Goal: Contribute content: Contribute content

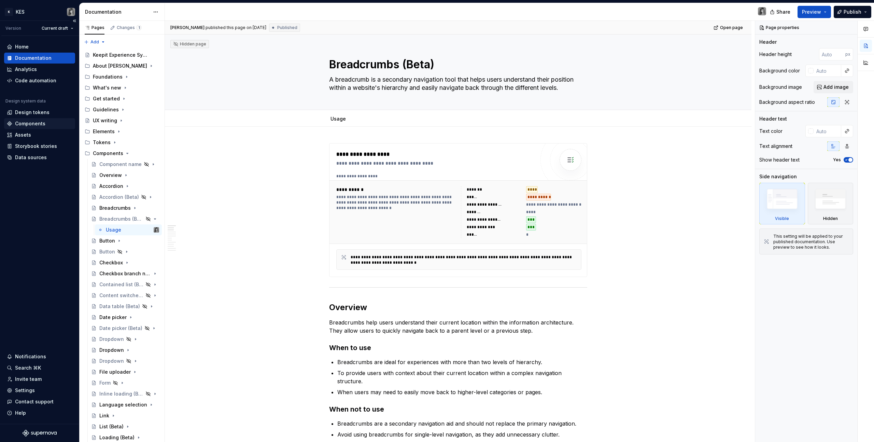
click at [41, 122] on div "Components" at bounding box center [30, 123] width 30 height 7
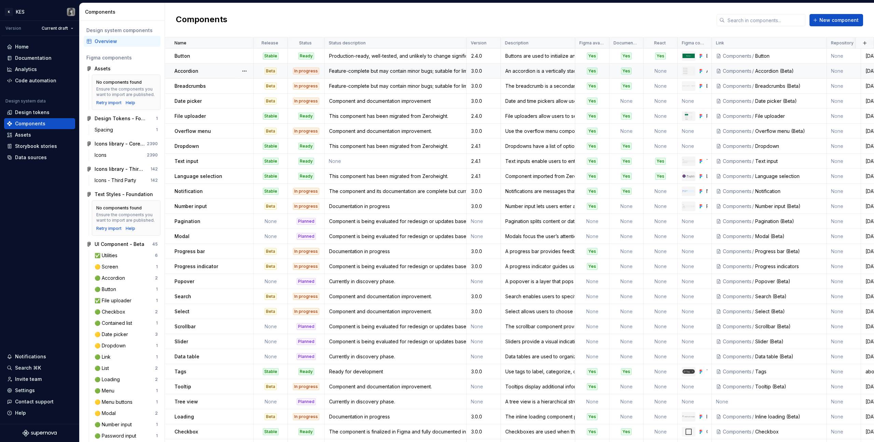
click at [481, 68] on div "3.0.0" at bounding box center [483, 71] width 33 height 7
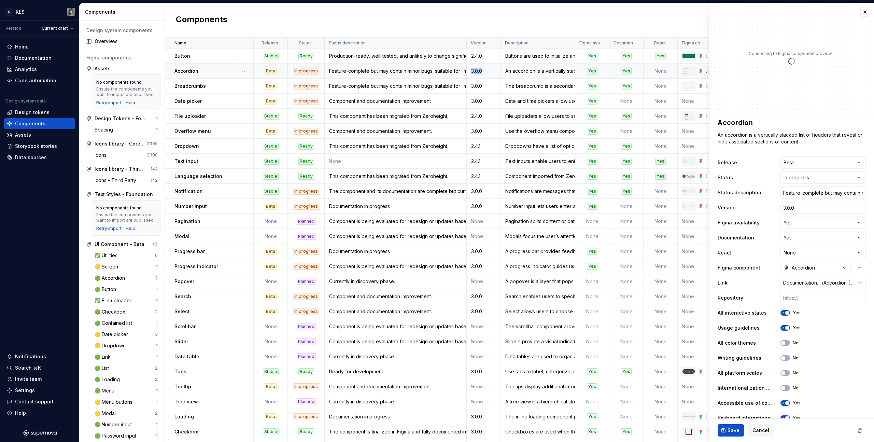
type textarea "*"
click at [810, 207] on input "3.0.0" at bounding box center [823, 207] width 85 height 12
type input "2"
type textarea "*"
type input "2."
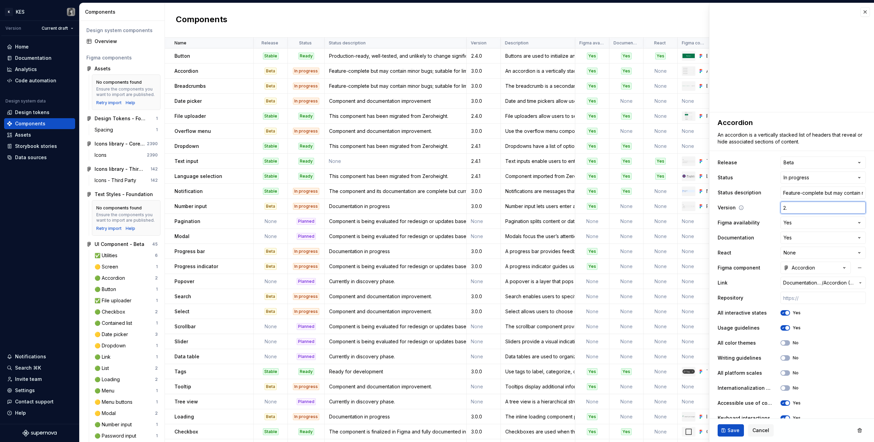
type textarea "*"
type input "2.5"
type textarea "*"
type input "2.5.."
type textarea "*"
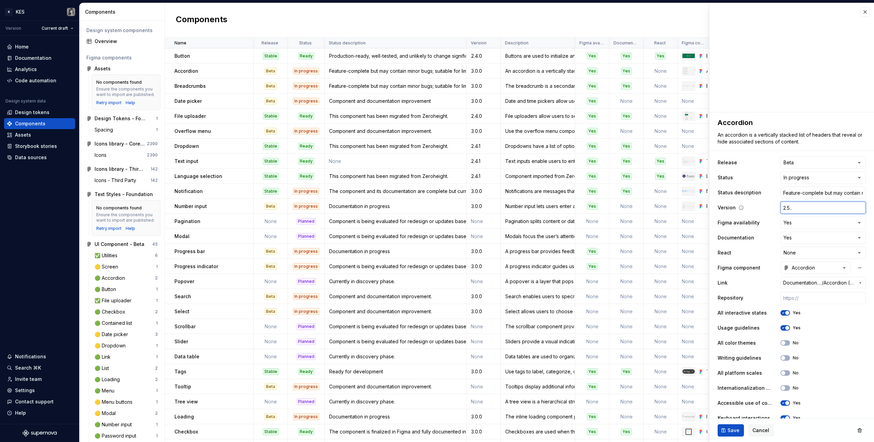
type input "2.5."
type textarea "*"
type input "2.5.0"
click at [732, 429] on span "Save" at bounding box center [734, 430] width 12 height 7
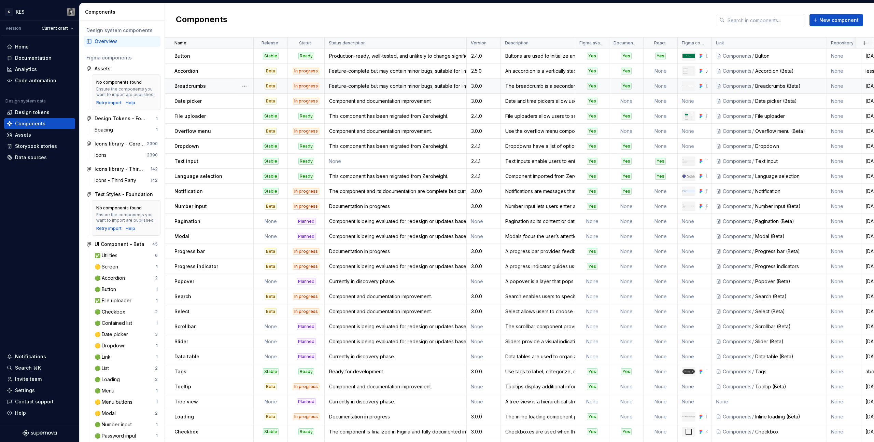
click at [486, 83] on div "3.0.0" at bounding box center [483, 86] width 33 height 7
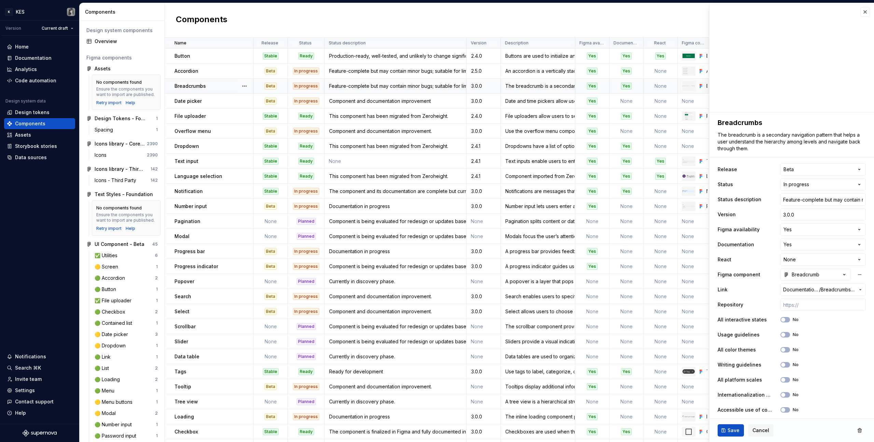
click at [489, 84] on div "3.0.0" at bounding box center [483, 86] width 33 height 7
click at [217, 86] on div "Breadcrumbs" at bounding box center [214, 86] width 79 height 7
type textarea "*"
click at [862, 10] on button "button" at bounding box center [866, 12] width 10 height 10
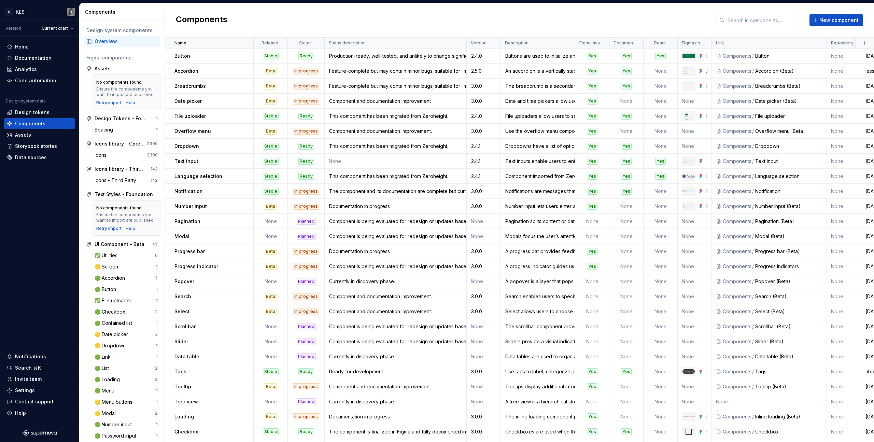
click at [755, 23] on input "text" at bounding box center [765, 20] width 81 height 12
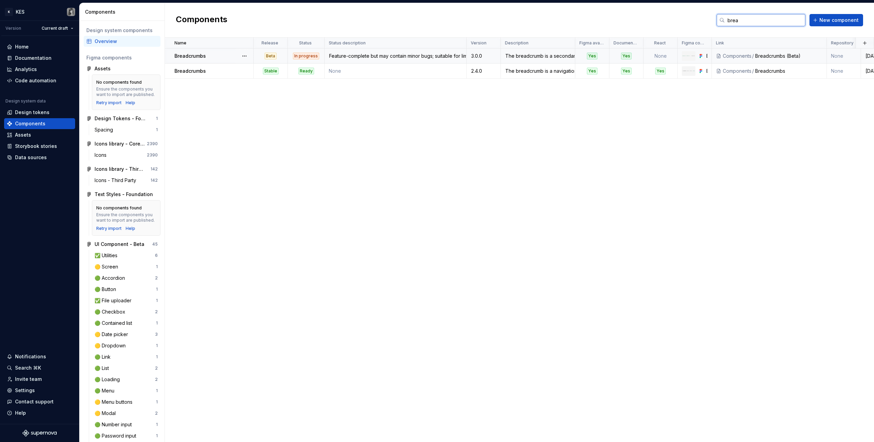
type input "brea"
click at [220, 51] on td "Breadcrumbs" at bounding box center [209, 55] width 89 height 15
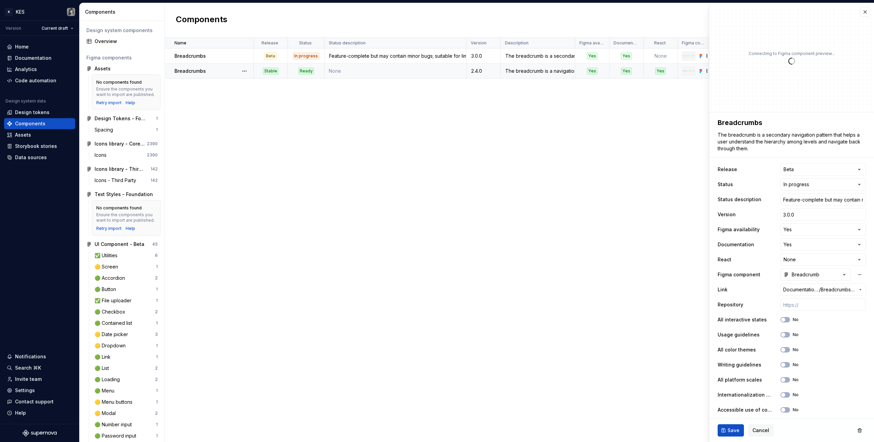
click at [219, 68] on div "Breadcrumbs" at bounding box center [214, 71] width 79 height 7
click at [795, 215] on input "2.4.0" at bounding box center [823, 214] width 85 height 12
click at [783, 214] on input "2.4.0" at bounding box center [823, 214] width 85 height 12
type textarea "*"
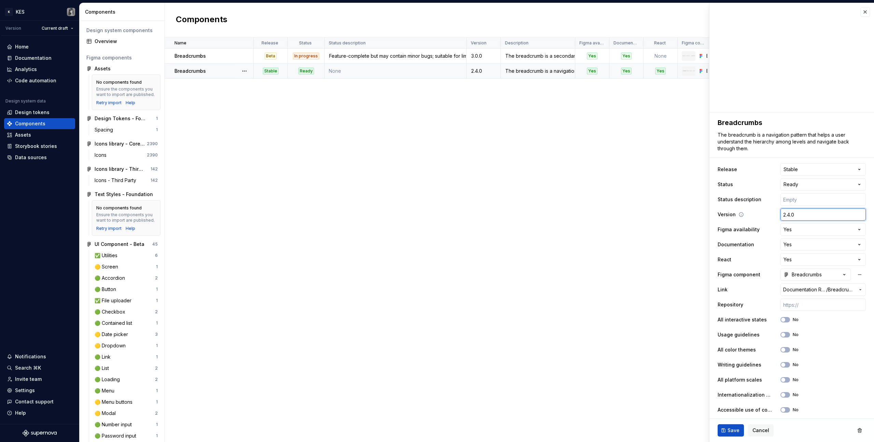
type input "2..0"
type textarea "*"
type input "2.5.0"
click at [742, 429] on button "Save" at bounding box center [731, 430] width 26 height 12
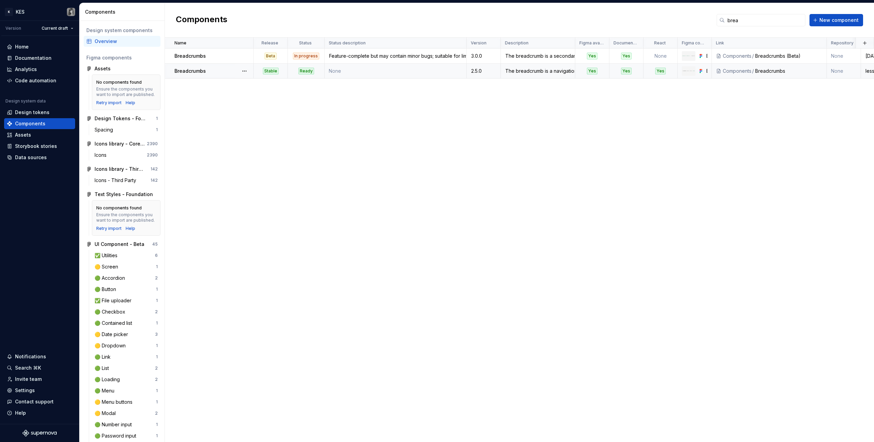
click at [389, 72] on td "None" at bounding box center [396, 71] width 142 height 15
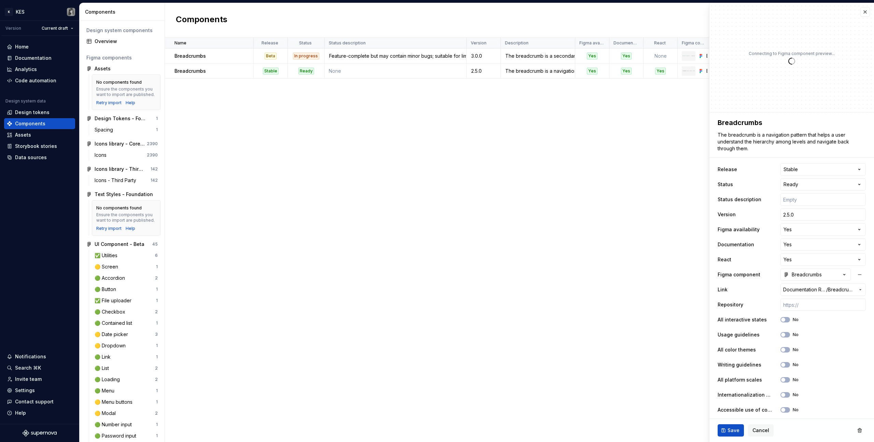
type textarea "*"
click at [861, 14] on button "button" at bounding box center [866, 12] width 10 height 10
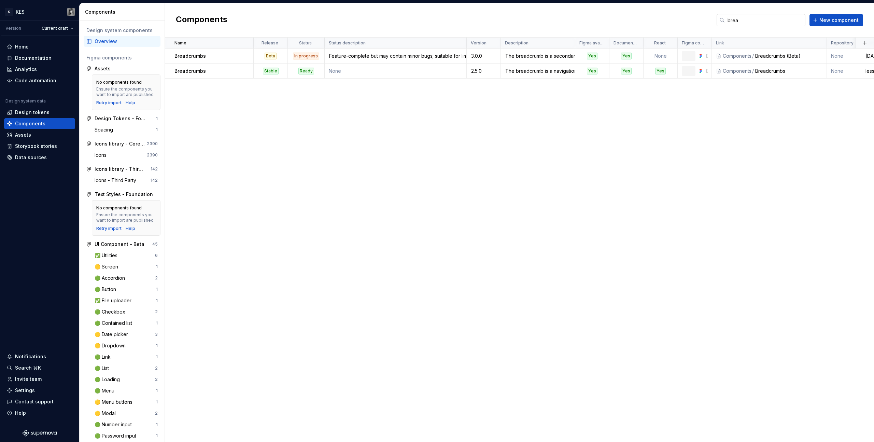
click at [757, 17] on input "brea" at bounding box center [765, 20] width 81 height 12
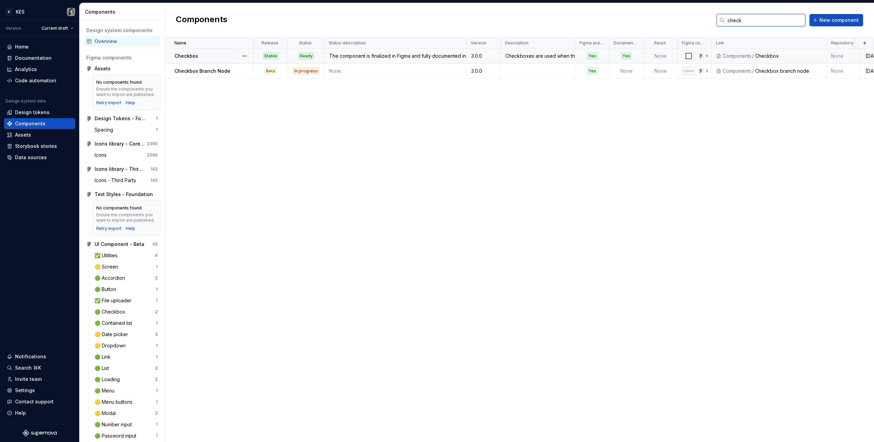
type input "check"
click at [200, 62] on td "Checkbox" at bounding box center [209, 55] width 89 height 15
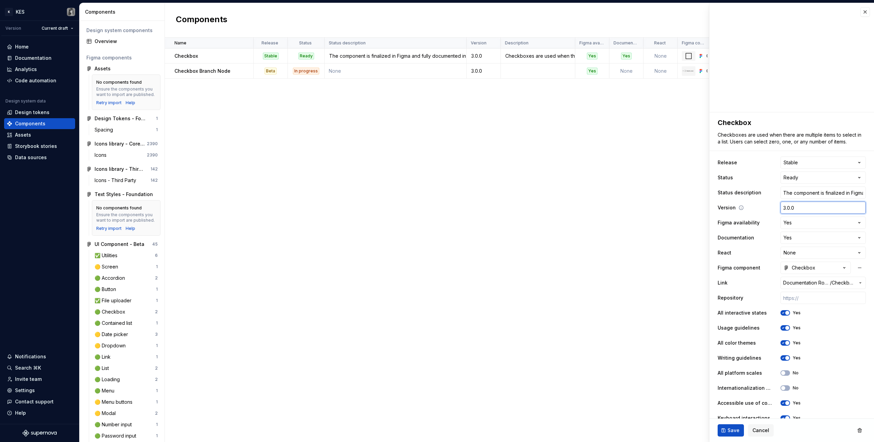
click at [796, 210] on input "3.0.0" at bounding box center [823, 207] width 85 height 12
type textarea "*"
type input "2"
type textarea "*"
type input "2."
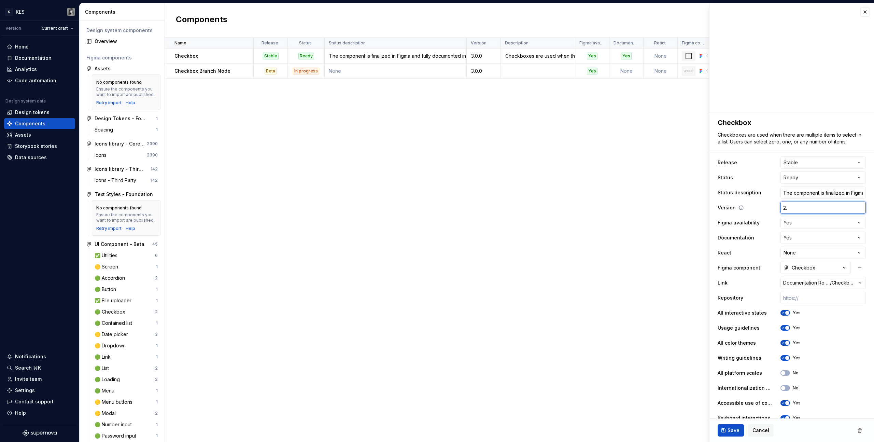
type textarea "*"
type input "2.5"
type textarea "*"
type input "2.5."
type textarea "*"
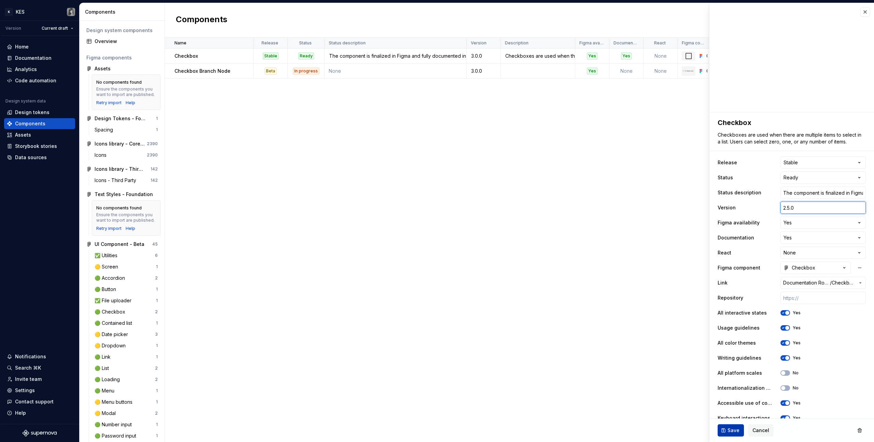
type input "2.5.0"
click at [739, 429] on button "Save" at bounding box center [731, 430] width 26 height 12
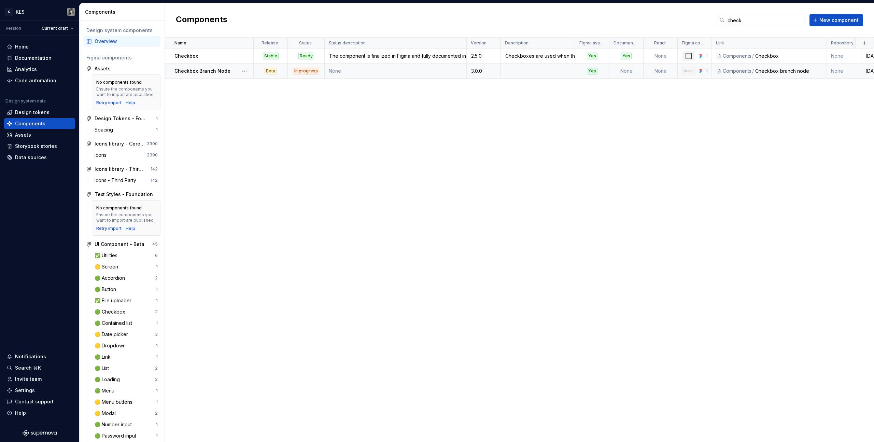
click at [480, 68] on div "3.0.0" at bounding box center [483, 71] width 33 height 7
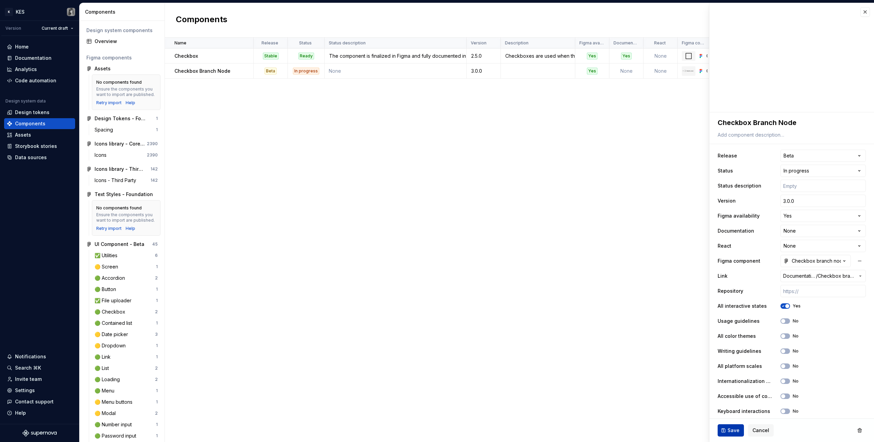
click at [725, 431] on button "Save" at bounding box center [731, 430] width 26 height 12
type textarea "*"
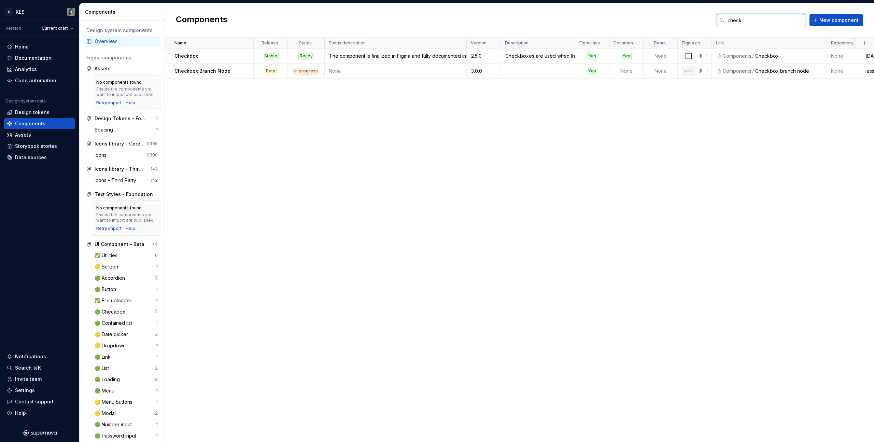
click at [757, 22] on input "check" at bounding box center [765, 20] width 81 height 12
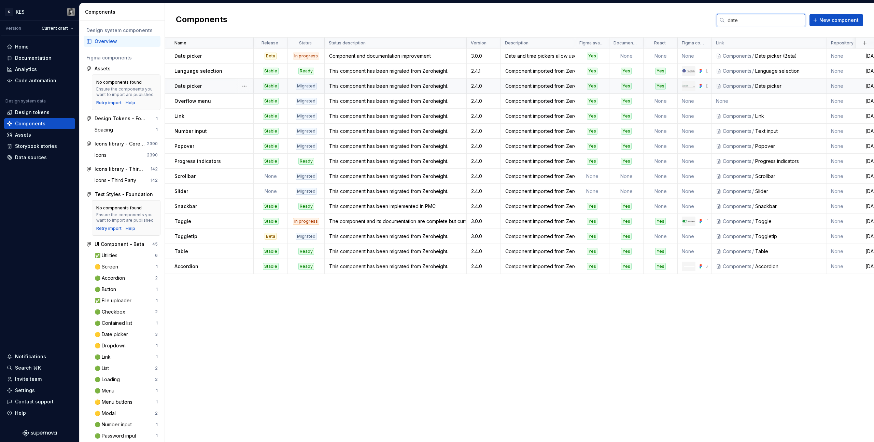
type input "date"
click at [202, 85] on div "Date picker" at bounding box center [214, 86] width 79 height 7
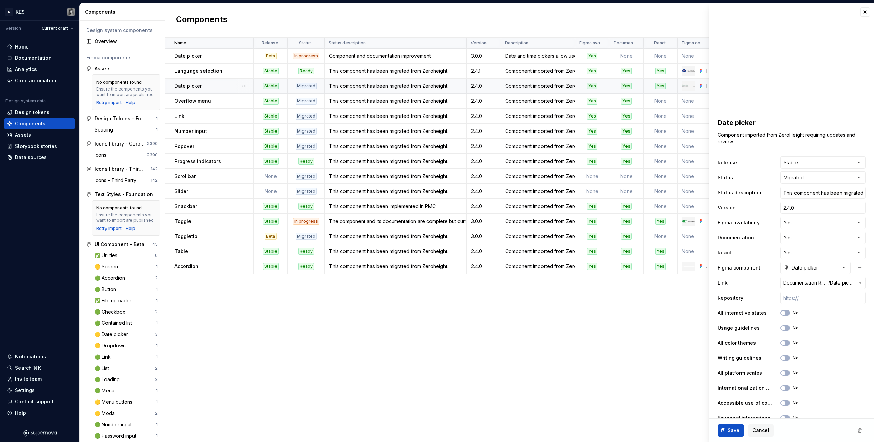
type textarea "*"
click at [861, 12] on button "button" at bounding box center [866, 12] width 10 height 10
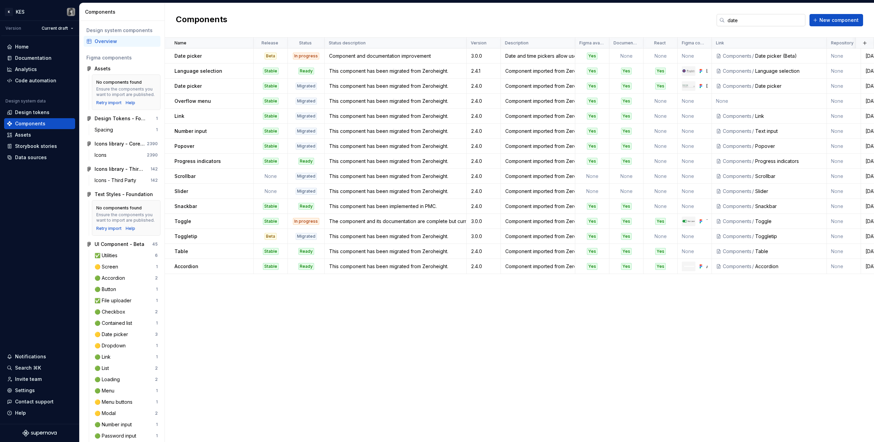
click at [749, 21] on input "date" at bounding box center [765, 20] width 81 height 12
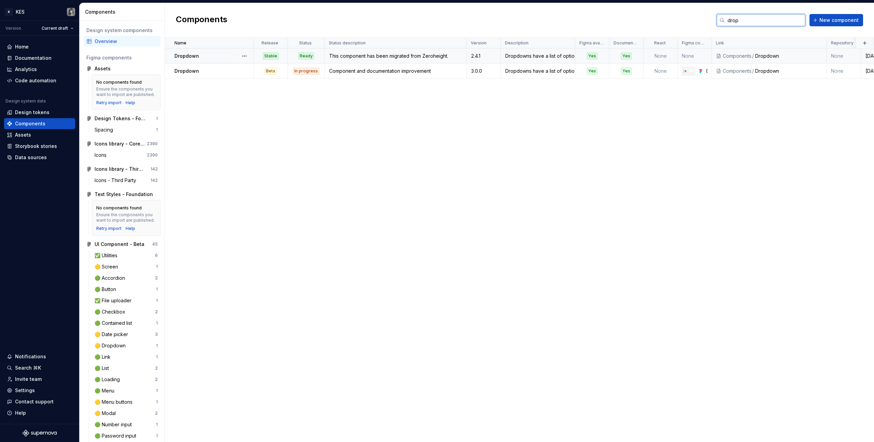
type input "drop"
click at [382, 56] on div "This component has been migrated from Zeroheight." at bounding box center [395, 56] width 141 height 7
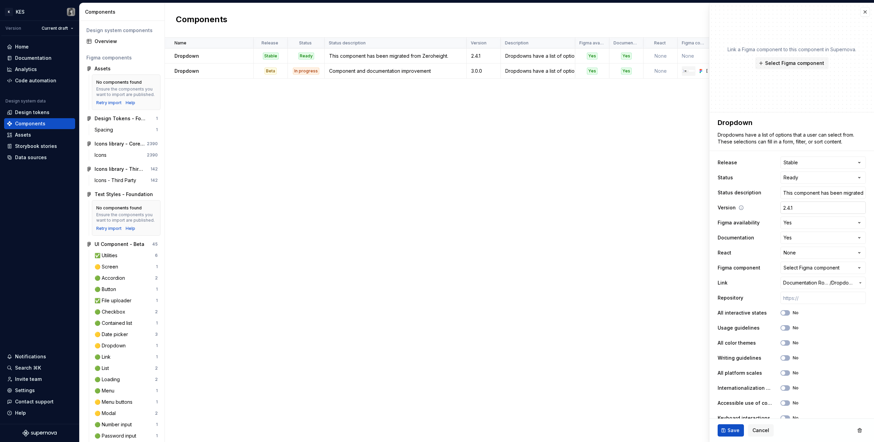
click at [810, 210] on input "2.4.1" at bounding box center [823, 207] width 85 height 12
click at [810, 209] on input "2.4.1" at bounding box center [823, 207] width 85 height 12
type textarea "*"
type input "2.4."
type textarea "*"
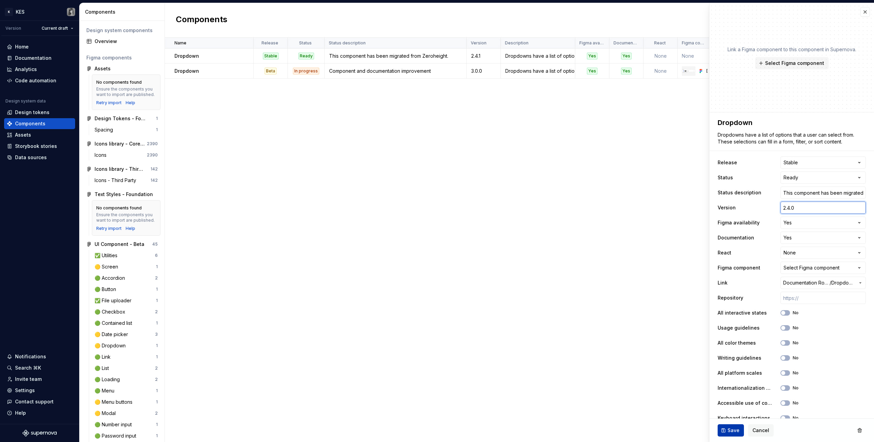
type input "2.4.0"
click at [730, 431] on span "Save" at bounding box center [734, 430] width 12 height 7
type textarea "*"
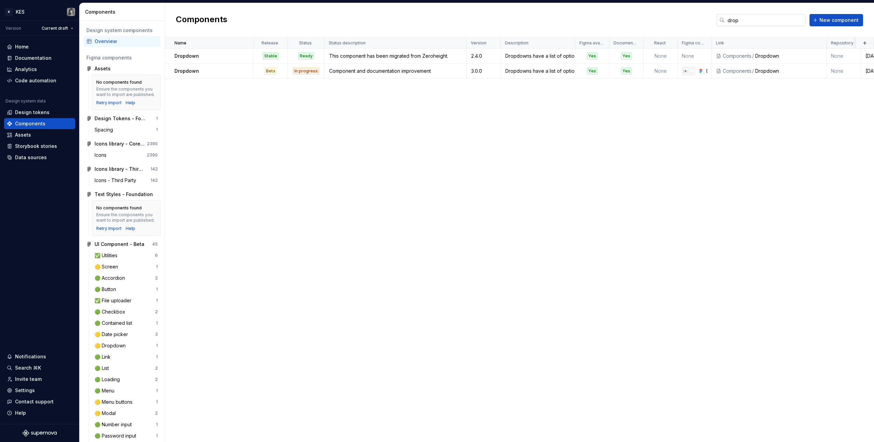
click at [761, 21] on input "drop" at bounding box center [765, 20] width 81 height 12
click at [743, 19] on input "file" at bounding box center [765, 20] width 81 height 12
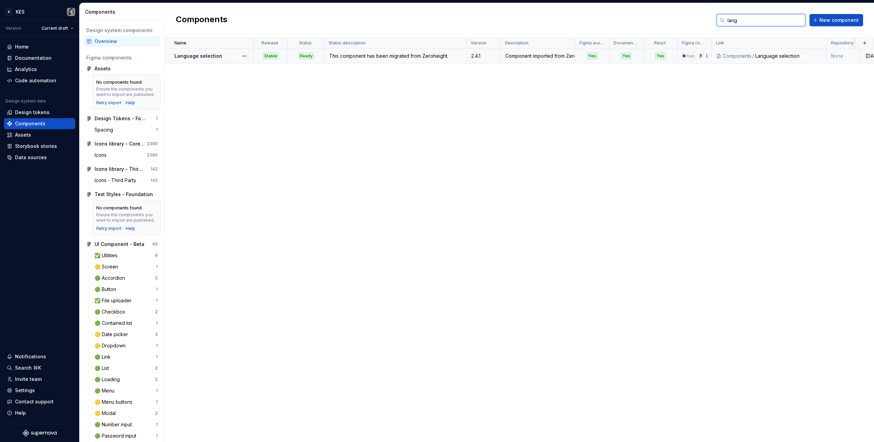
type input "lang"
click at [458, 56] on div "This component has been migrated from Zeroheight." at bounding box center [395, 56] width 141 height 7
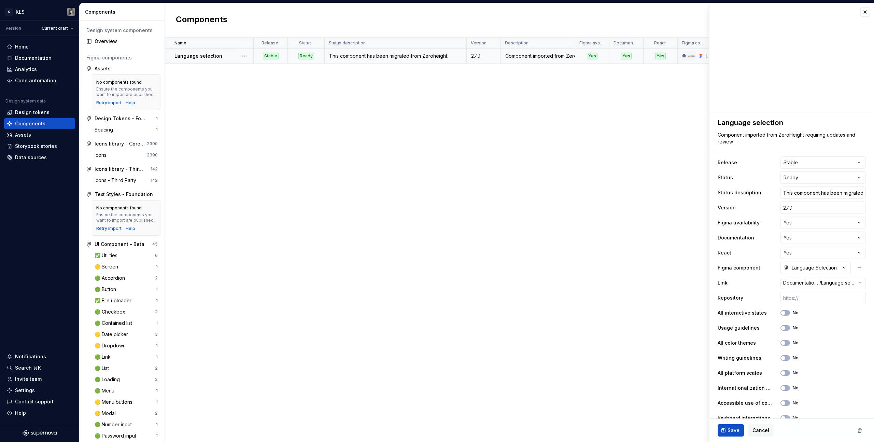
type textarea "*"
click at [861, 11] on button "button" at bounding box center [866, 12] width 10 height 10
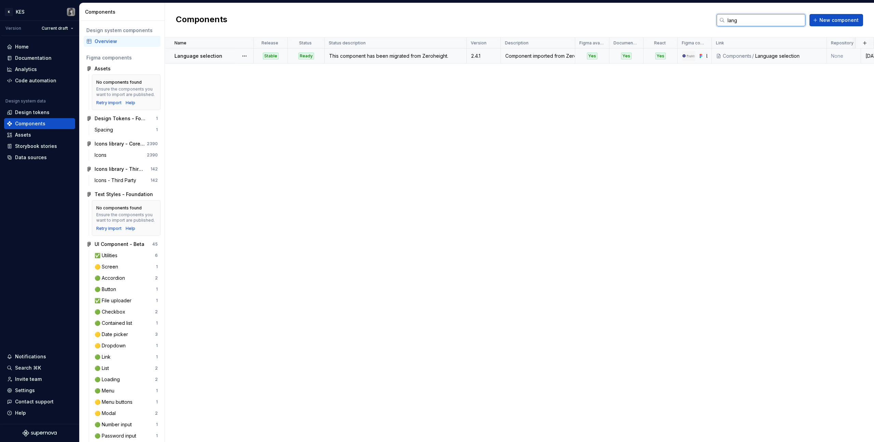
click at [780, 17] on input "lang" at bounding box center [765, 20] width 81 height 12
type input "link"
click at [218, 54] on div "Link" at bounding box center [214, 56] width 79 height 7
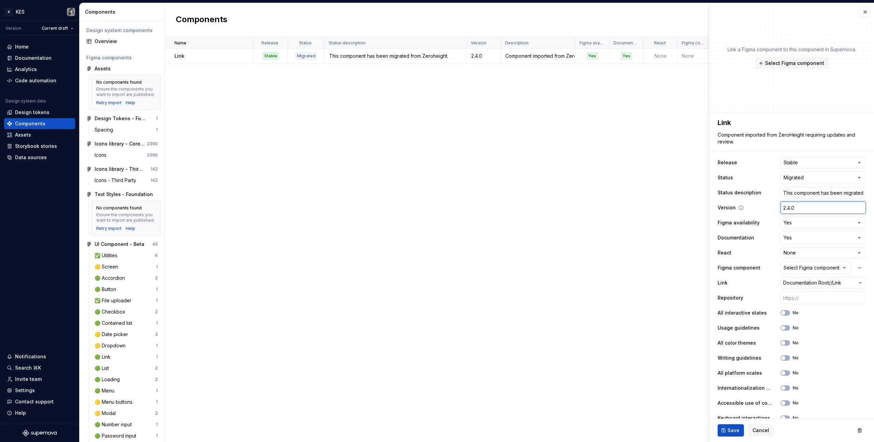
click at [802, 211] on input "2.4.0" at bounding box center [823, 207] width 85 height 12
click at [802, 210] on input "2.4.0" at bounding box center [823, 207] width 85 height 12
type textarea "*"
type input "2.4."
type textarea "*"
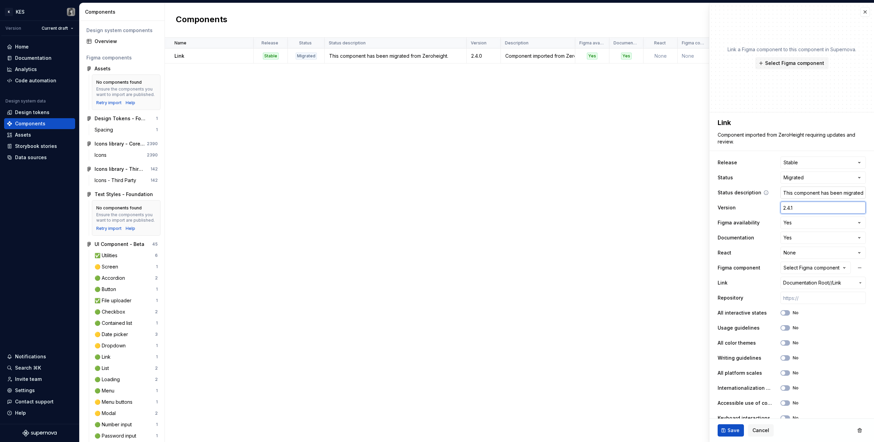
type input "2.4.1"
click at [813, 191] on input "This component has been migrated from Zeroheight." at bounding box center [823, 192] width 85 height 12
click at [739, 429] on button "Save" at bounding box center [731, 430] width 26 height 12
type textarea "*"
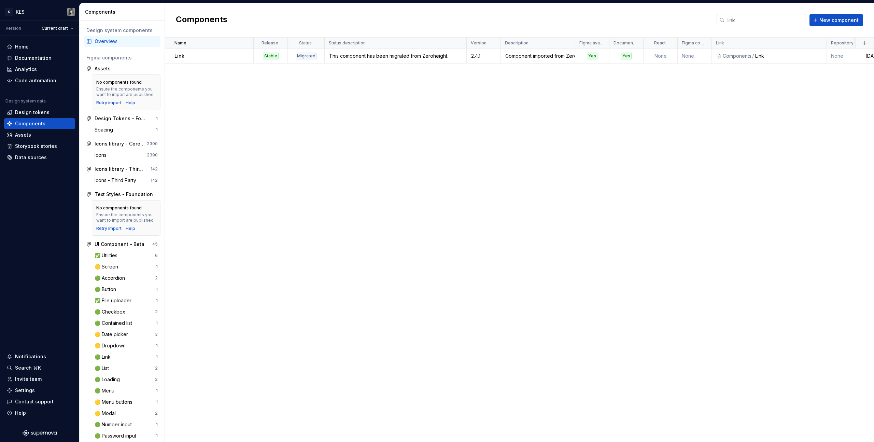
click at [764, 17] on input "link" at bounding box center [765, 20] width 81 height 12
type input "radio"
click at [307, 58] on div "In progress" at bounding box center [306, 56] width 26 height 7
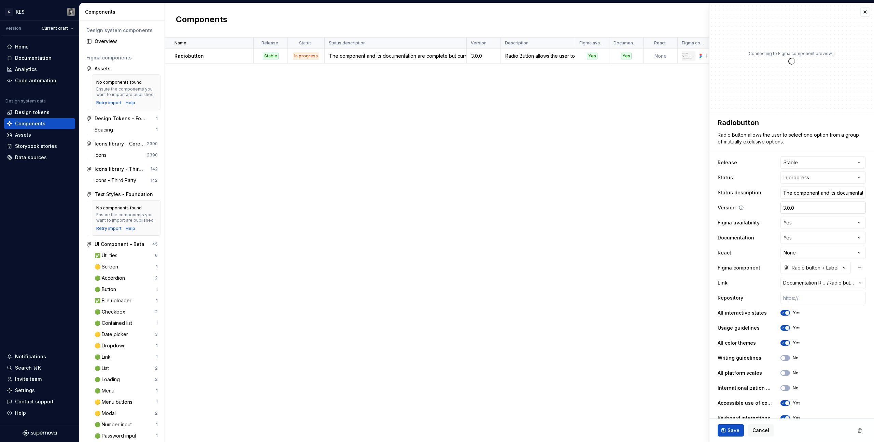
click at [793, 207] on input "3.0.0" at bounding box center [823, 207] width 85 height 12
type textarea "*"
type input "2"
type textarea "*"
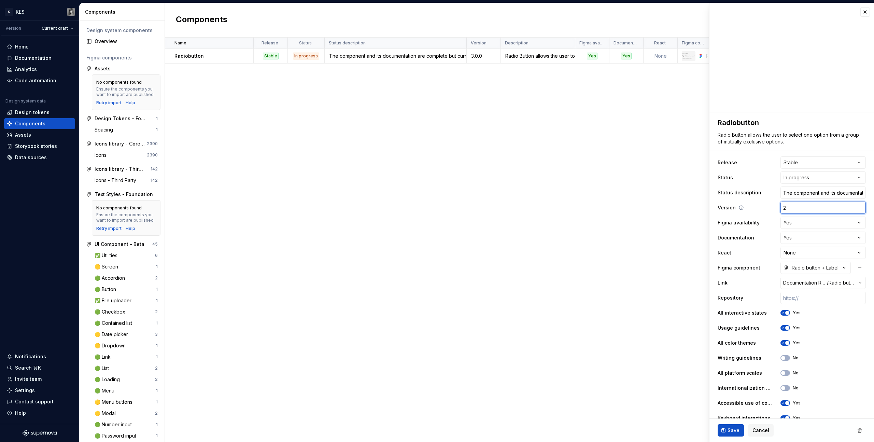
type input "2."
type textarea "*"
type input "2.5"
type textarea "*"
type input "2.5."
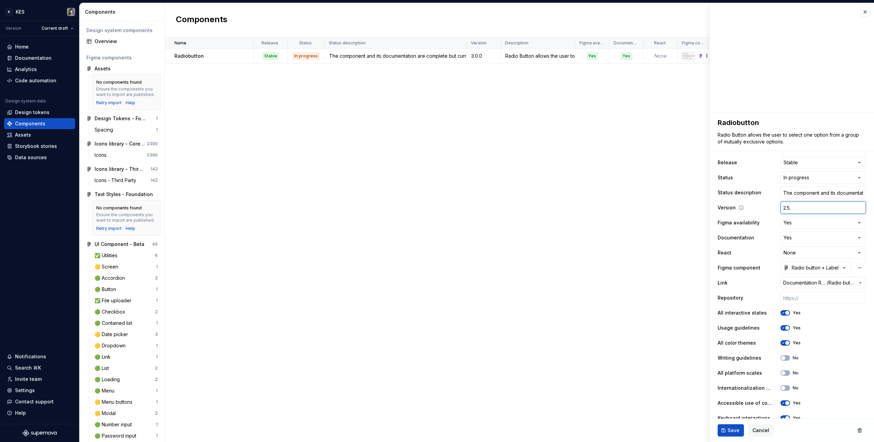
type textarea "*"
type input "2.5.0"
click at [726, 432] on button "Save" at bounding box center [731, 430] width 26 height 12
type textarea "*"
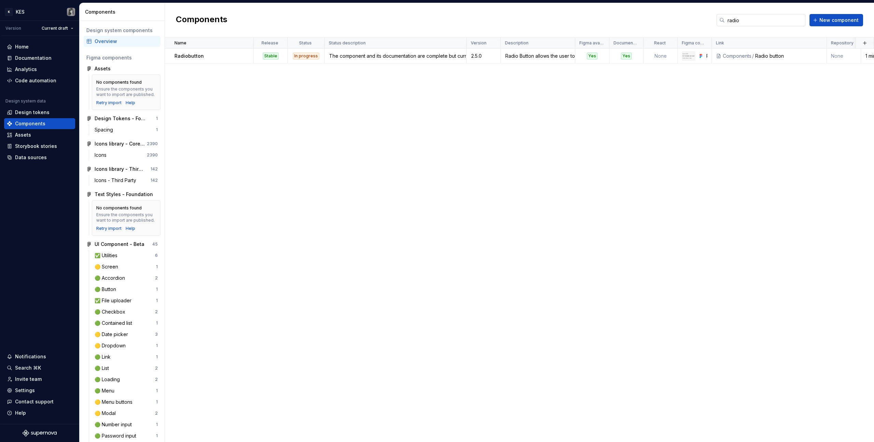
click at [748, 21] on input "radio" at bounding box center [765, 20] width 81 height 12
type input "tags"
click at [488, 54] on div "3.0.0" at bounding box center [483, 56] width 33 height 7
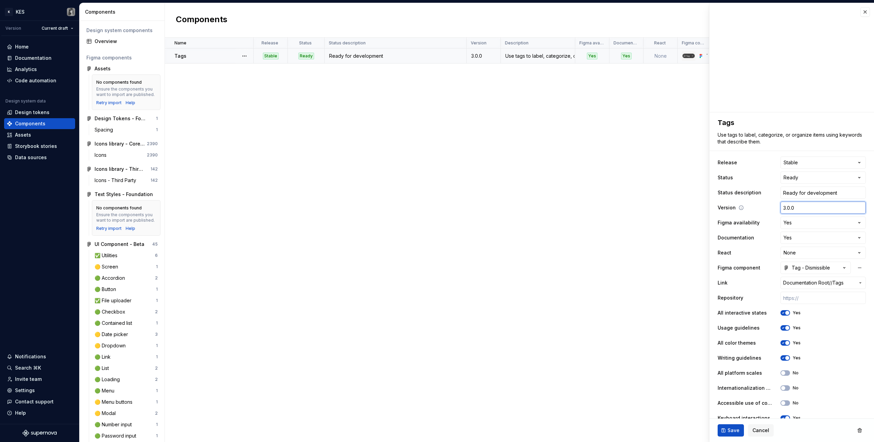
click at [786, 210] on input "3.0.0" at bounding box center [823, 207] width 85 height 12
type textarea "*"
type input "2"
type textarea "*"
type input "2."
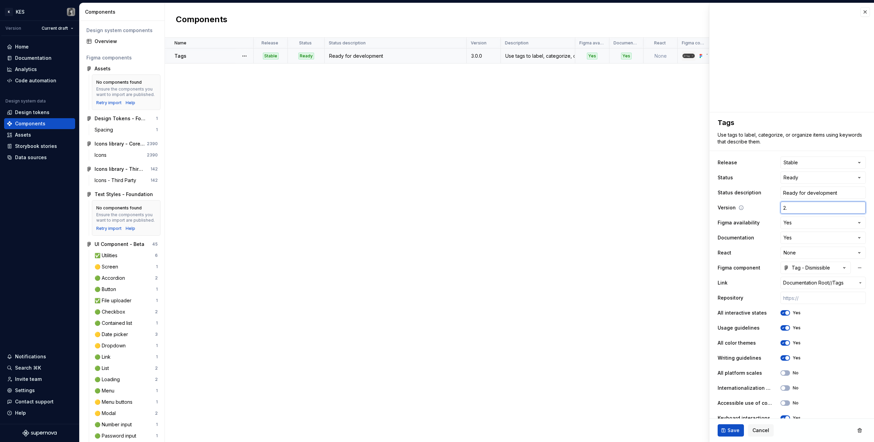
type textarea "*"
type input "2.5"
type textarea "*"
type input "2.5."
type textarea "*"
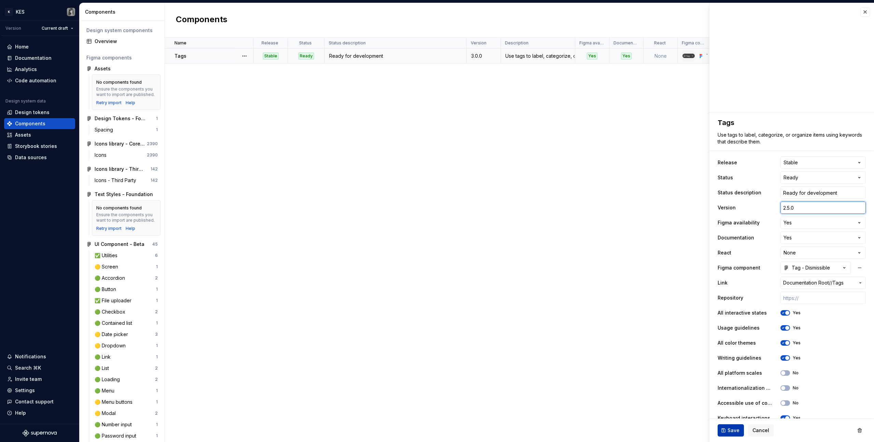
type input "2.5.0"
click at [732, 429] on span "Save" at bounding box center [734, 430] width 12 height 7
type textarea "*"
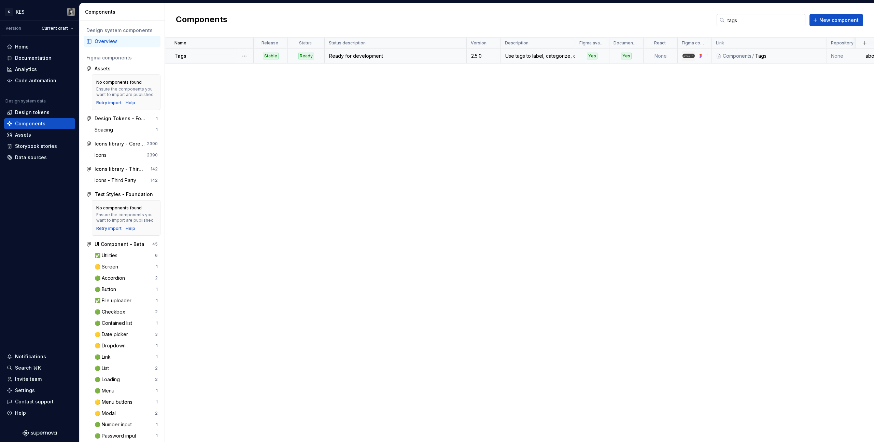
click at [761, 19] on input "tags" at bounding box center [765, 20] width 81 height 12
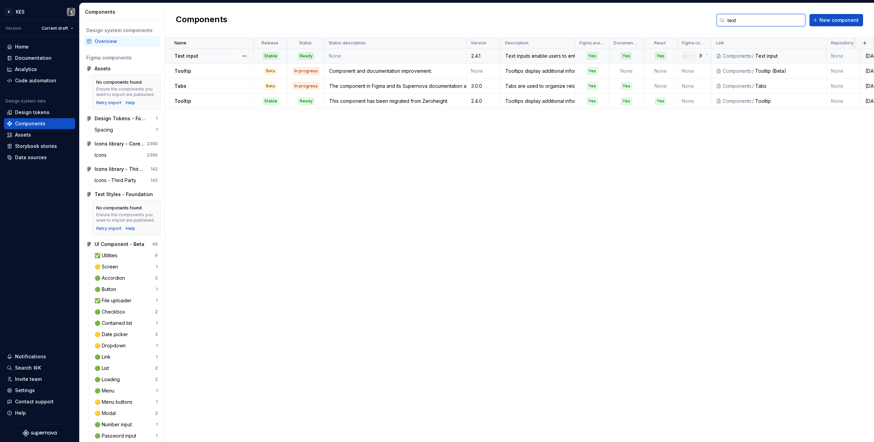
type input "text"
click at [205, 57] on div "Text input" at bounding box center [214, 56] width 79 height 7
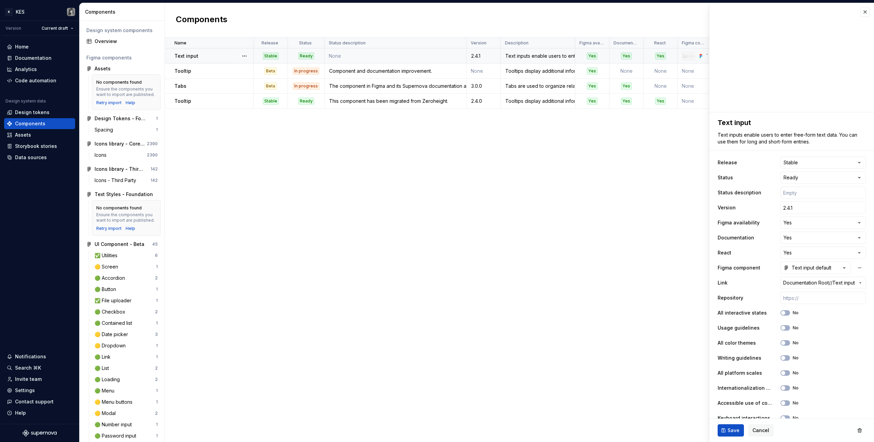
click at [482, 57] on div "2.4.1" at bounding box center [483, 56] width 33 height 7
type textarea "*"
click at [861, 11] on button "button" at bounding box center [866, 12] width 10 height 10
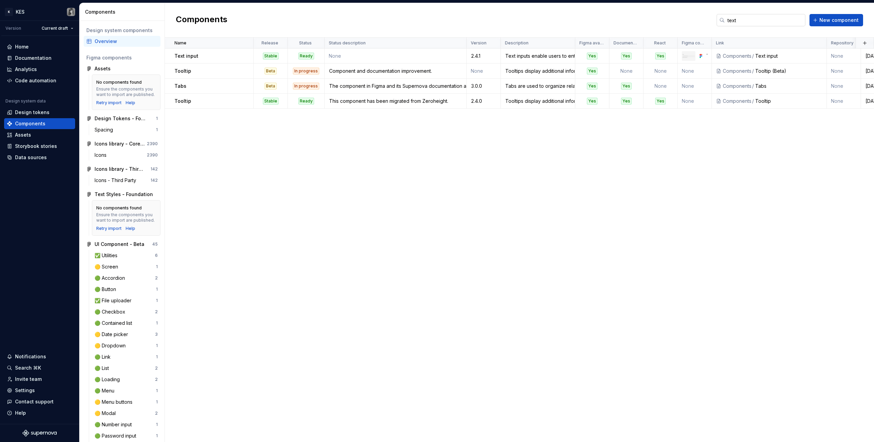
click at [761, 23] on input "text" at bounding box center [765, 20] width 81 height 12
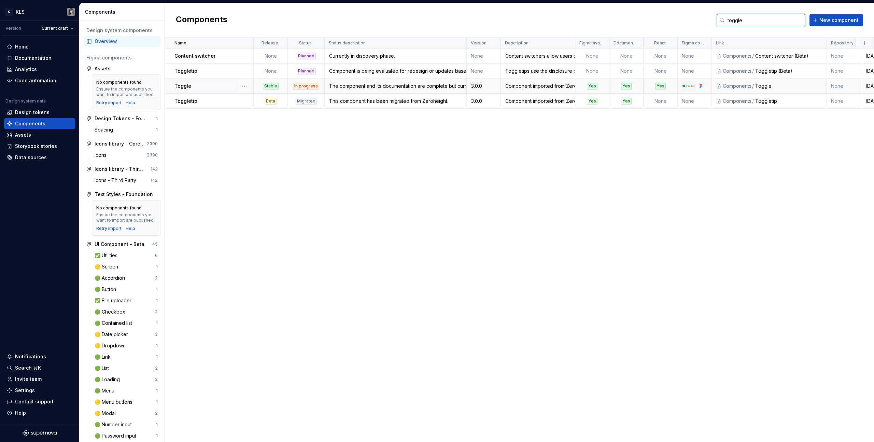
type input "toggle"
click at [201, 87] on div "Toggle" at bounding box center [214, 86] width 79 height 7
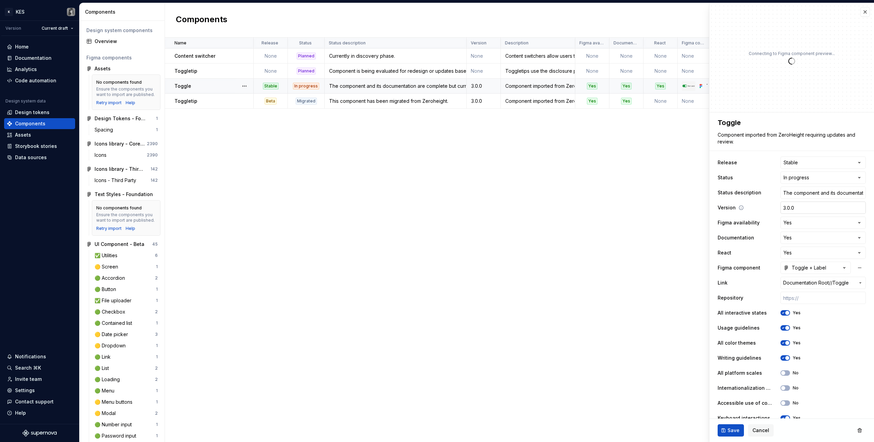
click at [795, 206] on input "3.0.0" at bounding box center [823, 207] width 85 height 12
type textarea "*"
type input "2"
type textarea "*"
type input "2."
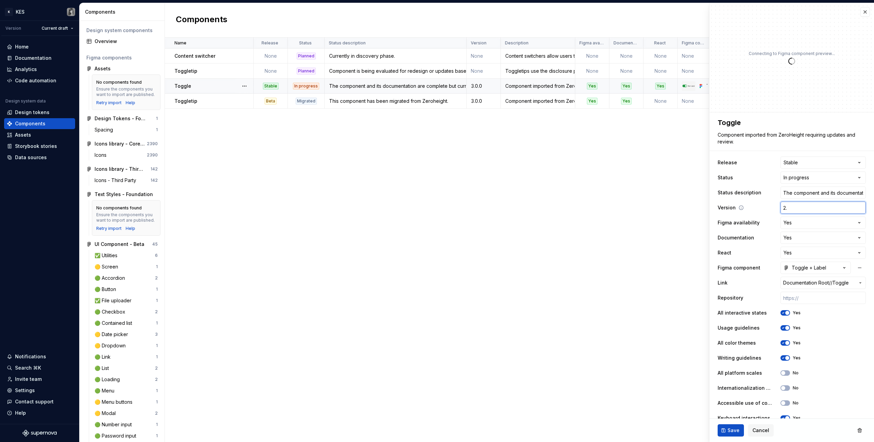
type textarea "*"
type input "2.5"
type textarea "*"
type input "2.5."
type textarea "*"
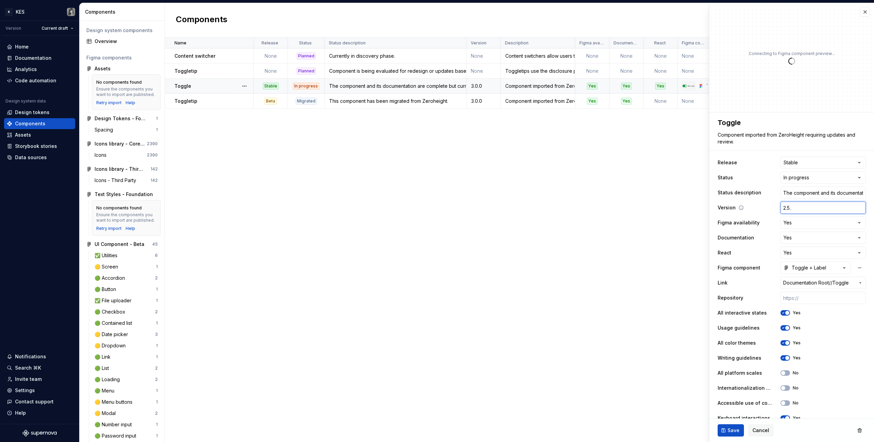
type input "2.5.0"
type textarea "*"
type input "2.5.0"
click at [726, 424] on button "Save" at bounding box center [731, 430] width 26 height 12
type textarea "*"
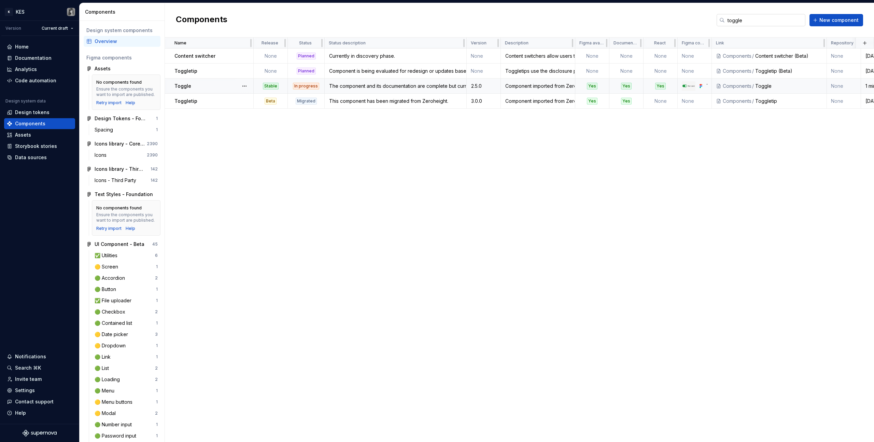
click at [769, 21] on input "toggle" at bounding box center [765, 20] width 81 height 12
type input "pop"
click at [446, 183] on div "Name Release Status Status description Version Description Figma availability D…" at bounding box center [519, 240] width 709 height 404
click at [758, 17] on input "pop" at bounding box center [765, 20] width 81 height 12
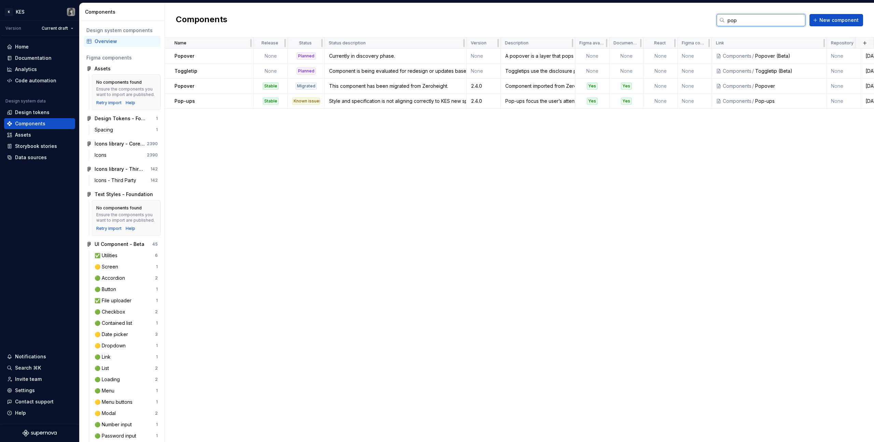
click at [758, 17] on input "pop" at bounding box center [765, 20] width 81 height 12
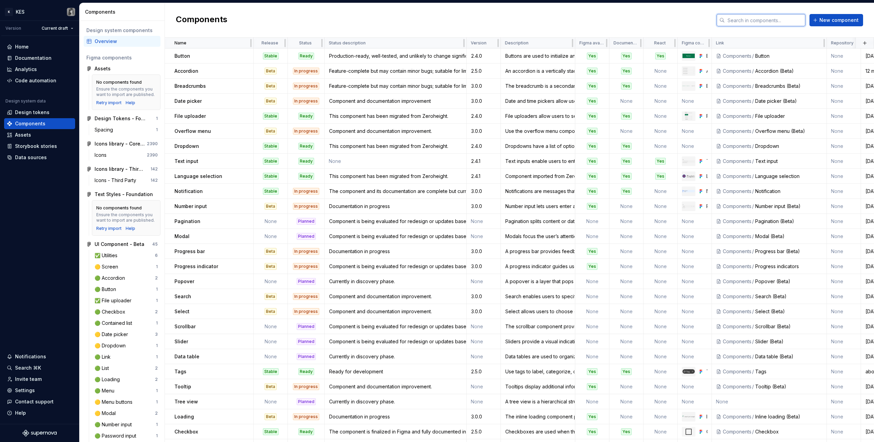
scroll to position [572, 0]
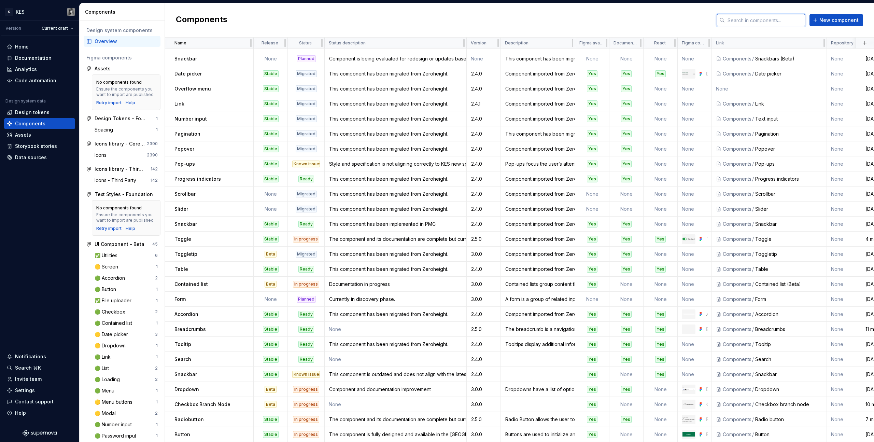
click at [747, 17] on input "text" at bounding box center [765, 20] width 81 height 12
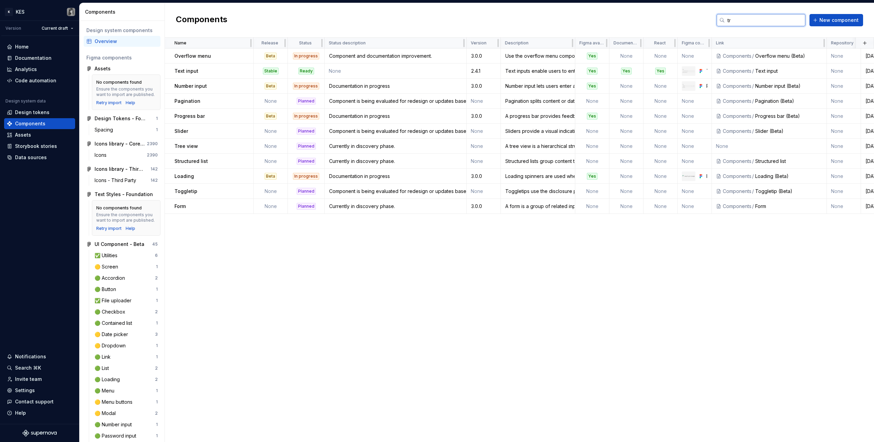
scroll to position [0, 0]
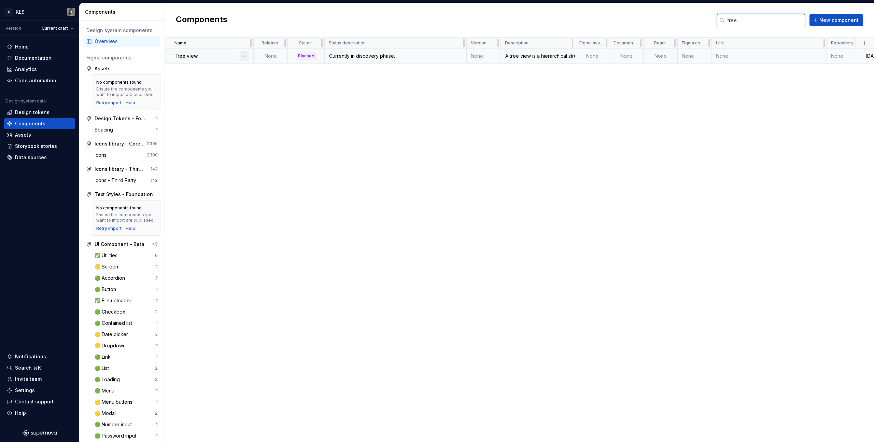
type input "tree"
click at [244, 53] on button "button" at bounding box center [245, 56] width 10 height 10
click at [276, 81] on div "Delete component" at bounding box center [280, 83] width 56 height 7
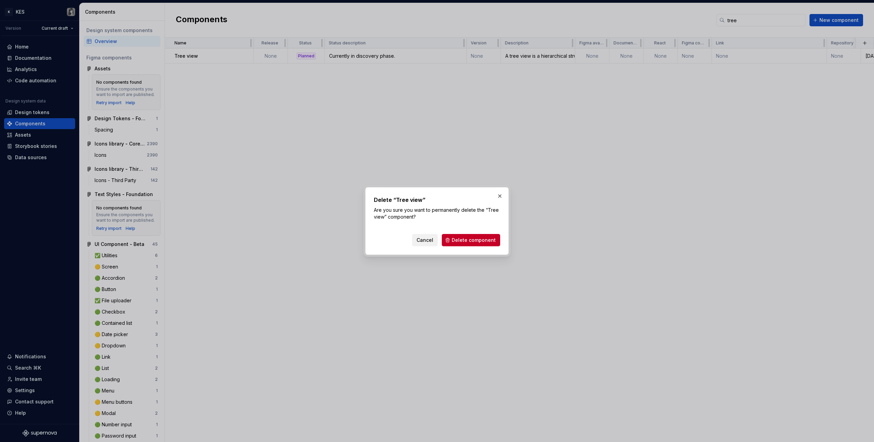
click at [416, 237] on button "Cancel" at bounding box center [425, 240] width 26 height 12
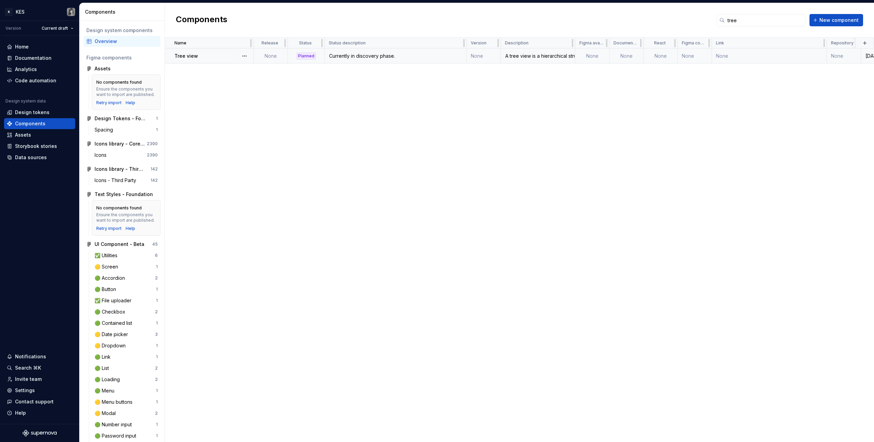
click at [517, 56] on div "A tree view is a hierarchical structure that provides nested levels of navigati…" at bounding box center [537, 56] width 73 height 7
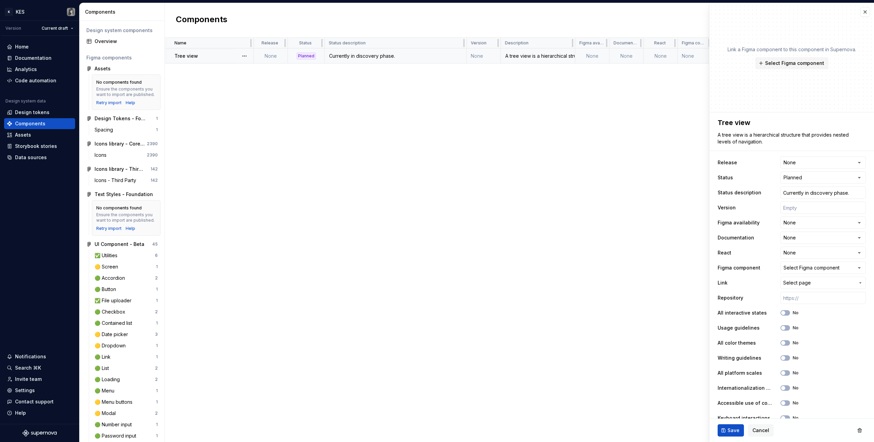
click at [627, 108] on div "Name Release Status Status description Version Description Figma availability D…" at bounding box center [519, 240] width 709 height 404
click at [863, 11] on button "button" at bounding box center [866, 12] width 10 height 10
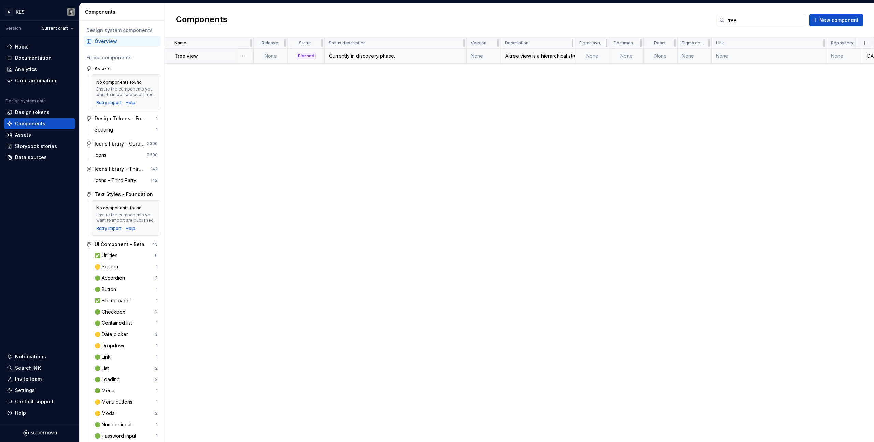
click at [564, 55] on div "A tree view is a hierarchical structure that provides nested levels of navigati…" at bounding box center [537, 56] width 73 height 7
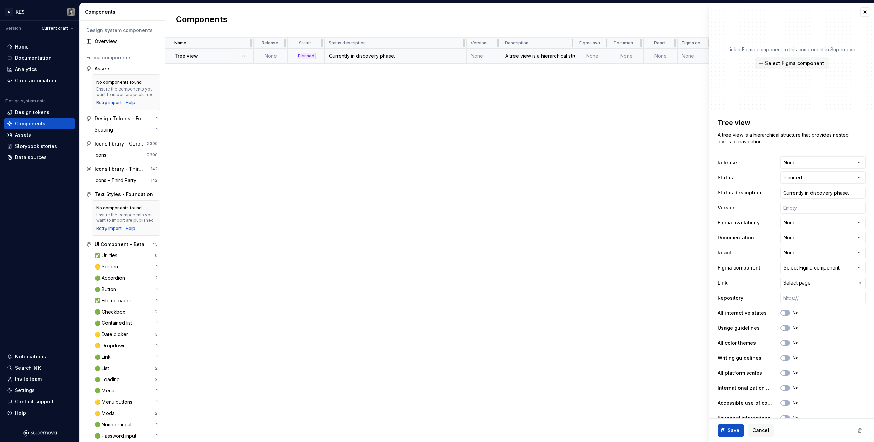
type textarea "*"
click at [861, 14] on button "button" at bounding box center [866, 12] width 10 height 10
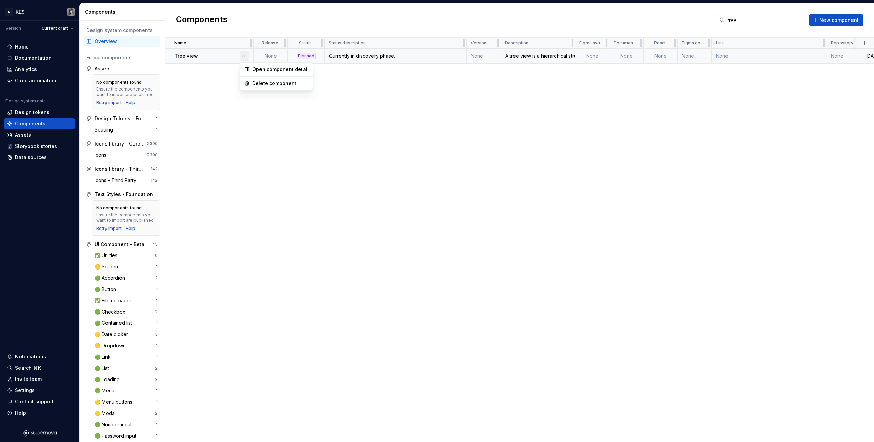
click at [246, 58] on button "button" at bounding box center [245, 56] width 10 height 10
click at [264, 84] on div "Delete component" at bounding box center [280, 83] width 56 height 7
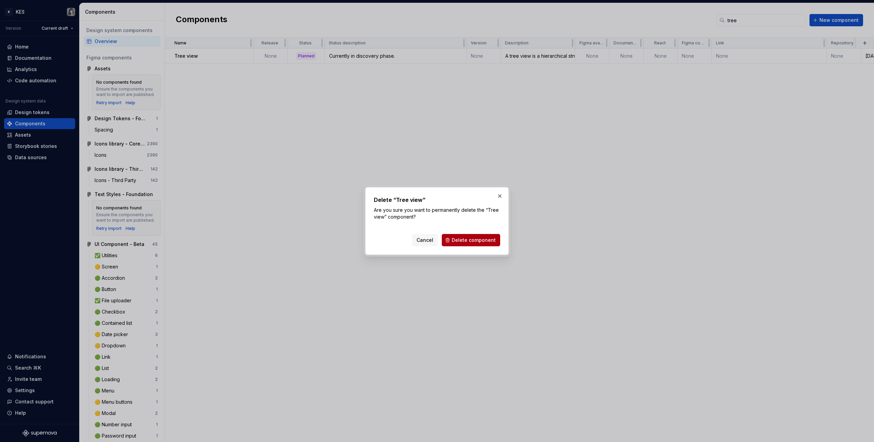
click at [476, 245] on button "Delete component" at bounding box center [471, 240] width 58 height 12
click at [474, 242] on div "Cancel Delete component" at bounding box center [456, 240] width 88 height 12
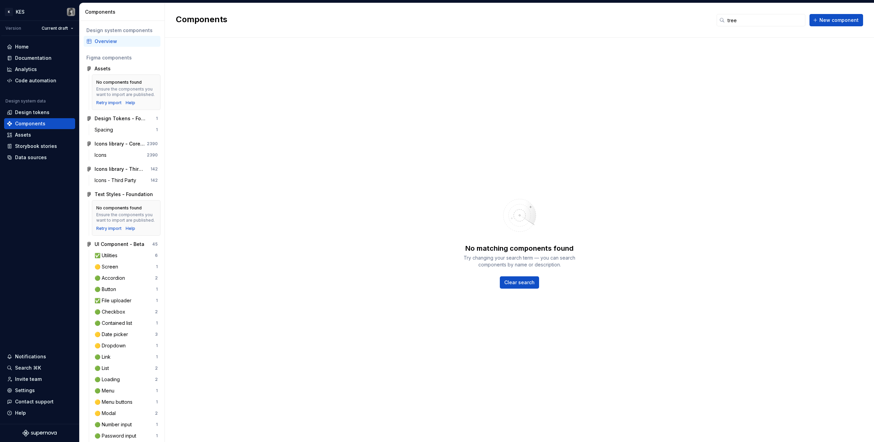
click at [110, 42] on div "Overview" at bounding box center [126, 41] width 63 height 7
click at [748, 19] on input "tree" at bounding box center [765, 20] width 81 height 12
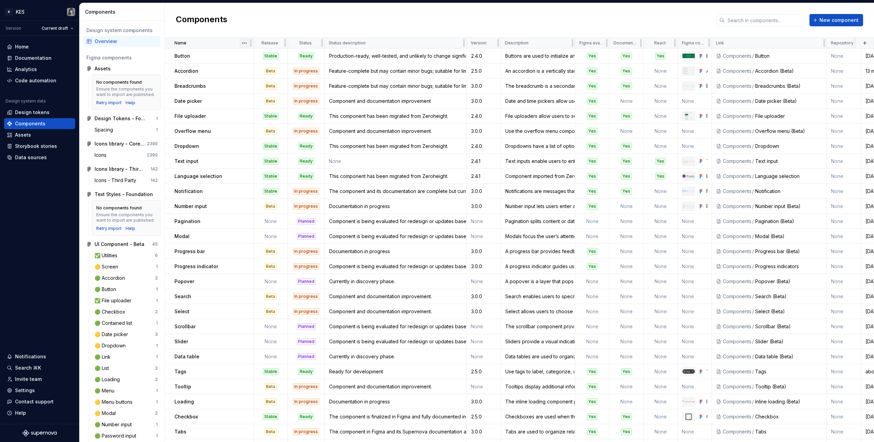
click at [245, 42] on html "K KES Version Current draft Home Documentation Analytics Code automation Design…" at bounding box center [437, 221] width 874 height 442
click at [263, 58] on div "Sort ascending" at bounding box center [274, 56] width 44 height 7
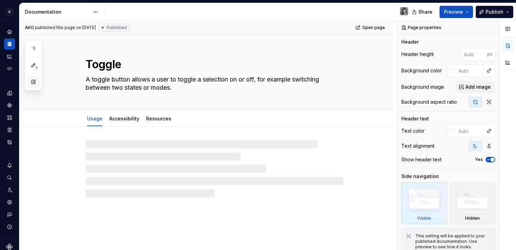
click at [37, 80] on button "button" at bounding box center [33, 82] width 12 height 12
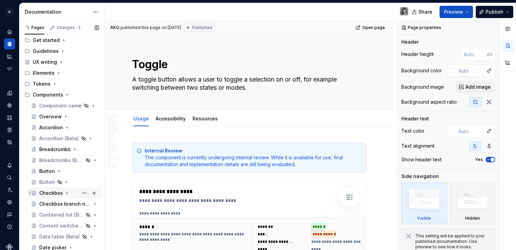
scroll to position [76, 0]
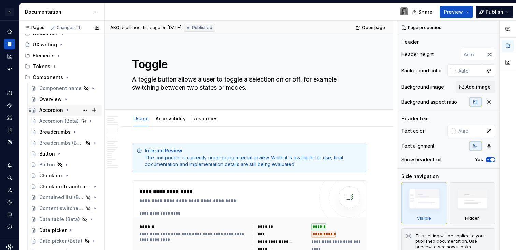
click at [59, 113] on div "Accordion" at bounding box center [51, 110] width 24 height 7
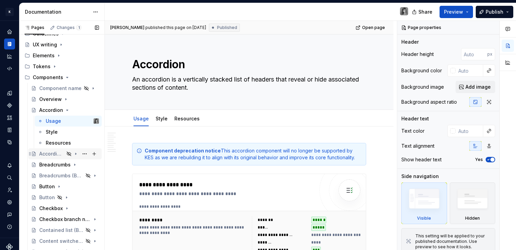
click at [53, 153] on div "Accordion (Beta)" at bounding box center [51, 154] width 25 height 7
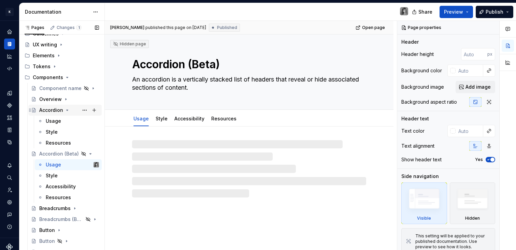
click at [65, 111] on icon "Page tree" at bounding box center [67, 110] width 5 height 5
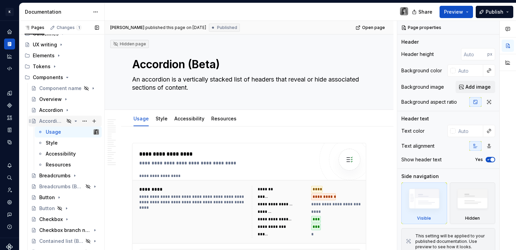
click at [73, 121] on icon "Page tree" at bounding box center [75, 121] width 5 height 5
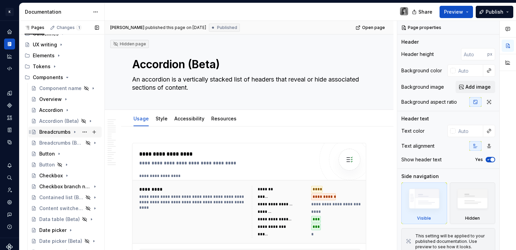
click at [59, 130] on div "Breadcrumbs" at bounding box center [54, 132] width 31 height 7
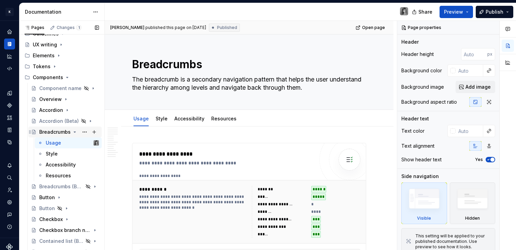
click at [73, 131] on icon "Page tree" at bounding box center [74, 131] width 5 height 5
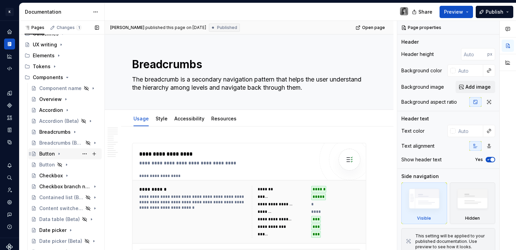
click at [47, 153] on div "Button" at bounding box center [47, 154] width 16 height 7
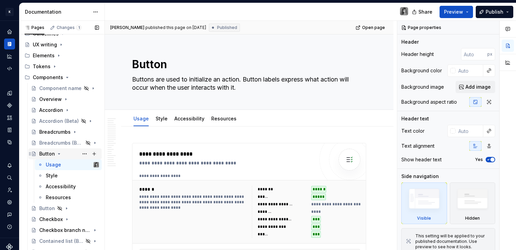
click at [61, 153] on icon "Page tree" at bounding box center [58, 153] width 5 height 5
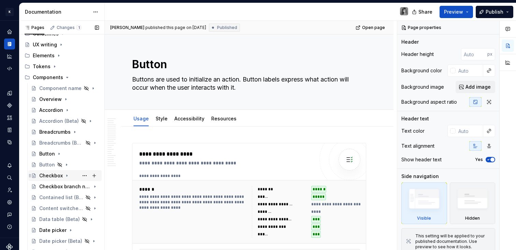
click at [54, 176] on div "Checkbox" at bounding box center [51, 175] width 24 height 7
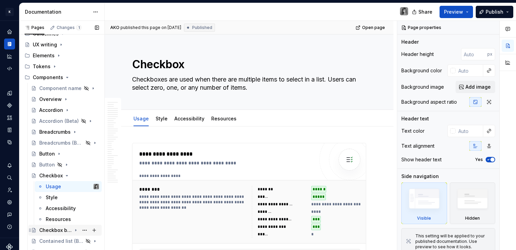
click at [67, 231] on div "Checkbox branch node" at bounding box center [55, 230] width 32 height 7
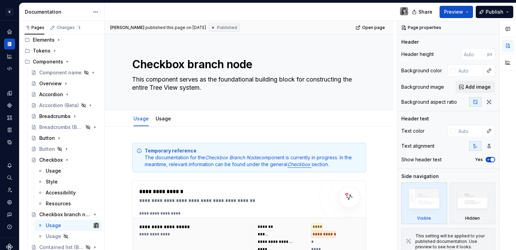
scroll to position [97, 0]
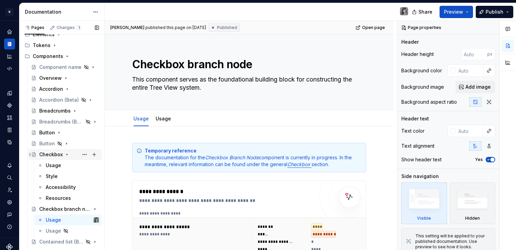
click at [68, 155] on icon "Page tree" at bounding box center [66, 154] width 5 height 5
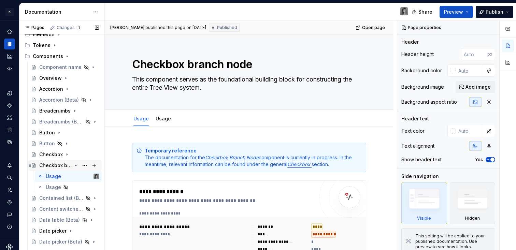
click at [75, 165] on icon "Page tree" at bounding box center [76, 165] width 2 height 1
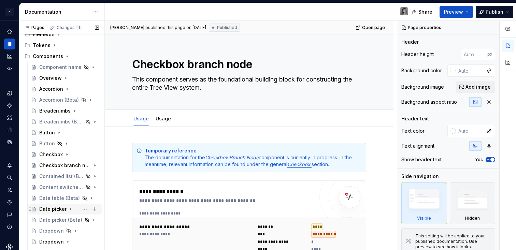
click at [52, 208] on div "Date picker" at bounding box center [52, 209] width 27 height 7
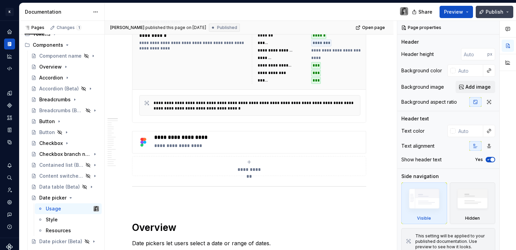
scroll to position [112, 0]
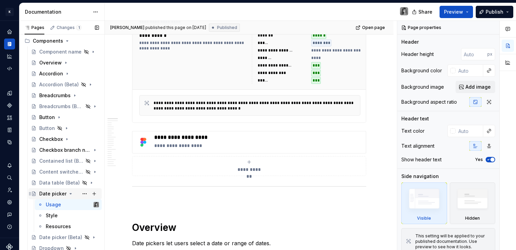
click at [71, 195] on icon "Page tree" at bounding box center [70, 193] width 5 height 5
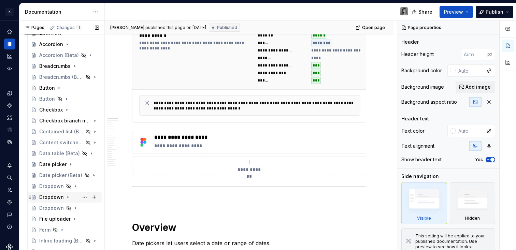
scroll to position [150, 0]
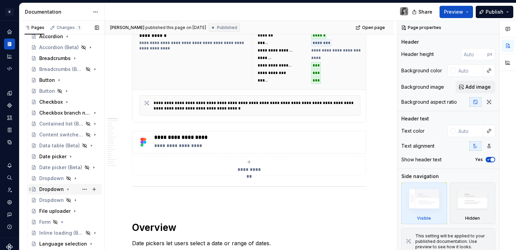
click at [55, 188] on div "Dropdown" at bounding box center [51, 189] width 25 height 7
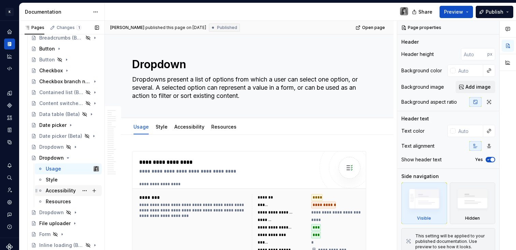
scroll to position [182, 0]
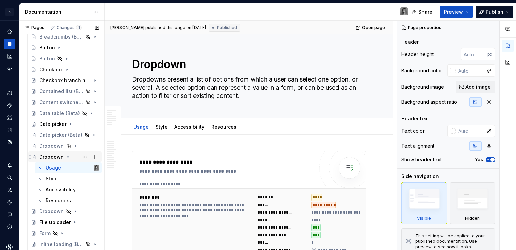
click at [68, 156] on icon "Page tree" at bounding box center [67, 156] width 5 height 5
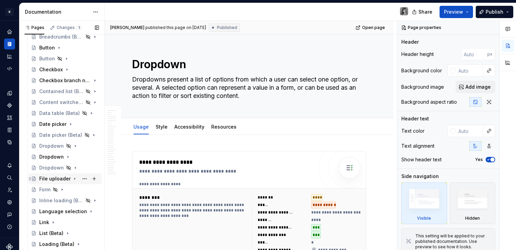
click at [57, 178] on div "File uploader" at bounding box center [54, 179] width 31 height 7
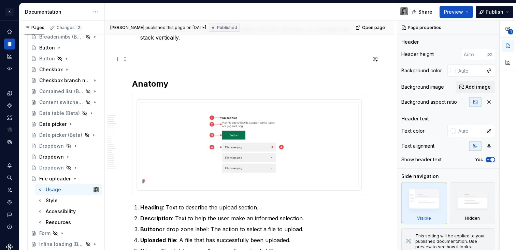
scroll to position [530, 0]
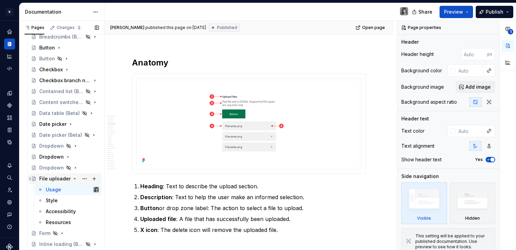
click at [72, 180] on icon "Page tree" at bounding box center [74, 178] width 5 height 5
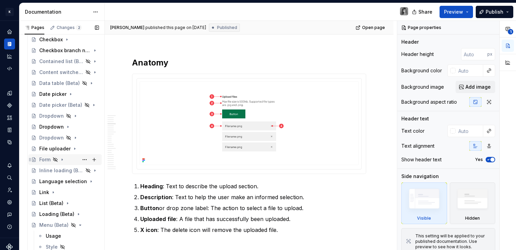
scroll to position [214, 0]
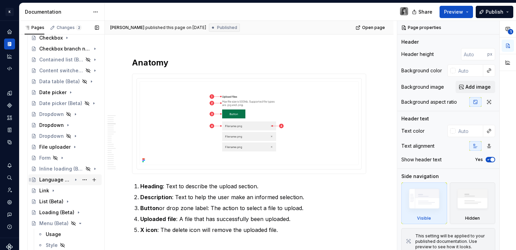
click at [57, 181] on div "Language selection" at bounding box center [55, 180] width 32 height 7
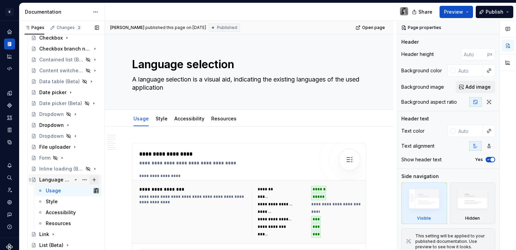
click at [89, 180] on button "Page tree" at bounding box center [94, 180] width 10 height 10
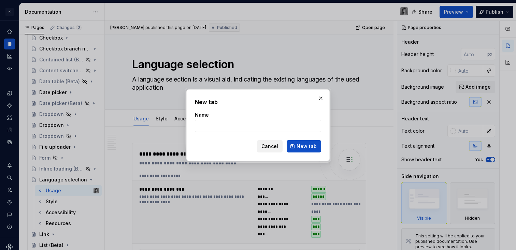
click at [268, 145] on span "Cancel" at bounding box center [270, 146] width 17 height 7
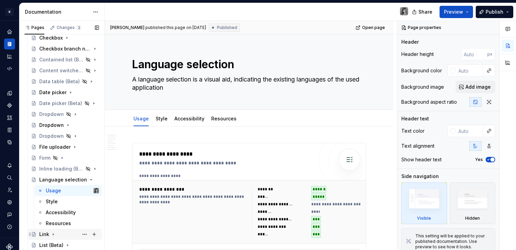
click at [47, 234] on div "Link" at bounding box center [44, 234] width 10 height 7
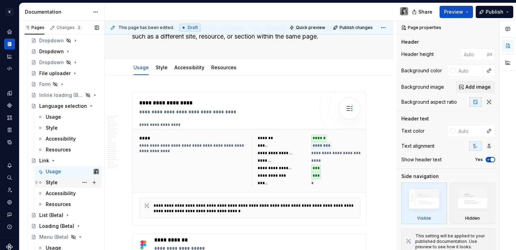
scroll to position [301, 0]
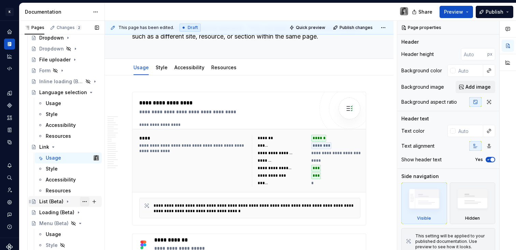
click at [80, 200] on button "Page tree" at bounding box center [85, 202] width 10 height 10
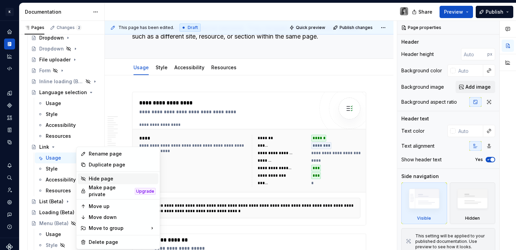
click at [117, 181] on div "Hide page" at bounding box center [122, 179] width 67 height 7
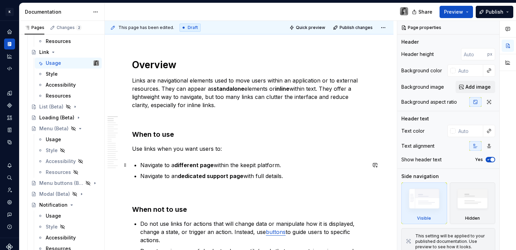
scroll to position [431, 0]
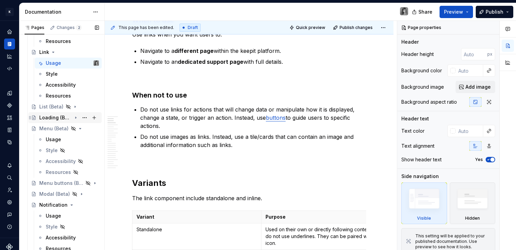
click at [51, 119] on div "Loading (Beta)" at bounding box center [55, 117] width 32 height 7
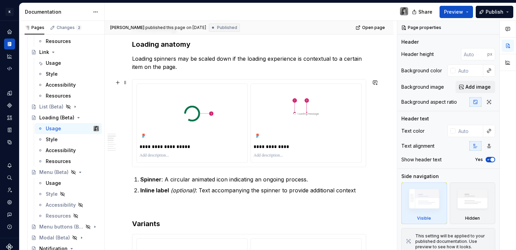
scroll to position [20, 0]
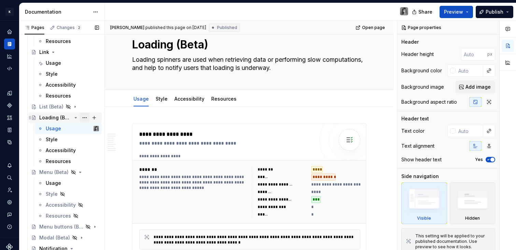
click at [82, 117] on button "Page tree" at bounding box center [85, 118] width 10 height 10
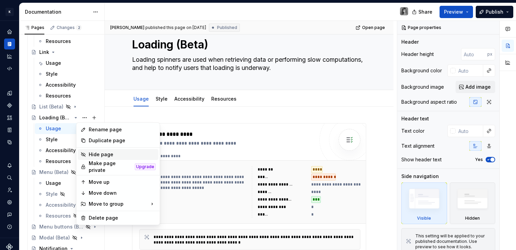
click at [99, 153] on div "Hide page" at bounding box center [122, 154] width 67 height 7
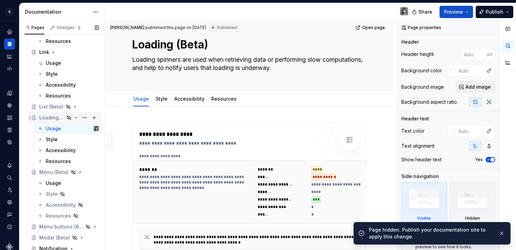
click at [75, 117] on icon "Page tree" at bounding box center [76, 117] width 2 height 1
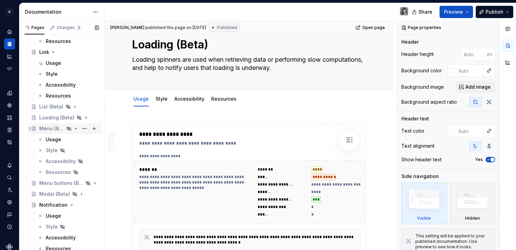
click at [73, 127] on icon "Page tree" at bounding box center [75, 128] width 5 height 5
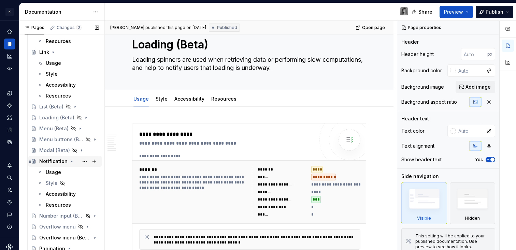
click at [56, 162] on div "Notification" at bounding box center [53, 161] width 28 height 7
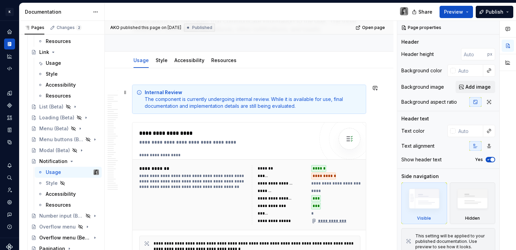
scroll to position [65, 0]
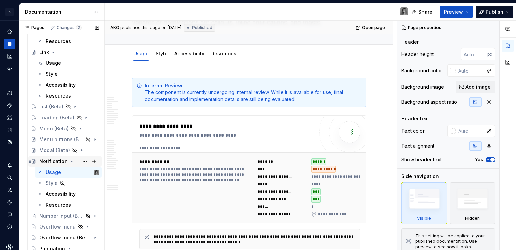
click at [69, 160] on icon "Page tree" at bounding box center [71, 161] width 5 height 5
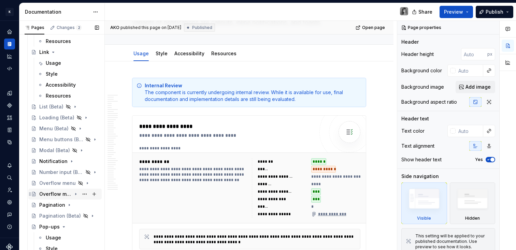
click at [45, 194] on div "Overflow menu (Beta)" at bounding box center [55, 194] width 32 height 7
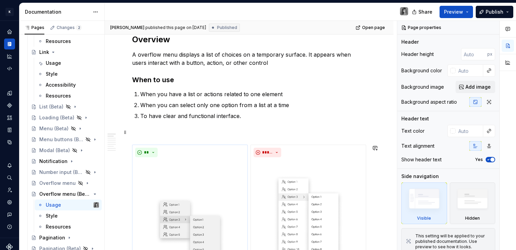
scroll to position [391, 0]
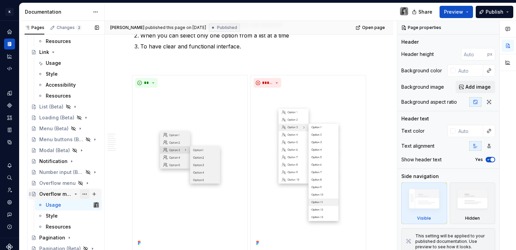
click at [80, 194] on button "Page tree" at bounding box center [85, 195] width 10 height 10
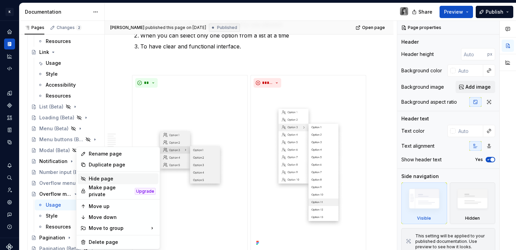
click at [97, 181] on div "Hide page" at bounding box center [122, 179] width 67 height 7
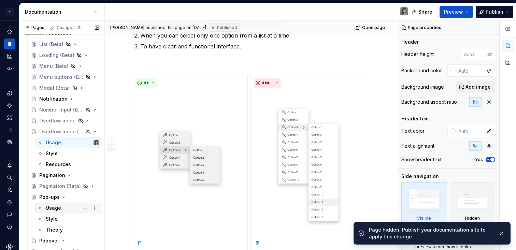
scroll to position [485, 0]
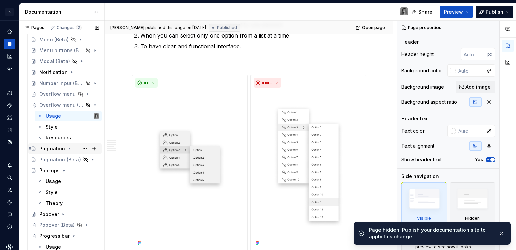
click at [55, 148] on div "Pagination" at bounding box center [52, 148] width 26 height 7
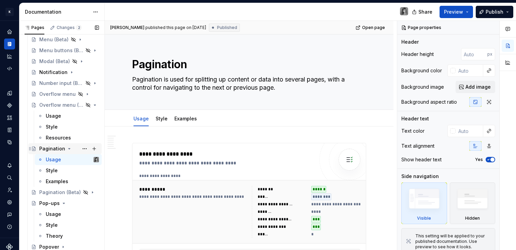
click at [67, 149] on icon "Page tree" at bounding box center [69, 148] width 5 height 5
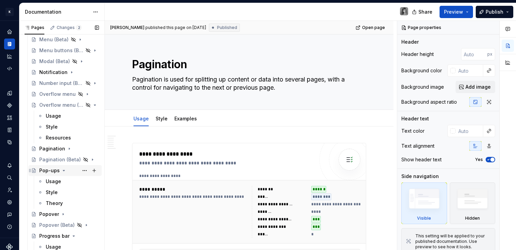
click at [44, 170] on div "Pop-ups" at bounding box center [49, 170] width 20 height 7
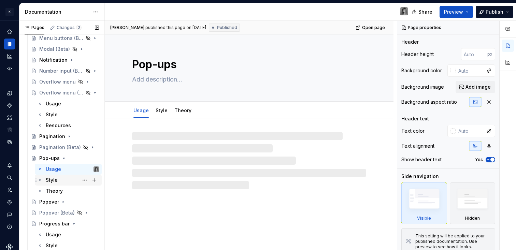
scroll to position [501, 0]
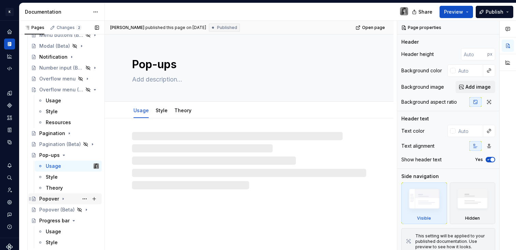
click at [52, 199] on div "Popover" at bounding box center [49, 199] width 20 height 7
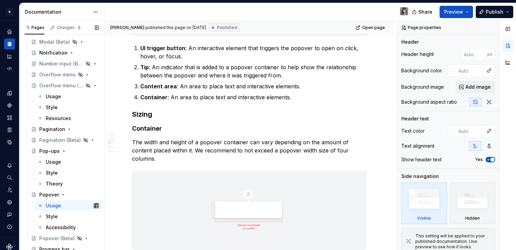
scroll to position [595, 0]
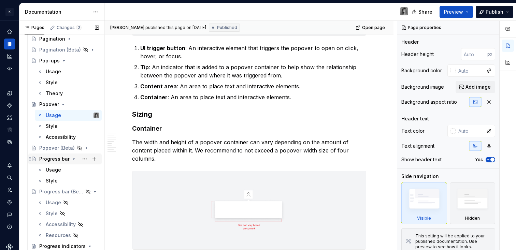
click at [52, 157] on div "Progress bar" at bounding box center [54, 159] width 30 height 7
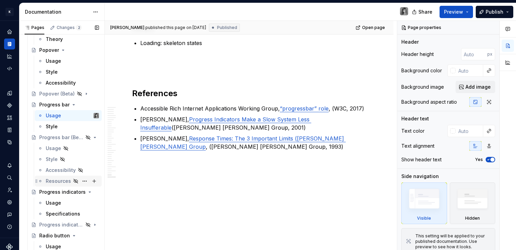
scroll to position [652, 0]
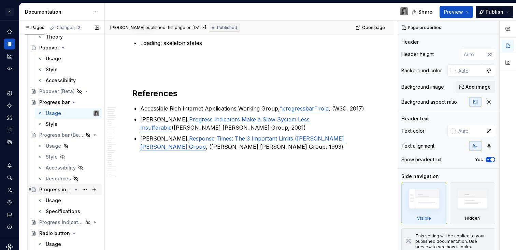
click at [50, 191] on div "Progress indicators" at bounding box center [55, 189] width 32 height 7
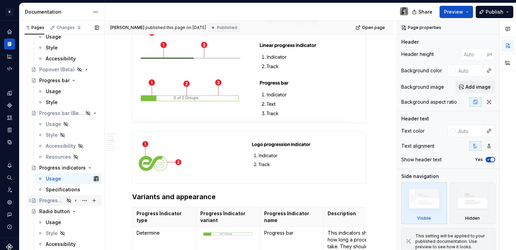
scroll to position [688, 0]
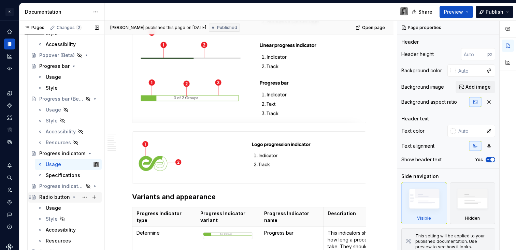
click at [49, 197] on div "Radio button" at bounding box center [54, 197] width 31 height 7
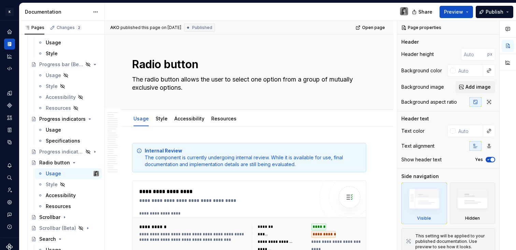
scroll to position [732, 0]
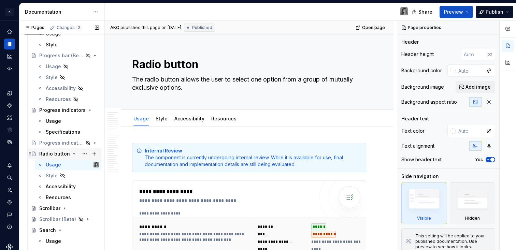
click at [73, 154] on icon "Page tree" at bounding box center [73, 153] width 5 height 5
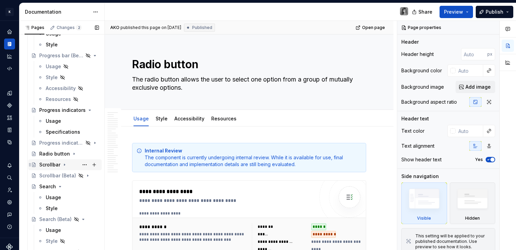
click at [52, 162] on div "Scrollbar" at bounding box center [49, 165] width 21 height 7
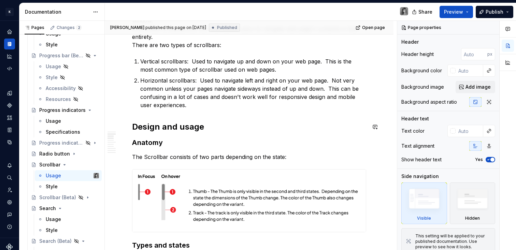
scroll to position [466, 0]
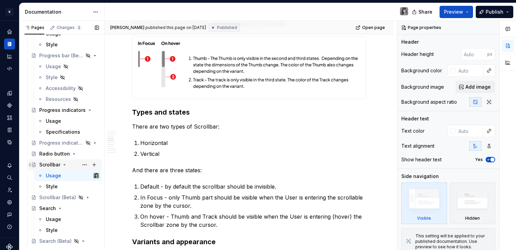
click at [64, 165] on icon "Page tree" at bounding box center [65, 165] width 2 height 1
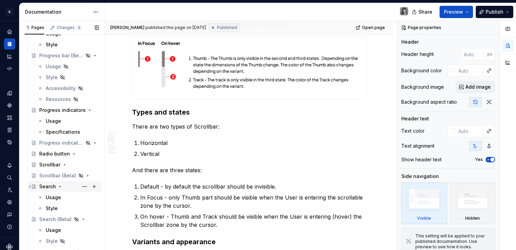
click at [46, 186] on div "Search" at bounding box center [47, 186] width 17 height 7
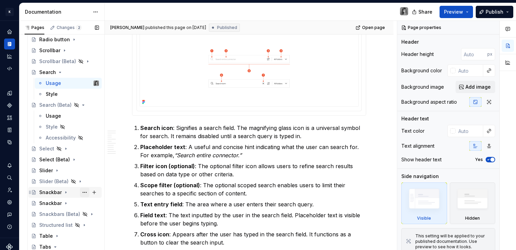
scroll to position [862, 0]
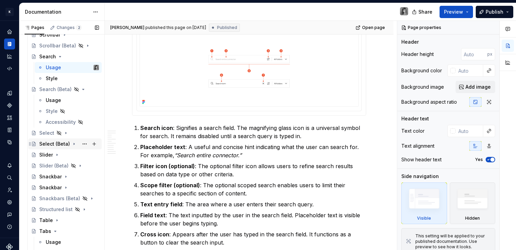
click at [56, 141] on div "Select (Beta)" at bounding box center [54, 144] width 31 height 7
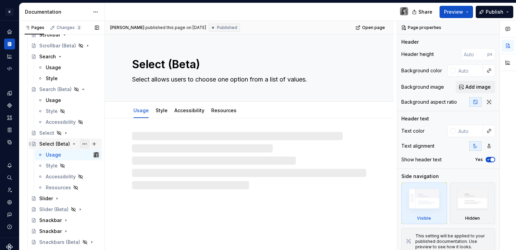
click at [80, 142] on button "Page tree" at bounding box center [85, 144] width 10 height 10
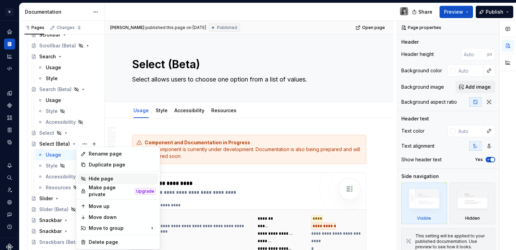
click at [116, 178] on div "Hide page" at bounding box center [122, 179] width 67 height 7
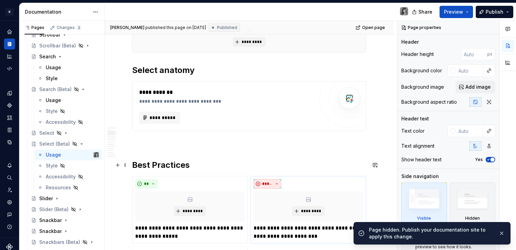
scroll to position [583, 0]
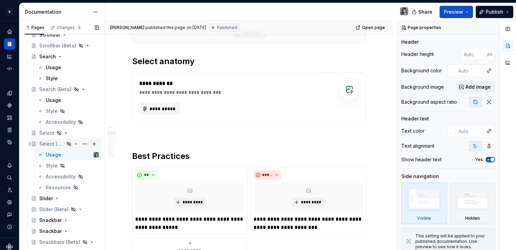
click at [73, 144] on icon "Page tree" at bounding box center [75, 143] width 5 height 5
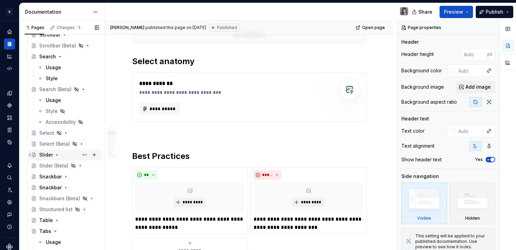
click at [44, 155] on div "Slider" at bounding box center [46, 155] width 14 height 7
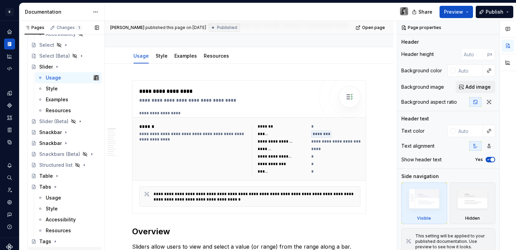
scroll to position [1031, 0]
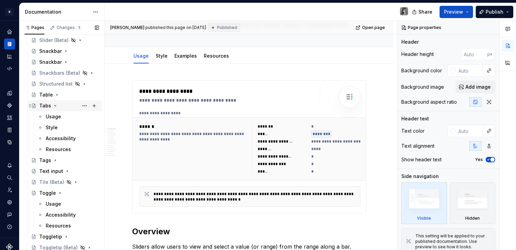
click at [57, 106] on div "Tabs" at bounding box center [69, 106] width 60 height 10
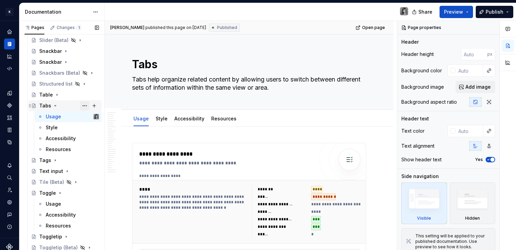
click at [80, 107] on button "Page tree" at bounding box center [85, 106] width 10 height 10
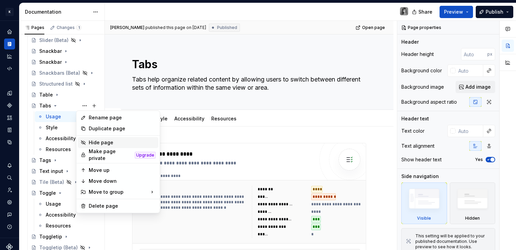
click at [110, 142] on div "Hide page" at bounding box center [122, 142] width 67 height 7
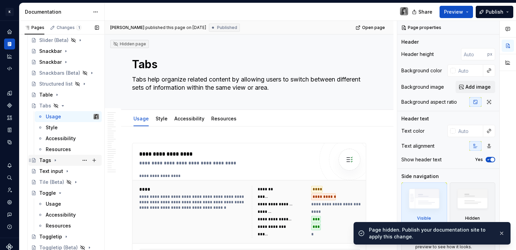
click at [44, 161] on div "Tags" at bounding box center [45, 160] width 12 height 7
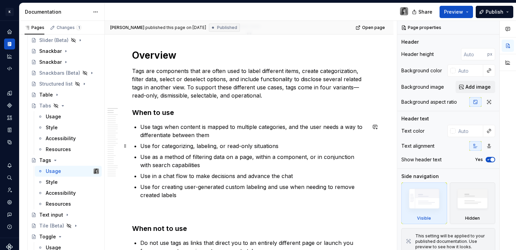
scroll to position [315, 0]
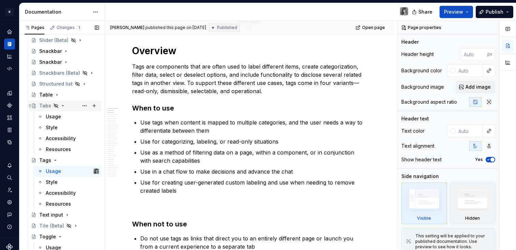
click at [61, 106] on icon "Page tree" at bounding box center [62, 105] width 5 height 5
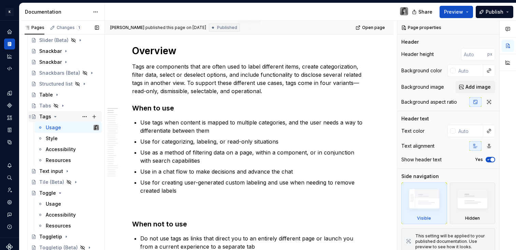
click at [56, 115] on icon "Page tree" at bounding box center [55, 116] width 5 height 5
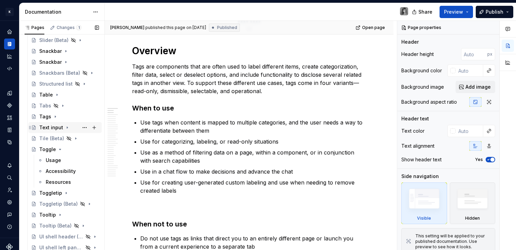
click at [57, 127] on div "Text input" at bounding box center [51, 127] width 24 height 7
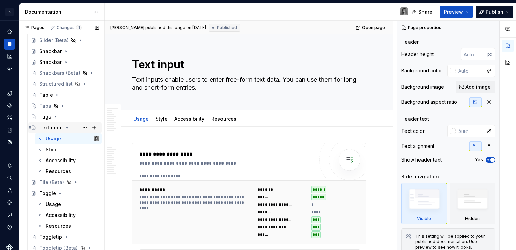
click at [67, 127] on icon "Page tree" at bounding box center [68, 127] width 2 height 1
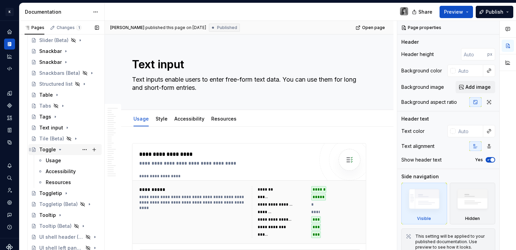
click at [49, 147] on div "Toggle" at bounding box center [47, 149] width 17 height 7
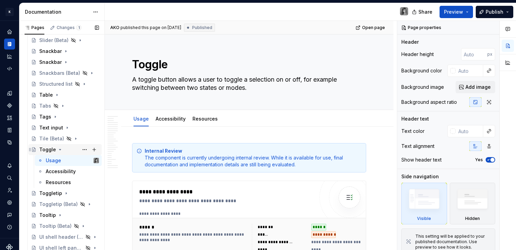
click at [59, 149] on icon "Page tree" at bounding box center [60, 149] width 2 height 1
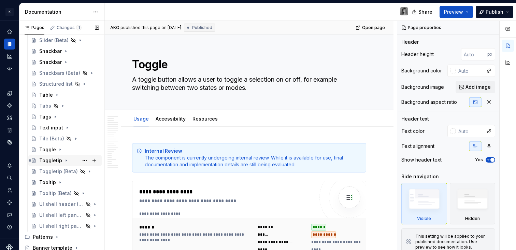
click at [52, 161] on div "Toggletip" at bounding box center [50, 160] width 23 height 7
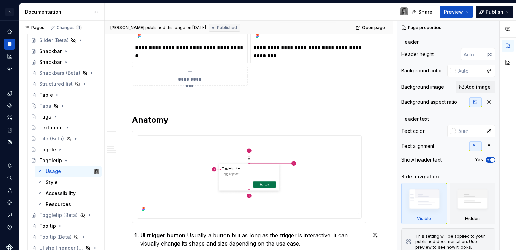
scroll to position [743, 0]
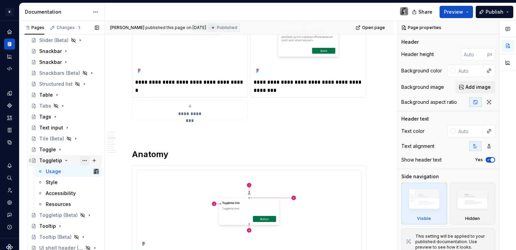
click at [80, 160] on button "Page tree" at bounding box center [85, 161] width 10 height 10
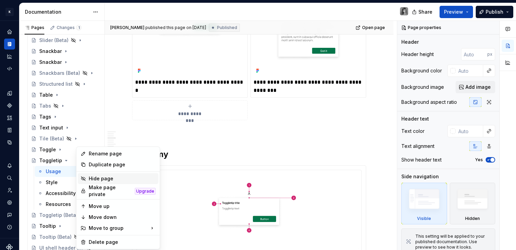
click at [102, 179] on div "Hide page" at bounding box center [122, 178] width 67 height 7
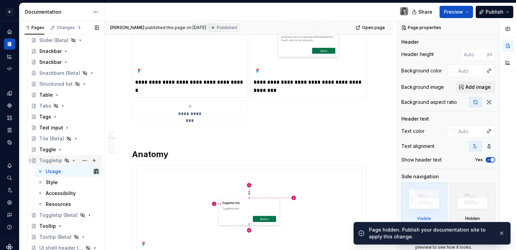
click at [73, 162] on icon "Page tree" at bounding box center [73, 160] width 5 height 5
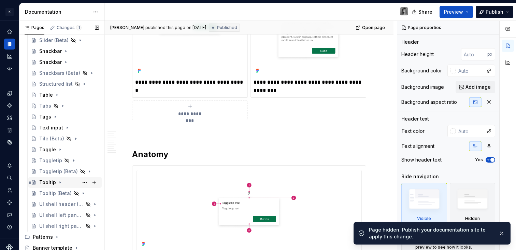
click at [48, 182] on div "Tooltip" at bounding box center [47, 182] width 17 height 7
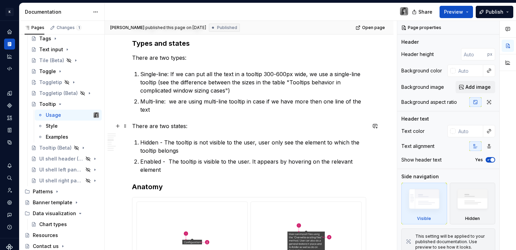
scroll to position [414, 0]
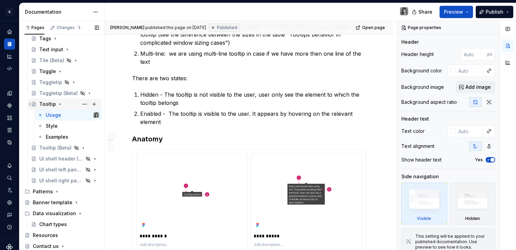
click at [60, 105] on icon "Page tree" at bounding box center [59, 103] width 5 height 5
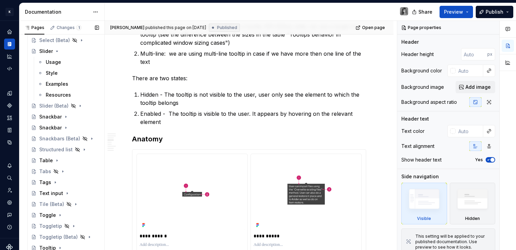
scroll to position [752, 0]
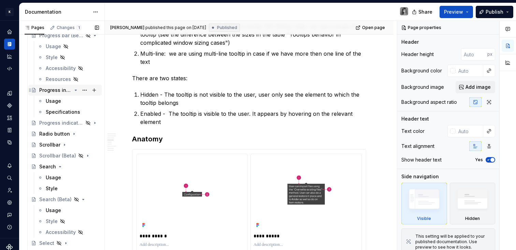
click at [73, 91] on icon "Page tree" at bounding box center [75, 89] width 5 height 5
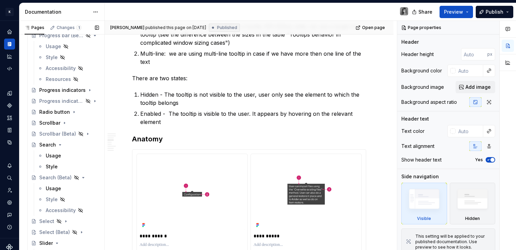
scroll to position [611, 0]
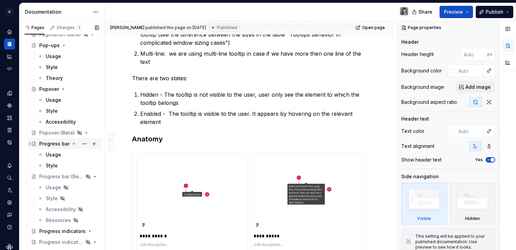
click at [71, 144] on icon "Page tree" at bounding box center [73, 143] width 5 height 5
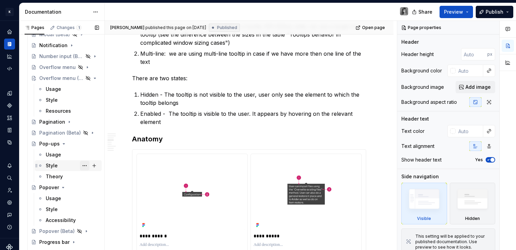
scroll to position [510, 0]
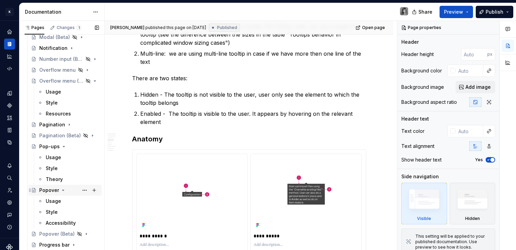
click at [49, 187] on div "Popover" at bounding box center [49, 190] width 20 height 7
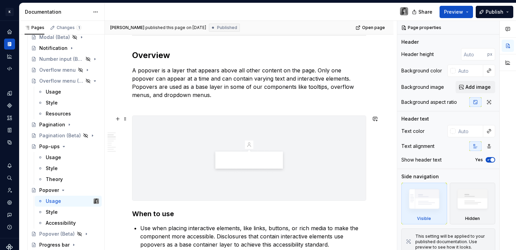
scroll to position [289, 0]
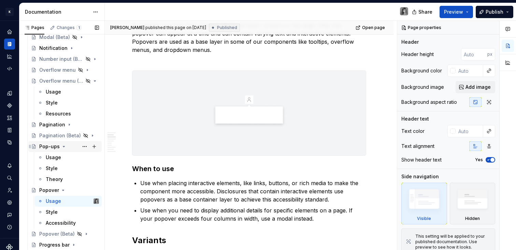
click at [64, 147] on icon "Page tree" at bounding box center [63, 146] width 5 height 5
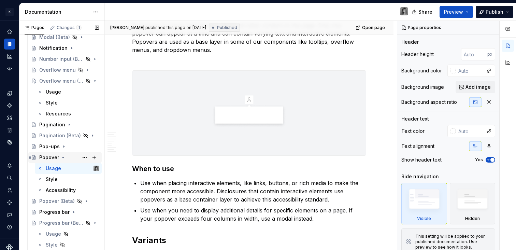
click at [57, 157] on div "Popover" at bounding box center [49, 157] width 20 height 7
click at [59, 157] on div "Popover" at bounding box center [69, 158] width 60 height 10
click at [62, 157] on icon "Page tree" at bounding box center [63, 157] width 2 height 1
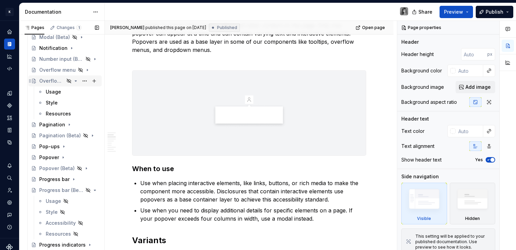
click at [73, 79] on icon "Page tree" at bounding box center [75, 80] width 5 height 5
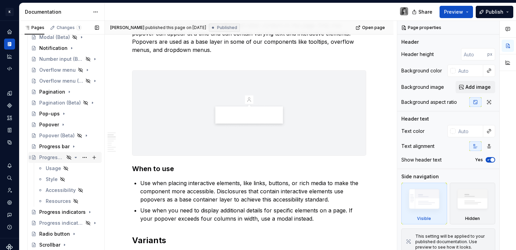
click at [73, 156] on icon "Page tree" at bounding box center [75, 157] width 5 height 5
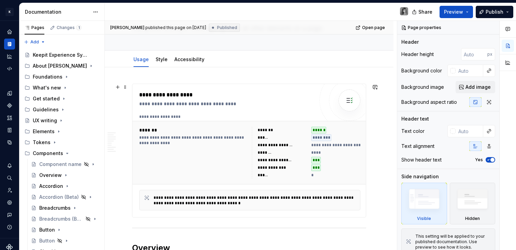
scroll to position [0, 0]
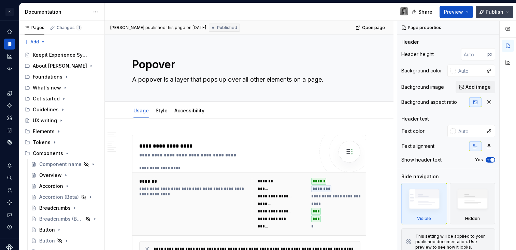
click at [498, 14] on span "Publish" at bounding box center [495, 12] width 18 height 7
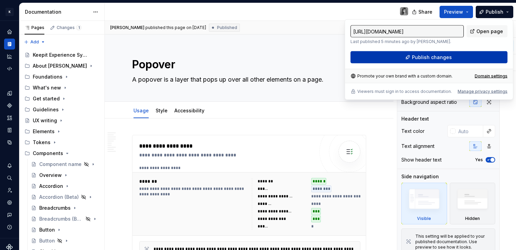
click at [472, 58] on button "Publish changes" at bounding box center [429, 57] width 157 height 12
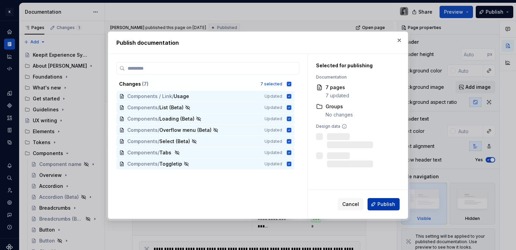
click at [392, 206] on span "Publish" at bounding box center [387, 204] width 18 height 7
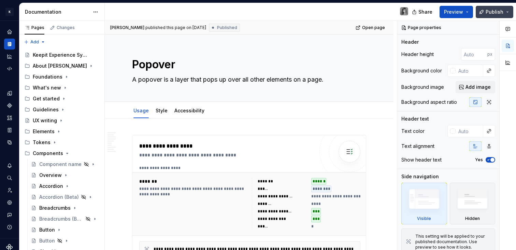
click at [506, 11] on button "Publish" at bounding box center [495, 12] width 38 height 12
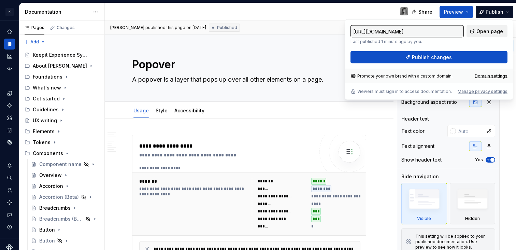
click at [495, 31] on span "Open page" at bounding box center [490, 31] width 27 height 7
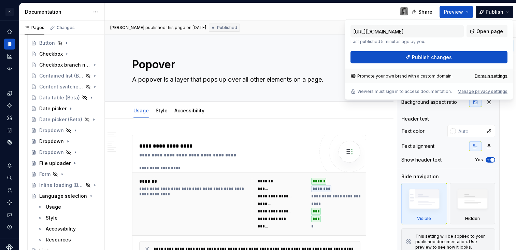
scroll to position [193, 0]
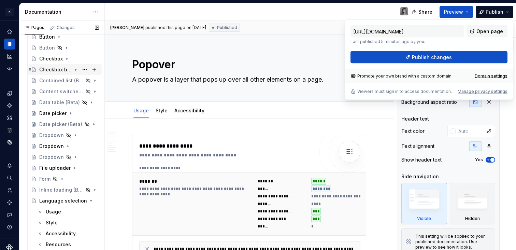
click at [54, 70] on div "Checkbox branch node" at bounding box center [55, 69] width 32 height 7
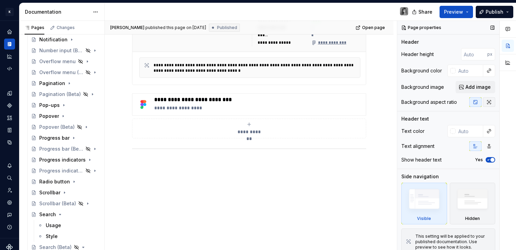
scroll to position [539, 0]
click at [49, 75] on div "Overflow menu (Beta)" at bounding box center [51, 73] width 25 height 7
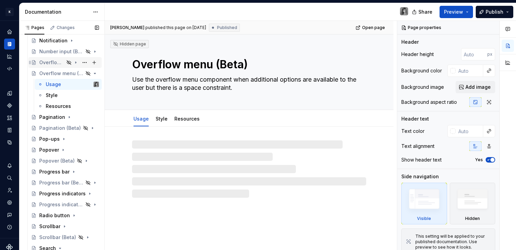
drag, startPoint x: 44, startPoint y: 60, endPoint x: 45, endPoint y: 65, distance: 4.2
click at [44, 61] on div "Overflow menu" at bounding box center [51, 62] width 25 height 7
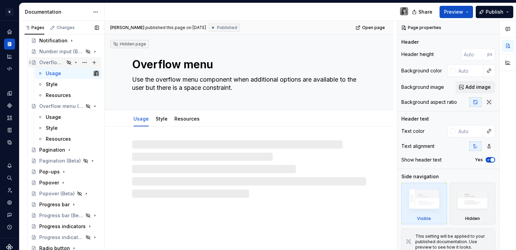
click at [44, 64] on div "Overflow menu" at bounding box center [51, 62] width 25 height 7
click at [74, 62] on icon "Page tree" at bounding box center [75, 62] width 5 height 5
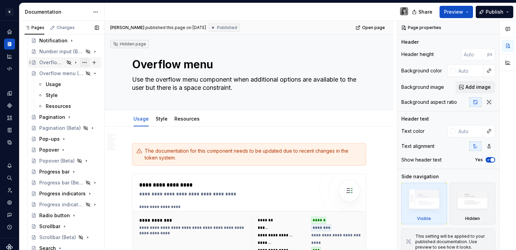
click at [82, 61] on button "Page tree" at bounding box center [85, 63] width 10 height 10
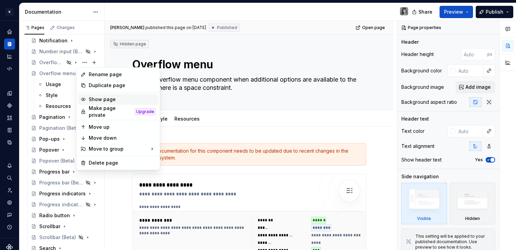
click at [107, 99] on div "Show page" at bounding box center [122, 99] width 67 height 7
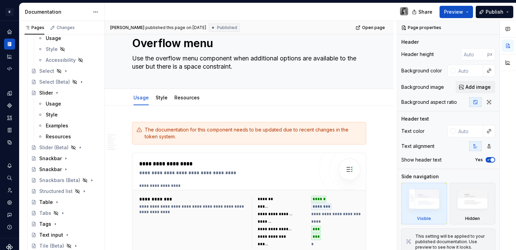
scroll to position [797, 0]
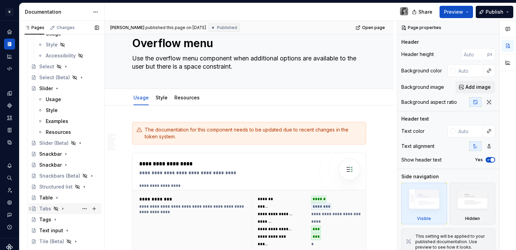
click at [62, 209] on icon "Page tree" at bounding box center [62, 209] width 1 height 2
click at [81, 210] on button "Page tree" at bounding box center [85, 209] width 10 height 10
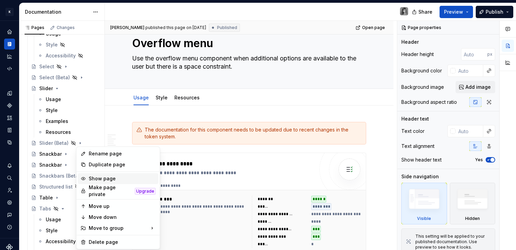
click at [121, 177] on div "Show page" at bounding box center [122, 178] width 67 height 7
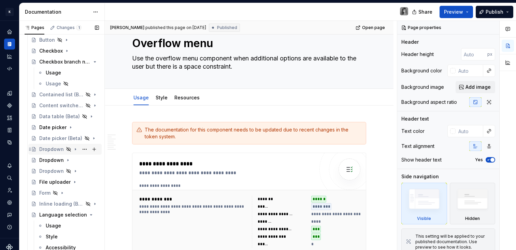
scroll to position [190, 0]
click at [51, 129] on div "Date picker" at bounding box center [52, 127] width 27 height 7
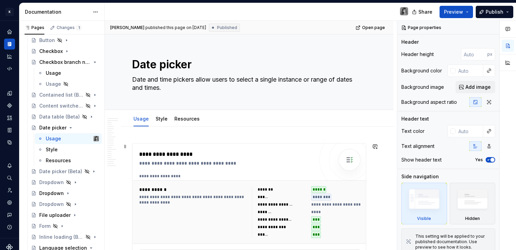
type textarea "*"
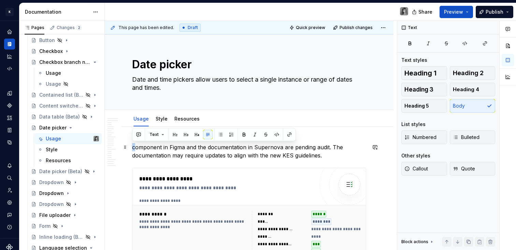
drag, startPoint x: 136, startPoint y: 146, endPoint x: 133, endPoint y: 146, distance: 3.8
click at [133, 146] on p "component in Figma and the documentation in Supernova are pending audit. The do…" at bounding box center [249, 151] width 234 height 16
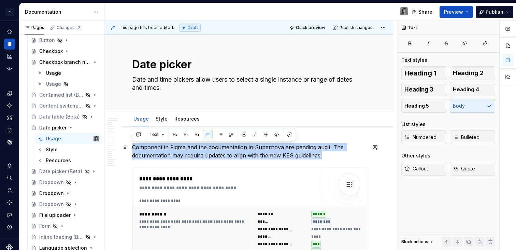
drag, startPoint x: 323, startPoint y: 157, endPoint x: 132, endPoint y: 147, distance: 190.9
click at [132, 147] on p "Component in Figma and the documentation in Supernova are pending audit. The do…" at bounding box center [249, 151] width 234 height 16
click at [432, 166] on button "Callout" at bounding box center [425, 169] width 46 height 14
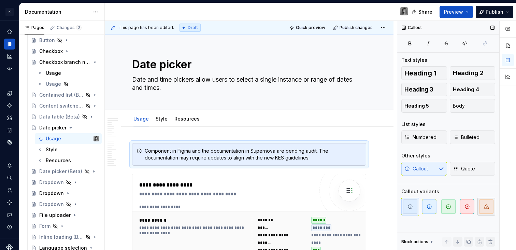
click at [488, 208] on icon "button" at bounding box center [486, 206] width 5 height 5
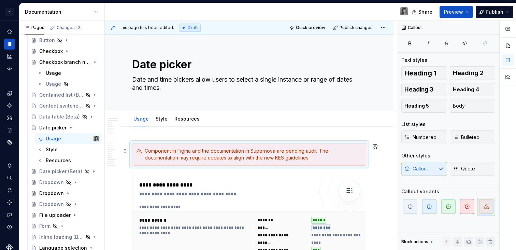
click at [141, 157] on div "Component in Figma and the documentation in Supernova are pending audit. The do…" at bounding box center [249, 154] width 234 height 23
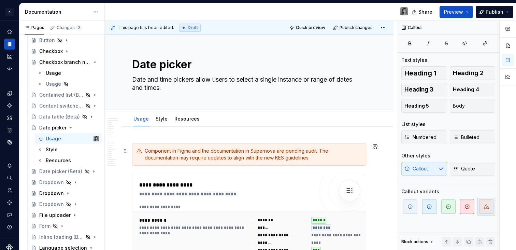
click at [145, 151] on div "Component in Figma and the documentation in Supernova are pending audit. The do…" at bounding box center [253, 155] width 217 height 14
click at [151, 149] on div "Audit Component in Figma and the documentation in Supernova are pending audit. …" at bounding box center [253, 155] width 217 height 14
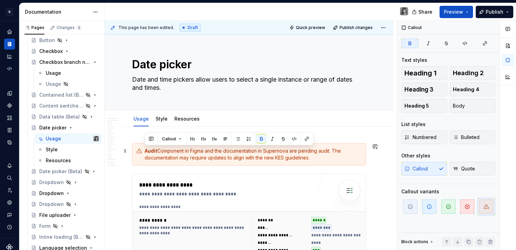
click at [155, 153] on strong "Audit" at bounding box center [151, 151] width 13 height 6
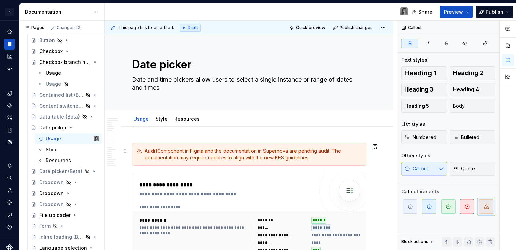
click at [156, 152] on strong "Audit" at bounding box center [151, 151] width 13 height 6
click at [157, 152] on strong "Audit" at bounding box center [151, 151] width 13 height 6
click at [150, 148] on strong "Audit" at bounding box center [151, 151] width 13 height 6
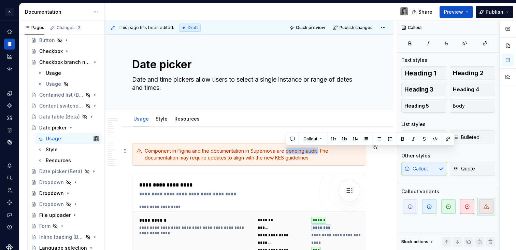
drag, startPoint x: 318, startPoint y: 151, endPoint x: 286, endPoint y: 152, distance: 32.1
click at [286, 152] on div "Component in Figma and the documentation in Supernova are pending audit. The do…" at bounding box center [253, 155] width 217 height 14
click at [308, 157] on div "Component in Figma and the documentation in Supernova are pending audit. The do…" at bounding box center [253, 155] width 217 height 14
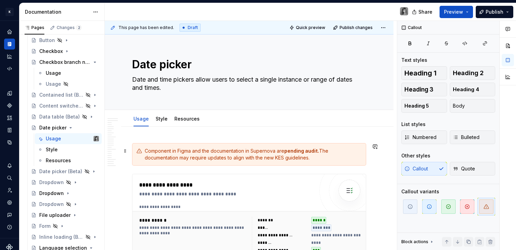
click at [146, 158] on div "Component in Figma and the documentation in Supernova are pending audit. The do…" at bounding box center [253, 155] width 217 height 14
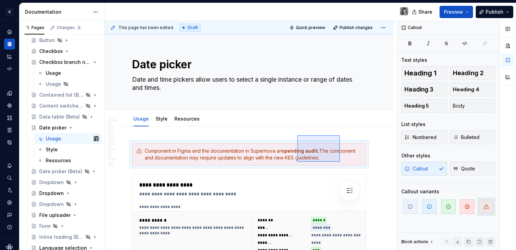
drag, startPoint x: 340, startPoint y: 135, endPoint x: 296, endPoint y: 163, distance: 52.0
click at [296, 163] on div "**********" at bounding box center [251, 135] width 292 height 229
click at [51, 195] on div "Dropdown" at bounding box center [51, 193] width 25 height 7
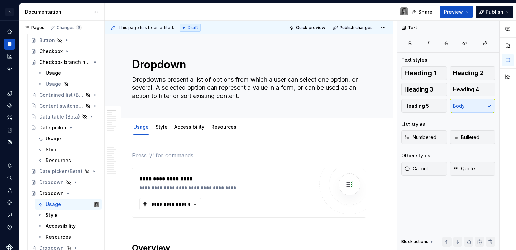
type textarea "*"
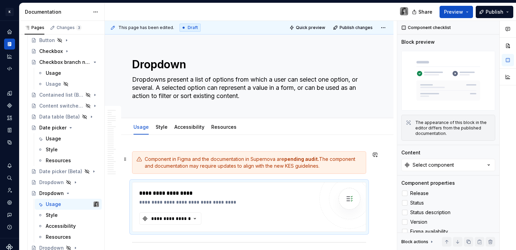
scroll to position [92, 0]
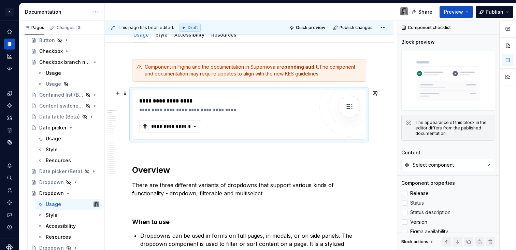
click at [183, 135] on div "**********" at bounding box center [250, 114] width 234 height 49
click at [186, 128] on div "**********" at bounding box center [171, 126] width 41 height 7
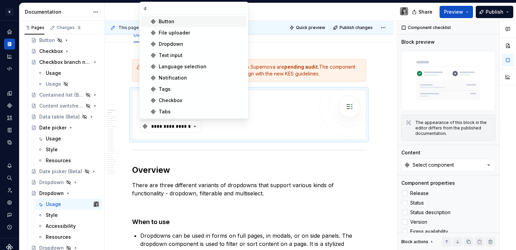
type input "dr"
click at [183, 34] on div "Dropdown" at bounding box center [201, 32] width 85 height 7
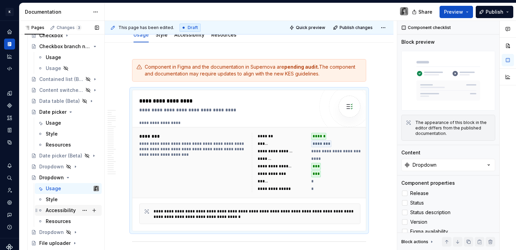
scroll to position [239, 0]
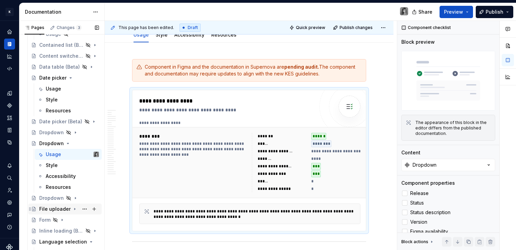
click at [49, 206] on div "File uploader" at bounding box center [54, 209] width 31 height 7
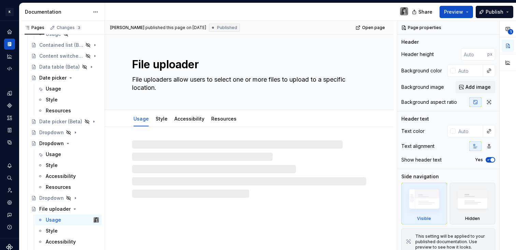
click at [231, 131] on div at bounding box center [249, 162] width 289 height 71
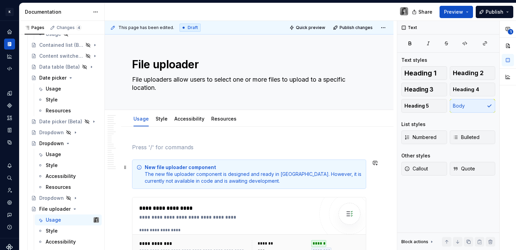
click at [256, 174] on div "New file uploader component The new file uploader component is designed and rea…" at bounding box center [253, 174] width 217 height 20
click at [197, 145] on p at bounding box center [249, 147] width 234 height 8
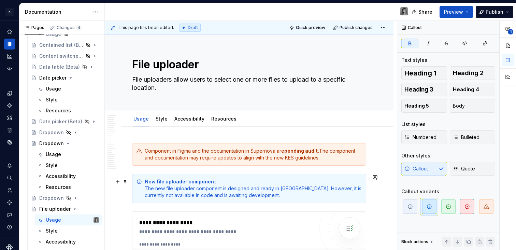
click at [277, 189] on div "New file uploader component The new file uploader component is designed and rea…" at bounding box center [253, 188] width 217 height 20
click at [125, 183] on span at bounding box center [125, 182] width 5 height 10
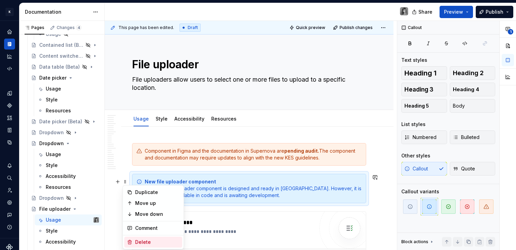
click at [156, 243] on div "Delete" at bounding box center [157, 242] width 44 height 7
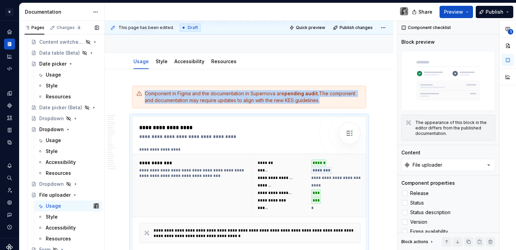
scroll to position [337, 0]
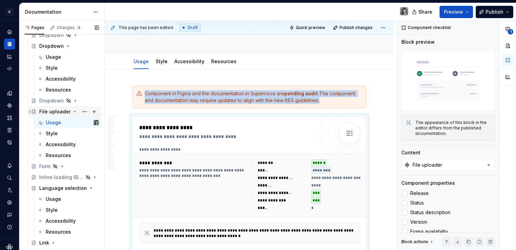
click at [75, 111] on div "File uploader" at bounding box center [69, 112] width 60 height 10
click at [56, 189] on div "Language selection" at bounding box center [55, 188] width 32 height 7
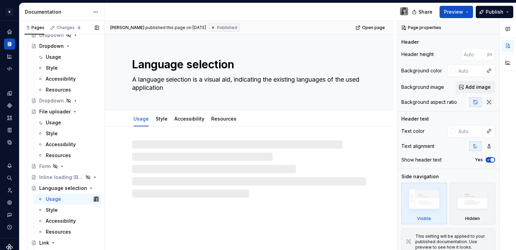
scroll to position [441, 0]
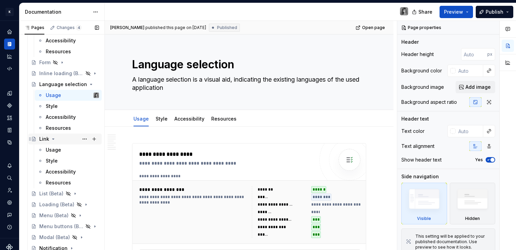
click at [43, 140] on div "Link" at bounding box center [44, 139] width 10 height 7
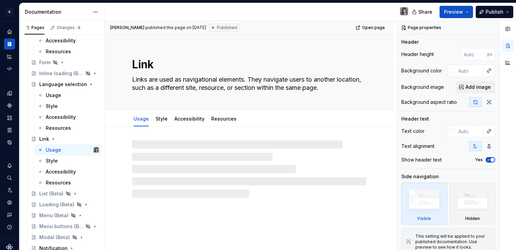
click at [203, 134] on div at bounding box center [249, 162] width 289 height 71
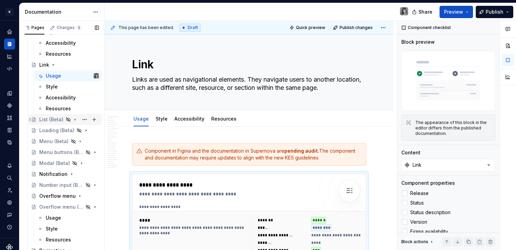
scroll to position [524, 0]
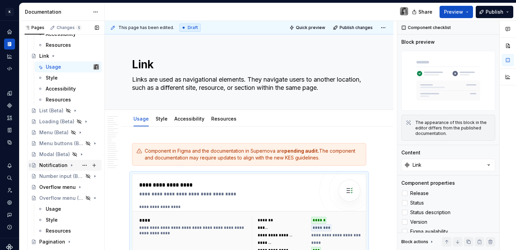
click at [52, 165] on div "Notification" at bounding box center [53, 165] width 28 height 7
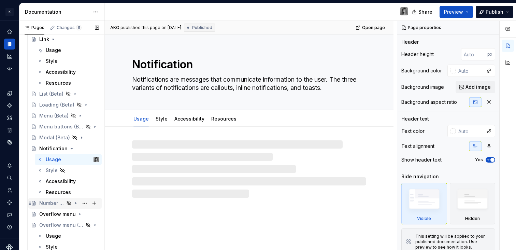
scroll to position [544, 0]
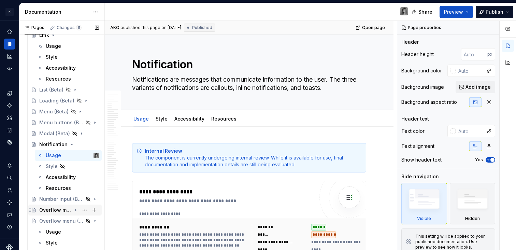
click at [50, 209] on div "Overflow menu" at bounding box center [55, 210] width 32 height 7
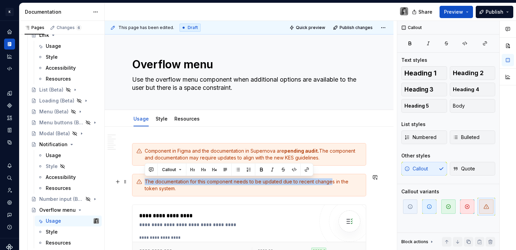
drag, startPoint x: 354, startPoint y: 170, endPoint x: 329, endPoint y: 184, distance: 28.9
click at [345, 175] on div "The documentation for this component needs to be updated due to recent changes …" at bounding box center [249, 185] width 234 height 23
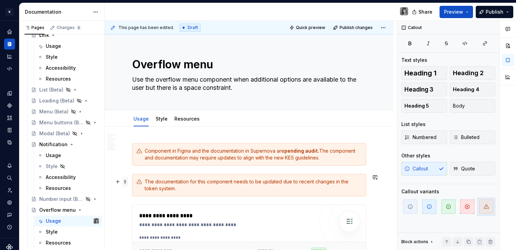
click at [125, 180] on span at bounding box center [125, 182] width 5 height 10
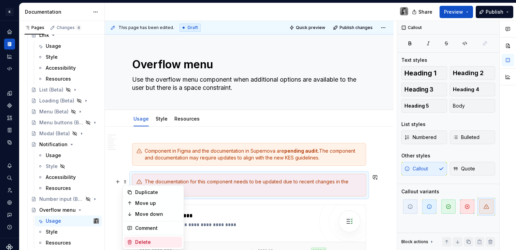
click at [153, 241] on div "Delete" at bounding box center [157, 242] width 44 height 7
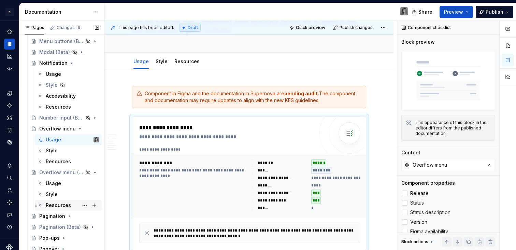
scroll to position [677, 0]
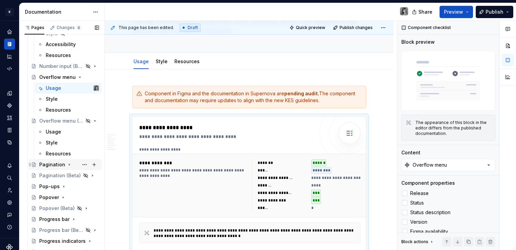
click at [45, 165] on div "Pagination" at bounding box center [52, 164] width 26 height 7
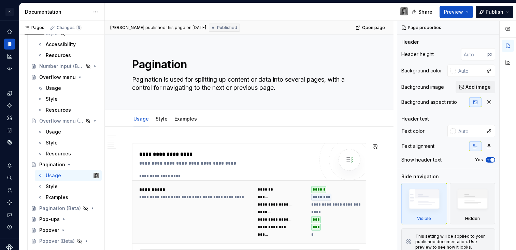
click at [164, 137] on div "**********" at bounding box center [251, 135] width 292 height 229
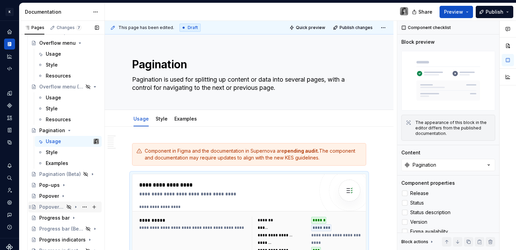
scroll to position [739, 0]
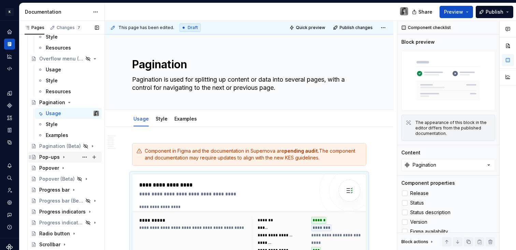
click at [50, 159] on div "Pop-ups" at bounding box center [49, 157] width 20 height 7
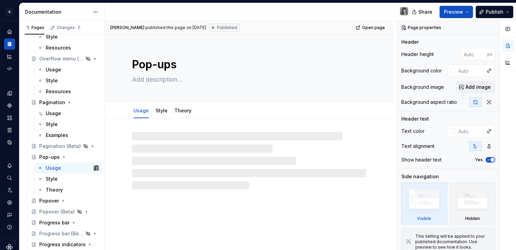
click at [182, 128] on div at bounding box center [249, 154] width 289 height 71
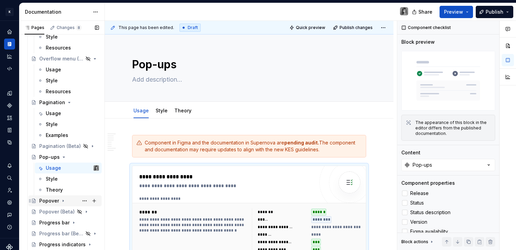
click at [52, 204] on div "Popover" at bounding box center [49, 200] width 20 height 7
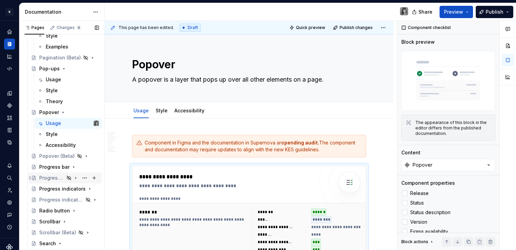
scroll to position [879, 0]
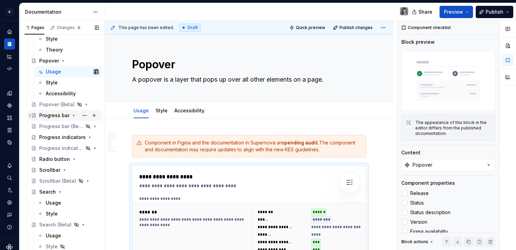
click at [51, 118] on div "Progress bar" at bounding box center [54, 115] width 30 height 7
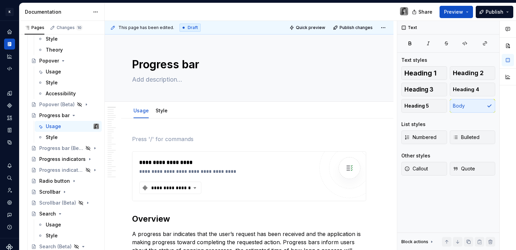
type textarea "*"
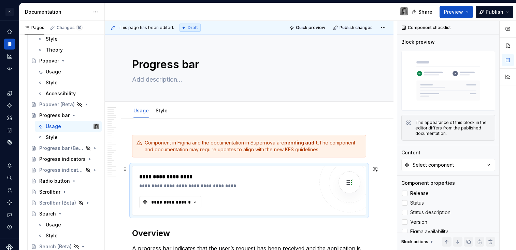
click at [207, 183] on div "**********" at bounding box center [226, 185] width 175 height 7
click at [182, 197] on button "**********" at bounding box center [170, 202] width 62 height 12
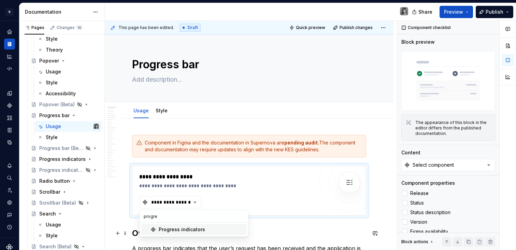
type input "progre"
drag, startPoint x: 185, startPoint y: 228, endPoint x: 195, endPoint y: 115, distance: 113.1
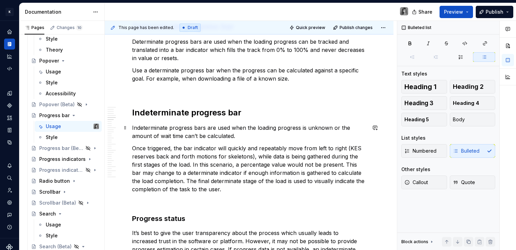
scroll to position [615, 0]
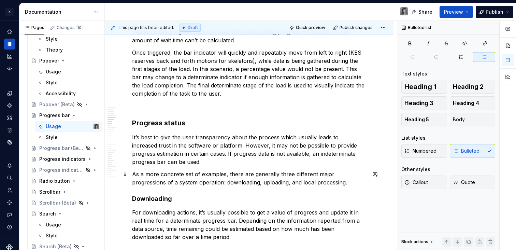
click at [217, 186] on p "As a more concrete set of examples, there are generally three different major p…" at bounding box center [249, 178] width 234 height 16
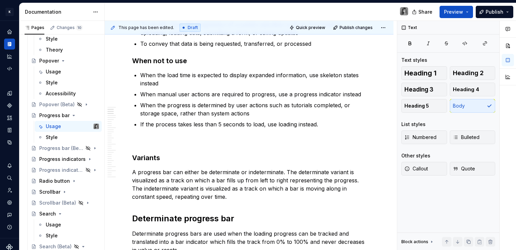
scroll to position [0, 0]
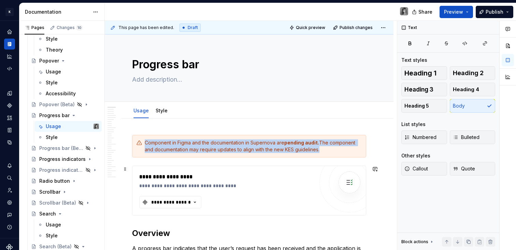
click at [259, 178] on div "**********" at bounding box center [226, 177] width 175 height 8
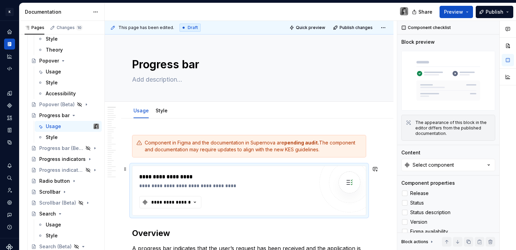
click at [210, 173] on div "**********" at bounding box center [226, 177] width 175 height 8
click at [56, 162] on div "Progress indicators" at bounding box center [55, 159] width 32 height 7
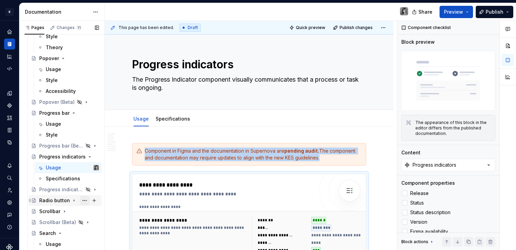
scroll to position [895, 0]
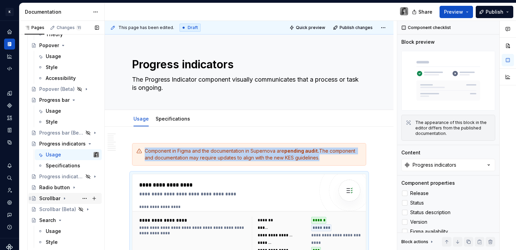
click at [50, 198] on div "Scrollbar" at bounding box center [49, 198] width 21 height 7
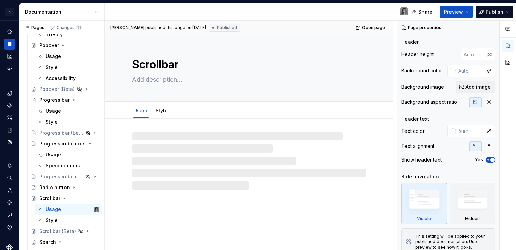
click at [175, 127] on div at bounding box center [249, 154] width 289 height 71
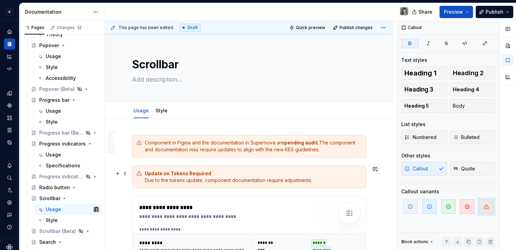
drag, startPoint x: 378, startPoint y: 172, endPoint x: 347, endPoint y: 182, distance: 32.6
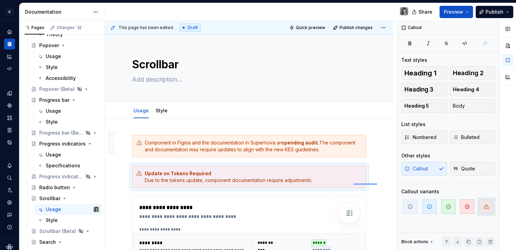
drag, startPoint x: 376, startPoint y: 183, endPoint x: 323, endPoint y: 184, distance: 53.0
click at [323, 184] on div "**********" at bounding box center [251, 135] width 292 height 229
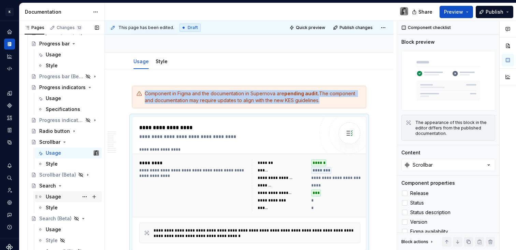
scroll to position [965, 0]
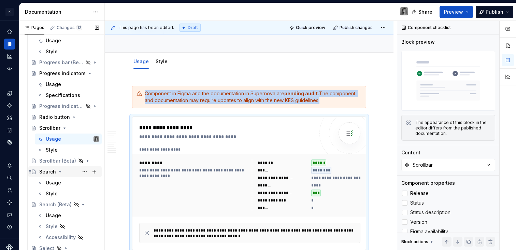
click at [50, 170] on div "Search" at bounding box center [47, 171] width 17 height 7
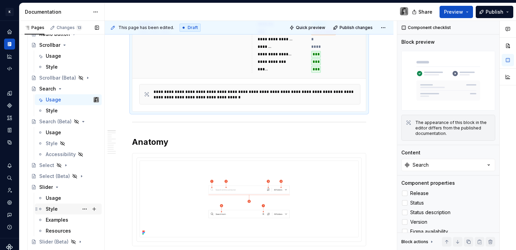
scroll to position [1069, 0]
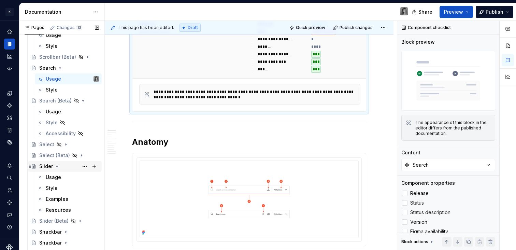
click at [48, 167] on div "Slider" at bounding box center [46, 166] width 14 height 7
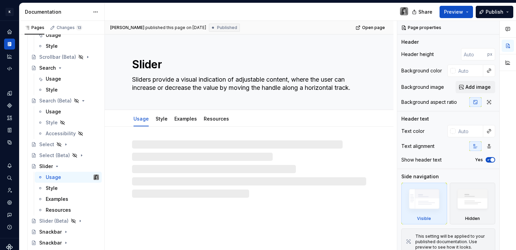
click at [223, 136] on div at bounding box center [249, 162] width 289 height 71
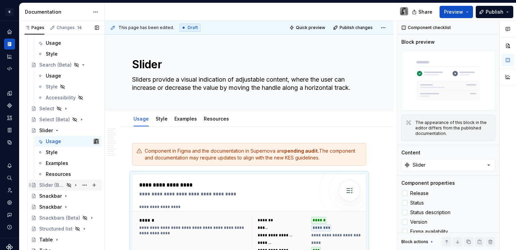
scroll to position [1150, 0]
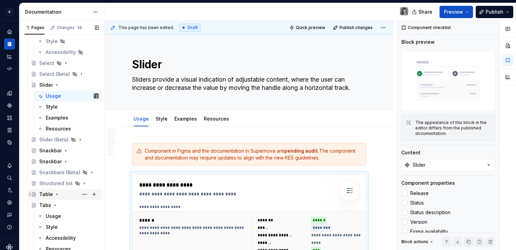
click at [49, 196] on div "Table" at bounding box center [46, 194] width 14 height 7
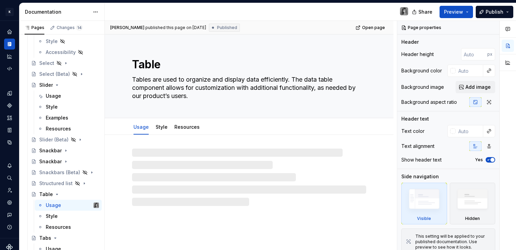
click at [184, 145] on div at bounding box center [249, 170] width 289 height 71
click at [152, 142] on div at bounding box center [249, 170] width 289 height 71
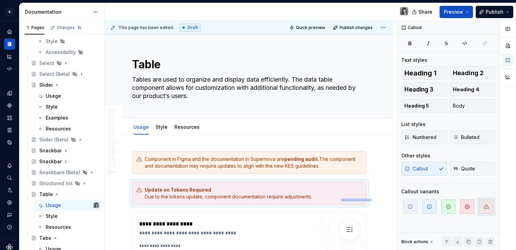
drag, startPoint x: 372, startPoint y: 199, endPoint x: 342, endPoint y: 201, distance: 30.1
click at [342, 201] on div "**********" at bounding box center [251, 135] width 292 height 229
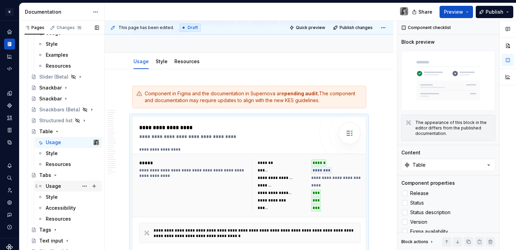
scroll to position [1214, 0]
click at [45, 174] on div "Tabs" at bounding box center [45, 174] width 12 height 7
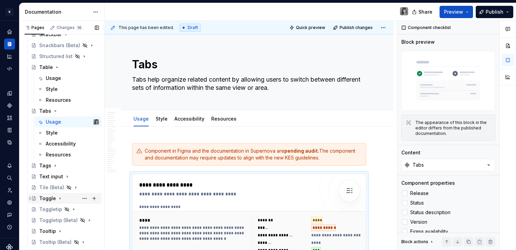
scroll to position [1297, 0]
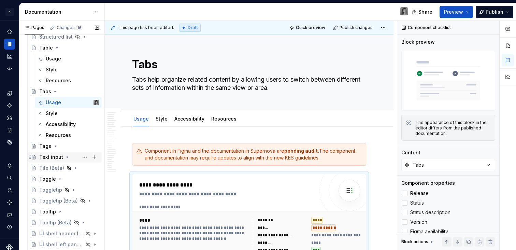
click at [48, 155] on div "Text input" at bounding box center [51, 157] width 24 height 7
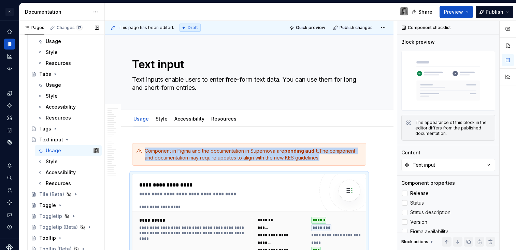
scroll to position [1399, 0]
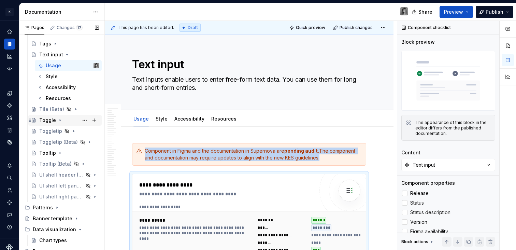
click at [47, 120] on div "Toggle" at bounding box center [47, 120] width 17 height 7
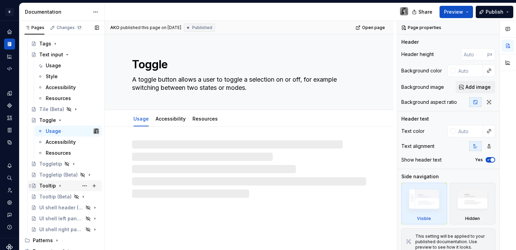
click at [48, 185] on div "Tooltip" at bounding box center [47, 185] width 17 height 7
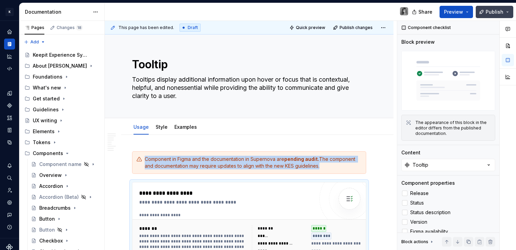
click at [503, 10] on span "Publish" at bounding box center [495, 12] width 18 height 7
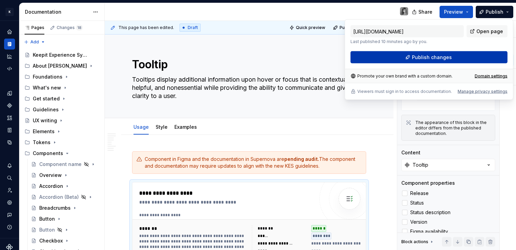
click at [432, 55] on span "Publish changes" at bounding box center [432, 57] width 40 height 7
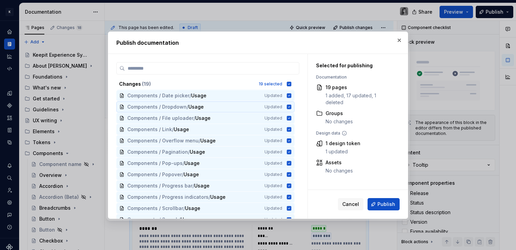
scroll to position [86, 0]
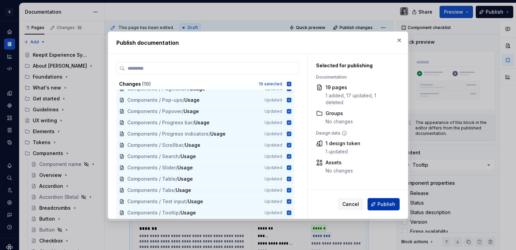
click at [390, 204] on span "Publish" at bounding box center [387, 204] width 18 height 7
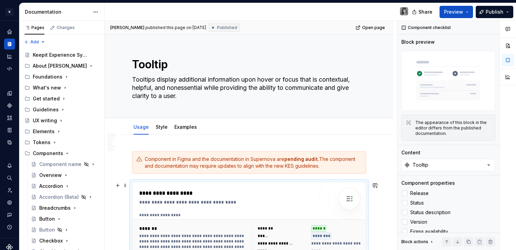
type textarea "*"
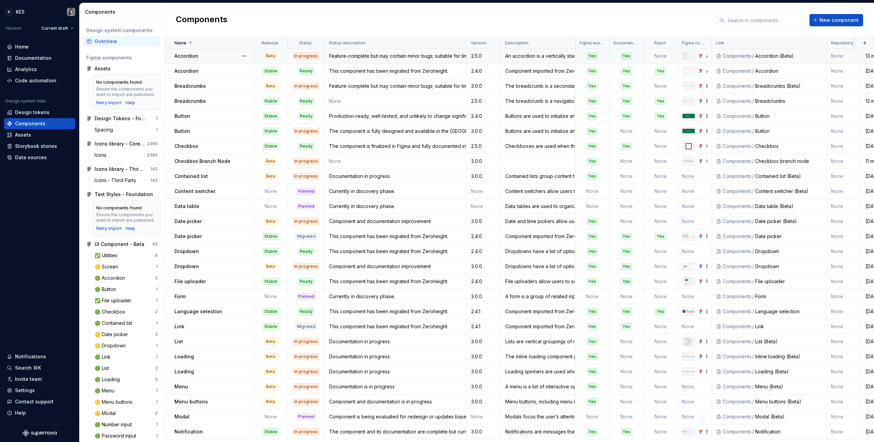
click at [235, 55] on div "Accordion" at bounding box center [214, 56] width 79 height 7
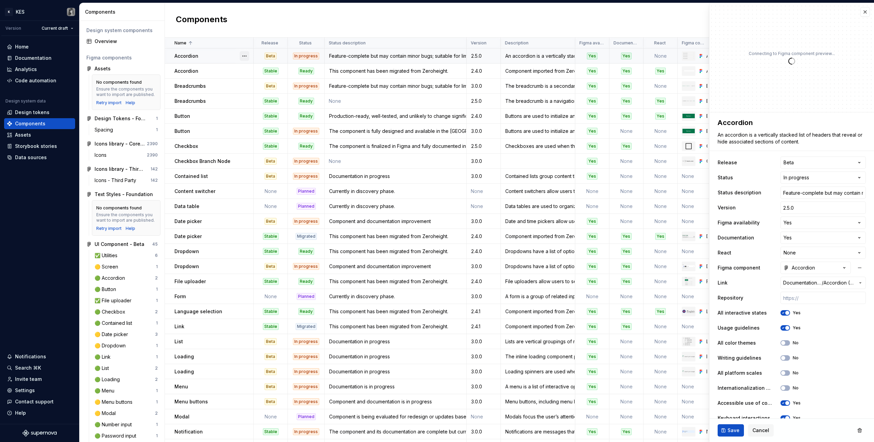
click at [241, 55] on button "button" at bounding box center [245, 56] width 10 height 10
click at [228, 58] on div "Accordion" at bounding box center [214, 56] width 79 height 7
click at [243, 56] on button "button" at bounding box center [245, 56] width 10 height 10
click at [273, 84] on div "Delete component" at bounding box center [280, 83] width 56 height 7
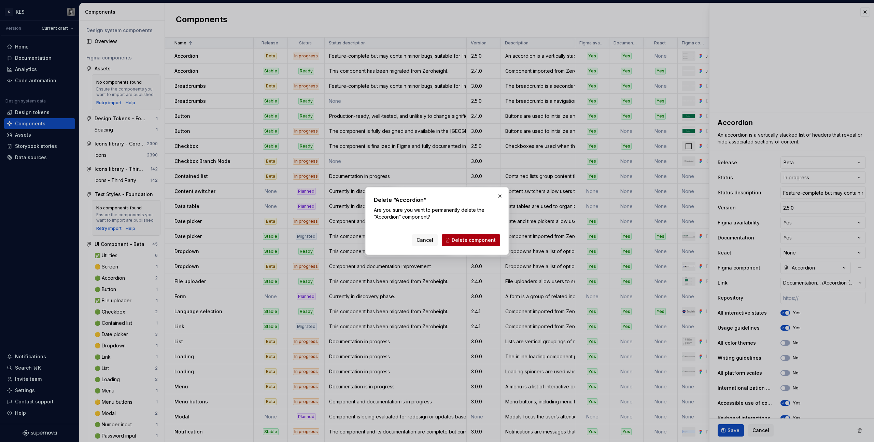
click at [479, 242] on span "Delete component" at bounding box center [474, 240] width 44 height 7
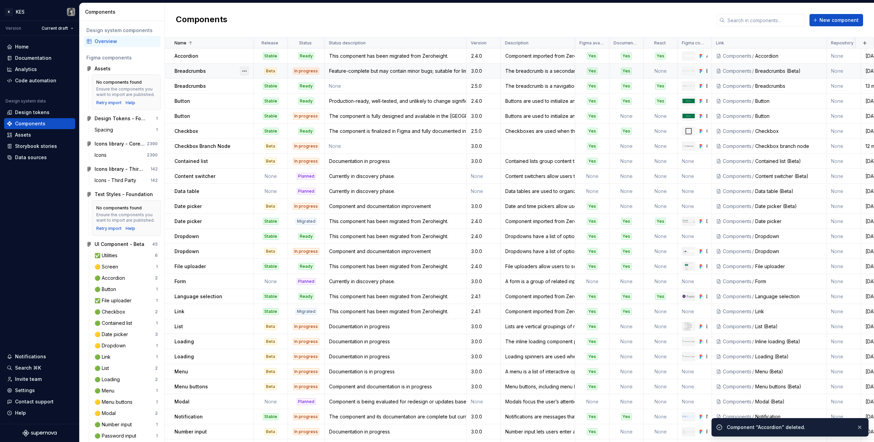
click at [246, 72] on button "button" at bounding box center [245, 71] width 10 height 10
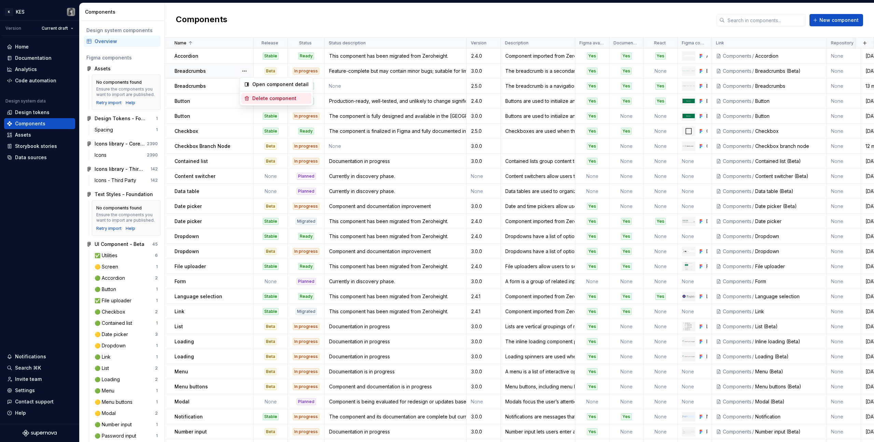
click at [269, 97] on div "Delete component" at bounding box center [280, 98] width 56 height 7
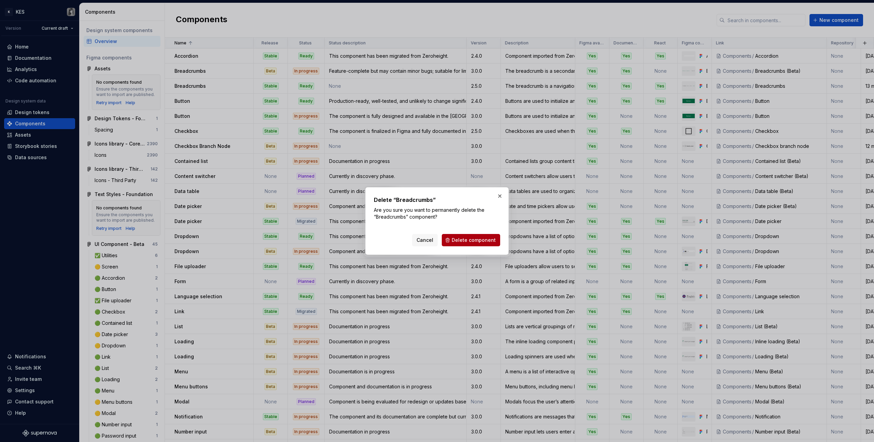
click at [475, 240] on span "Delete component" at bounding box center [474, 240] width 44 height 7
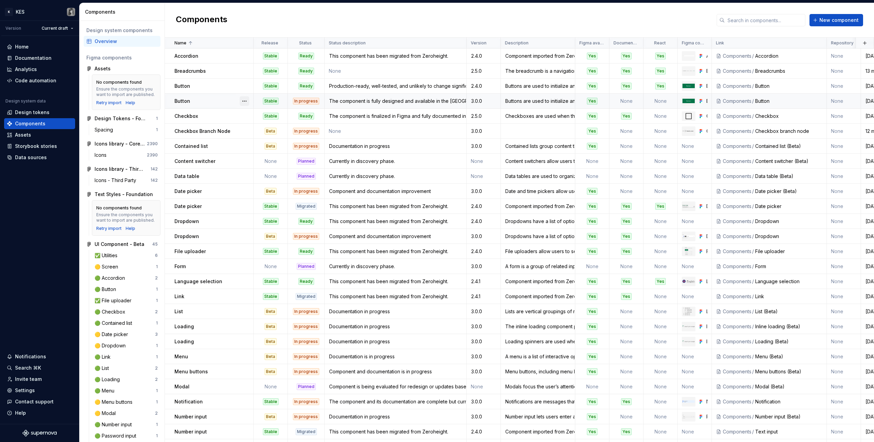
click at [245, 100] on button "button" at bounding box center [245, 101] width 10 height 10
click at [210, 102] on html "K KES Version Current draft Home Documentation Analytics Code automation Design…" at bounding box center [437, 221] width 874 height 442
click at [242, 102] on button "button" at bounding box center [245, 101] width 10 height 10
click at [390, 110] on html "K KES Version Current draft Home Documentation Analytics Code automation Design…" at bounding box center [437, 221] width 874 height 442
click at [388, 102] on div "The component is fully designed and available in the [GEOGRAPHIC_DATA]. However…" at bounding box center [395, 101] width 141 height 7
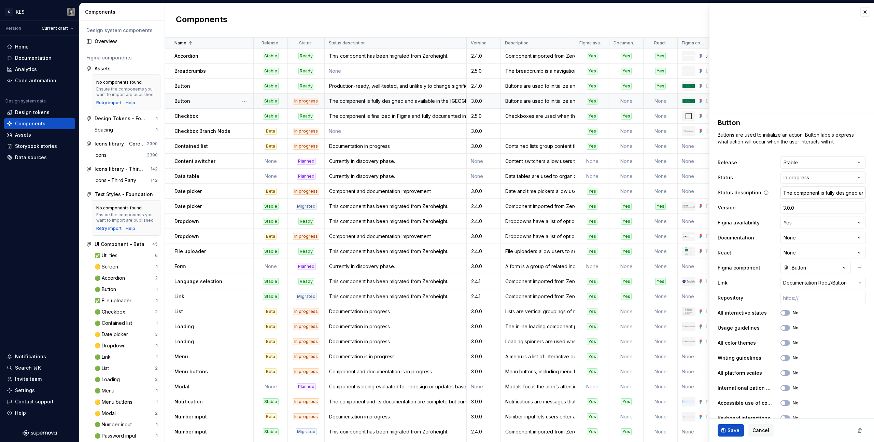
click at [838, 190] on input "The component is fully designed and available in the [GEOGRAPHIC_DATA]. However…" at bounding box center [823, 192] width 85 height 12
drag, startPoint x: 808, startPoint y: 193, endPoint x: 874, endPoint y: 189, distance: 65.7
click at [874, 189] on div "**********" at bounding box center [791, 222] width 165 height 439
click at [828, 194] on input "The component is fully designed and available in the [GEOGRAPHIC_DATA]. However…" at bounding box center [823, 192] width 85 height 12
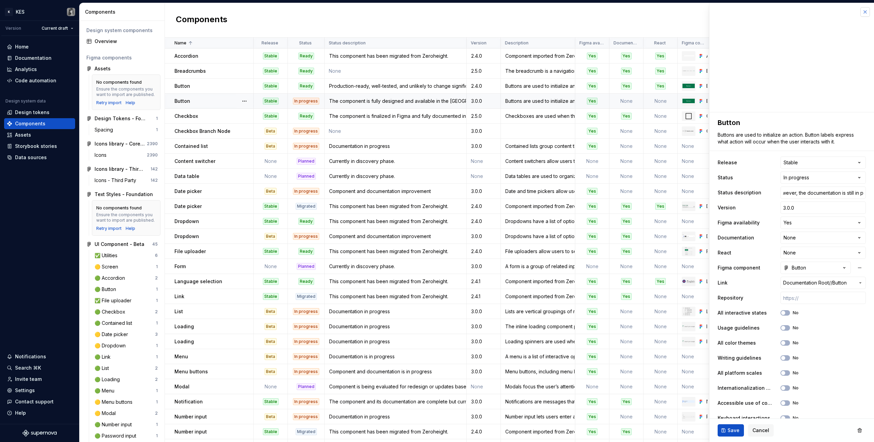
scroll to position [0, 0]
click at [861, 15] on button "button" at bounding box center [866, 12] width 10 height 10
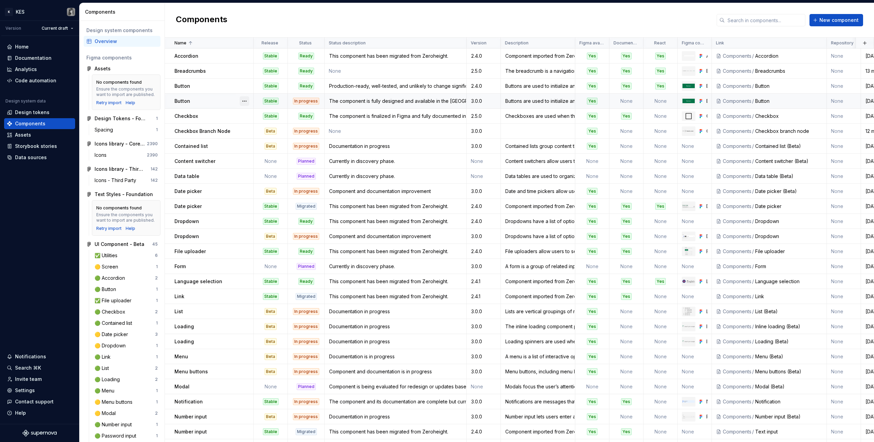
click at [246, 102] on button "button" at bounding box center [245, 101] width 10 height 10
click at [276, 129] on div "Delete component" at bounding box center [280, 128] width 56 height 7
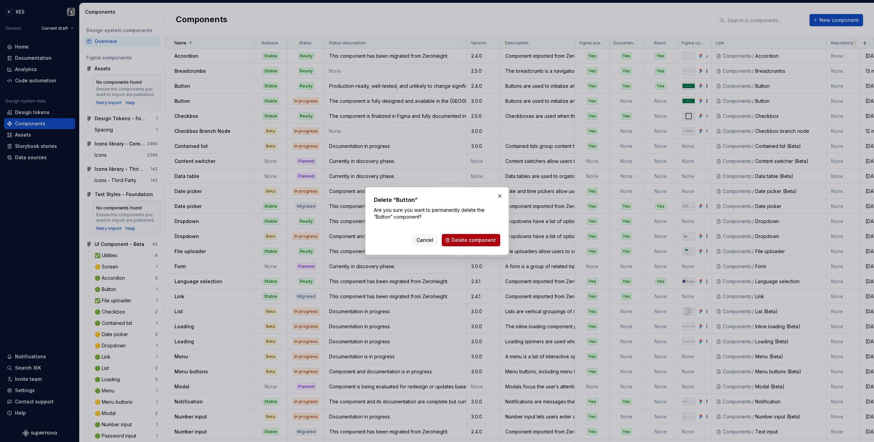
click at [470, 237] on span "Delete component" at bounding box center [474, 240] width 44 height 7
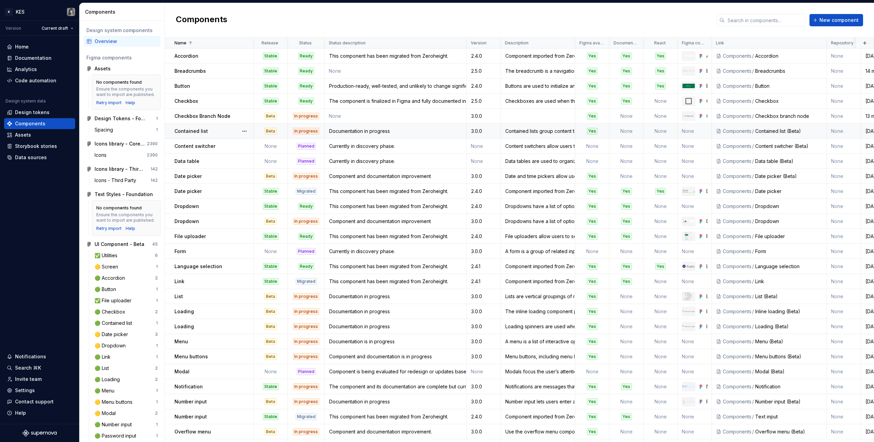
click at [232, 129] on div "Contained list" at bounding box center [214, 131] width 79 height 7
click at [243, 127] on button "button" at bounding box center [245, 131] width 10 height 10
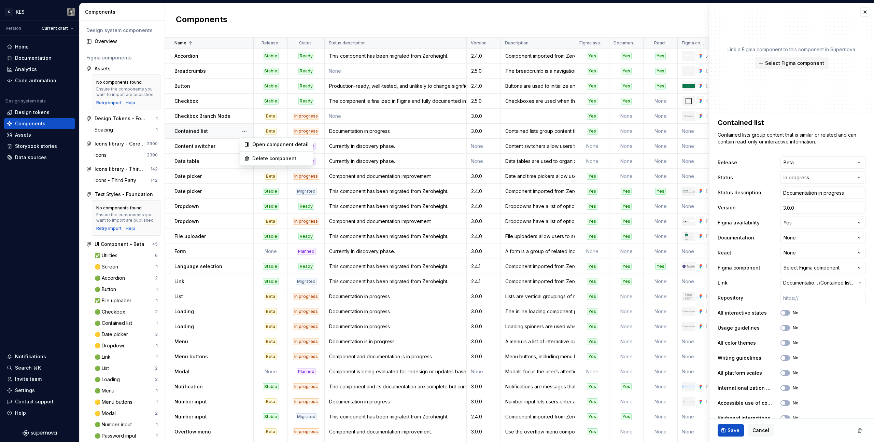
click at [852, 283] on html "K KES Version Current draft Home Documentation Analytics Code automation Design…" at bounding box center [437, 221] width 874 height 442
click at [858, 283] on icon "button" at bounding box center [860, 282] width 5 height 5
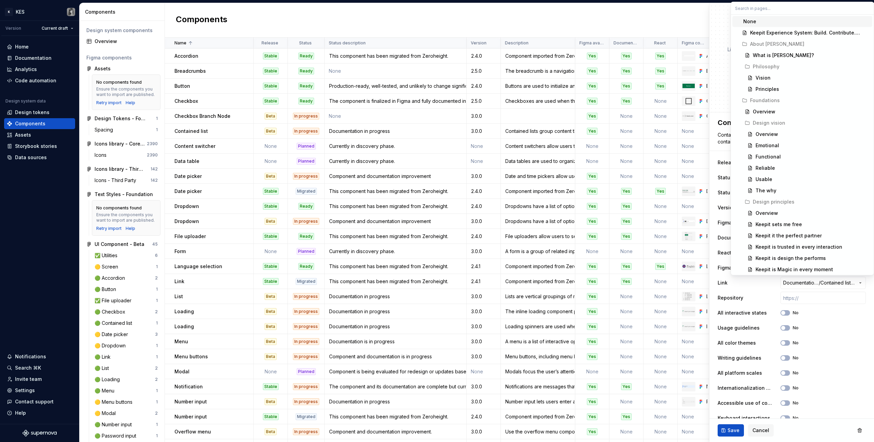
click at [854, 283] on html "K KES Version Current draft Home Documentation Analytics Code automation Design…" at bounding box center [437, 221] width 874 height 442
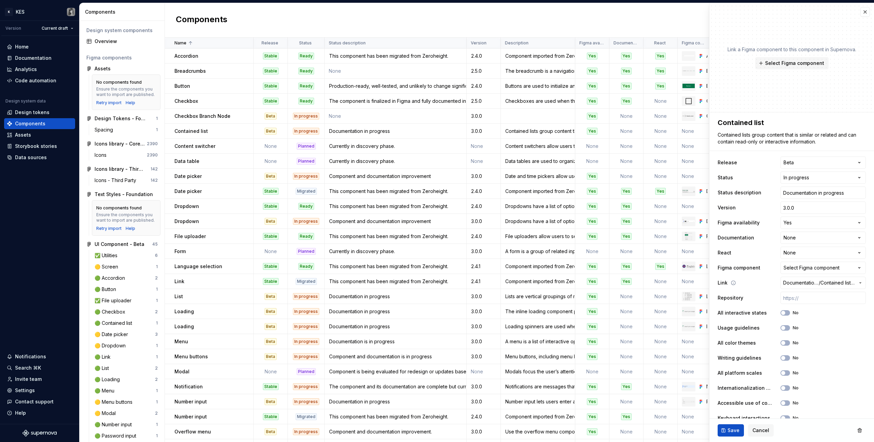
click at [823, 281] on span "Contained list (Beta)" at bounding box center [838, 282] width 34 height 7
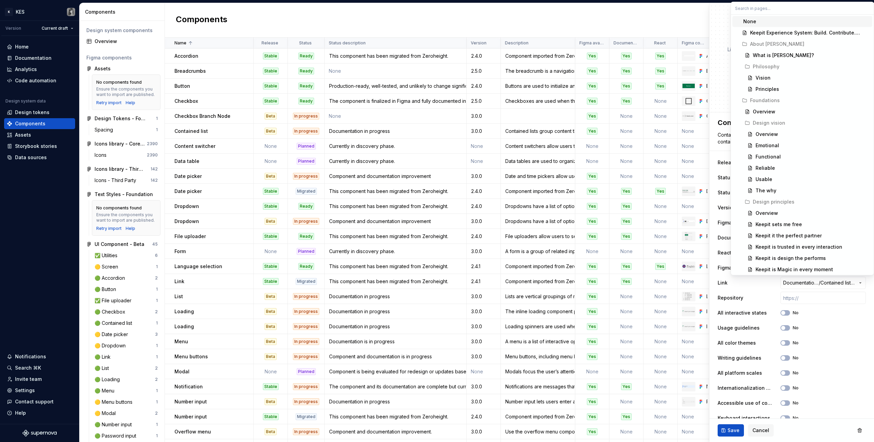
click at [814, 281] on html "K KES Version Current draft Home Documentation Analytics Code automation Design…" at bounding box center [437, 221] width 874 height 442
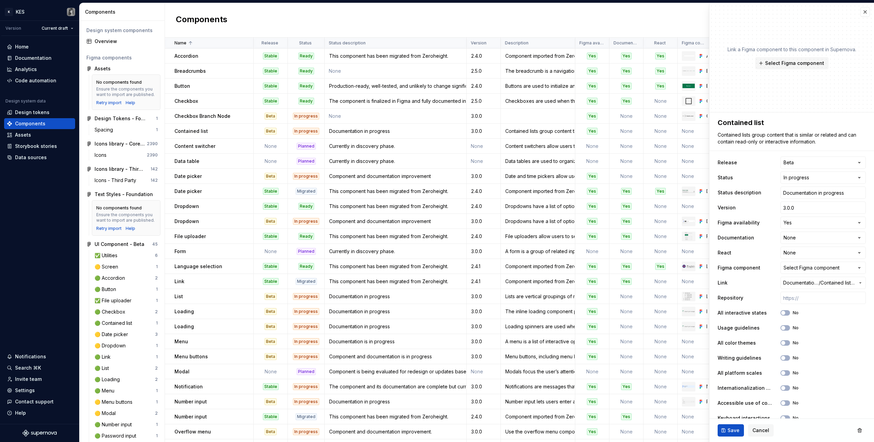
click at [819, 281] on span "/" at bounding box center [820, 282] width 2 height 7
click at [814, 281] on html "K KES Version Current draft Home Documentation Analytics Code automation Design…" at bounding box center [437, 221] width 874 height 442
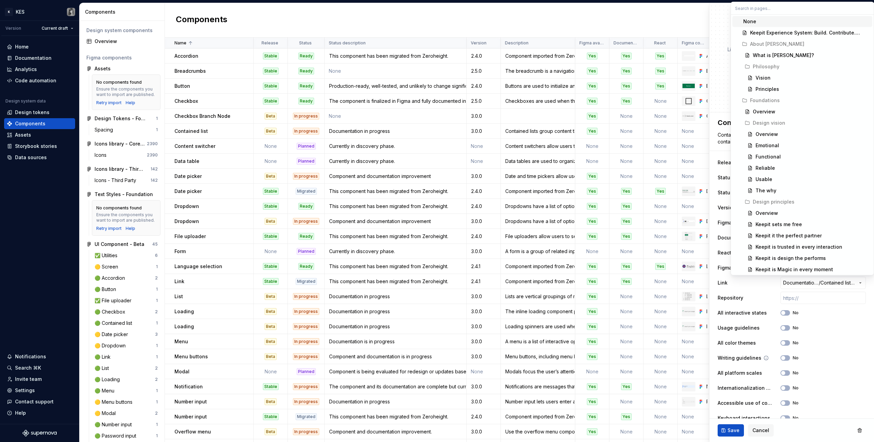
click at [820, 350] on html "K KES Version Current draft Home Documentation Analytics Code automation Design…" at bounding box center [437, 221] width 874 height 442
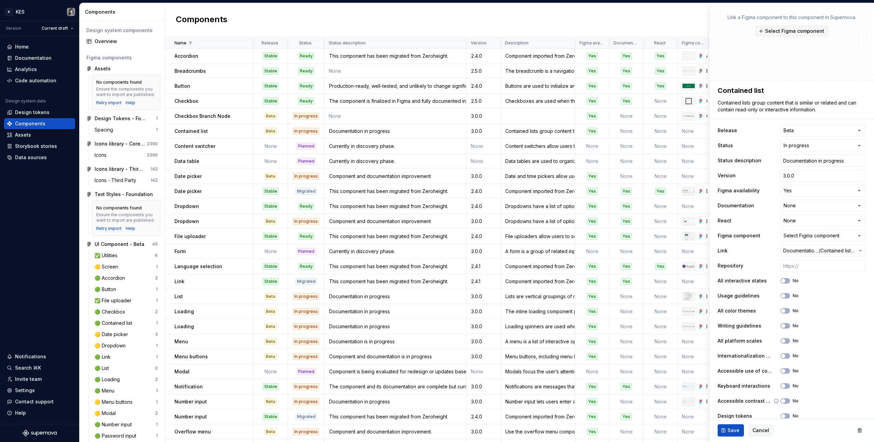
scroll to position [101, 0]
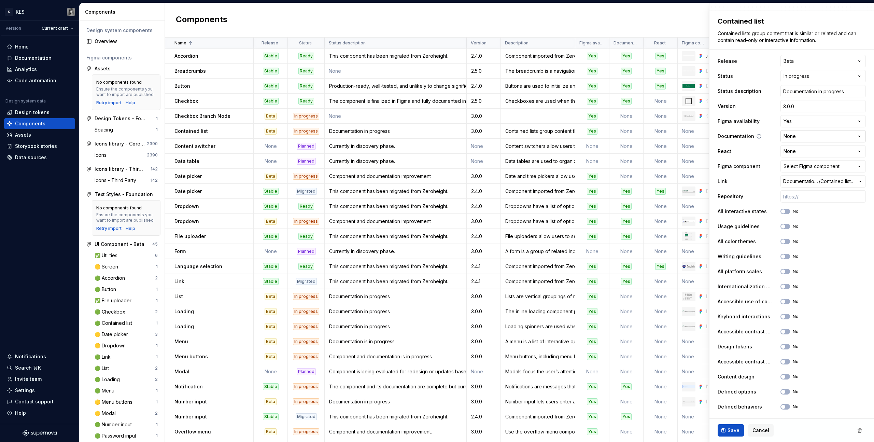
click at [811, 133] on html "K KES Version Current draft Home Documentation Analytics Code automation Design…" at bounding box center [437, 221] width 874 height 442
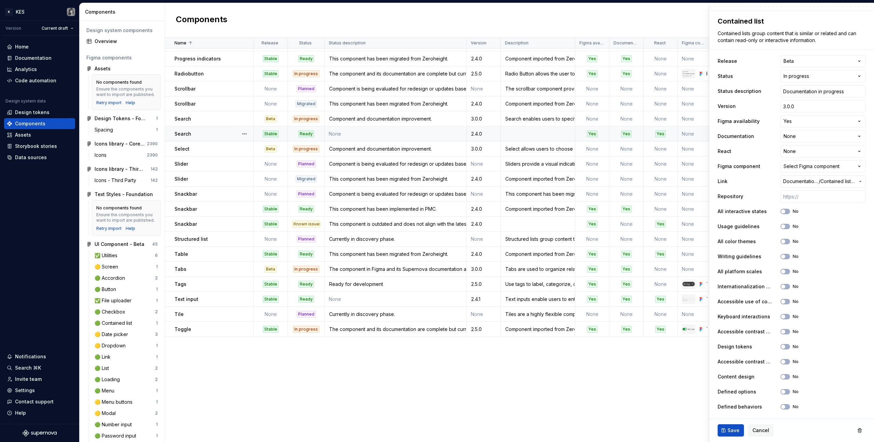
scroll to position [0, 0]
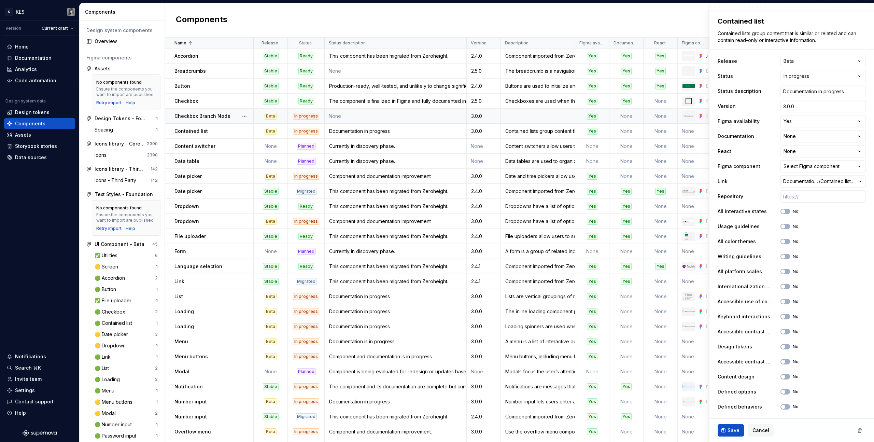
click at [232, 116] on div "Checkbox Branch Node" at bounding box center [214, 116] width 79 height 7
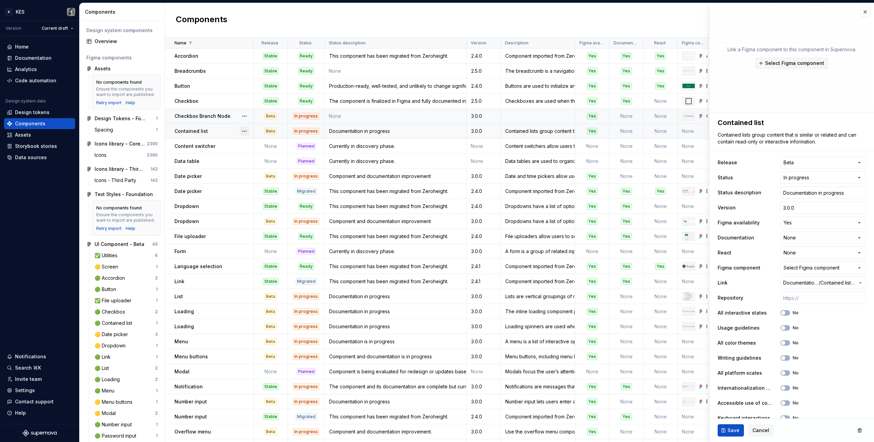
click at [244, 130] on button "button" at bounding box center [245, 131] width 10 height 10
click at [268, 158] on div "Delete component" at bounding box center [280, 158] width 56 height 7
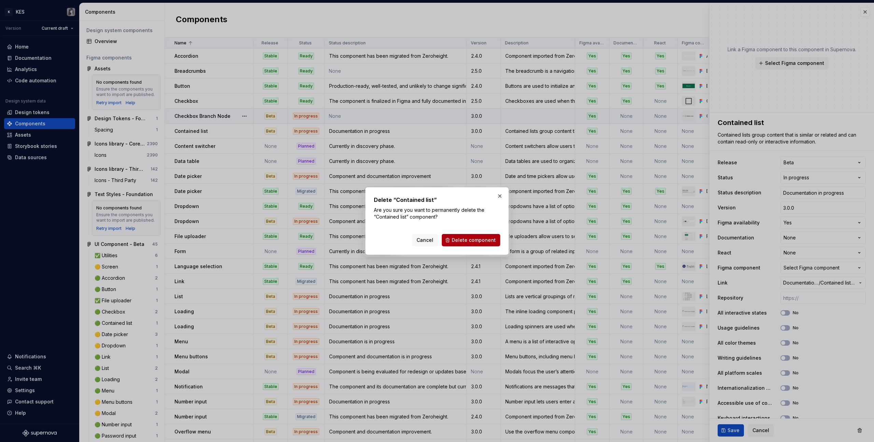
click at [487, 234] on button "Delete component" at bounding box center [471, 240] width 58 height 12
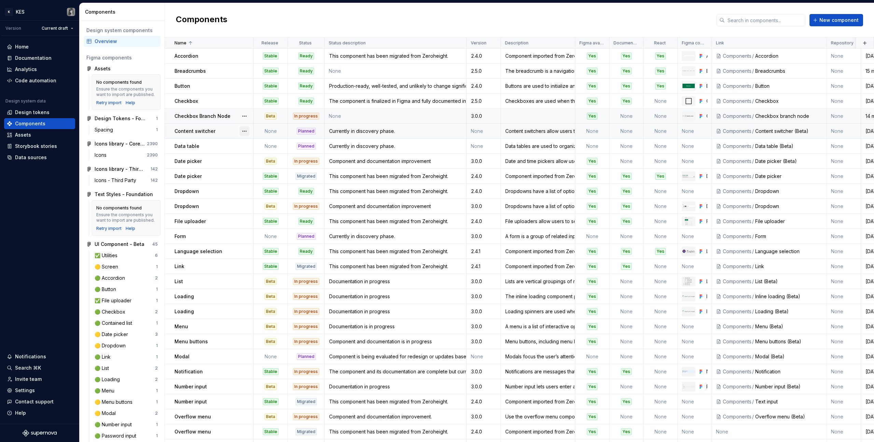
click at [244, 129] on button "button" at bounding box center [245, 131] width 10 height 10
click at [268, 161] on div "Delete component" at bounding box center [280, 158] width 56 height 7
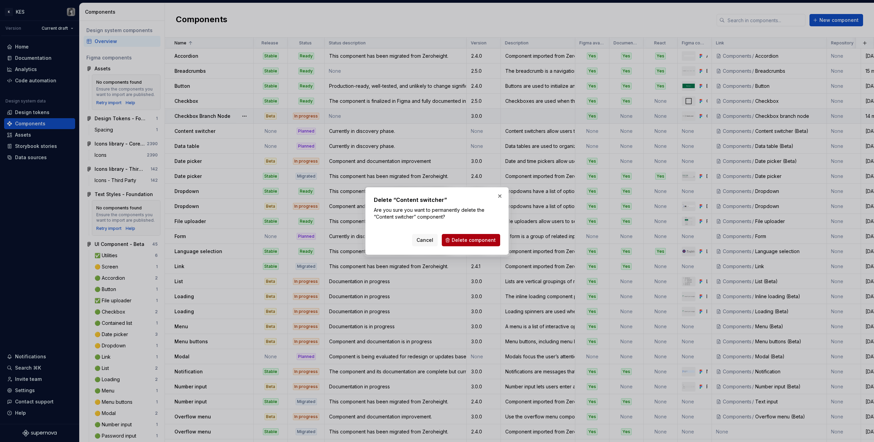
click at [467, 239] on span "Delete component" at bounding box center [474, 240] width 44 height 7
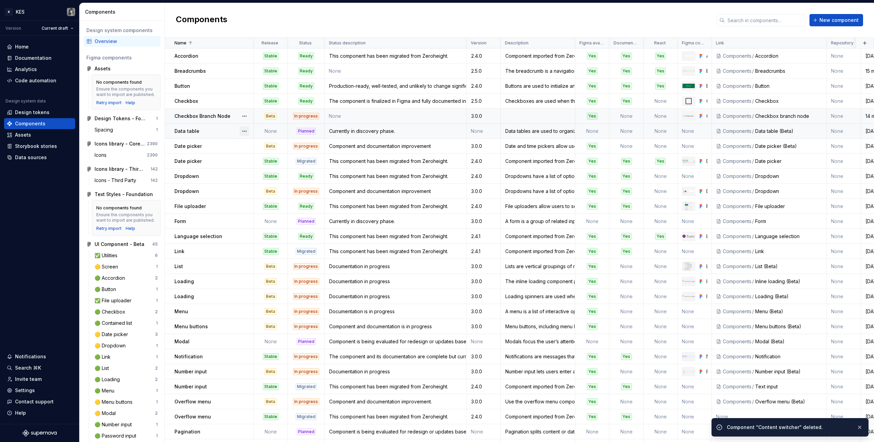
click at [247, 133] on button "button" at bounding box center [245, 131] width 10 height 10
click at [269, 157] on div "Delete component" at bounding box center [280, 158] width 56 height 7
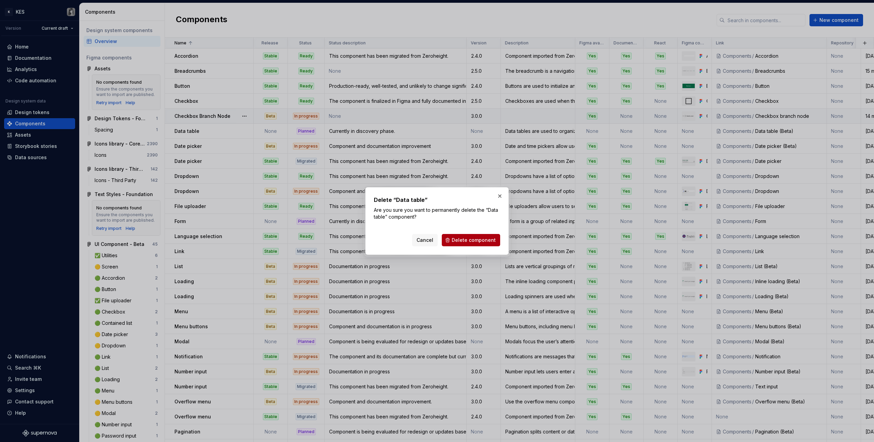
click at [478, 238] on span "Delete component" at bounding box center [474, 240] width 44 height 7
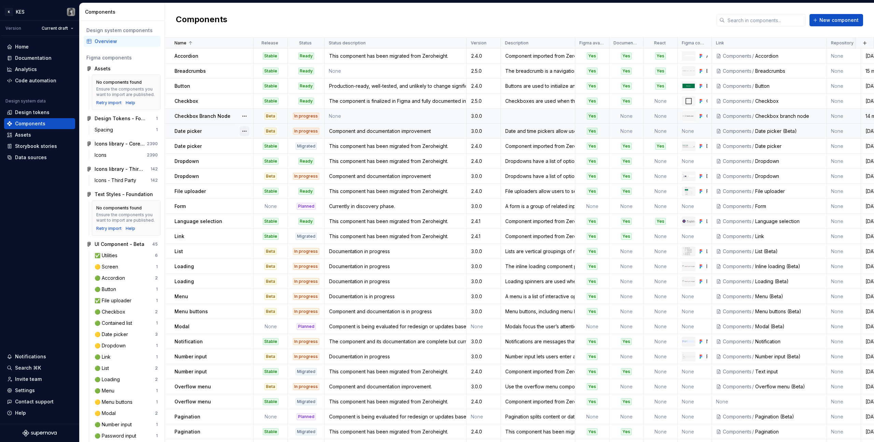
click at [243, 129] on button "button" at bounding box center [245, 131] width 10 height 10
click at [269, 160] on div "Delete component" at bounding box center [280, 158] width 56 height 7
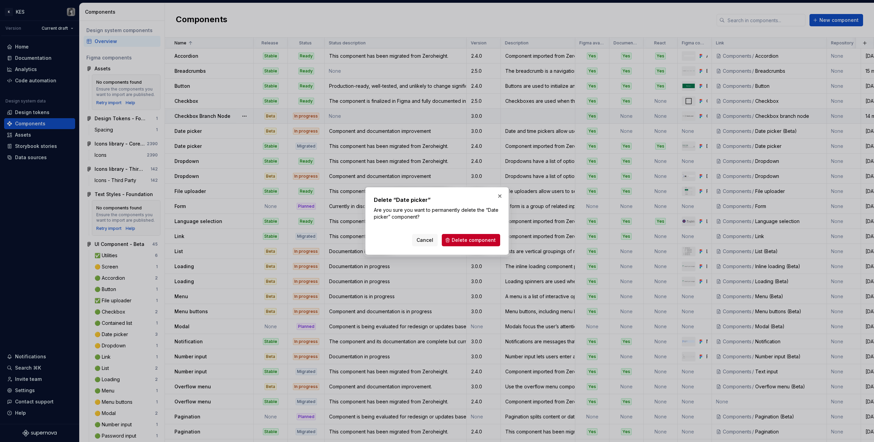
click at [470, 233] on div "Cancel Delete component" at bounding box center [437, 238] width 126 height 15
click at [475, 237] on span "Delete component" at bounding box center [474, 240] width 44 height 7
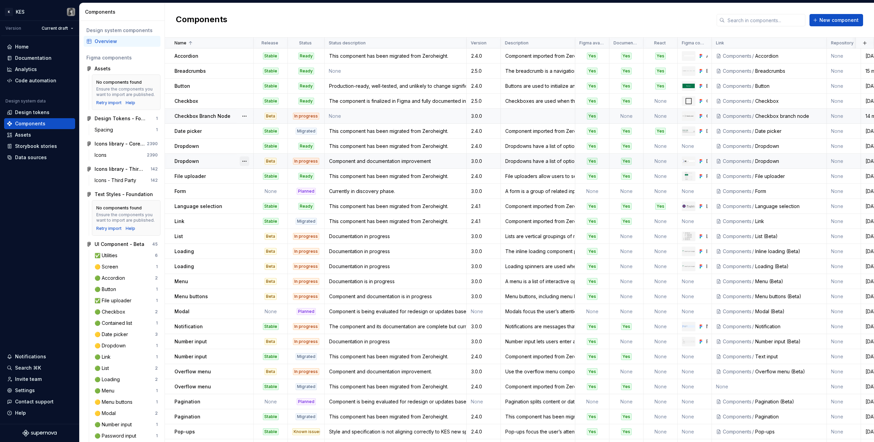
click at [245, 161] on button "button" at bounding box center [245, 161] width 10 height 10
click at [271, 187] on div "Delete component" at bounding box center [280, 188] width 56 height 7
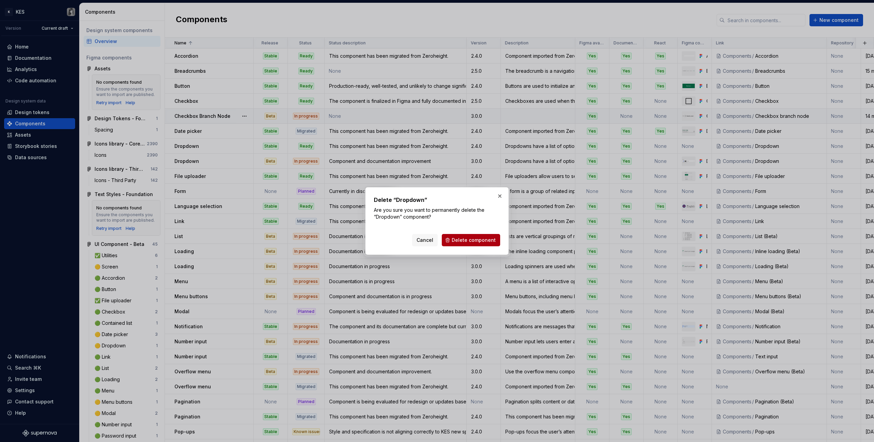
click at [482, 234] on div "Cancel Delete component" at bounding box center [456, 240] width 88 height 12
click at [482, 240] on span "Delete component" at bounding box center [474, 240] width 44 height 7
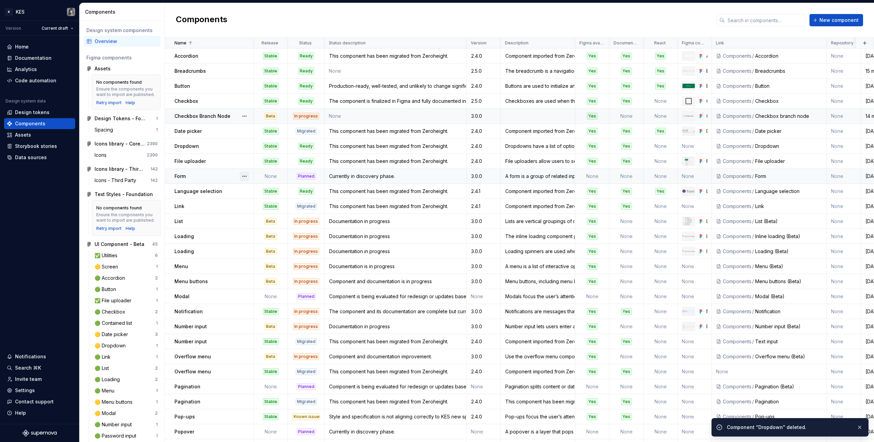
click at [243, 175] on button "button" at bounding box center [245, 176] width 10 height 10
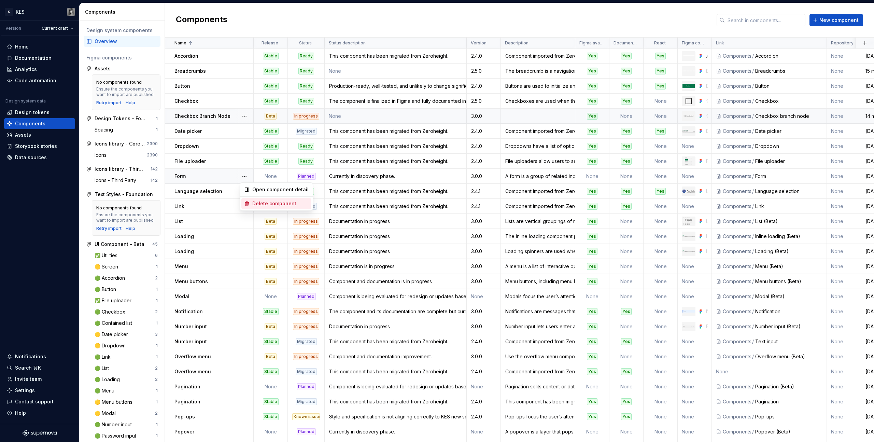
click at [270, 200] on div "Delete component" at bounding box center [280, 203] width 56 height 7
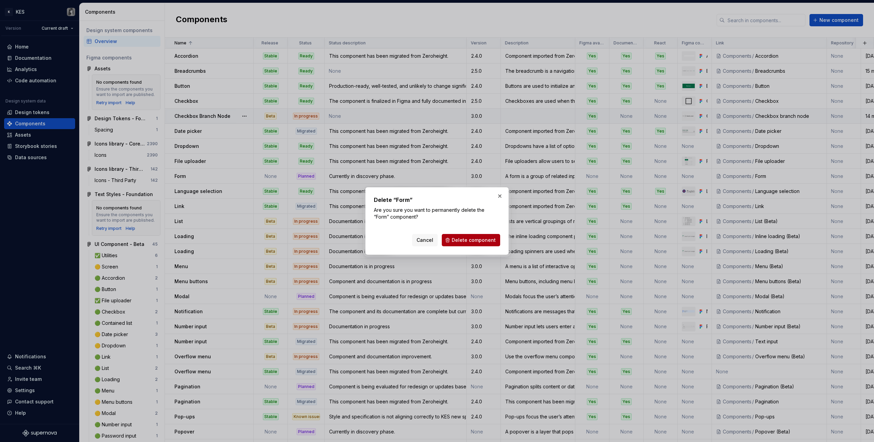
click at [485, 241] on span "Delete component" at bounding box center [474, 240] width 44 height 7
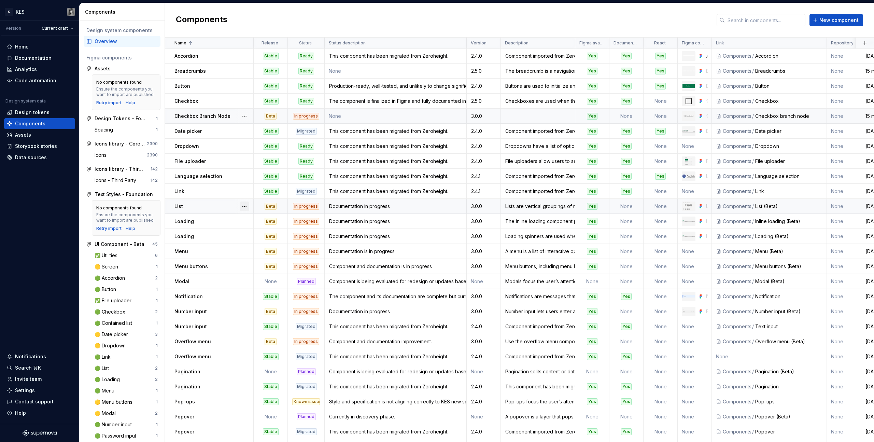
click at [247, 204] on button "button" at bounding box center [245, 206] width 10 height 10
click at [271, 235] on div "Delete component" at bounding box center [280, 233] width 56 height 7
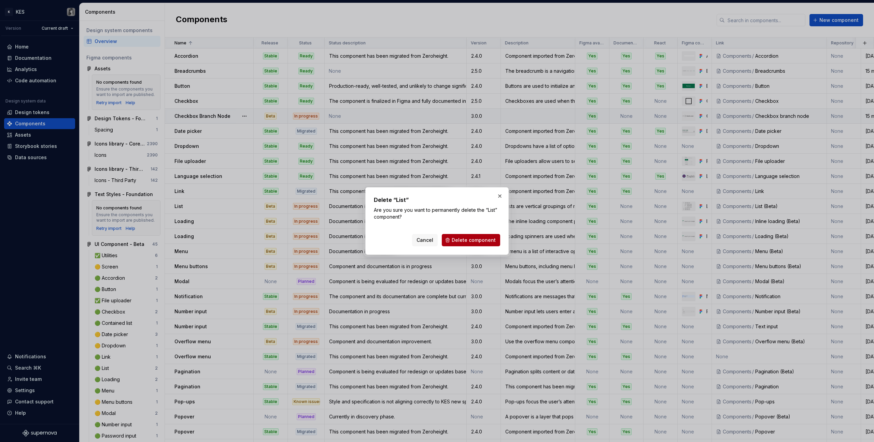
click at [496, 245] on button "Delete component" at bounding box center [471, 240] width 58 height 12
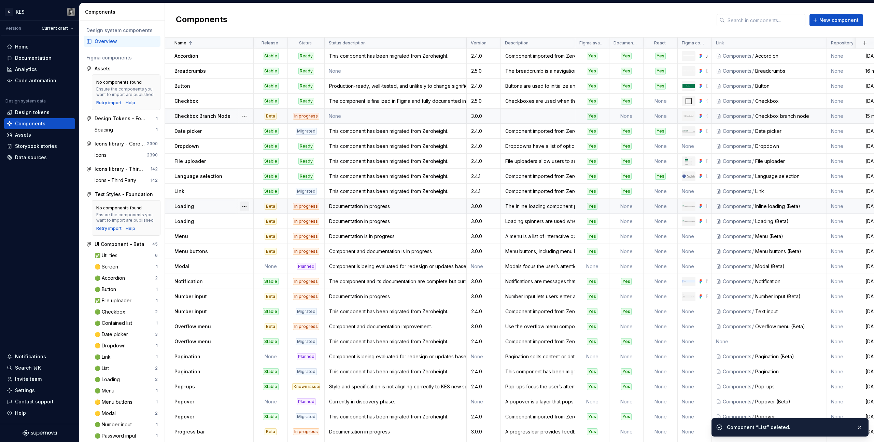
click at [245, 207] on button "button" at bounding box center [245, 206] width 10 height 10
click at [278, 235] on div "Delete component" at bounding box center [280, 233] width 56 height 7
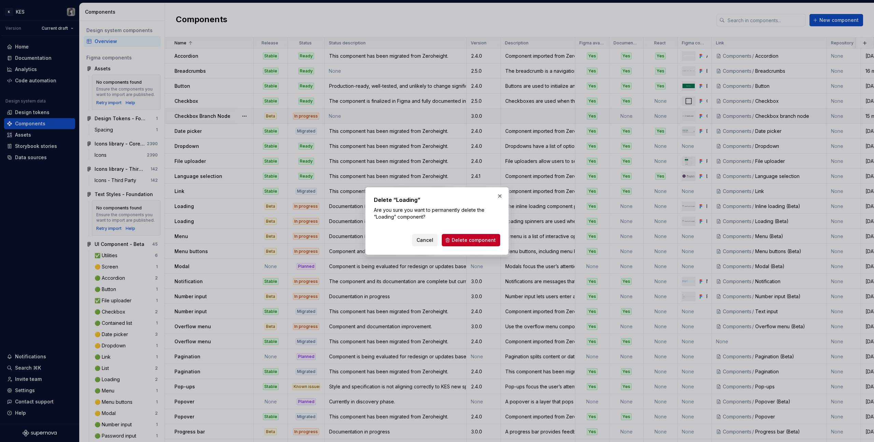
click at [417, 239] on button "Cancel" at bounding box center [425, 240] width 26 height 12
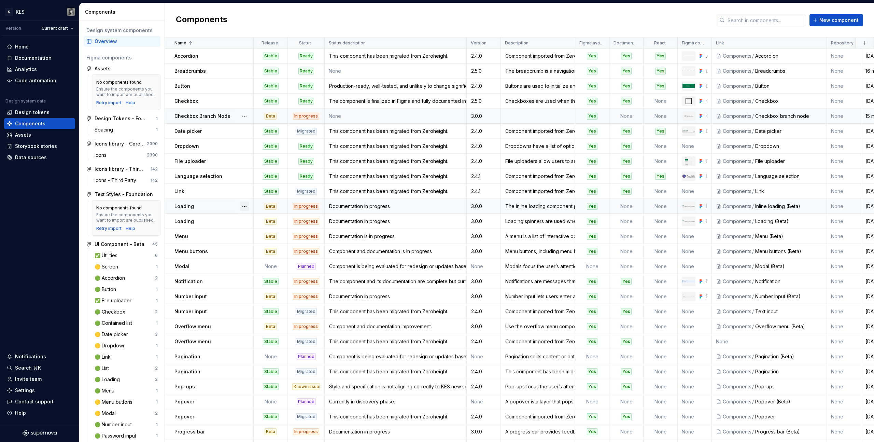
click at [243, 207] on button "button" at bounding box center [245, 206] width 10 height 10
click at [264, 230] on div "Delete component" at bounding box center [280, 233] width 56 height 7
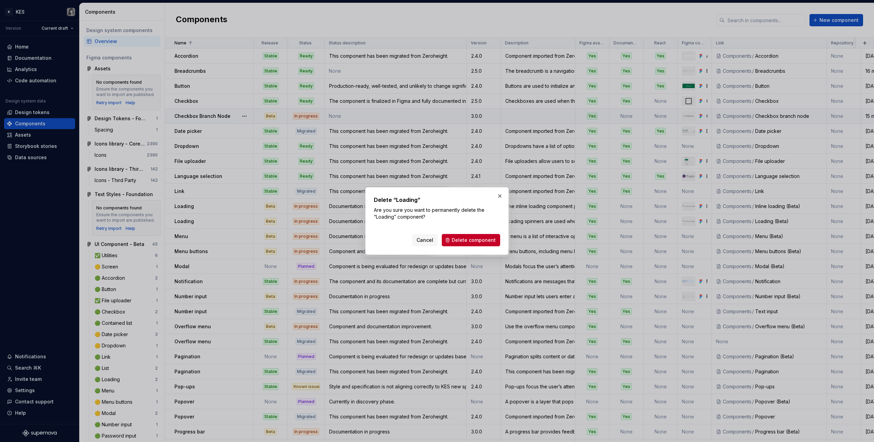
click at [463, 248] on div "Delete “Loading” Are you sure you want to permanently delete the “Loading” comp…" at bounding box center [436, 221] width 143 height 68
click at [463, 240] on span "Delete component" at bounding box center [474, 240] width 44 height 7
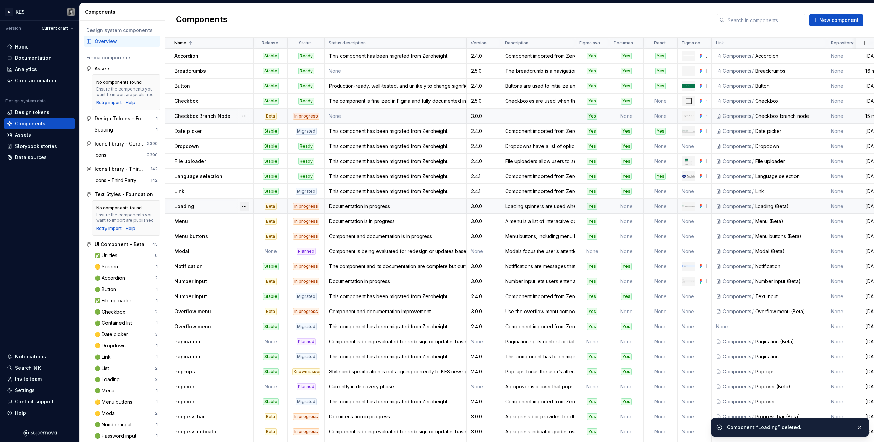
click at [246, 206] on button "button" at bounding box center [245, 206] width 10 height 10
click at [263, 231] on div "Delete component" at bounding box center [280, 233] width 56 height 7
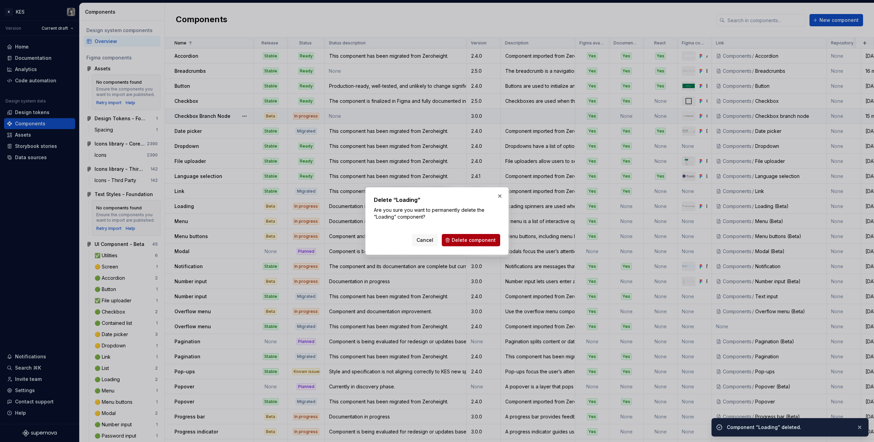
click at [482, 240] on span "Delete component" at bounding box center [474, 240] width 44 height 7
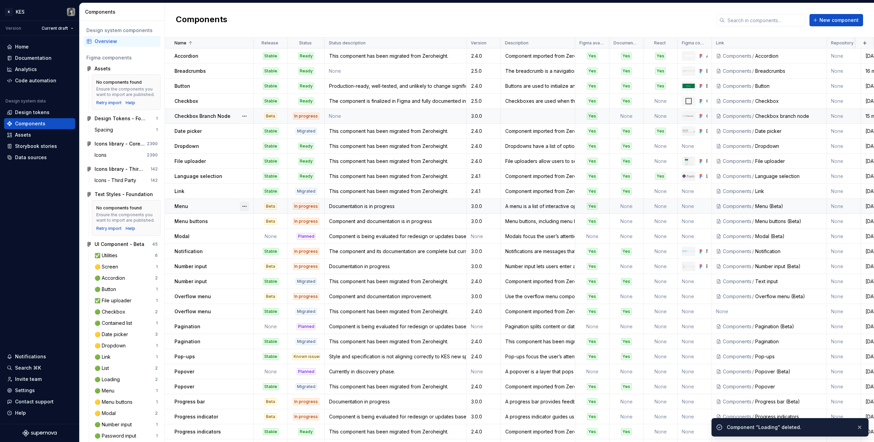
click at [248, 206] on button "button" at bounding box center [245, 206] width 10 height 10
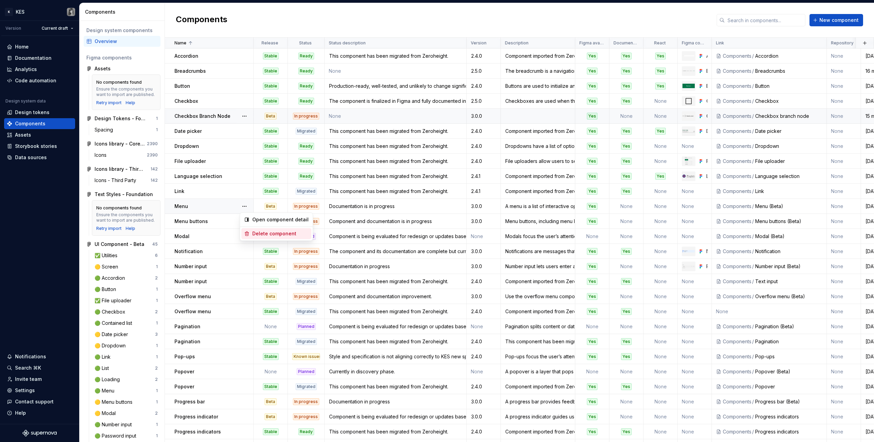
click at [277, 233] on div "Delete component" at bounding box center [280, 233] width 56 height 7
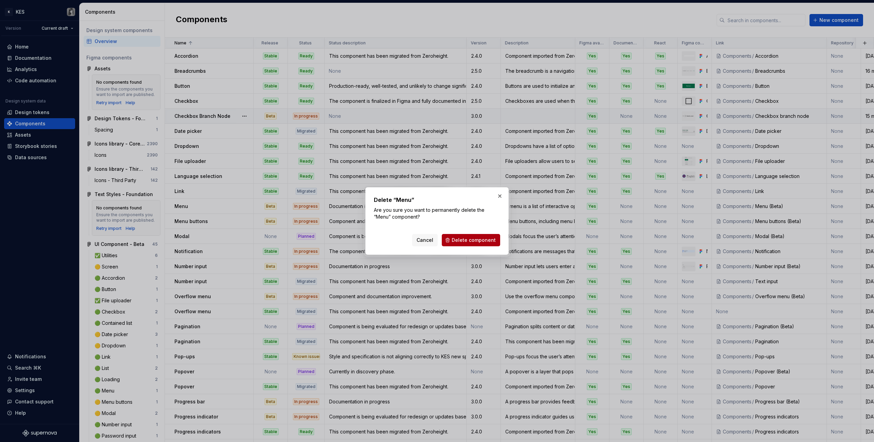
click at [475, 239] on span "Delete component" at bounding box center [474, 240] width 44 height 7
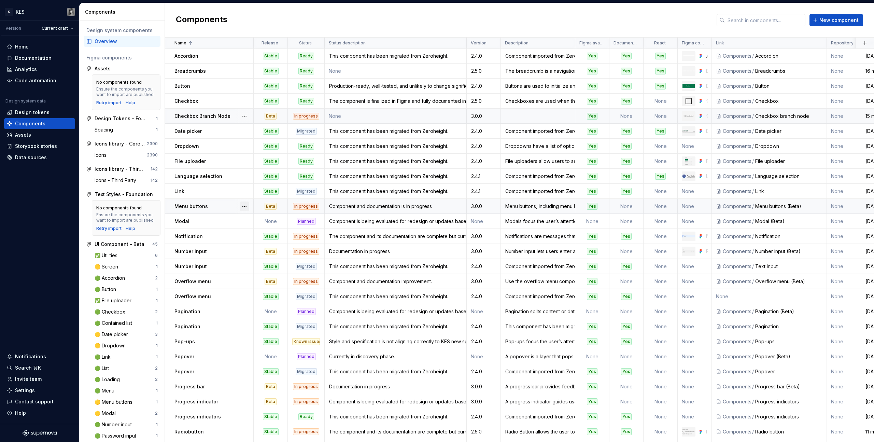
click at [245, 206] on button "button" at bounding box center [245, 206] width 10 height 10
click at [287, 231] on div "Delete component" at bounding box center [280, 233] width 56 height 7
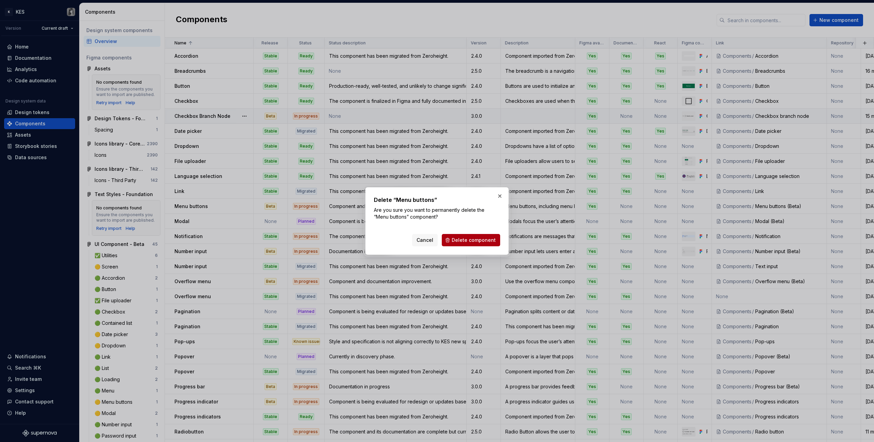
click at [475, 238] on span "Delete component" at bounding box center [474, 240] width 44 height 7
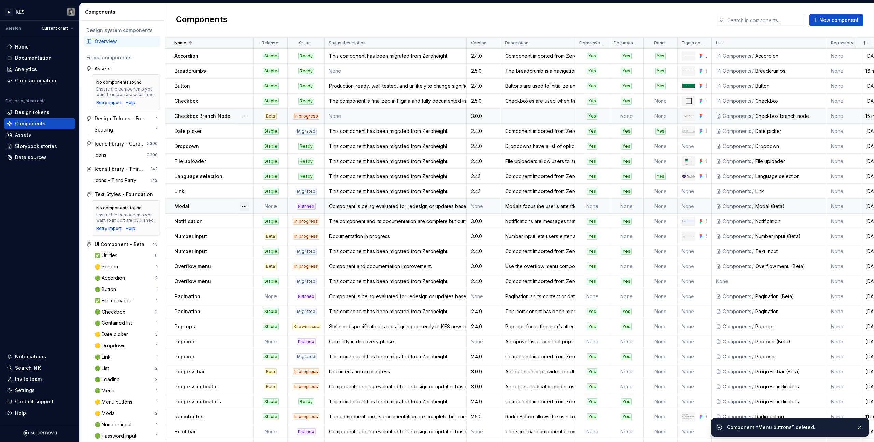
click at [246, 205] on button "button" at bounding box center [245, 206] width 10 height 10
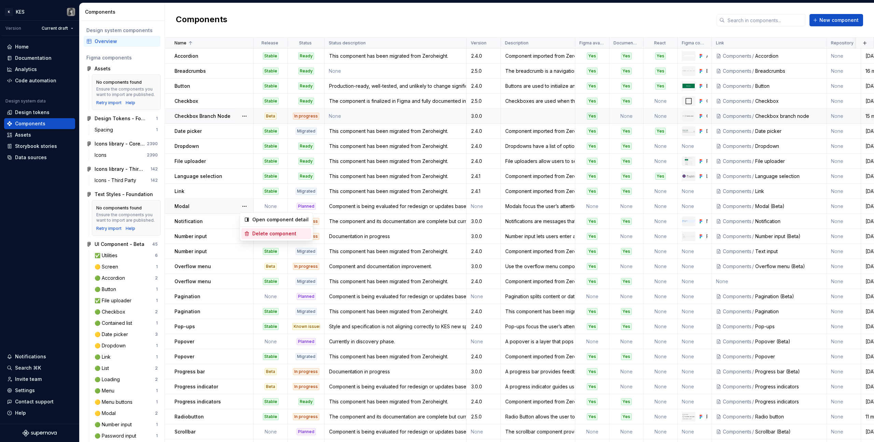
click at [288, 234] on div "Delete component" at bounding box center [280, 233] width 56 height 7
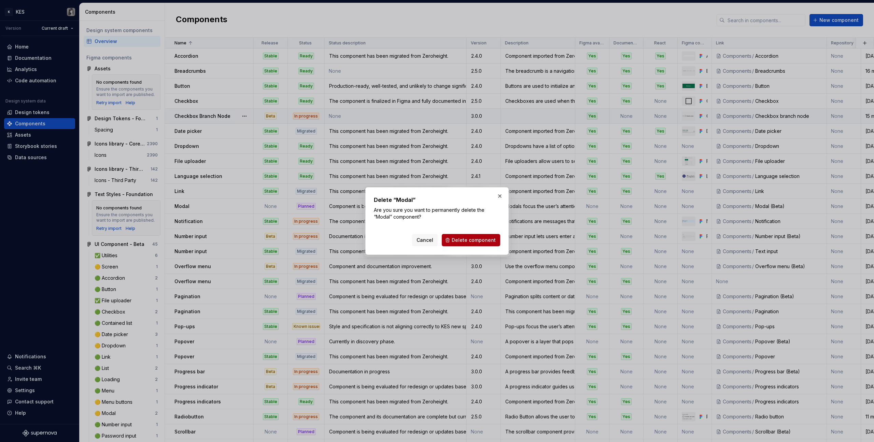
click at [470, 239] on span "Delete component" at bounding box center [474, 240] width 44 height 7
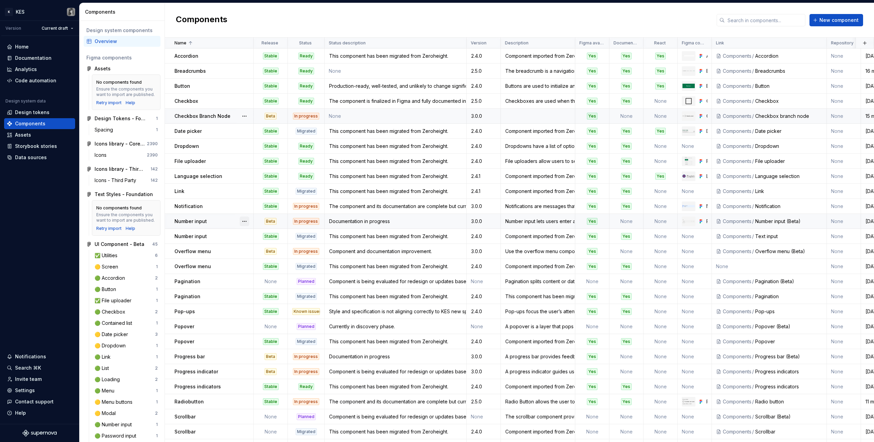
click at [246, 220] on button "button" at bounding box center [245, 222] width 10 height 10
click at [271, 246] on div "Delete component" at bounding box center [280, 248] width 56 height 7
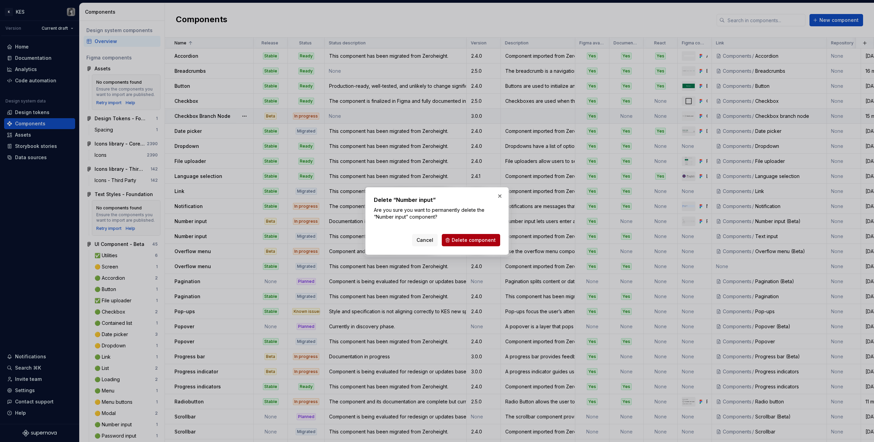
click at [468, 239] on span "Delete component" at bounding box center [474, 240] width 44 height 7
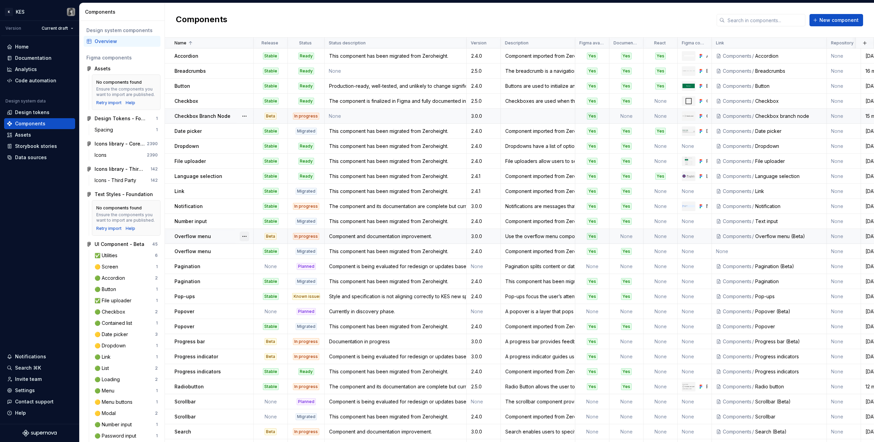
click at [243, 234] on button "button" at bounding box center [245, 237] width 10 height 10
click at [263, 261] on div "Delete component" at bounding box center [280, 263] width 56 height 7
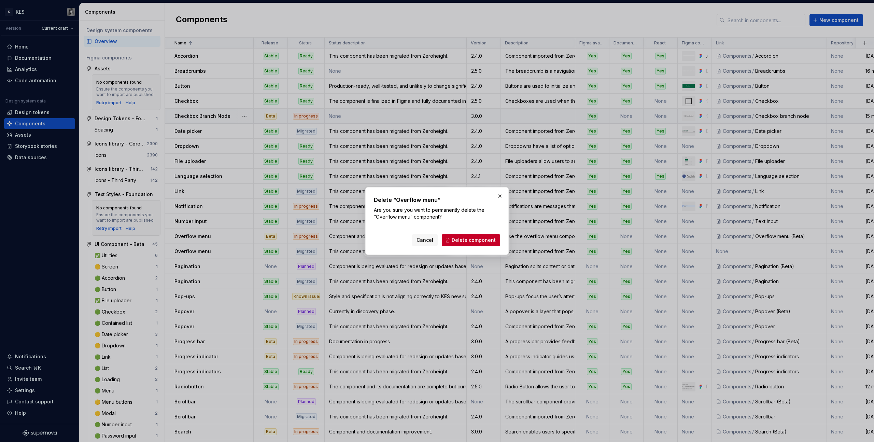
click at [482, 240] on span "Delete component" at bounding box center [474, 240] width 44 height 7
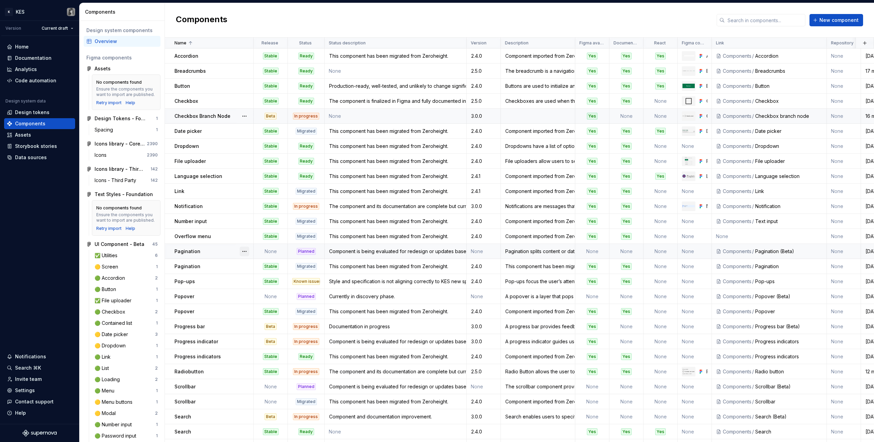
click at [243, 250] on button "button" at bounding box center [245, 252] width 10 height 10
click at [262, 276] on div "Delete component" at bounding box center [280, 278] width 56 height 7
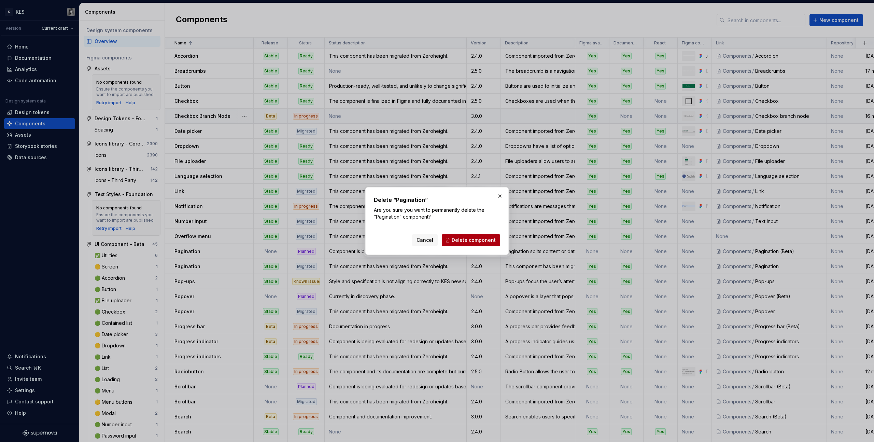
click at [467, 241] on span "Delete component" at bounding box center [474, 240] width 44 height 7
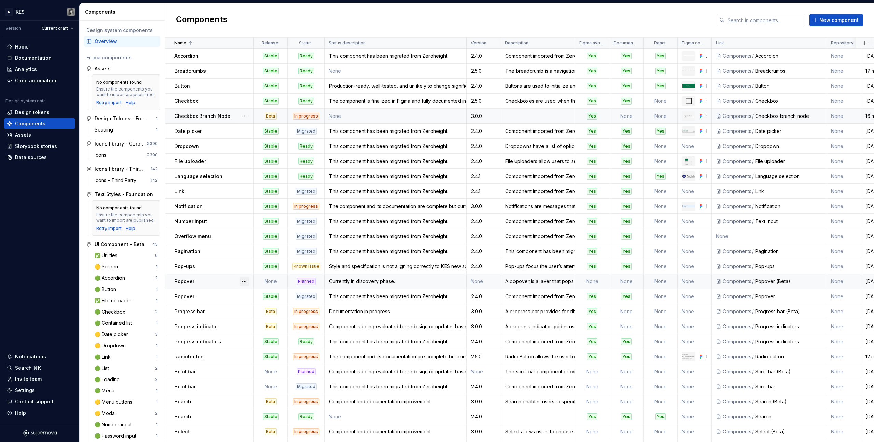
click at [246, 279] on button "button" at bounding box center [245, 282] width 10 height 10
click at [269, 306] on div "Delete component" at bounding box center [280, 308] width 56 height 7
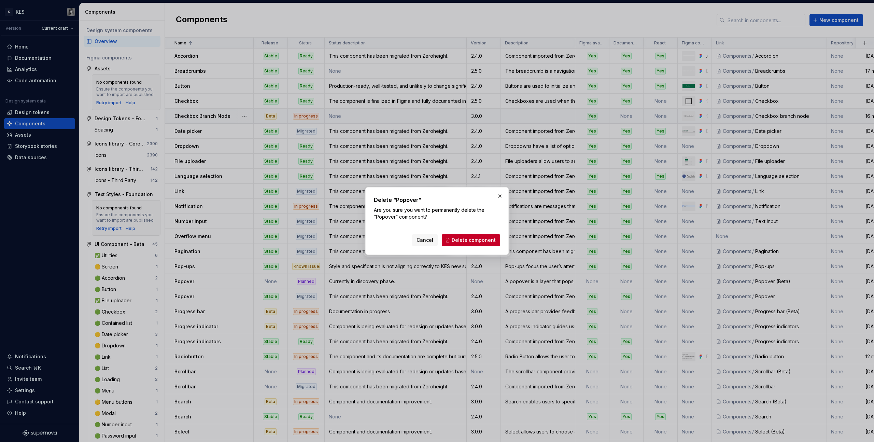
click at [479, 240] on span "Delete component" at bounding box center [474, 240] width 44 height 7
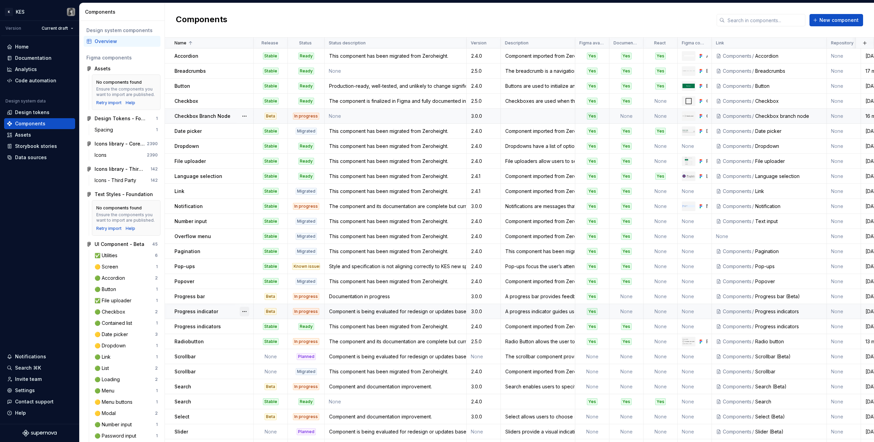
click at [247, 310] on button "button" at bounding box center [245, 312] width 10 height 10
click at [282, 337] on div "Delete component" at bounding box center [280, 338] width 56 height 7
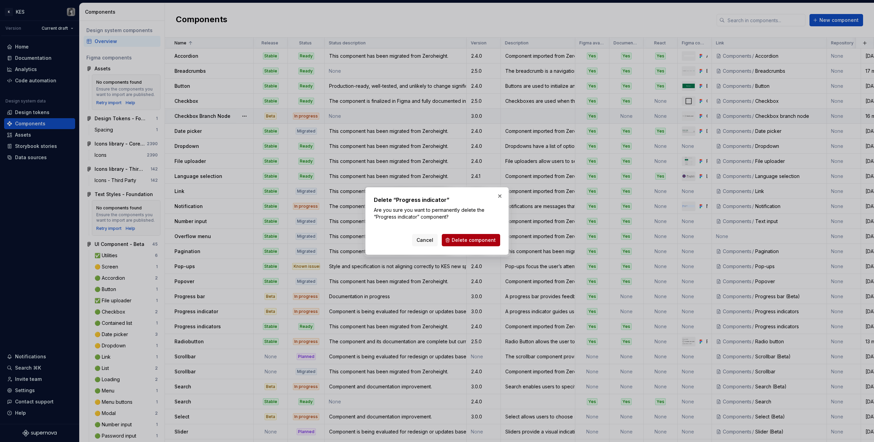
click at [478, 241] on span "Delete component" at bounding box center [474, 240] width 44 height 7
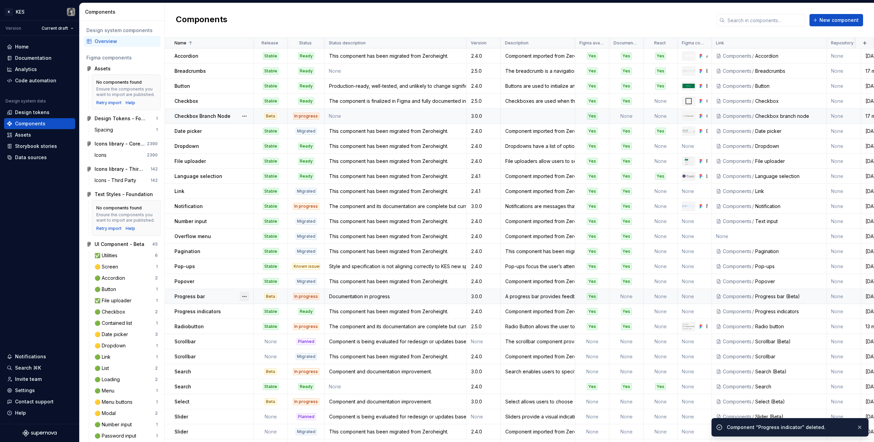
click at [247, 296] on button "button" at bounding box center [245, 297] width 10 height 10
click at [289, 320] on div "Delete component" at bounding box center [276, 323] width 70 height 11
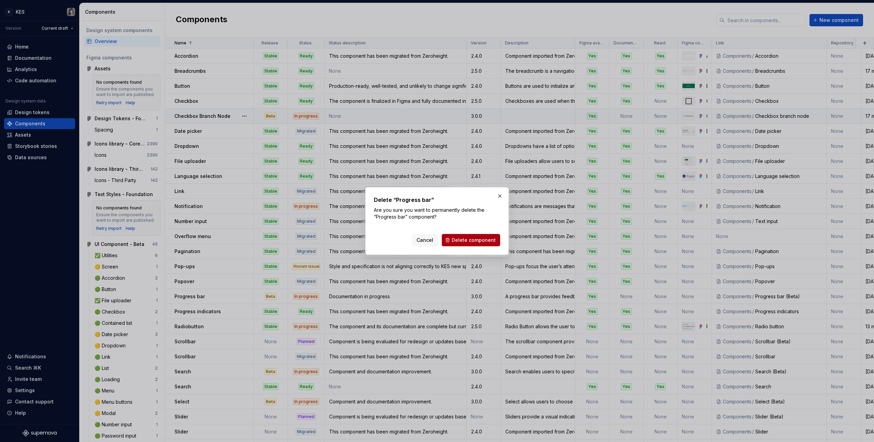
click at [461, 240] on span "Delete component" at bounding box center [474, 240] width 44 height 7
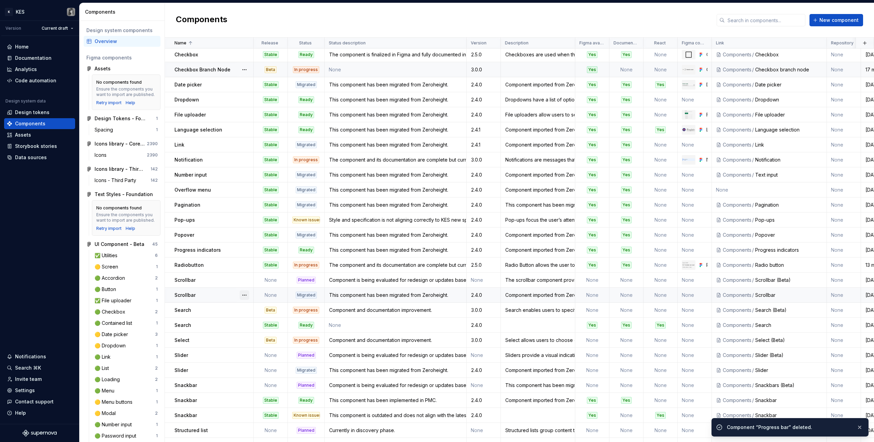
scroll to position [49, 0]
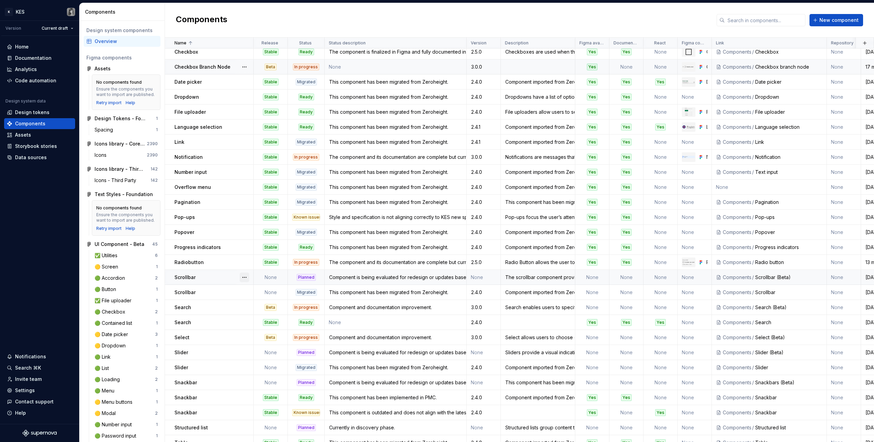
click at [247, 276] on button "button" at bounding box center [245, 278] width 10 height 10
click at [288, 307] on div "Delete component" at bounding box center [280, 304] width 56 height 7
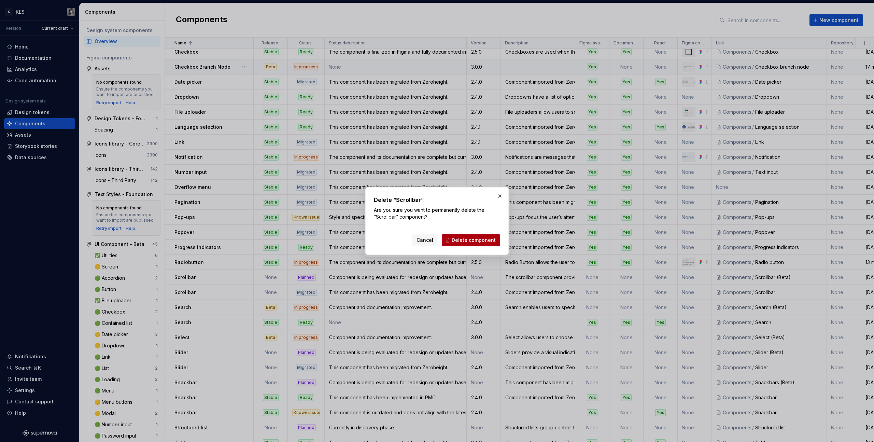
click at [476, 241] on span "Delete component" at bounding box center [474, 240] width 44 height 7
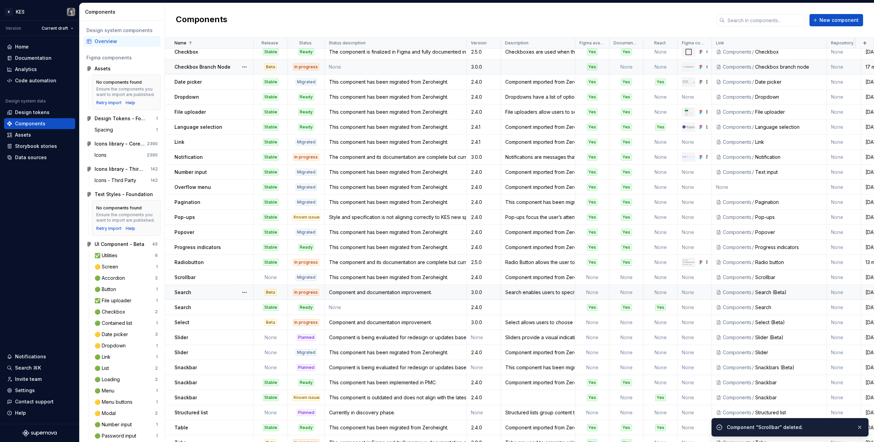
click at [233, 295] on div "Search" at bounding box center [214, 292] width 79 height 7
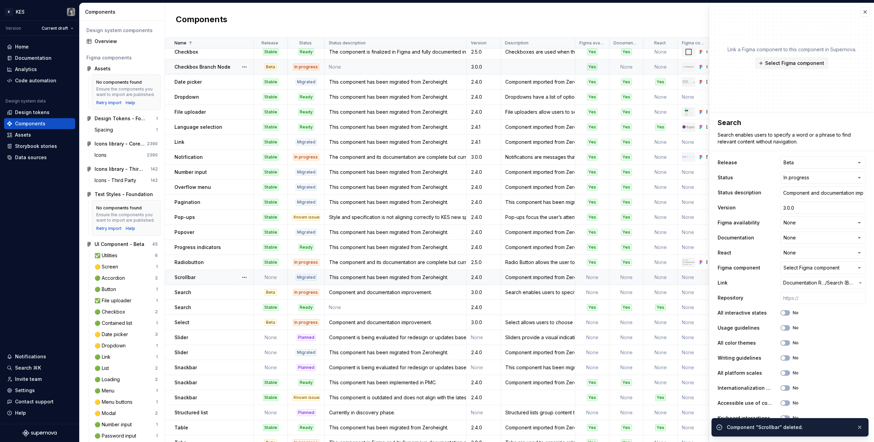
click at [222, 278] on div "Scrollbar" at bounding box center [214, 277] width 79 height 7
click at [807, 170] on div "**********" at bounding box center [792, 335] width 148 height 361
type textarea "*"
click at [805, 165] on html "K KES Version Current draft Home Documentation Analytics Code automation Design…" at bounding box center [437, 221] width 874 height 442
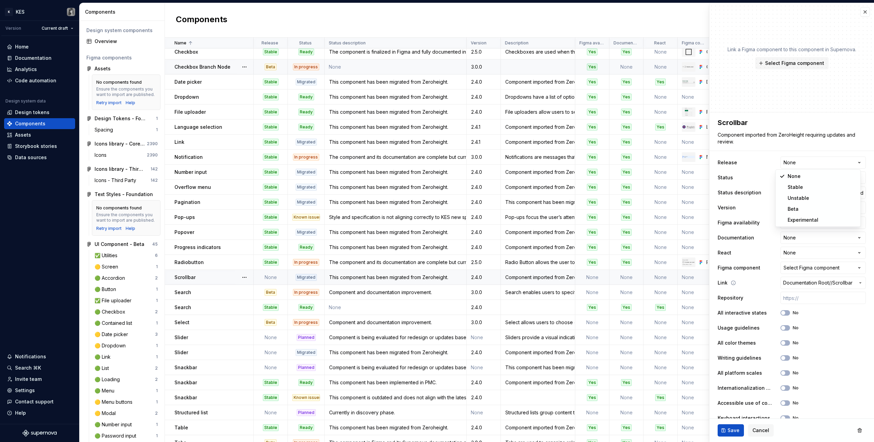
select select "**********"
click at [735, 426] on button "Save" at bounding box center [731, 430] width 26 height 12
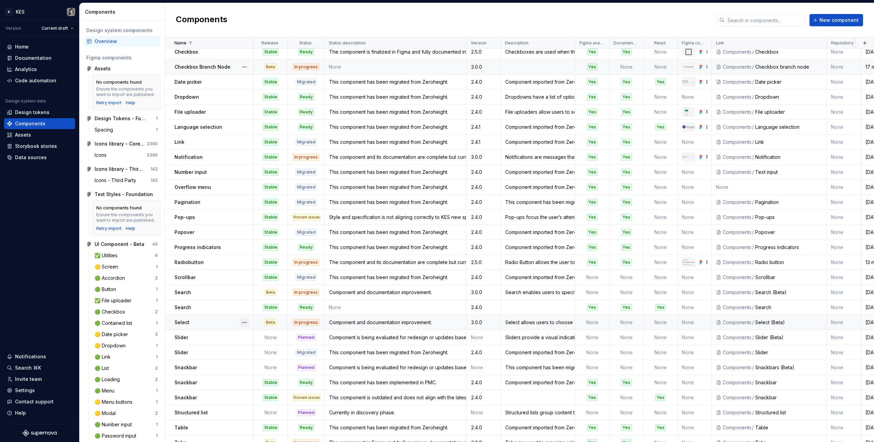
click at [244, 322] on button "button" at bounding box center [245, 323] width 10 height 10
click at [271, 346] on div "Delete component" at bounding box center [280, 349] width 56 height 7
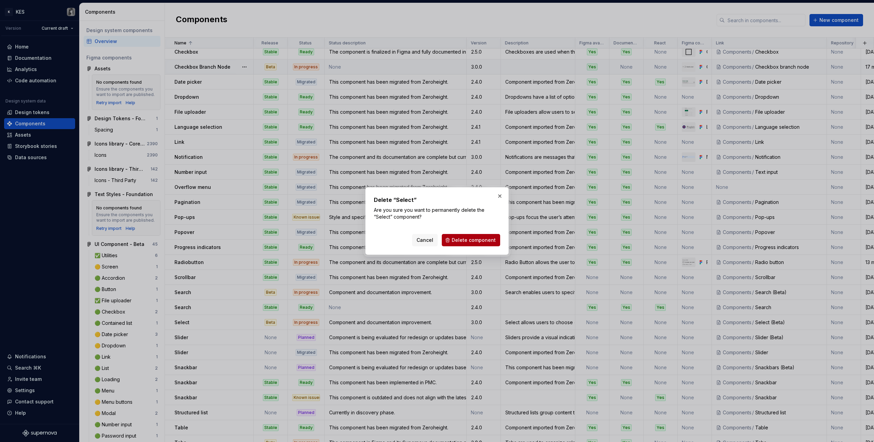
click at [477, 243] on span "Delete component" at bounding box center [474, 240] width 44 height 7
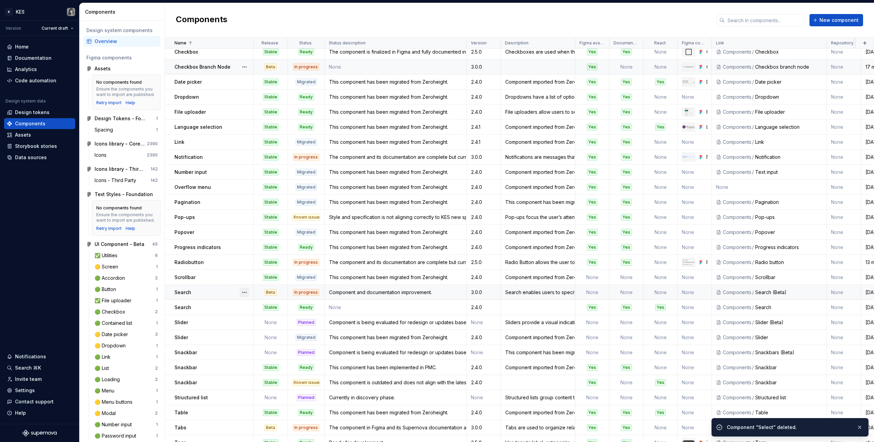
click at [245, 292] on button "button" at bounding box center [245, 293] width 10 height 10
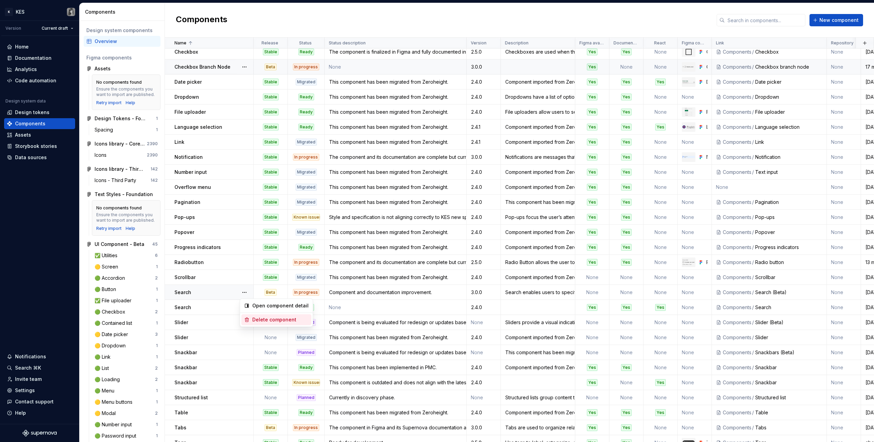
click at [266, 322] on div "Delete component" at bounding box center [280, 319] width 56 height 7
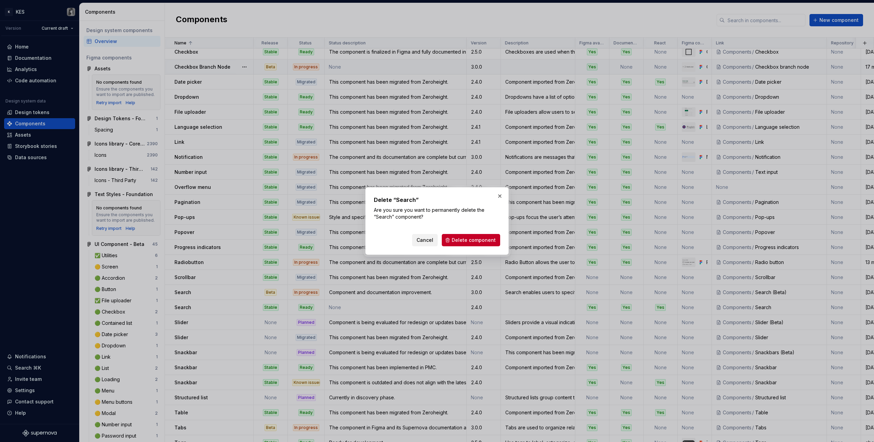
click at [432, 242] on span "Cancel" at bounding box center [425, 240] width 17 height 7
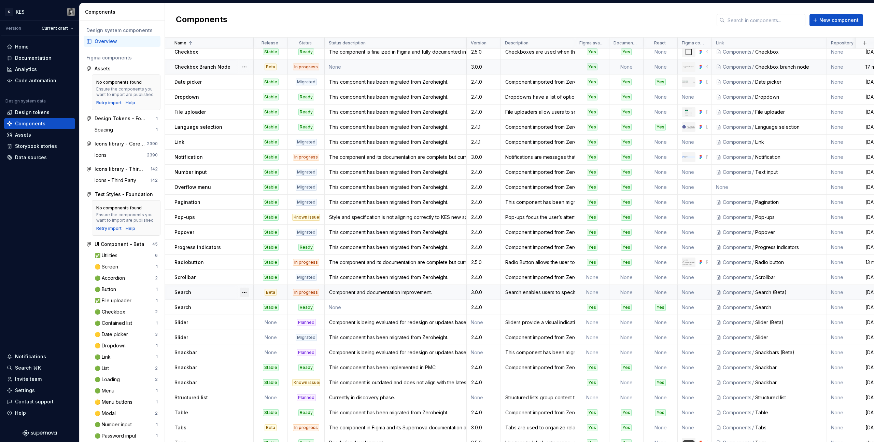
click at [245, 291] on button "button" at bounding box center [245, 293] width 10 height 10
click at [261, 318] on div "Delete component" at bounding box center [280, 319] width 56 height 7
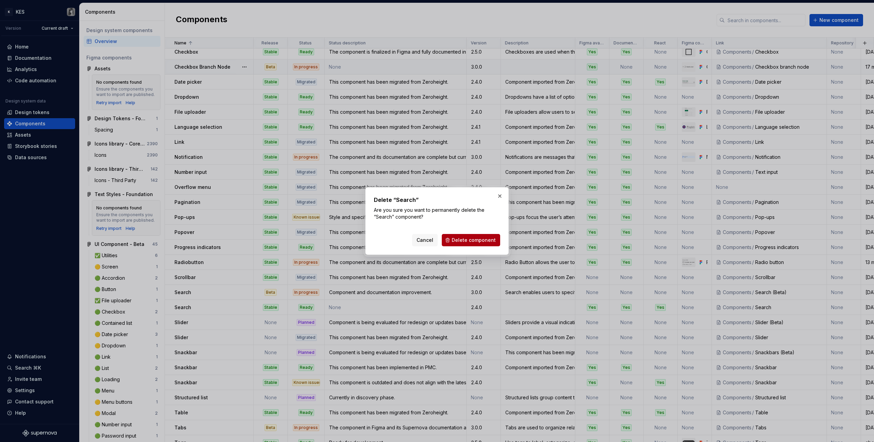
click at [474, 239] on span "Delete component" at bounding box center [474, 240] width 44 height 7
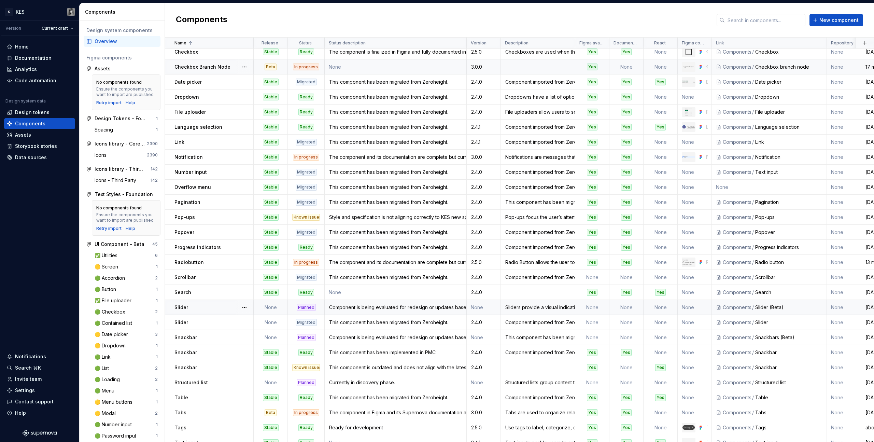
click at [218, 309] on div "Slider" at bounding box center [214, 307] width 79 height 7
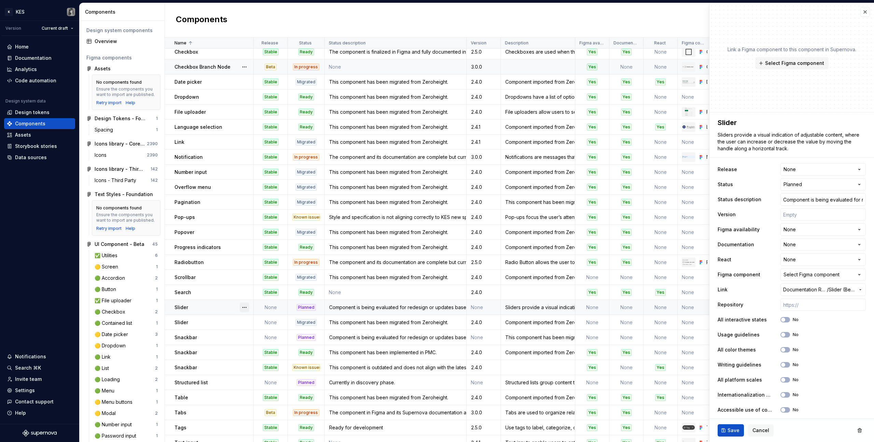
click at [240, 308] on button "button" at bounding box center [245, 308] width 10 height 10
click at [262, 335] on div "Delete component" at bounding box center [280, 334] width 56 height 7
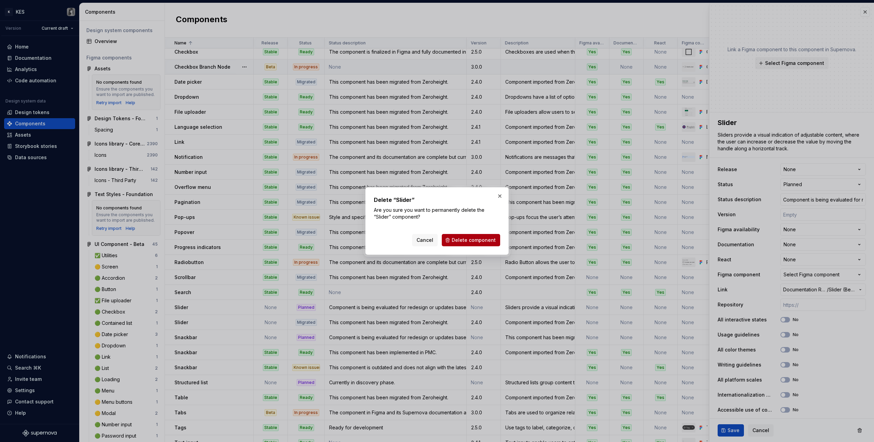
click at [473, 238] on span "Delete component" at bounding box center [474, 240] width 44 height 7
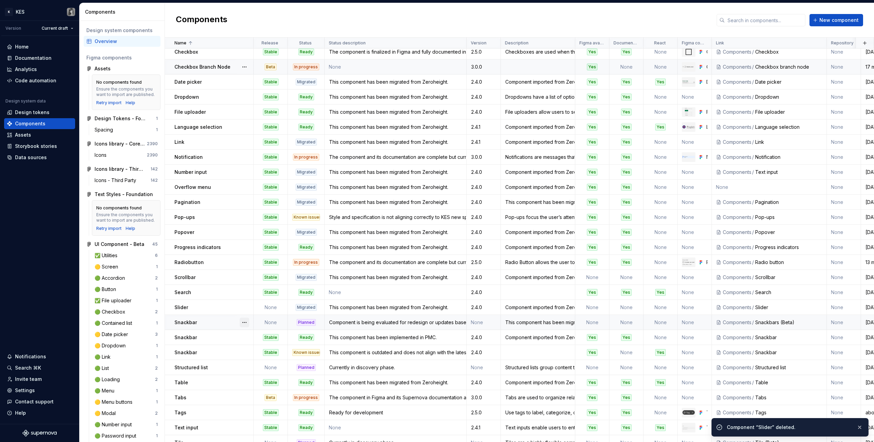
click at [247, 322] on button "button" at bounding box center [245, 323] width 10 height 10
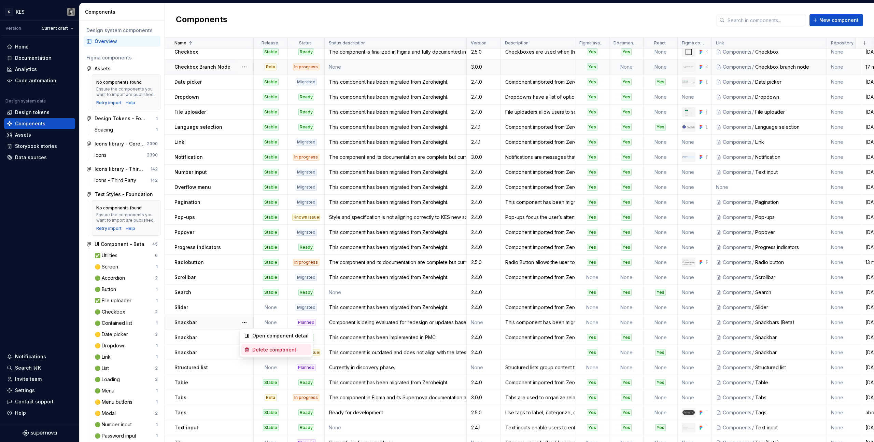
click at [269, 352] on div "Delete component" at bounding box center [280, 349] width 56 height 7
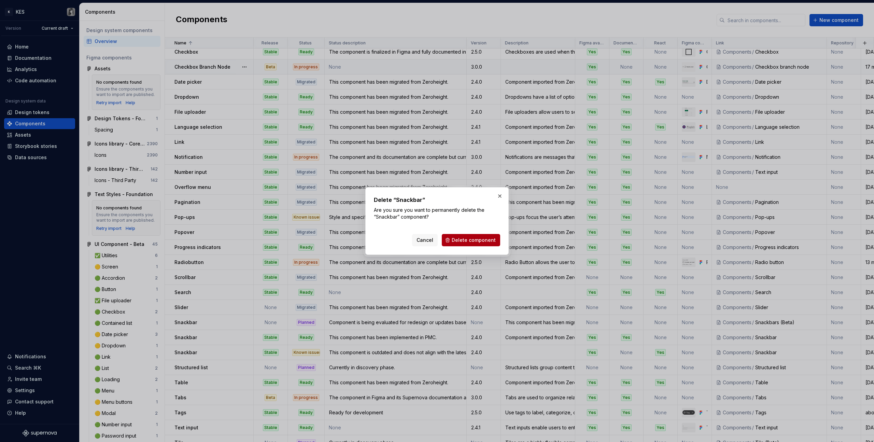
click at [482, 239] on span "Delete component" at bounding box center [474, 240] width 44 height 7
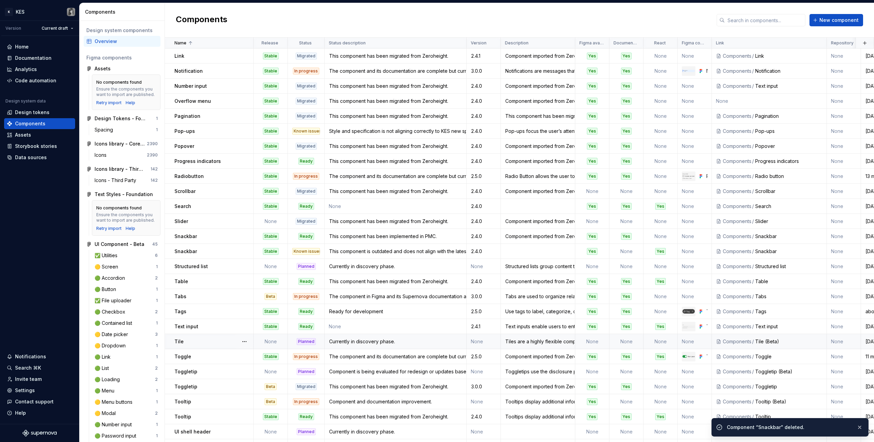
scroll to position [154, 0]
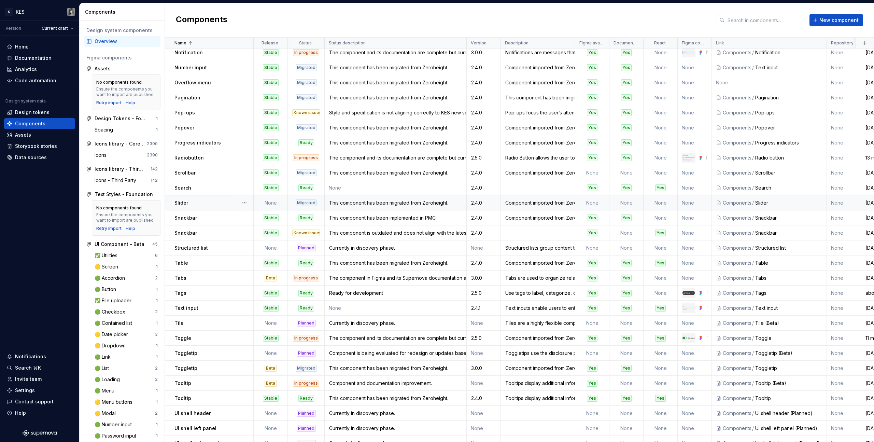
click at [226, 201] on div "Slider" at bounding box center [214, 202] width 79 height 7
type textarea "*"
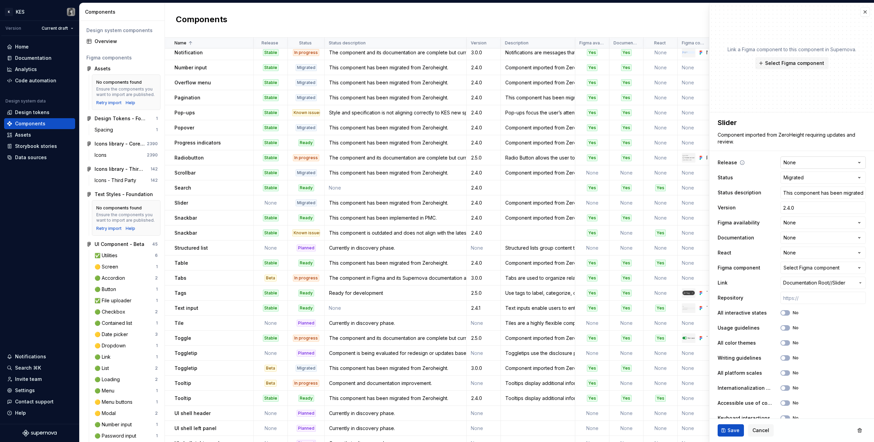
click at [813, 157] on html "K KES Version Current draft Home Documentation Analytics Code automation Design…" at bounding box center [437, 221] width 874 height 442
select select "**********"
click at [723, 431] on button "Save" at bounding box center [731, 430] width 26 height 12
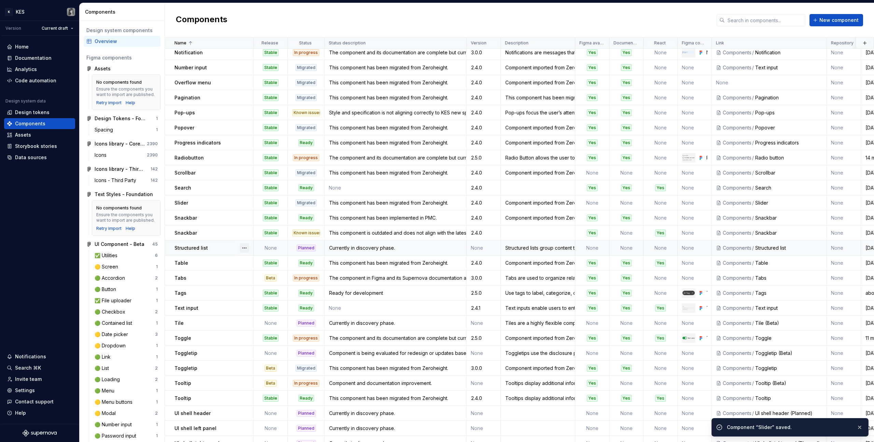
click at [241, 249] on button "button" at bounding box center [245, 248] width 10 height 10
click at [271, 276] on div "Delete component" at bounding box center [280, 275] width 56 height 7
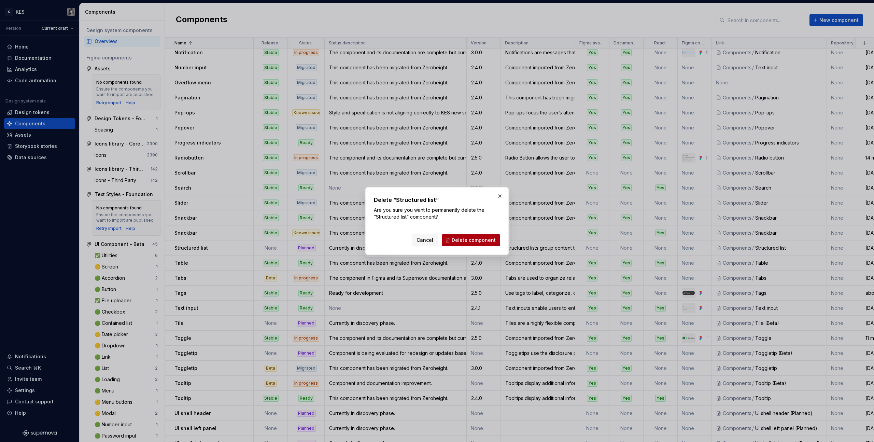
click at [480, 239] on span "Delete component" at bounding box center [474, 240] width 44 height 7
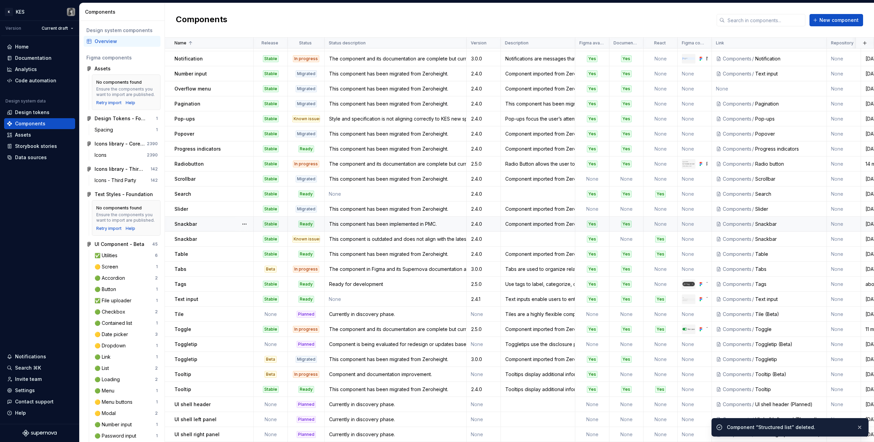
scroll to position [151, 0]
click at [209, 266] on div "Tabs" at bounding box center [214, 269] width 79 height 7
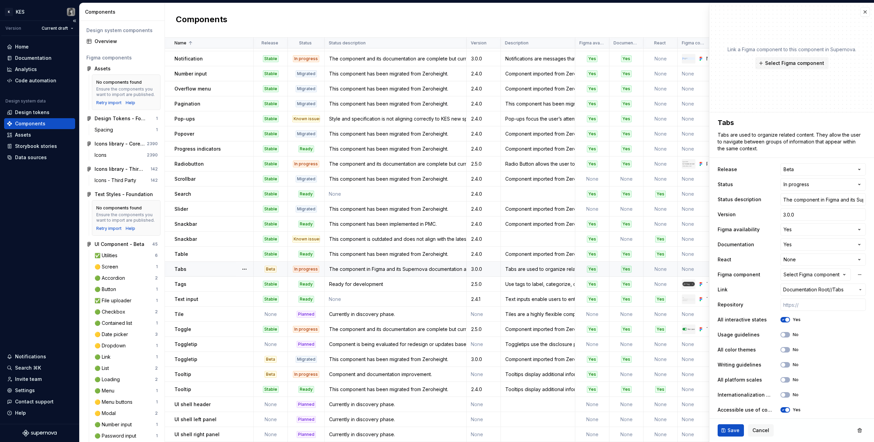
click at [214, 266] on div "Tabs" at bounding box center [214, 269] width 79 height 7
click at [203, 283] on div "Tags" at bounding box center [214, 284] width 79 height 7
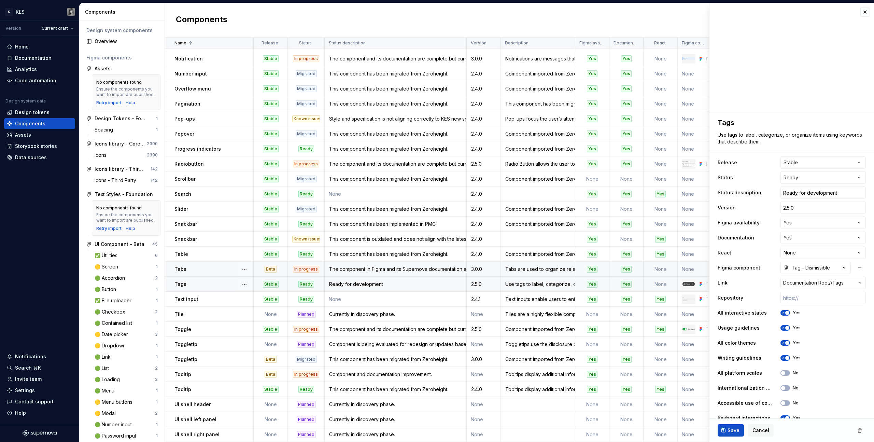
click at [393, 281] on div "Ready for development" at bounding box center [395, 284] width 141 height 7
type textarea "*"
click at [810, 194] on input "Ready for development" at bounding box center [823, 192] width 85 height 12
type textarea "*"
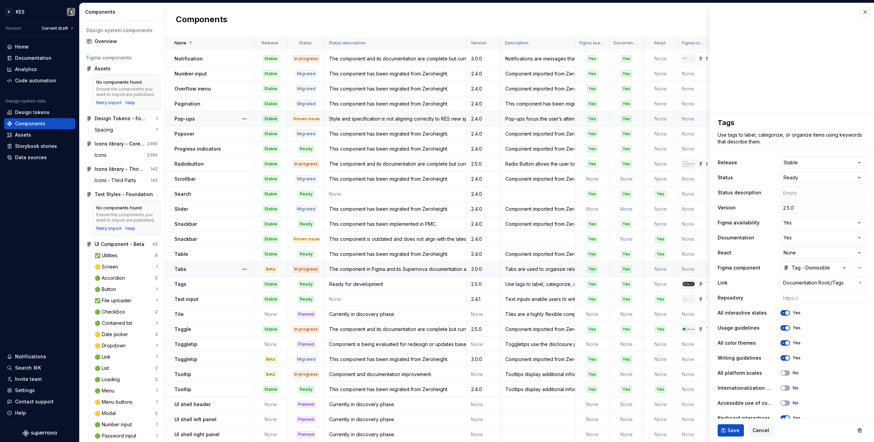
click at [393, 115] on div "Style and specification is not aligning correctly to KES new spacing scale and …" at bounding box center [395, 118] width 141 height 7
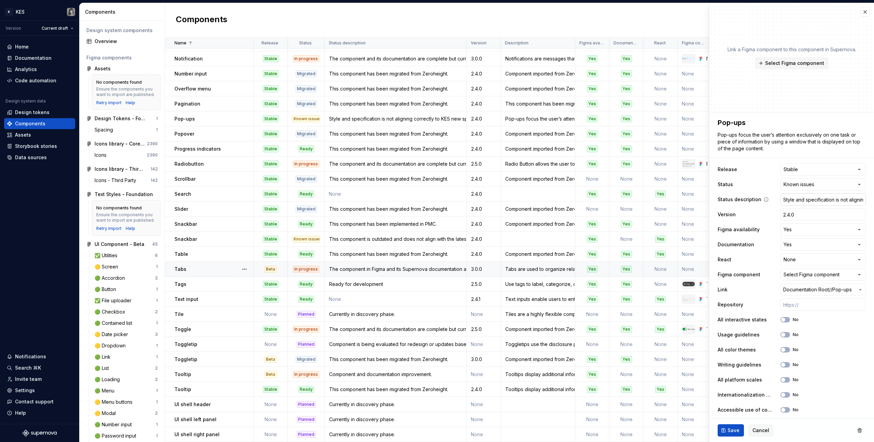
click at [807, 198] on input "Style and specification is not aligning correctly to KES new spacing scale and …" at bounding box center [823, 199] width 85 height 12
drag, startPoint x: 798, startPoint y: 202, endPoint x: 874, endPoint y: 202, distance: 76.2
click at [874, 202] on div "**********" at bounding box center [791, 222] width 165 height 439
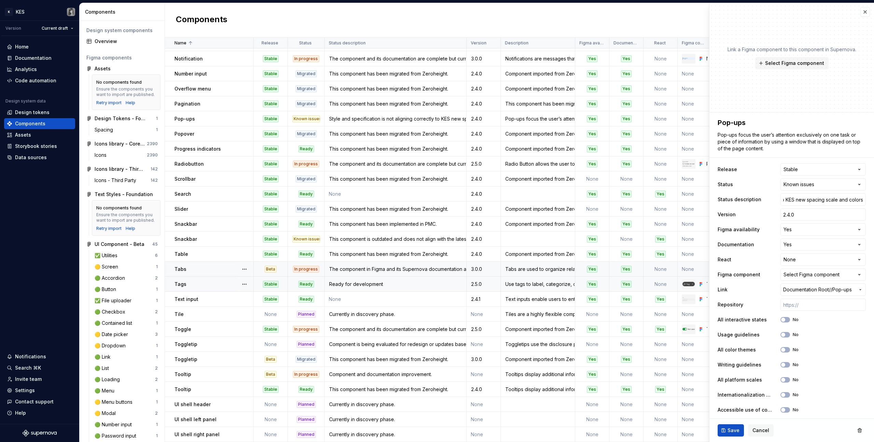
click at [365, 282] on div "Ready for development" at bounding box center [395, 284] width 141 height 7
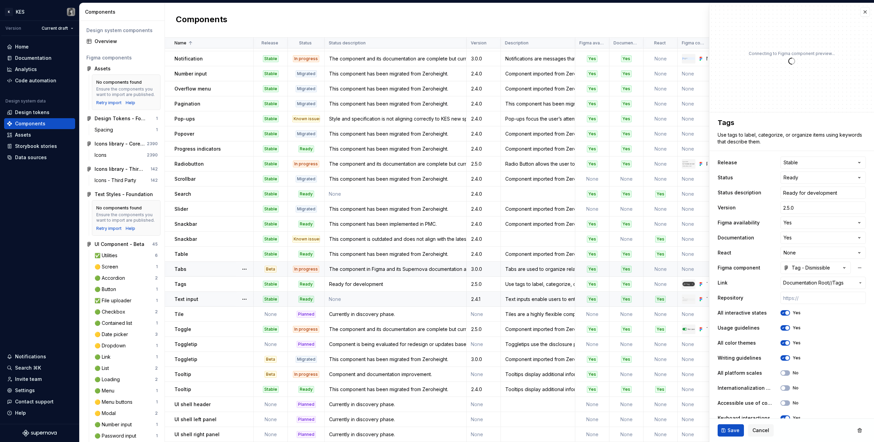
click at [376, 296] on td "None" at bounding box center [396, 299] width 142 height 15
click at [361, 281] on div "Ready for development" at bounding box center [395, 284] width 141 height 7
click at [805, 191] on input "Ready for development" at bounding box center [823, 192] width 85 height 12
type textarea "*"
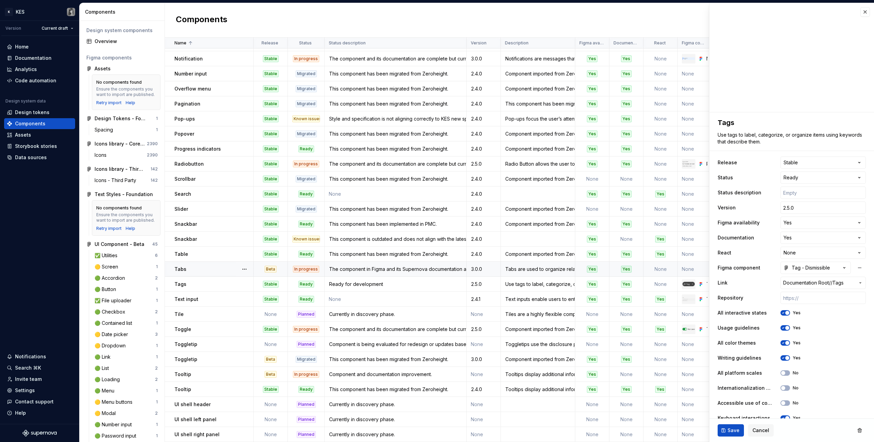
click at [736, 432] on span "Save" at bounding box center [734, 430] width 12 height 7
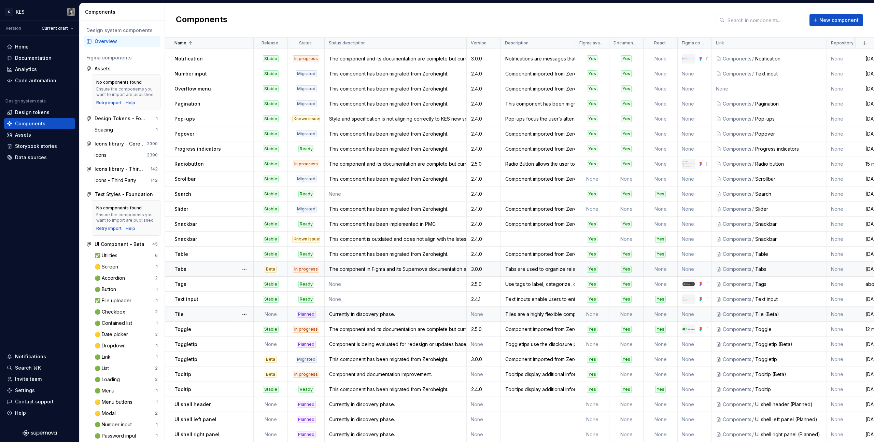
click at [199, 311] on div "Tile" at bounding box center [214, 314] width 79 height 7
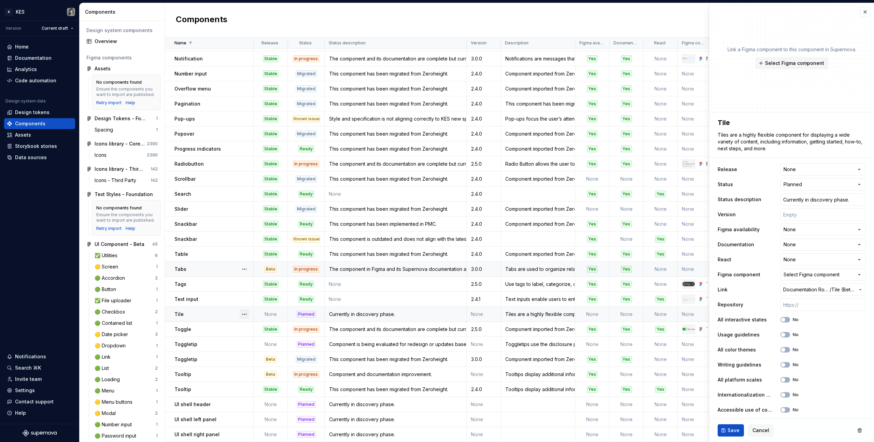
click at [243, 309] on button "button" at bounding box center [245, 314] width 10 height 10
click at [270, 335] on div "Delete component" at bounding box center [280, 337] width 56 height 7
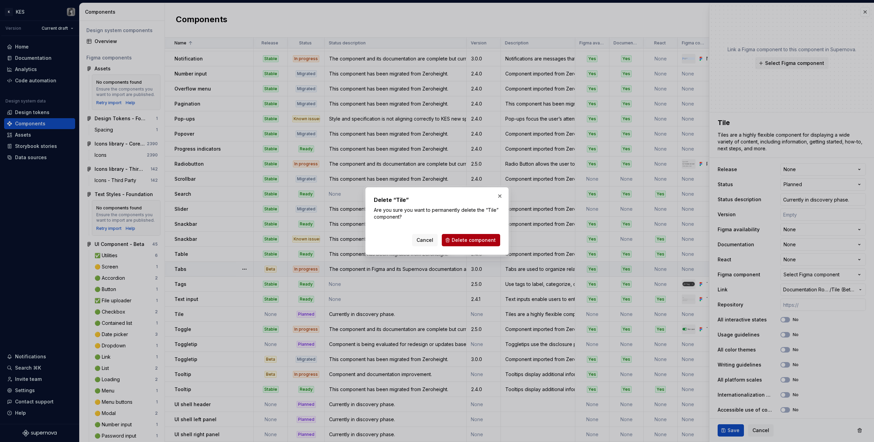
click at [476, 241] on span "Delete component" at bounding box center [474, 240] width 44 height 7
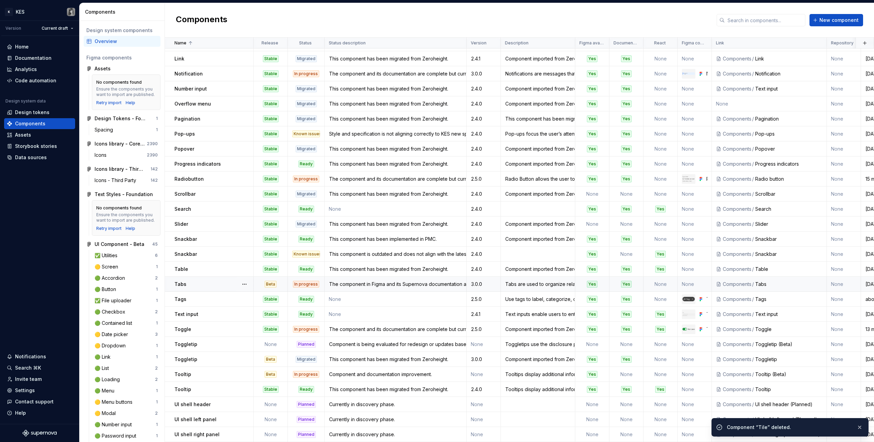
scroll to position [136, 0]
click at [382, 327] on div "The component and its documentation are complete but currently undergoing inter…" at bounding box center [395, 329] width 141 height 7
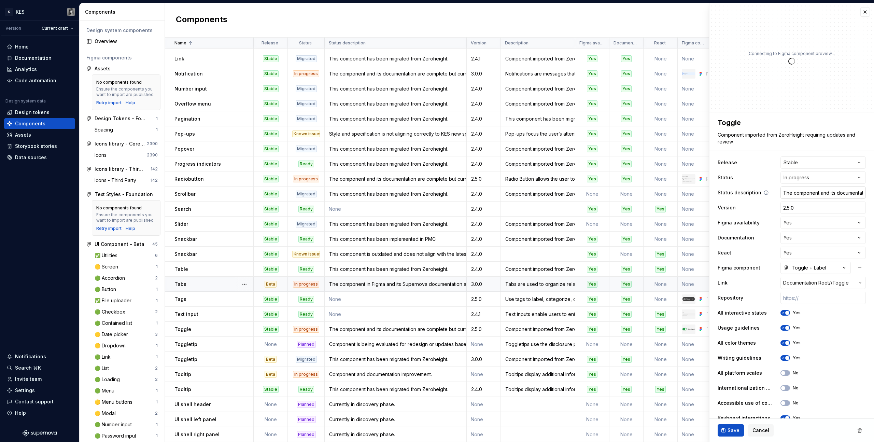
click at [807, 198] on input "The component and its documentation are complete but currently undergoing inter…" at bounding box center [823, 192] width 85 height 12
click at [794, 196] on input "The component and its documentation are complete but currently undergoing inter…" at bounding box center [823, 192] width 85 height 12
drag, startPoint x: 790, startPoint y: 194, endPoint x: 874, endPoint y: 194, distance: 84.0
click at [874, 194] on div "**********" at bounding box center [791, 222] width 165 height 439
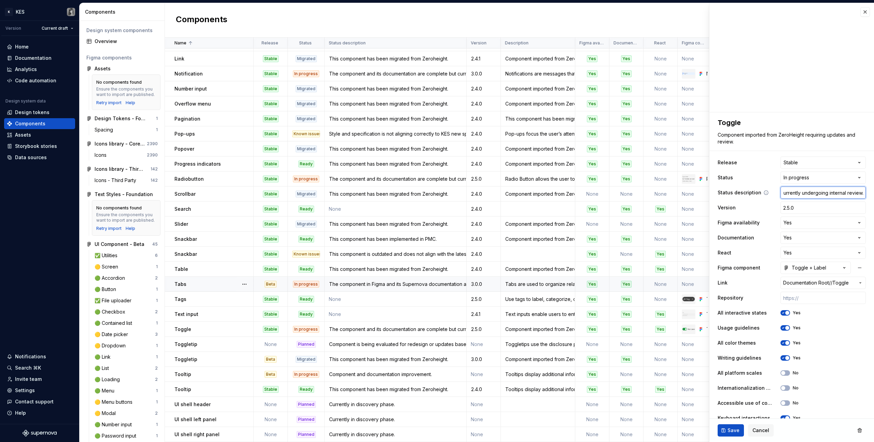
click at [835, 192] on input "The component and its documentation are complete but currently undergoing inter…" at bounding box center [823, 192] width 85 height 12
click at [820, 193] on input "The component and its documentation are complete but currently undergoing inter…" at bounding box center [823, 192] width 85 height 12
click at [206, 326] on div "Toggle" at bounding box center [214, 329] width 79 height 7
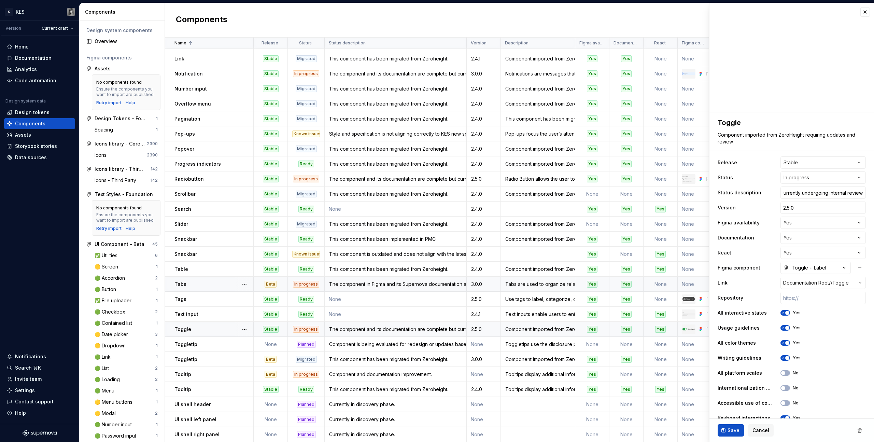
scroll to position [0, 0]
click at [423, 352] on td "This component has been migrated from Zeroheight." at bounding box center [396, 359] width 142 height 15
click at [788, 207] on input "3.0.0" at bounding box center [823, 207] width 85 height 12
type textarea "*"
type input "2"
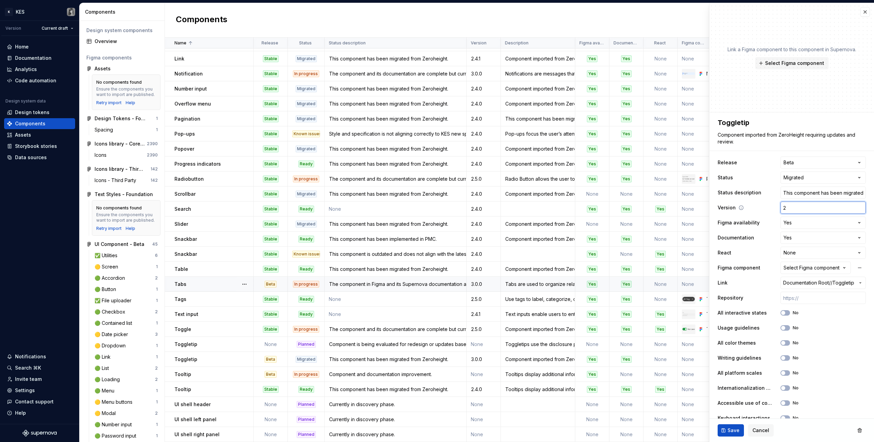
type textarea "*"
type input "2."
type textarea "*"
type input "2.4"
type textarea "*"
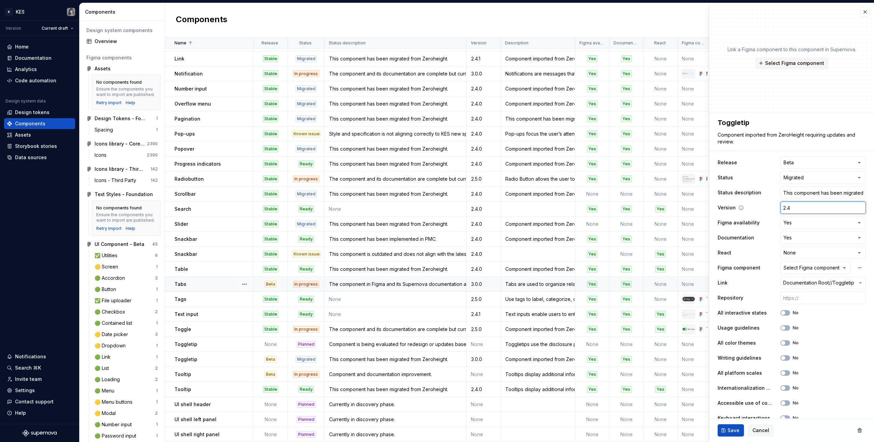
type input "2.4."
type textarea "*"
type input "2.4.0"
click at [732, 434] on button "Save" at bounding box center [731, 430] width 26 height 12
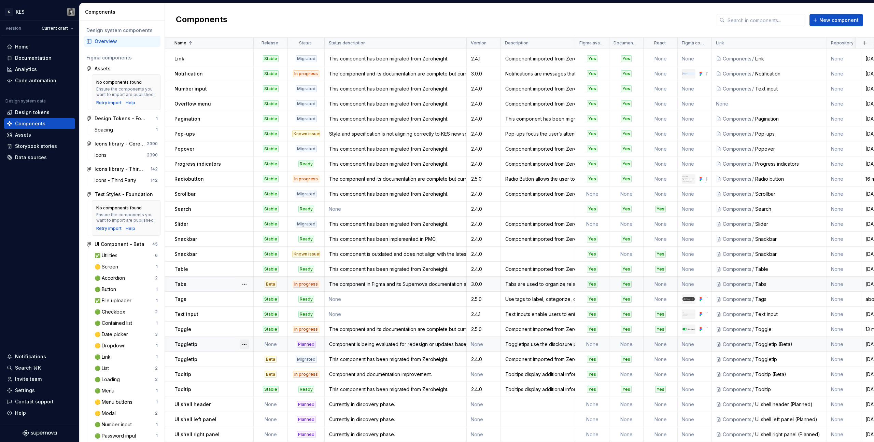
click at [242, 341] on button "button" at bounding box center [245, 344] width 10 height 10
click at [265, 366] on div "Delete component" at bounding box center [280, 367] width 56 height 7
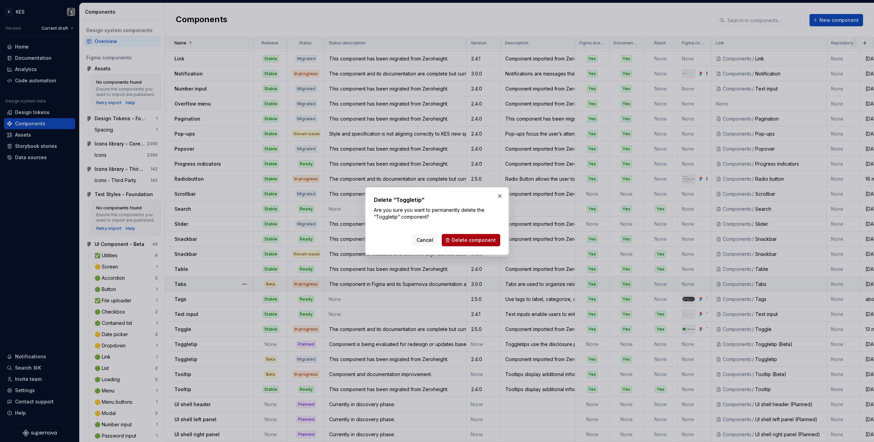
click at [460, 237] on span "Delete component" at bounding box center [474, 240] width 44 height 7
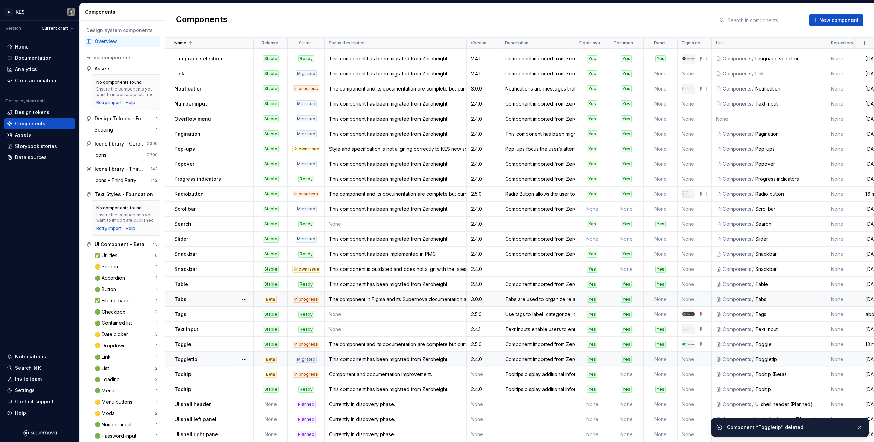
scroll to position [121, 0]
click at [230, 356] on div "Toggletip" at bounding box center [214, 359] width 79 height 7
type textarea "*"
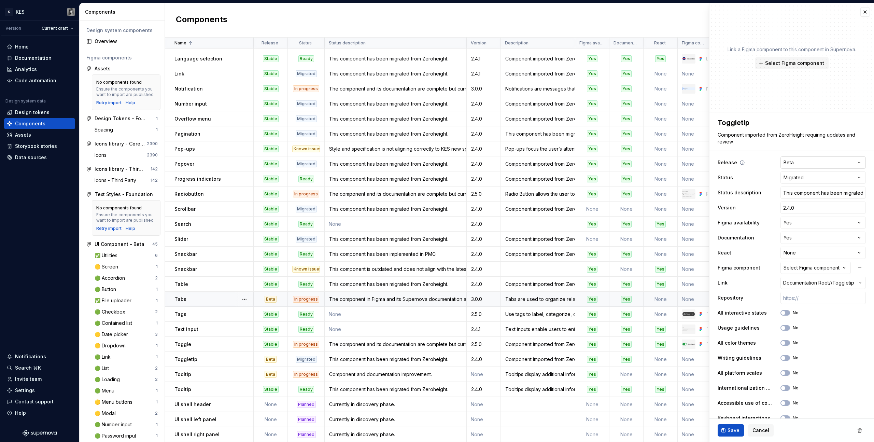
click at [798, 161] on html "K KES Version Current draft Home Documentation Analytics Code automation Design…" at bounding box center [437, 221] width 874 height 442
select select "**********"
click at [727, 434] on button "Save" at bounding box center [731, 430] width 26 height 12
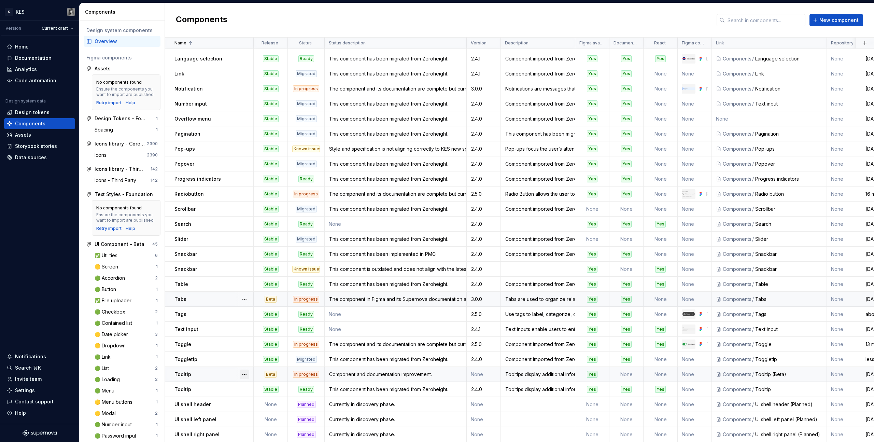
click at [243, 370] on button "button" at bounding box center [245, 375] width 10 height 10
click at [269, 399] on div "Delete component" at bounding box center [280, 397] width 56 height 7
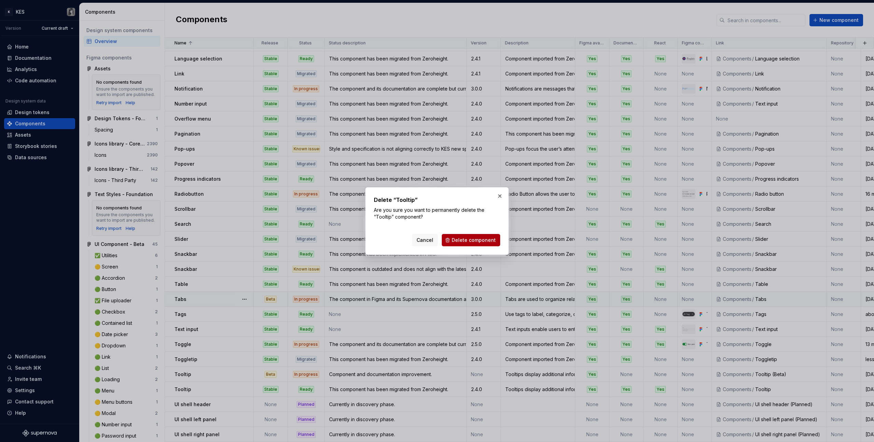
click at [486, 243] on button "Delete component" at bounding box center [471, 240] width 58 height 12
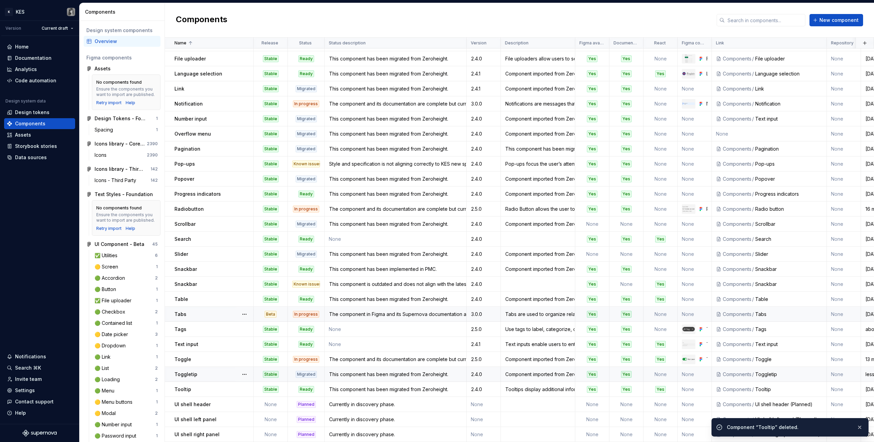
scroll to position [106, 0]
click at [242, 403] on button "button" at bounding box center [245, 405] width 10 height 10
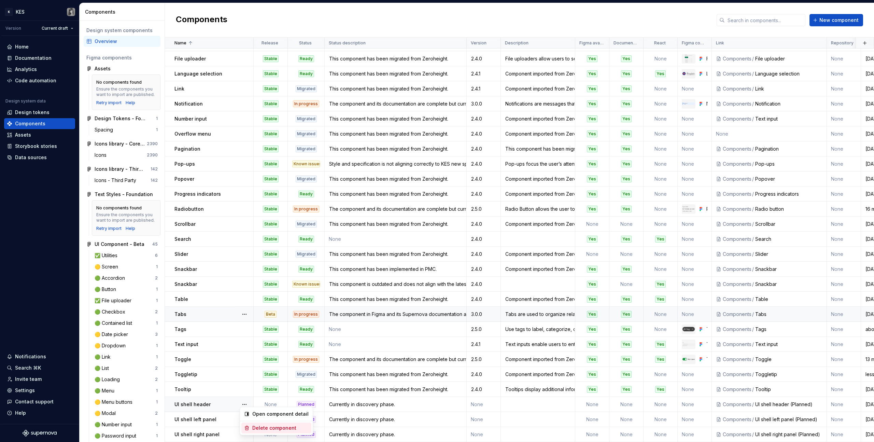
click at [276, 429] on div "Delete component" at bounding box center [280, 427] width 56 height 7
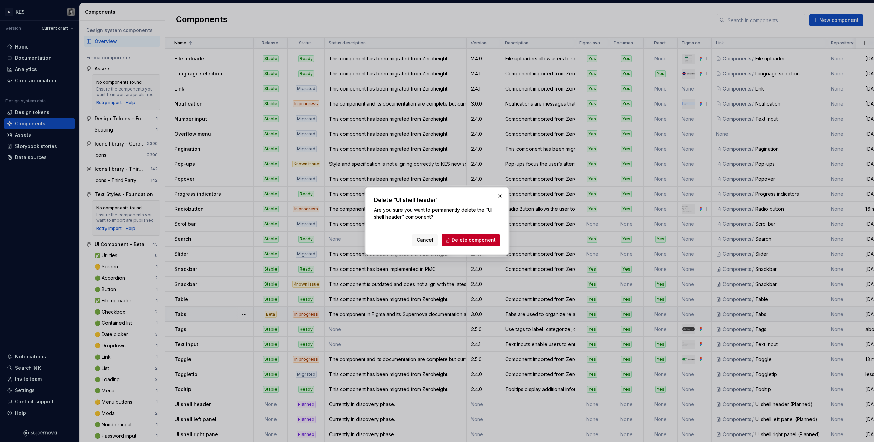
click at [477, 238] on span "Delete component" at bounding box center [474, 240] width 44 height 7
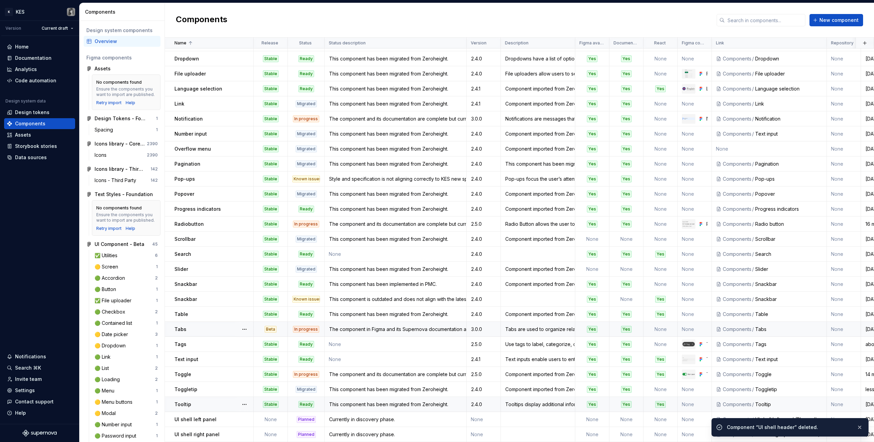
scroll to position [91, 0]
click at [244, 416] on button "button" at bounding box center [245, 420] width 10 height 10
click at [270, 402] on div "Delete component" at bounding box center [280, 402] width 56 height 7
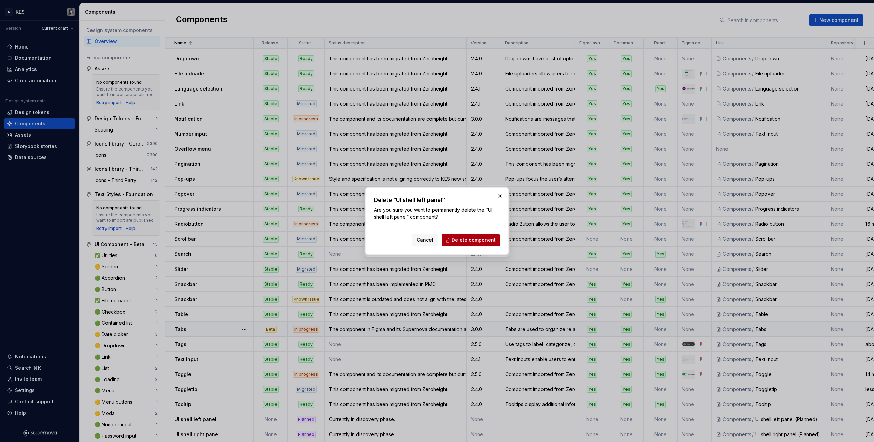
click at [466, 239] on span "Delete component" at bounding box center [474, 240] width 44 height 7
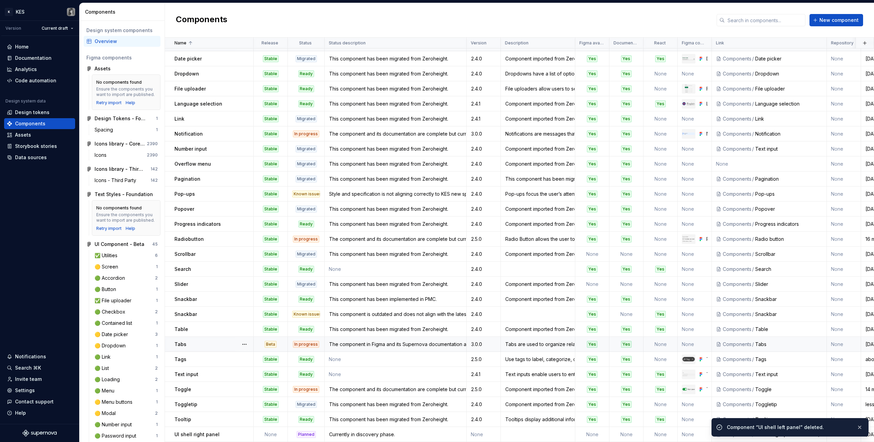
scroll to position [76, 0]
click at [247, 430] on button "button" at bounding box center [245, 435] width 10 height 10
click at [261, 419] on div "Delete component" at bounding box center [280, 417] width 56 height 7
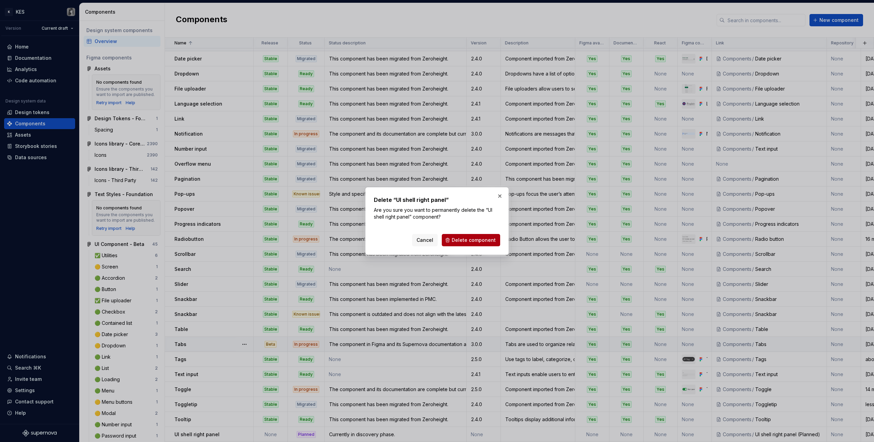
click at [473, 238] on span "Delete component" at bounding box center [474, 240] width 44 height 7
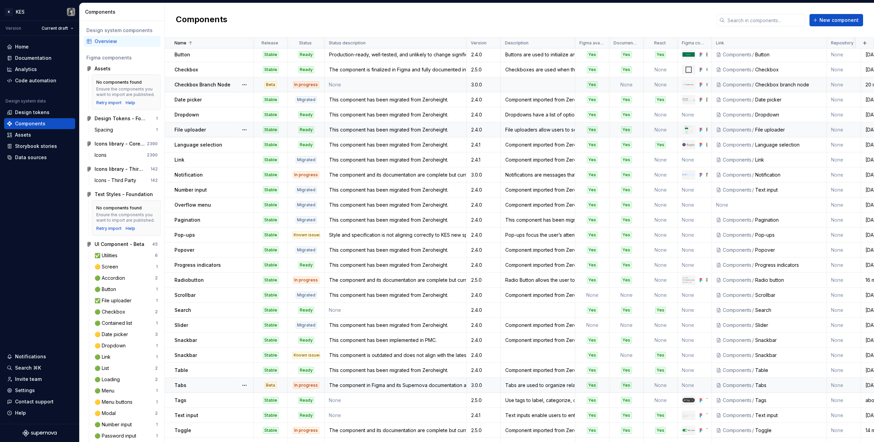
scroll to position [0, 0]
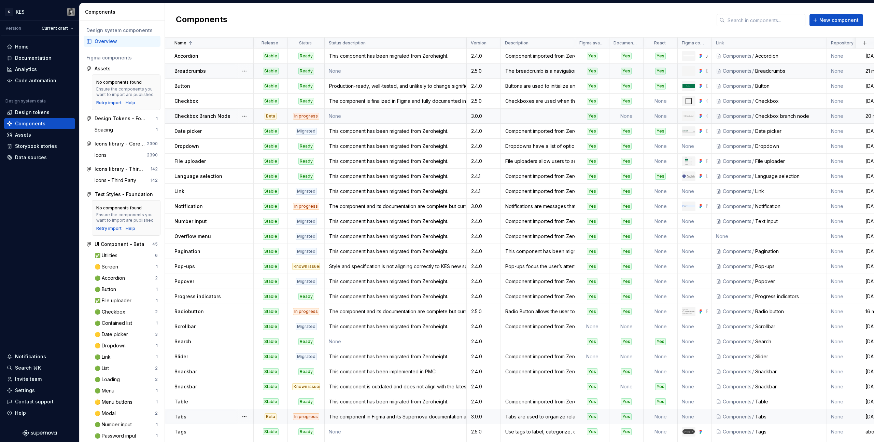
click at [489, 69] on div "2.5.0" at bounding box center [483, 71] width 33 height 7
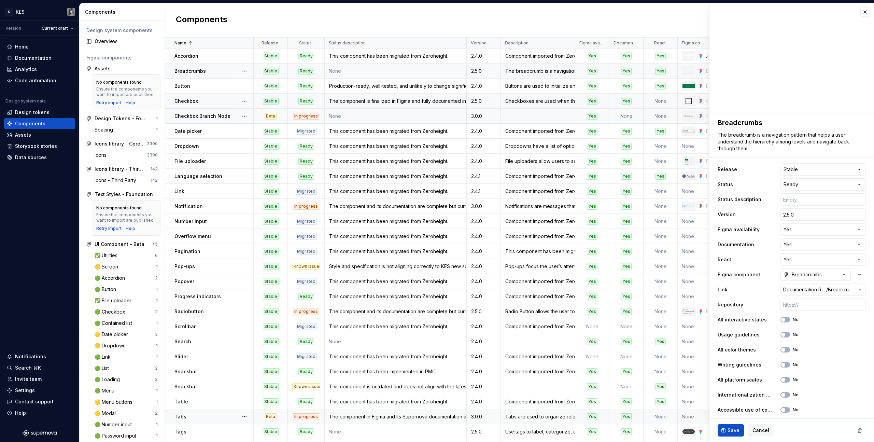
click at [491, 107] on td "2.5.0" at bounding box center [484, 101] width 34 height 15
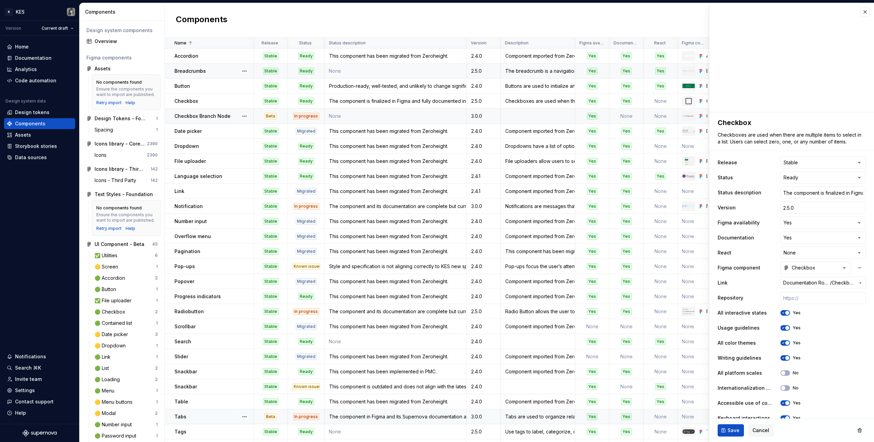
click at [491, 117] on div "3.0.0" at bounding box center [483, 116] width 33 height 7
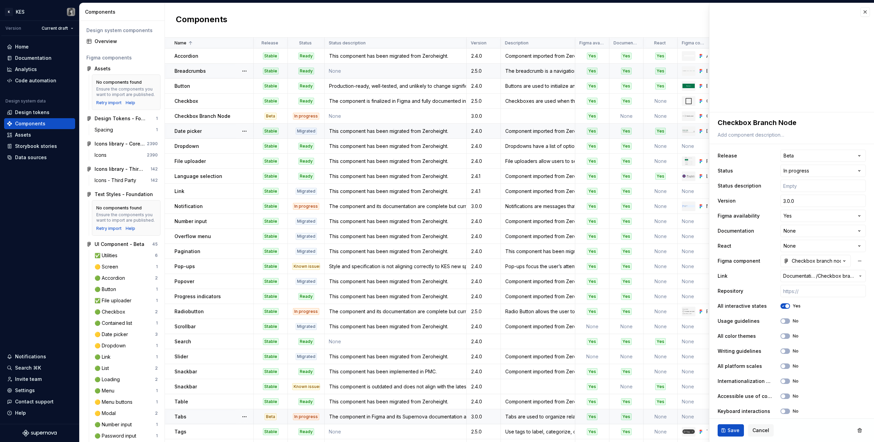
click at [493, 133] on div "2.4.0" at bounding box center [483, 131] width 33 height 7
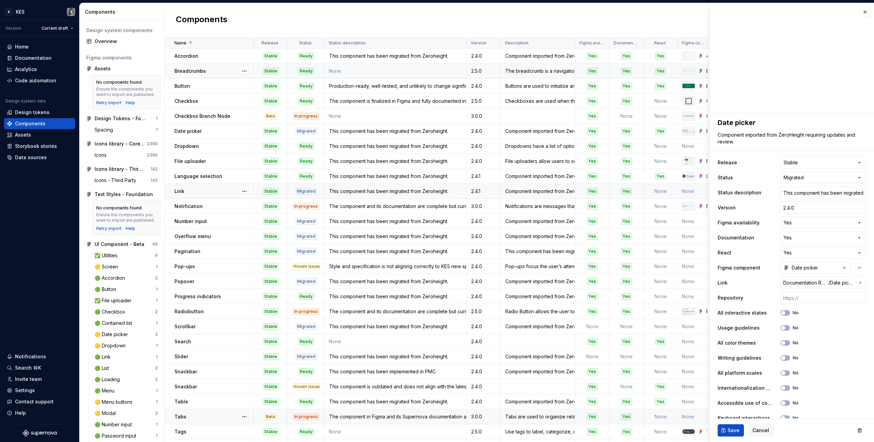
click at [493, 191] on div "2.4.1" at bounding box center [483, 191] width 33 height 7
click at [796, 208] on input "2.4.1" at bounding box center [823, 207] width 85 height 12
click at [799, 208] on input "2.4.1" at bounding box center [823, 207] width 85 height 12
type textarea "*"
type input "2.4."
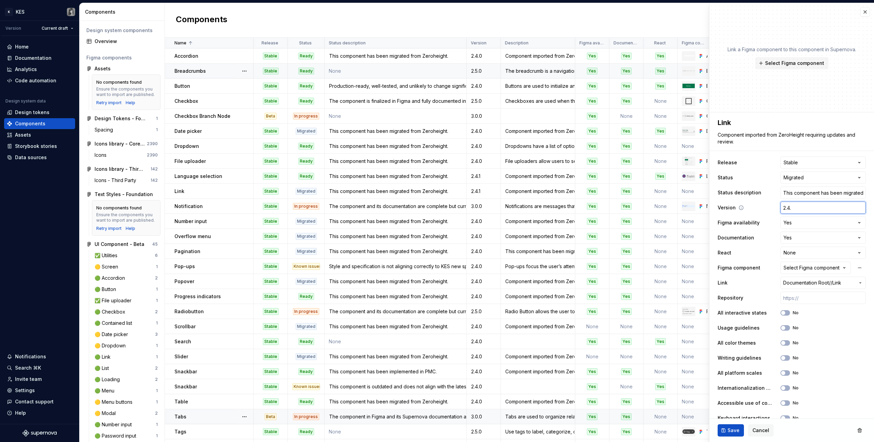
type textarea "*"
type input "2.4.0"
click at [732, 429] on span "Save" at bounding box center [734, 430] width 12 height 7
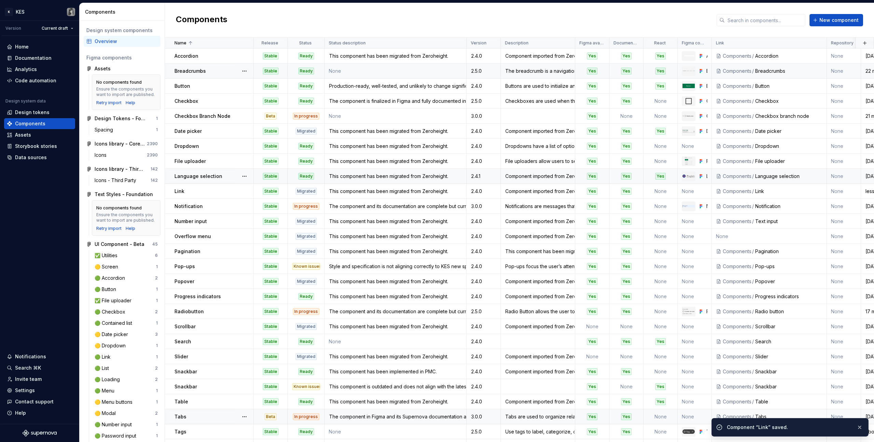
click at [492, 176] on div "2.4.1" at bounding box center [483, 176] width 33 height 7
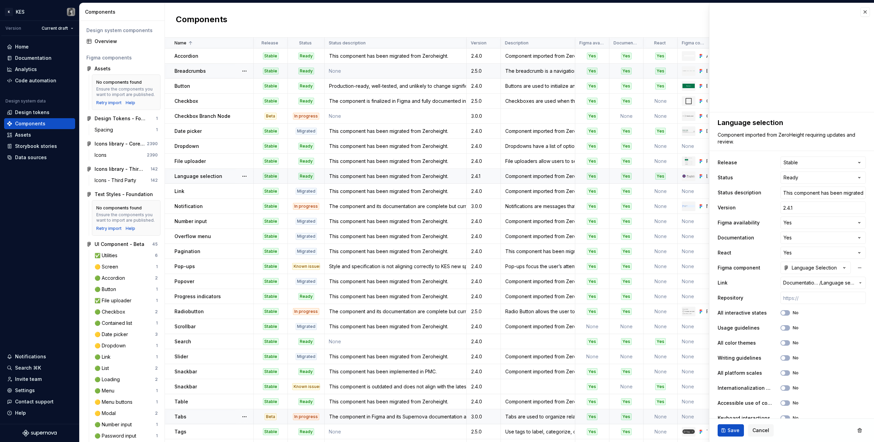
click at [229, 178] on div "Language selection" at bounding box center [214, 176] width 79 height 7
click at [227, 186] on td "Link" at bounding box center [209, 191] width 89 height 15
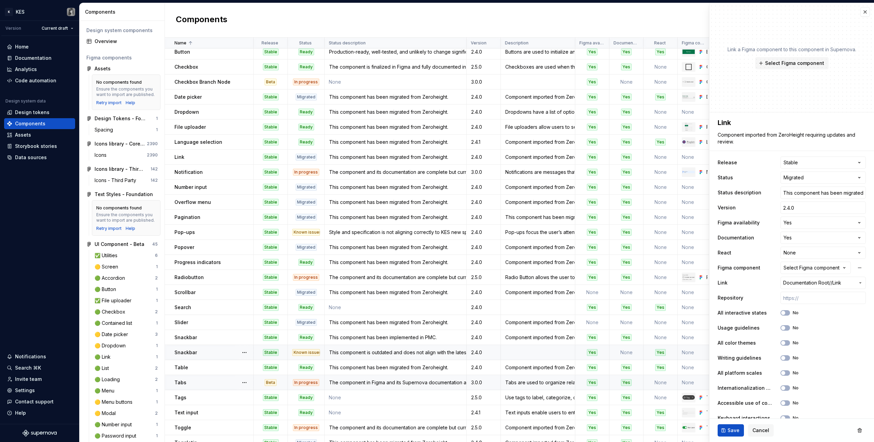
scroll to position [61, 0]
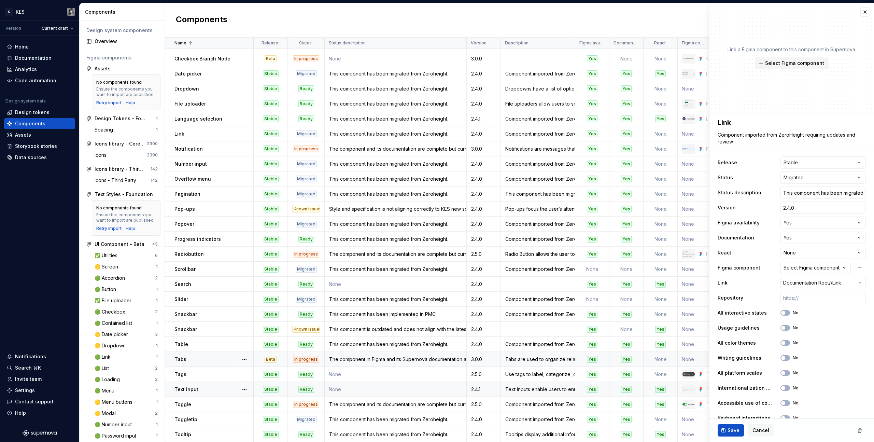
click at [492, 388] on div "2.4.1" at bounding box center [483, 389] width 33 height 7
click at [795, 193] on input "text" at bounding box center [823, 192] width 85 height 12
paste input "Figma and the documentation in Supernova are pending audit. The documentation m…"
type textarea "*"
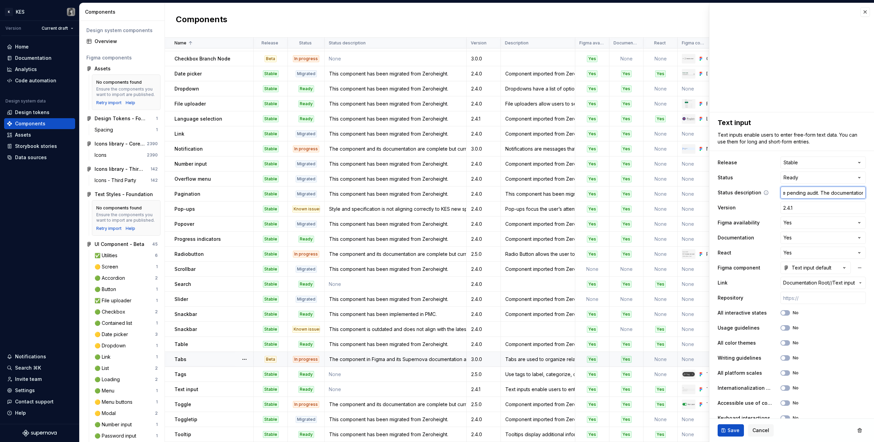
drag, startPoint x: 804, startPoint y: 190, endPoint x: 727, endPoint y: 191, distance: 76.8
click at [727, 191] on div "Status description Figma and the documentation in Supernova are pending audit. …" at bounding box center [792, 192] width 148 height 12
click at [795, 193] on input "Figma and the documentation in Supernova are pending audit. The documentation m…" at bounding box center [823, 192] width 85 height 12
click at [794, 192] on input "Figma and the documentation in Supernova are pending audit. The documentation m…" at bounding box center [823, 192] width 85 height 12
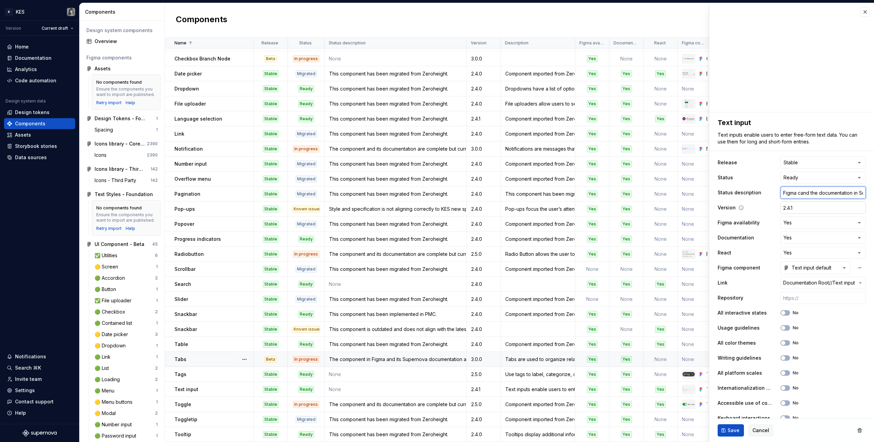
type input "Figma coand the documentation in Supernova are pending audit. The documentation…"
type textarea "*"
type input "Figma comand the documentation in Supernova are pending audit. The documentatio…"
type textarea "*"
type input "Figma compand the documentation in Supernova are pending audit. The documentati…"
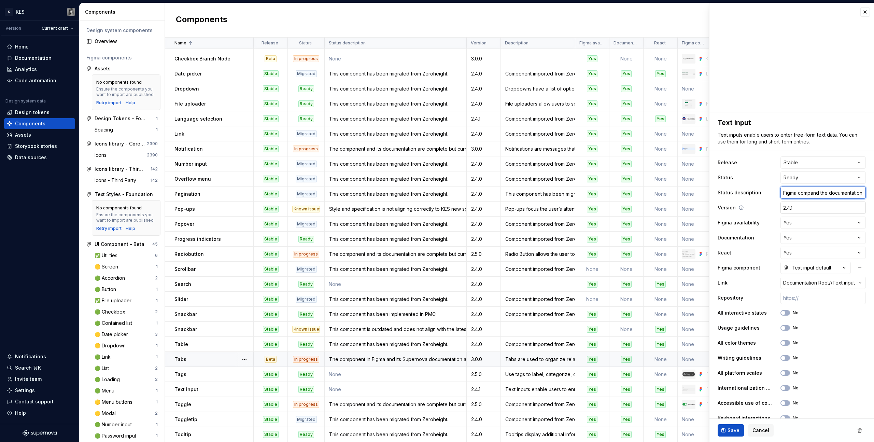
type textarea "*"
type input "Figma compoand the documentation in Supernova are pending audit. The documentat…"
type textarea "*"
type input "Figma componand the documentation in Supernova are pending audit. The documenta…"
type textarea "*"
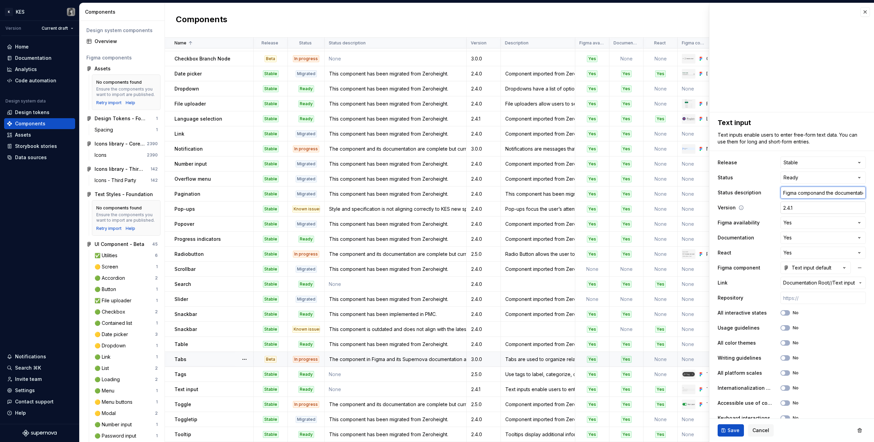
type input "Figma componeand the documentation in Supernova are pending audit. The document…"
type textarea "*"
type input "Figma componenand the documentation in Supernova are pending audit. The documen…"
type textarea "*"
type input "Figma componentand the documentation in Supernova are pending audit. The docume…"
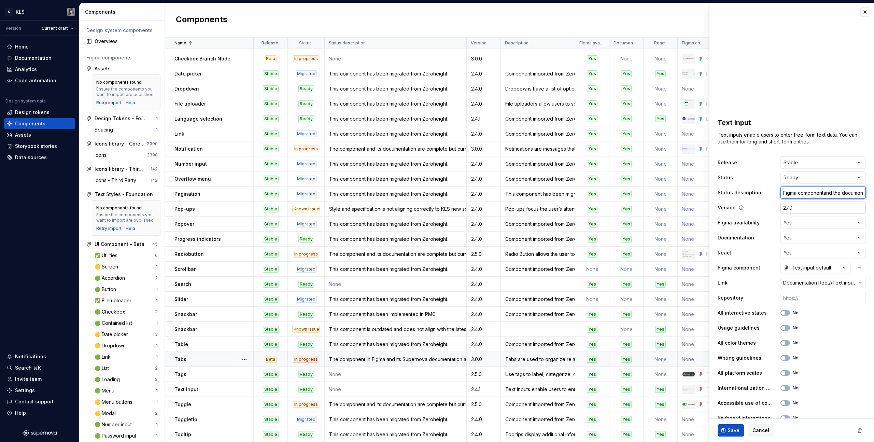
type textarea "*"
click at [812, 196] on input "Figma component and the documentation in Supernova are pending audit. The docum…" at bounding box center [823, 192] width 85 height 12
type input "Figma component and the documentation in Supernova are pending audit. The docum…"
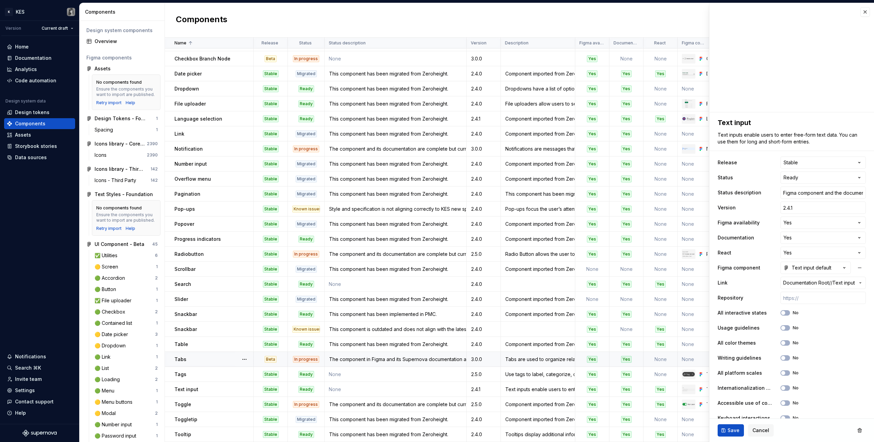
click at [730, 430] on span "Save" at bounding box center [734, 430] width 12 height 7
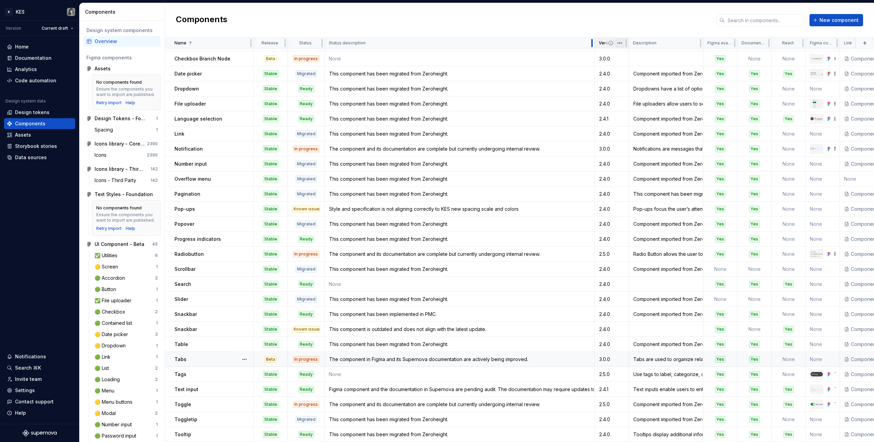
scroll to position [53, 0]
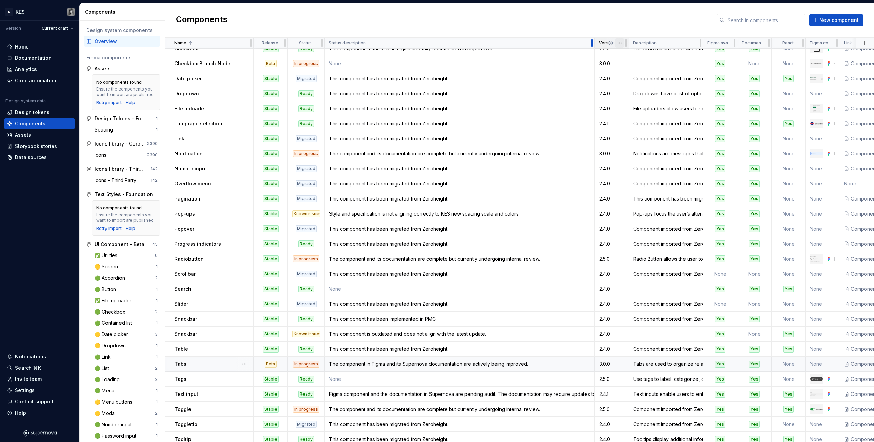
drag, startPoint x: 466, startPoint y: 43, endPoint x: 594, endPoint y: 46, distance: 128.1
click at [594, 46] on div at bounding box center [591, 43] width 5 height 11
click at [366, 304] on div "This component has been migrated from Zeroheight." at bounding box center [459, 304] width 269 height 7
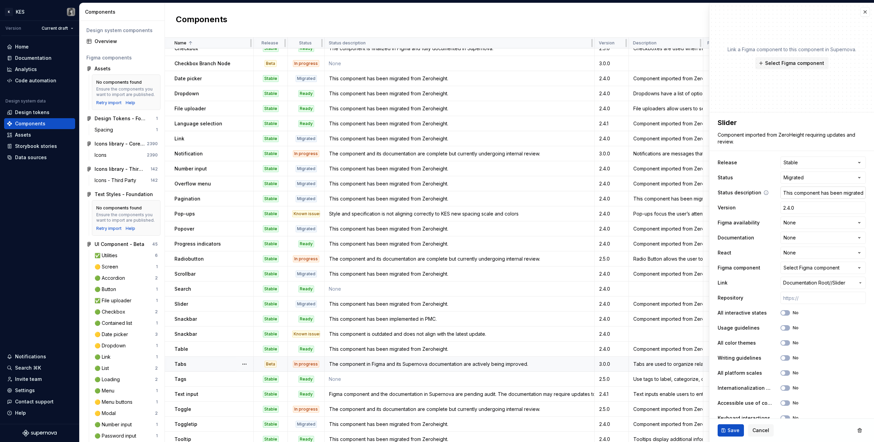
click at [824, 195] on input "This component has been migrated from Zeroheight." at bounding box center [823, 192] width 85 height 12
click at [824, 194] on input "This component has been migrated from Zeroheight." at bounding box center [823, 192] width 85 height 12
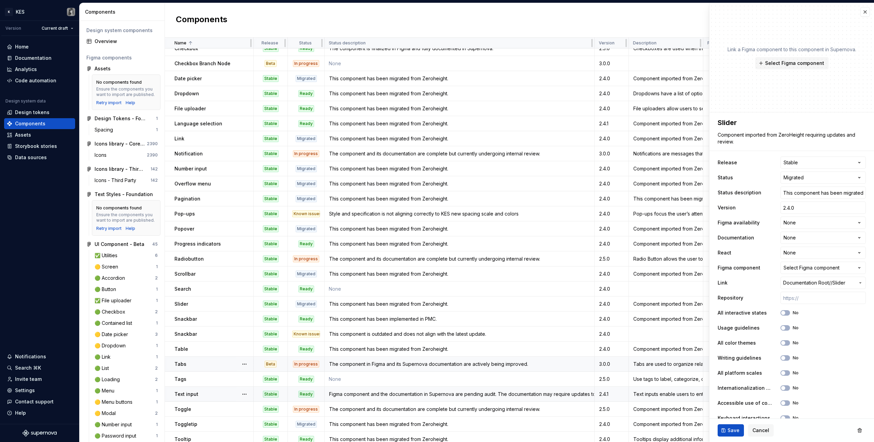
click at [388, 391] on div "Figma component and the documentation in Supernova are pending audit. The docum…" at bounding box center [459, 394] width 269 height 7
click at [826, 197] on input "Figma component and the documentation in Supernova are pending audit. The docum…" at bounding box center [823, 192] width 85 height 12
paste input "This component has been migrated from Zeroheight"
type textarea "*"
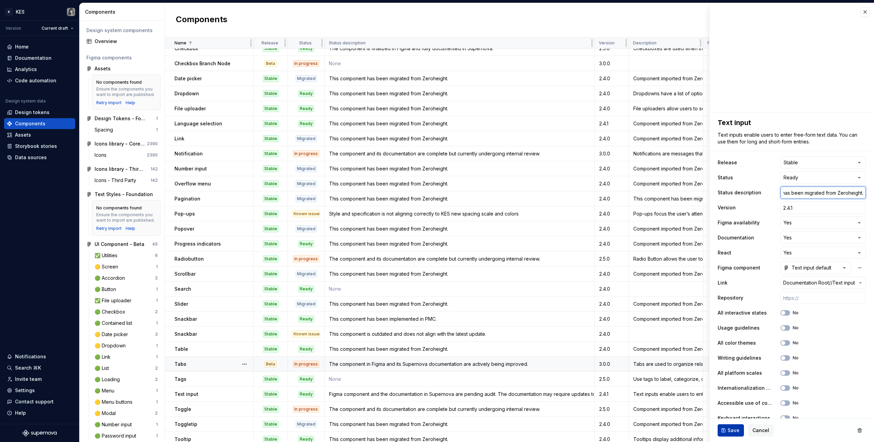
type input "This component has been migrated from Zeroheight."
click at [733, 430] on span "Save" at bounding box center [734, 430] width 12 height 7
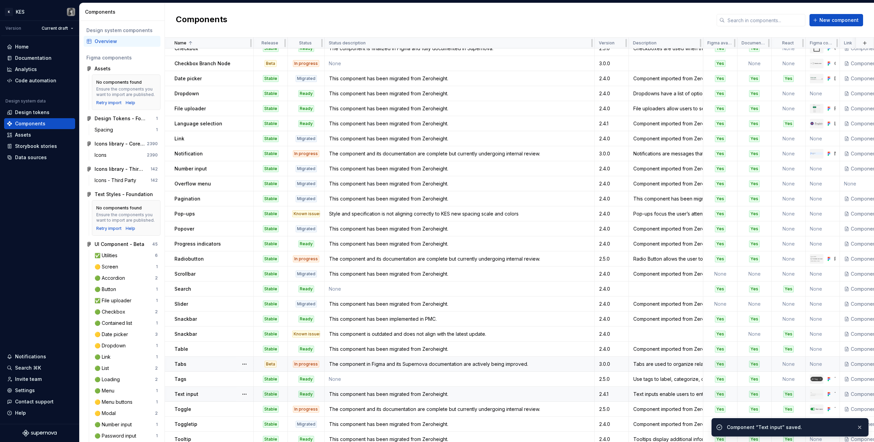
scroll to position [61, 0]
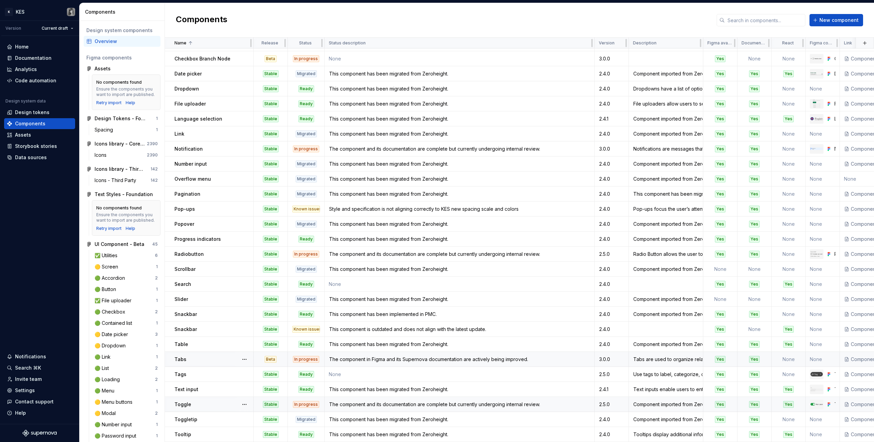
click at [504, 403] on div "The component and its documentation are complete but currently undergoing inter…" at bounding box center [459, 404] width 269 height 7
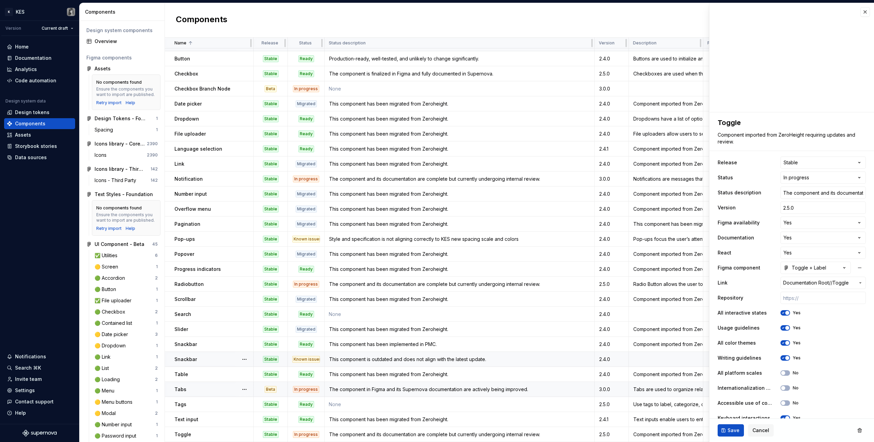
scroll to position [61, 0]
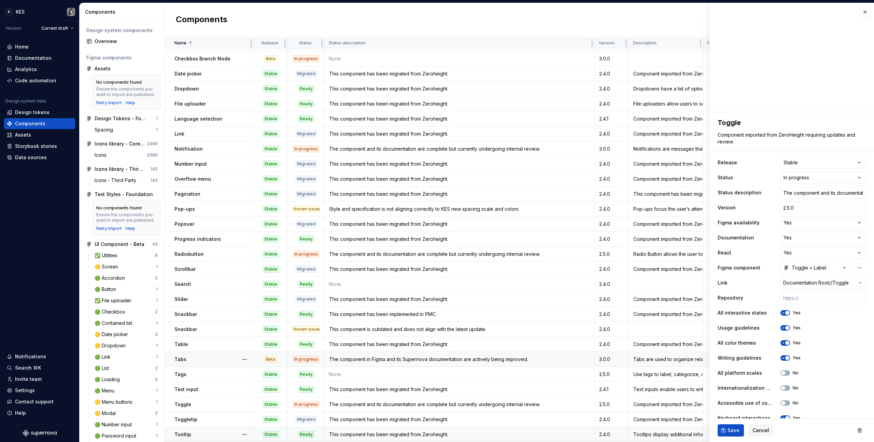
click at [310, 432] on div "Ready" at bounding box center [306, 434] width 16 height 7
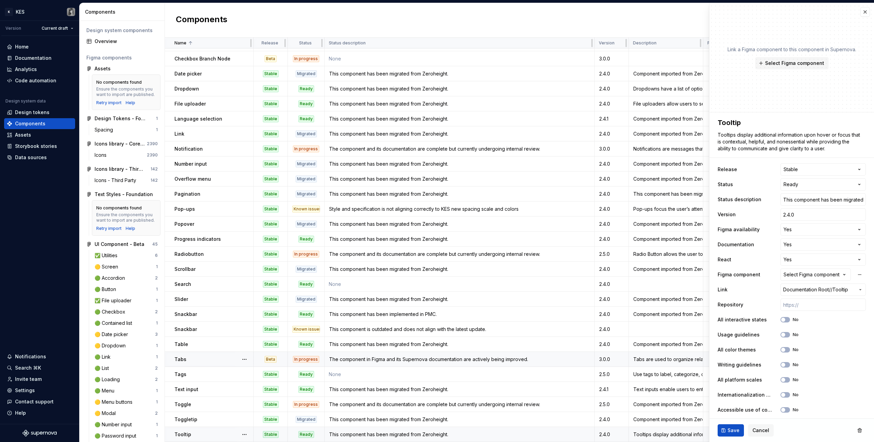
click at [385, 433] on div "This component has been migrated from Zeroheight." at bounding box center [459, 434] width 269 height 7
type textarea "*"
click at [823, 186] on html "K KES Version Current draft Home Documentation Analytics Code automation Design…" at bounding box center [437, 221] width 874 height 442
select select "**********"
click at [736, 426] on button "Save" at bounding box center [731, 430] width 26 height 12
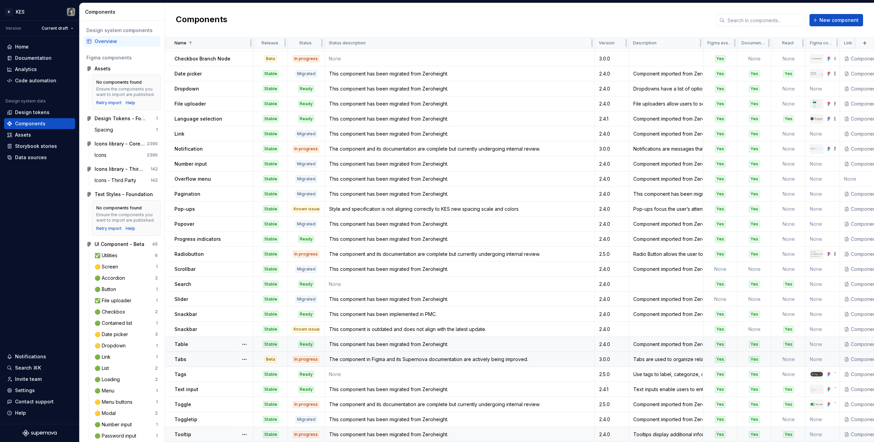
click at [314, 341] on div "Ready" at bounding box center [306, 344] width 16 height 7
type textarea "*"
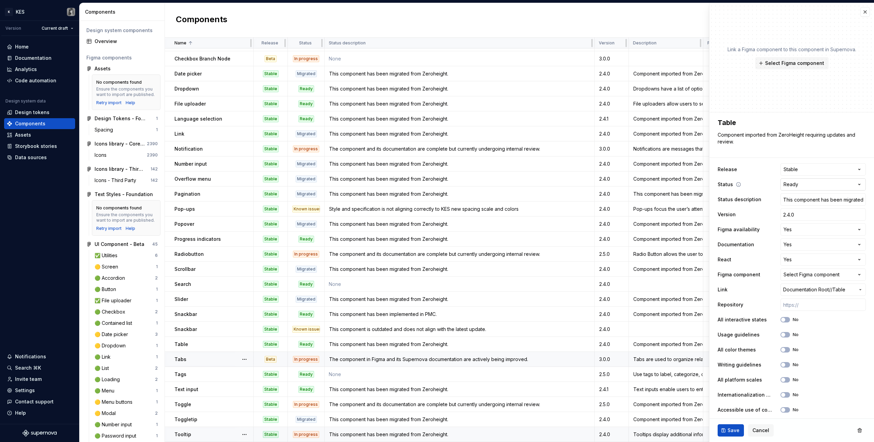
click at [827, 184] on html "K KES Version Current draft Home Documentation Analytics Code automation Design…" at bounding box center [437, 221] width 874 height 442
select select "**********"
click at [732, 429] on span "Save" at bounding box center [734, 430] width 12 height 7
type textarea "*"
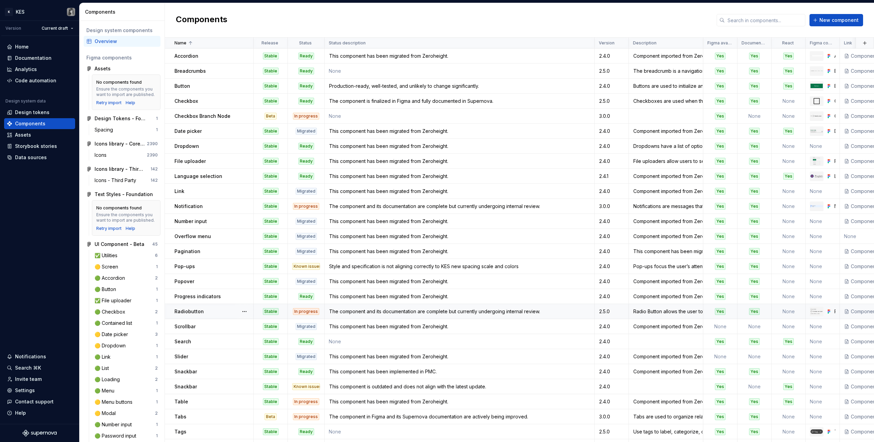
scroll to position [61, 0]
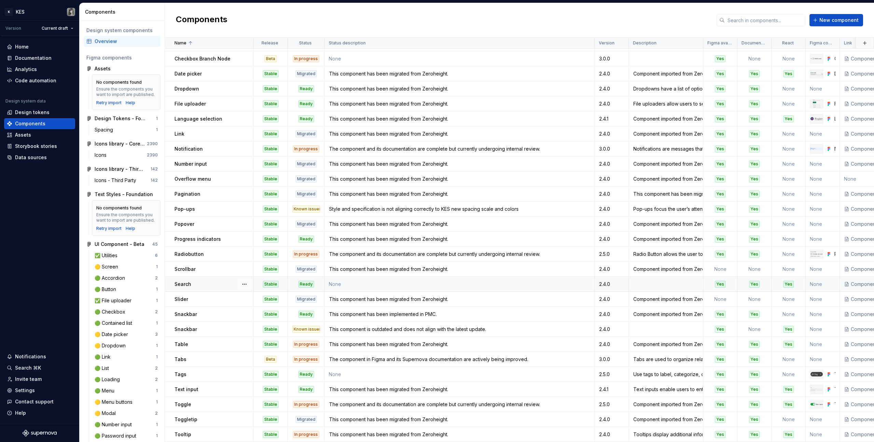
click at [319, 281] on div "Ready" at bounding box center [306, 284] width 36 height 7
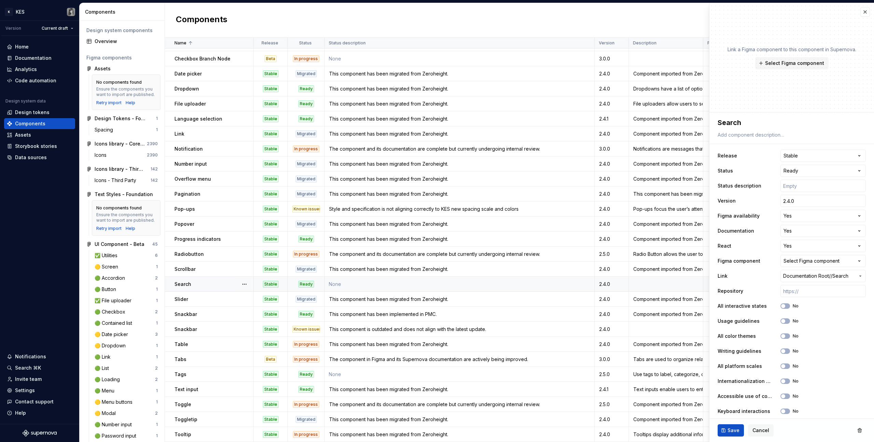
type textarea "*"
click at [850, 174] on html "K KES Version Current draft Home Documentation Analytics Code automation Design…" at bounding box center [437, 221] width 874 height 442
select select "**********"
drag, startPoint x: 821, startPoint y: 203, endPoint x: 821, endPoint y: 209, distance: 5.5
click at [732, 431] on span "Save" at bounding box center [734, 430] width 12 height 7
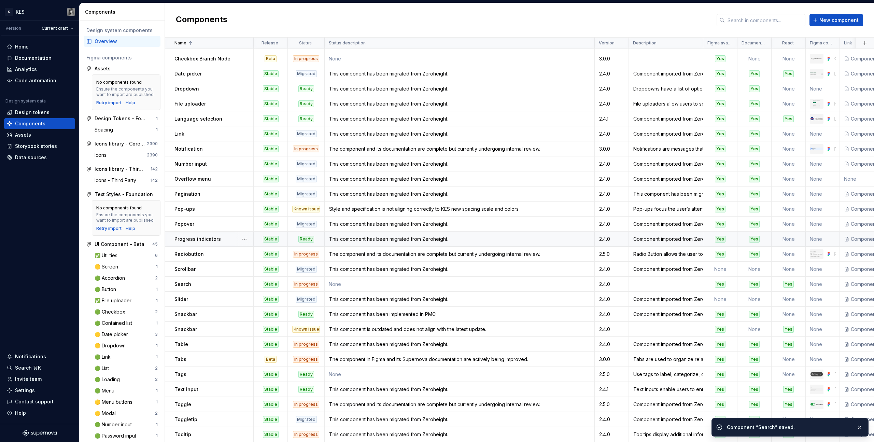
click at [316, 236] on div "Ready" at bounding box center [306, 239] width 36 height 7
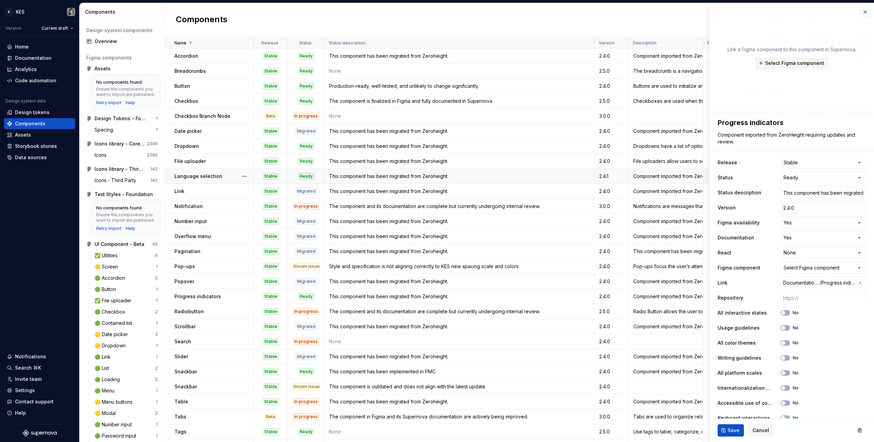
click at [321, 178] on div "Ready" at bounding box center [306, 176] width 36 height 7
click at [823, 181] on html "K KES Version Current draft Home Documentation Analytics Code automation Design…" at bounding box center [437, 221] width 874 height 442
type textarea "*"
select select "**********"
click at [727, 428] on button "Save" at bounding box center [731, 430] width 26 height 12
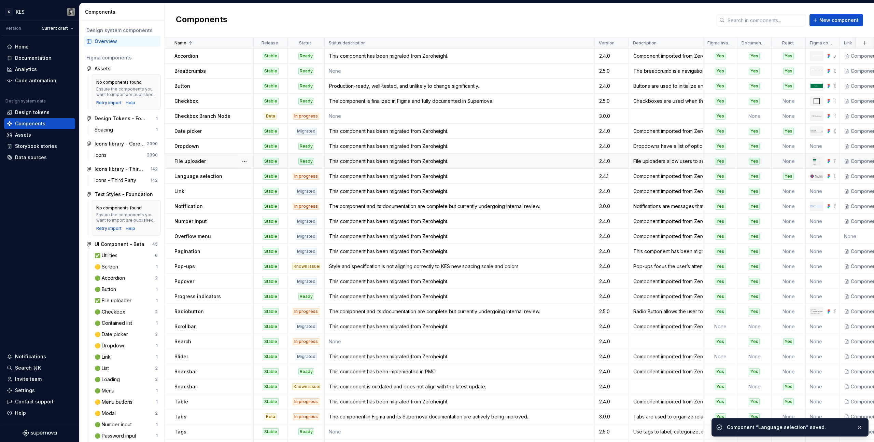
click at [321, 157] on td "Ready" at bounding box center [306, 161] width 37 height 15
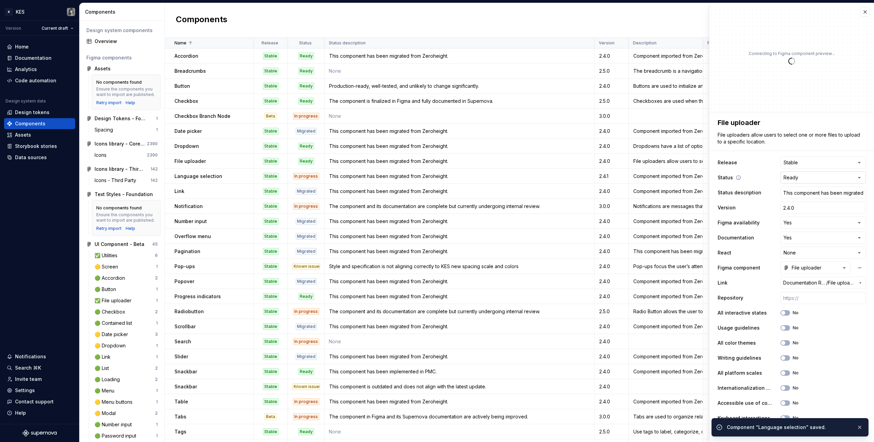
click at [813, 178] on html "K KES Version Current draft Home Documentation Analytics Code automation Design…" at bounding box center [437, 221] width 874 height 442
type textarea "*"
select select "**********"
click at [739, 435] on button "Save" at bounding box center [731, 430] width 26 height 12
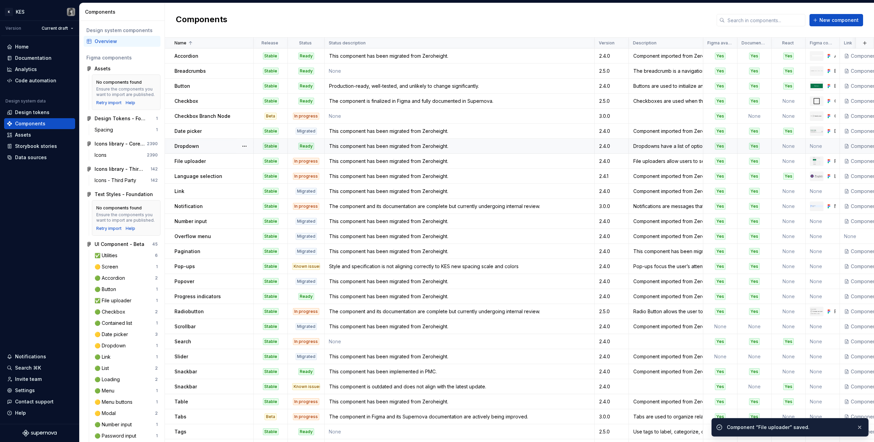
click at [318, 145] on div "Ready" at bounding box center [306, 146] width 36 height 7
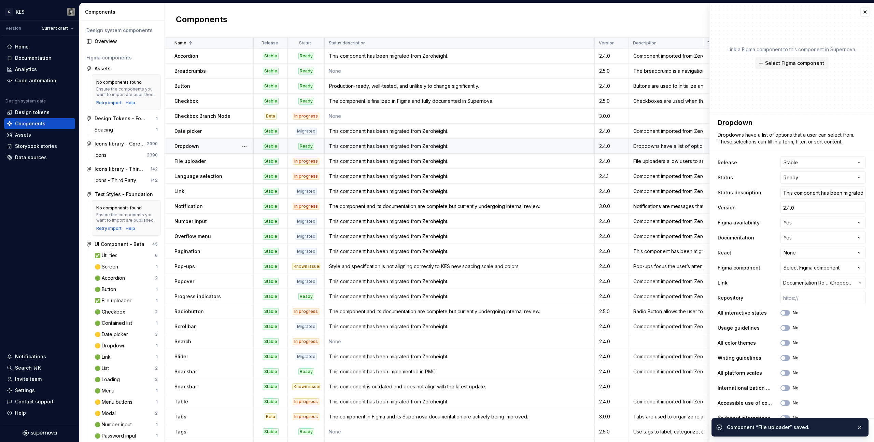
type textarea "*"
click at [832, 177] on html "K KES Version Current draft Home Documentation Analytics Code automation Design…" at bounding box center [437, 221] width 874 height 442
select select "**********"
click at [733, 429] on span "Save" at bounding box center [734, 430] width 12 height 7
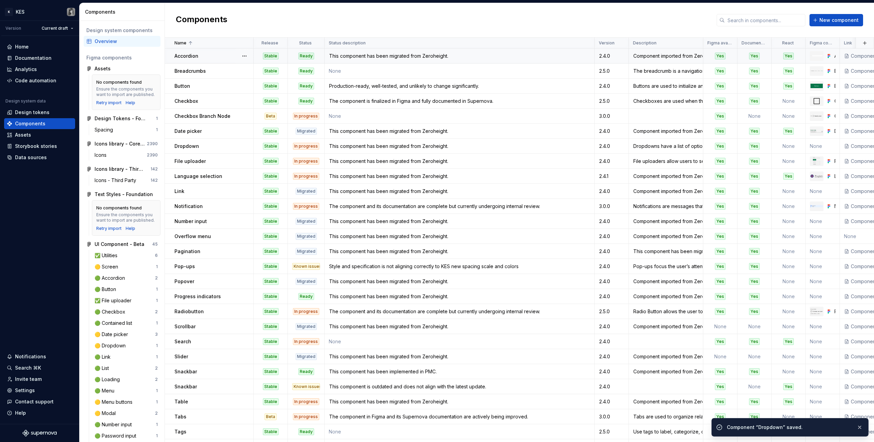
click at [311, 53] on div "Ready" at bounding box center [306, 56] width 16 height 7
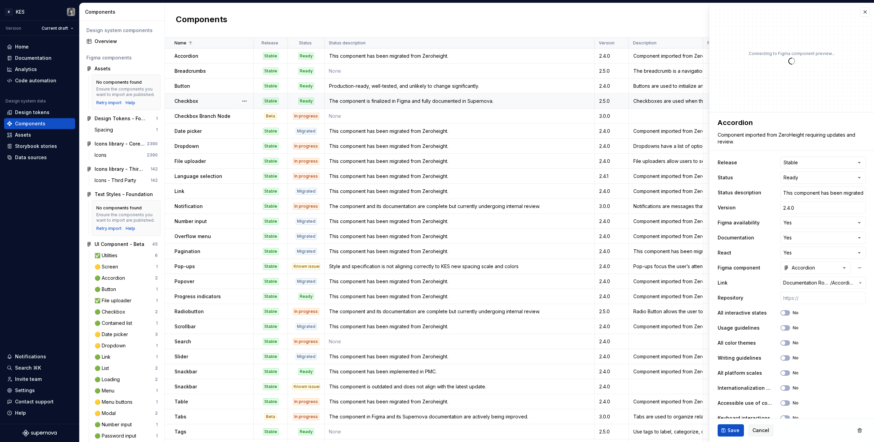
type textarea "*"
click at [837, 176] on html "K KES Version Current draft Home Documentation Analytics Code automation Design…" at bounding box center [437, 221] width 874 height 442
select select "**********"
click at [734, 433] on span "Save" at bounding box center [734, 430] width 12 height 7
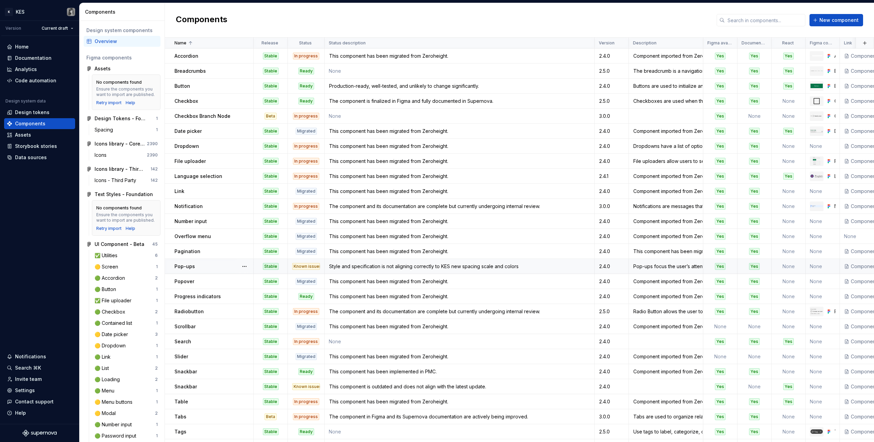
click at [312, 268] on div "Known issues" at bounding box center [306, 266] width 28 height 7
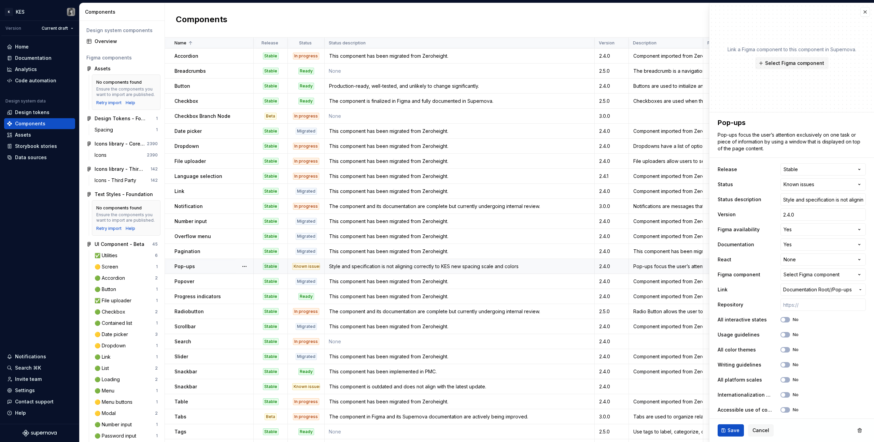
type textarea "*"
click at [822, 184] on html "K KES Version Current draft Home Documentation Analytics Code automation Design…" at bounding box center [437, 221] width 874 height 442
select select "**********"
click at [394, 253] on div "This component has been migrated from Zeroheight." at bounding box center [459, 251] width 269 height 7
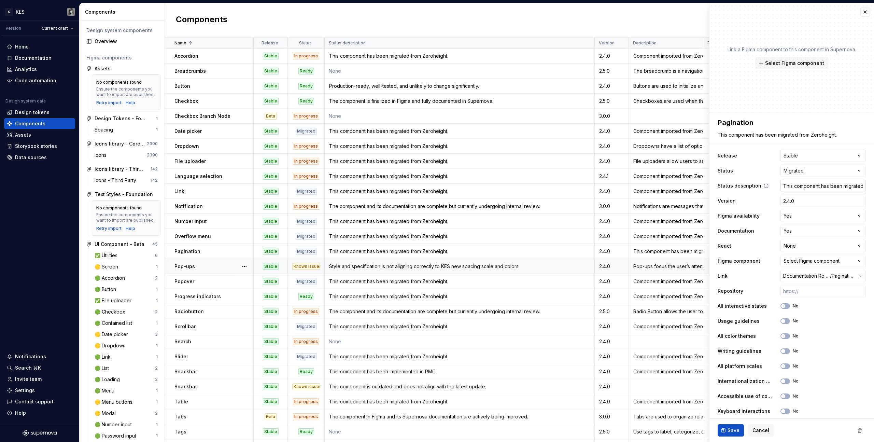
click at [802, 189] on input "This component has been migrated from Zeroheight." at bounding box center [823, 186] width 85 height 12
click at [367, 268] on div "Style and specification is not aligning correctly to KES new spacing scale and …" at bounding box center [459, 266] width 269 height 7
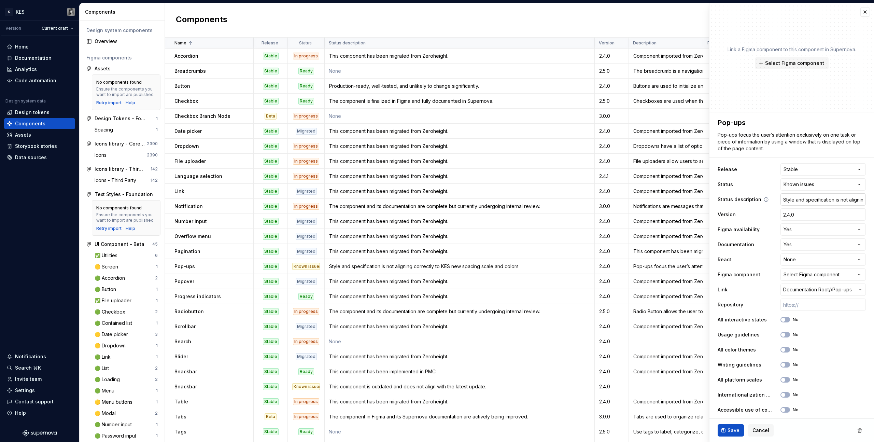
click at [794, 198] on input "Style and specification is not aligning correctly to KES new spacing scale and …" at bounding box center [823, 199] width 85 height 12
paste input "This component has been migrated from Zeroheight."
type textarea "*"
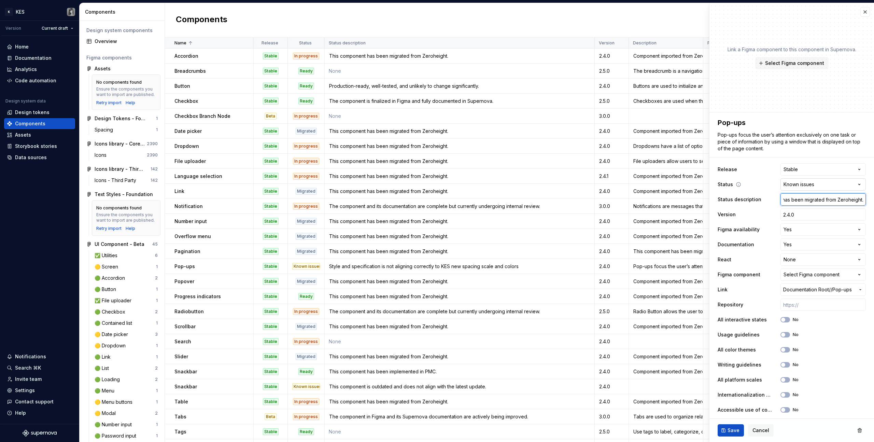
type input "This component has been migrated from Zeroheight."
click at [855, 183] on html "K KES Version Current draft Home Documentation Analytics Code automation Design…" at bounding box center [437, 221] width 874 height 442
type textarea "*"
select select "**********"
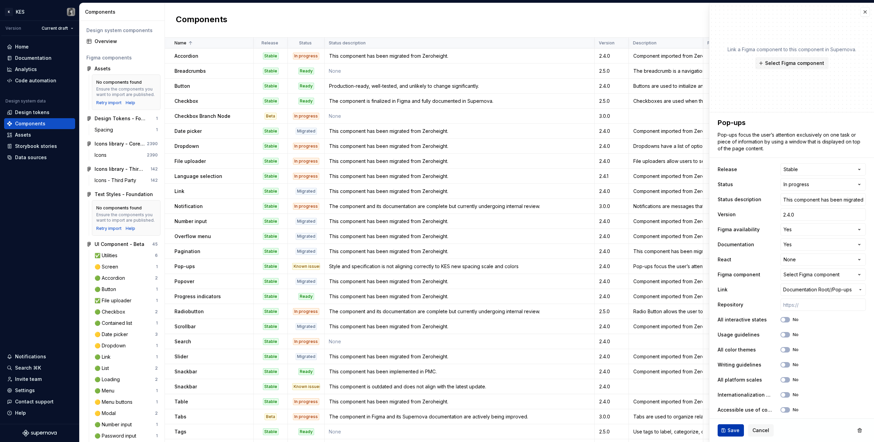
click at [737, 429] on span "Save" at bounding box center [734, 430] width 12 height 7
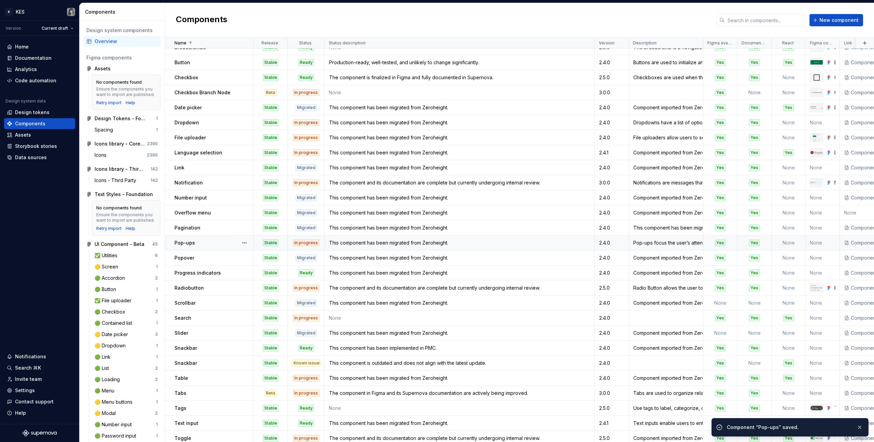
scroll to position [61, 0]
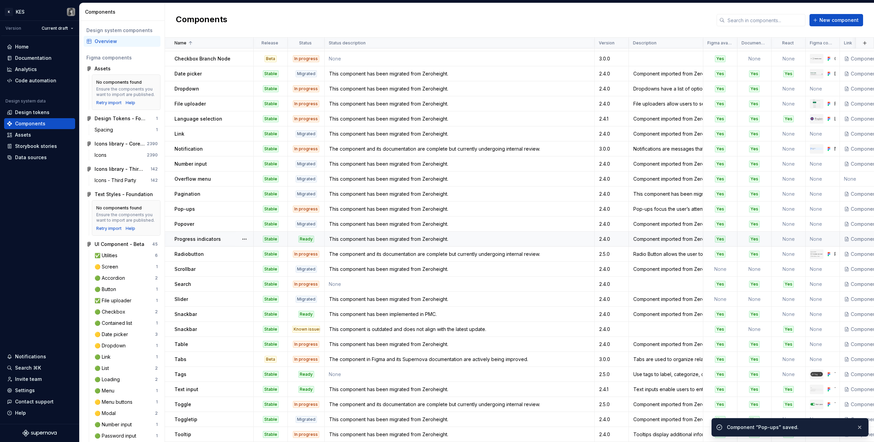
click at [362, 236] on div "This component has been migrated from Zeroheight." at bounding box center [459, 239] width 269 height 7
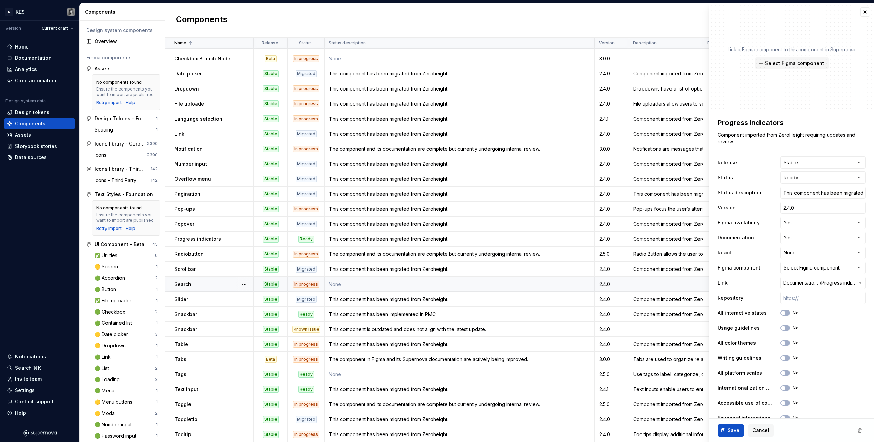
scroll to position [1, 0]
click at [312, 236] on div "Ready" at bounding box center [306, 239] width 16 height 7
type textarea "*"
click at [824, 176] on html "K KES Version Current draft Home Documentation Analytics Code automation Design…" at bounding box center [437, 221] width 874 height 442
select select "**********"
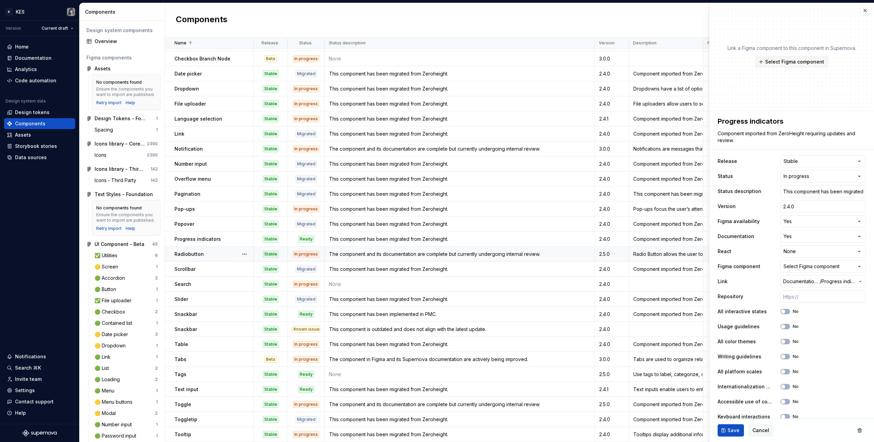
click at [316, 251] on div "In progress" at bounding box center [306, 254] width 26 height 7
click at [308, 236] on div "Ready" at bounding box center [306, 239] width 16 height 7
type textarea "*"
click at [840, 181] on html "K KES Version Current draft Home Documentation Analytics Code automation Design…" at bounding box center [437, 221] width 874 height 442
select select "**********"
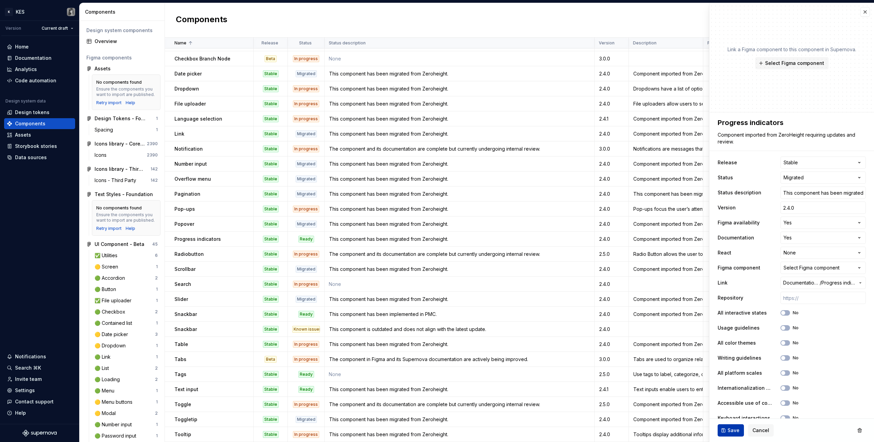
click at [728, 432] on span "Save" at bounding box center [734, 430] width 12 height 7
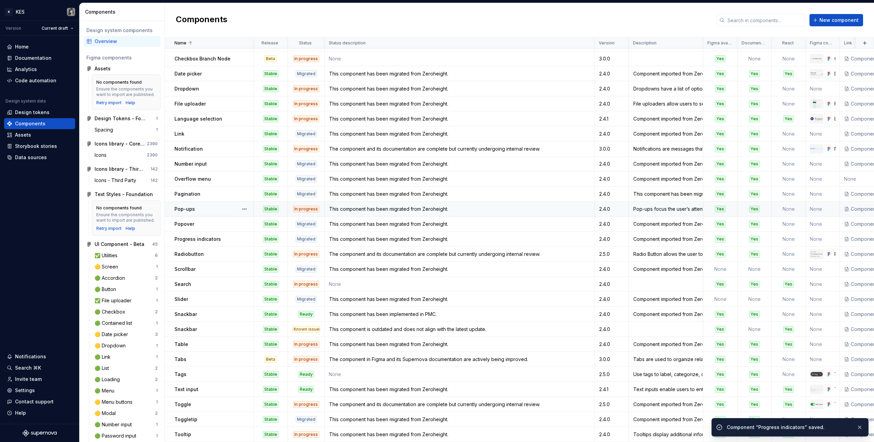
click at [312, 206] on div "In progress" at bounding box center [306, 209] width 26 height 7
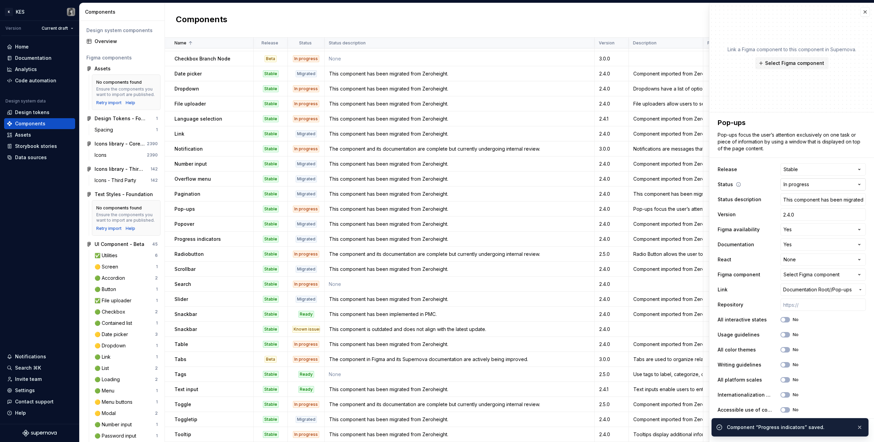
click at [836, 188] on html "K KES Version Current draft Home Documentation Analytics Code automation Design…" at bounding box center [437, 221] width 874 height 442
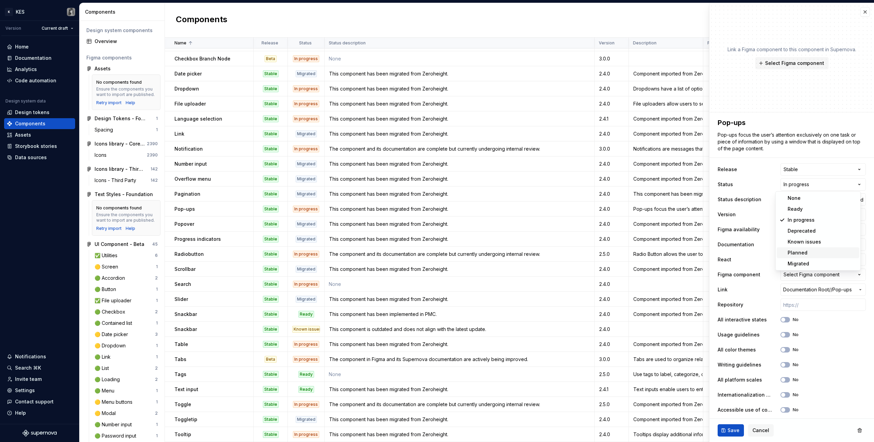
type textarea "*"
select select "**********"
click at [735, 433] on span "Save" at bounding box center [734, 430] width 12 height 7
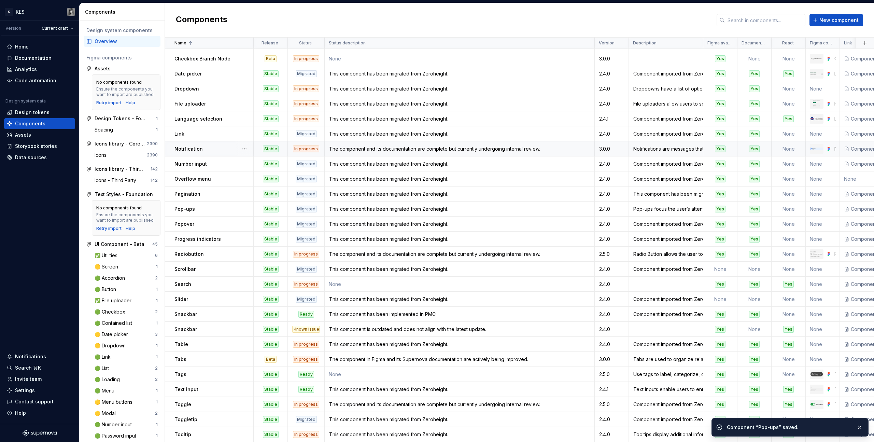
click at [311, 147] on div "In progress" at bounding box center [306, 148] width 26 height 7
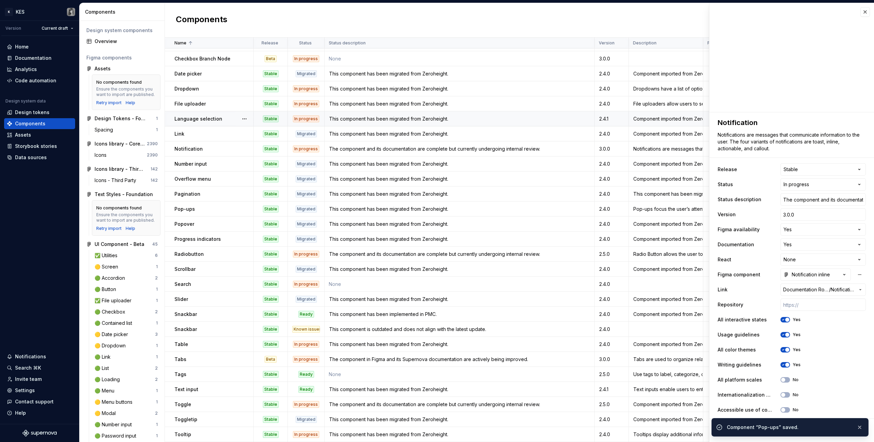
click at [315, 115] on div "In progress" at bounding box center [306, 118] width 26 height 7
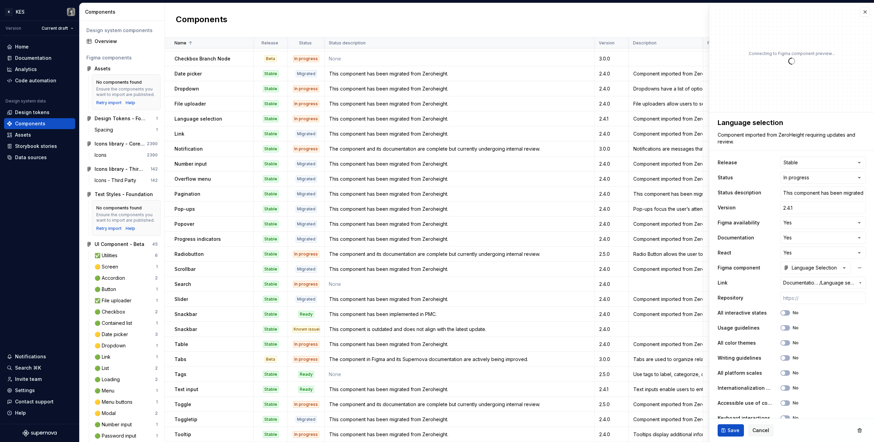
click at [820, 178] on html "K KES Version Current draft Home Documentation Analytics Code automation Design…" at bounding box center [437, 221] width 874 height 442
type textarea "*"
select select "**********"
click at [305, 116] on div "In progress" at bounding box center [306, 118] width 26 height 7
click at [732, 431] on span "Save" at bounding box center [734, 430] width 12 height 7
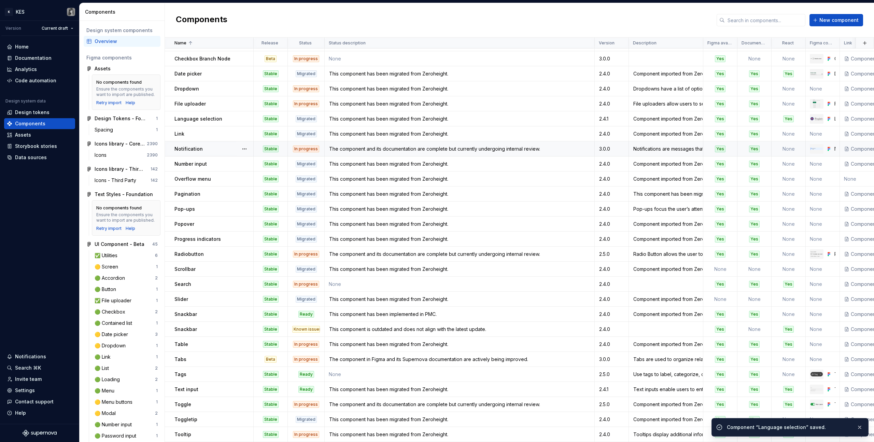
click at [306, 147] on div "In progress" at bounding box center [306, 148] width 26 height 7
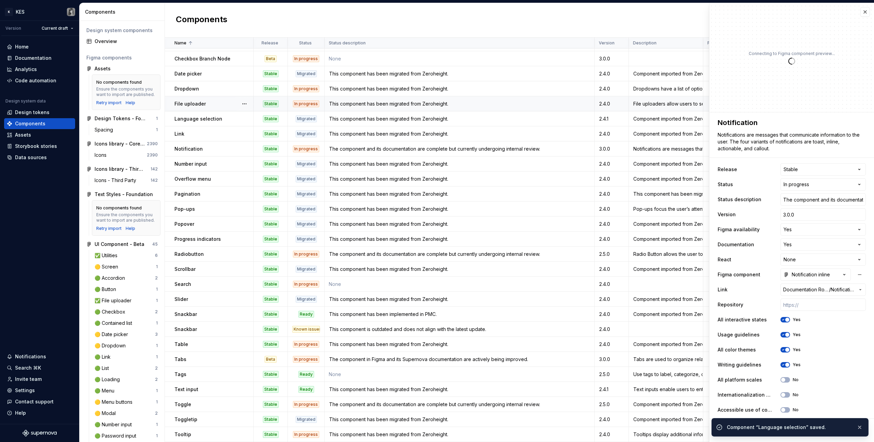
click at [307, 96] on td "In progress" at bounding box center [306, 103] width 37 height 15
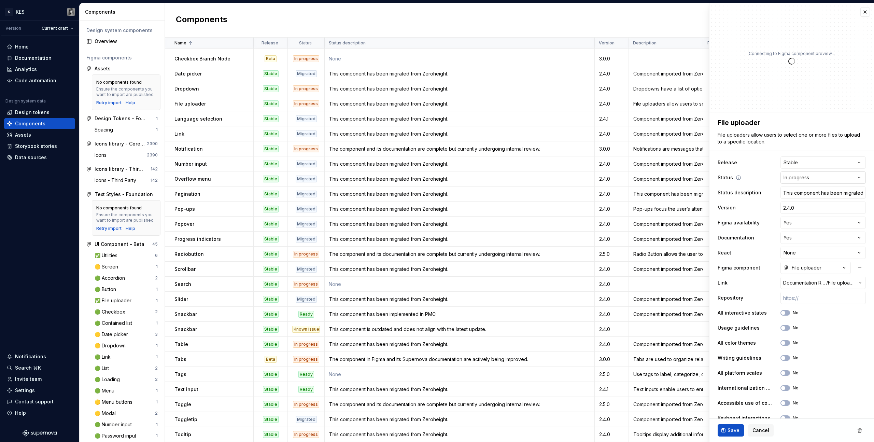
click at [813, 176] on html "K KES Version Current draft Home Documentation Analytics Code automation Design…" at bounding box center [437, 221] width 874 height 442
type textarea "*"
select select "**********"
click at [739, 431] on button "Save" at bounding box center [731, 430] width 26 height 12
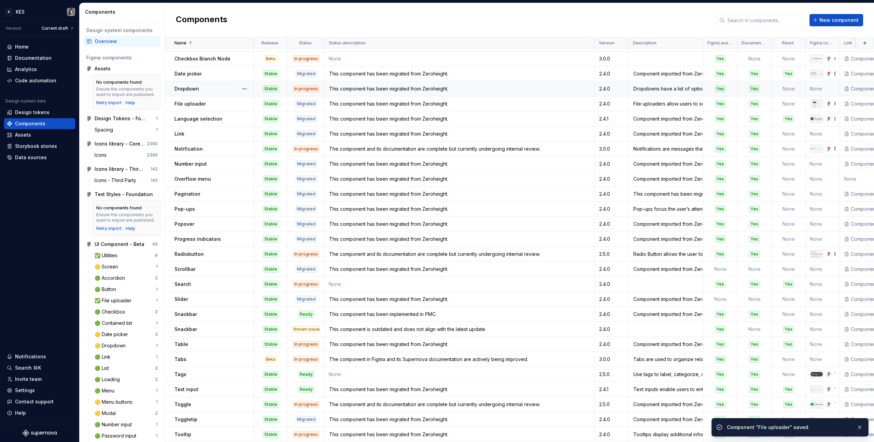
click at [375, 85] on div "This component has been migrated from Zeroheight." at bounding box center [459, 88] width 269 height 7
type textarea "*"
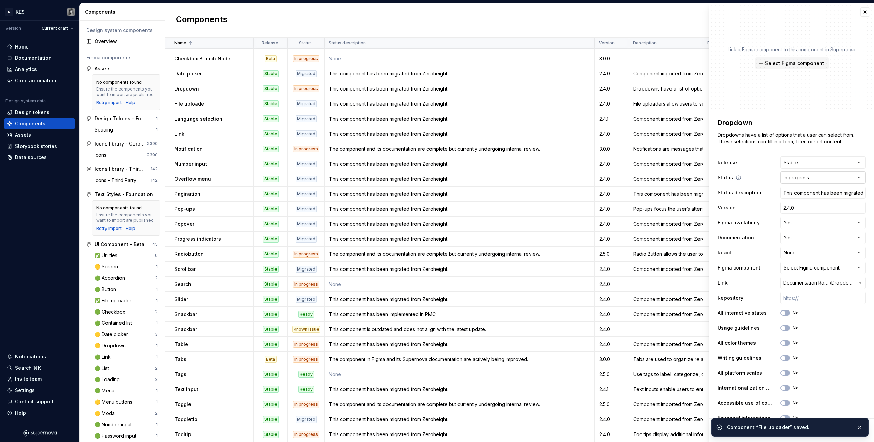
click at [809, 180] on html "K KES Version Current draft Home Documentation Analytics Code automation Design…" at bounding box center [437, 221] width 874 height 442
select select "**********"
click at [733, 426] on button "Save" at bounding box center [731, 430] width 26 height 12
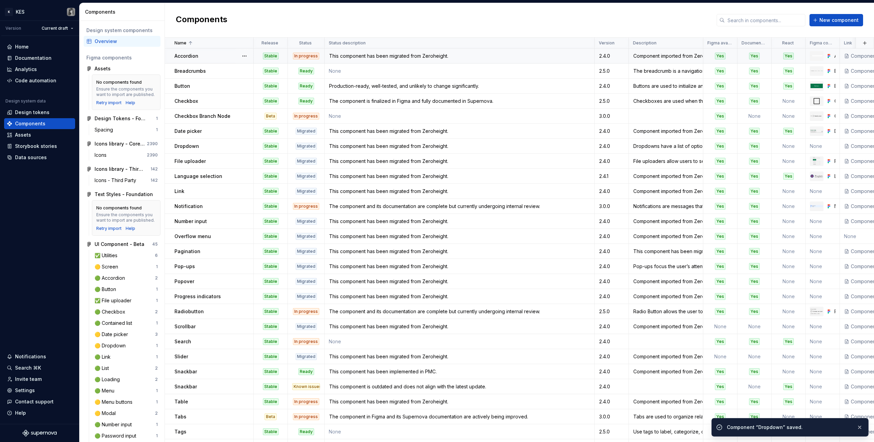
click at [312, 55] on div "In progress" at bounding box center [306, 56] width 26 height 7
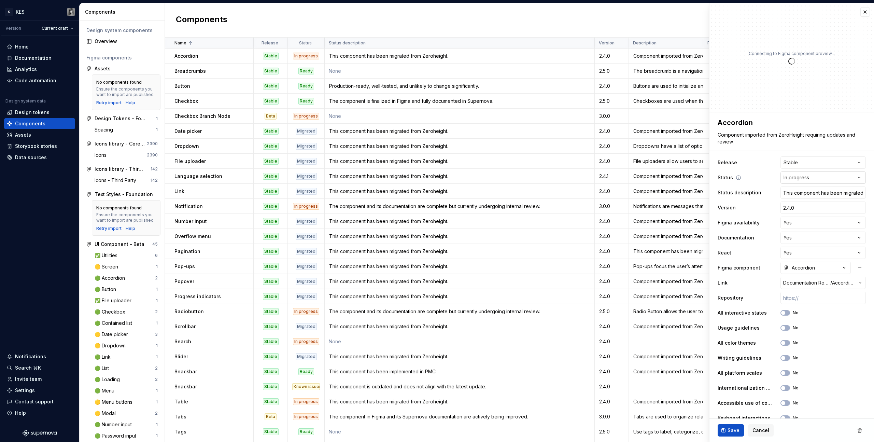
type textarea "*"
click at [809, 178] on html "K KES Version Current draft Home Documentation Analytics Code automation Design…" at bounding box center [437, 221] width 874 height 442
select select "**********"
click at [733, 431] on span "Save" at bounding box center [734, 430] width 12 height 7
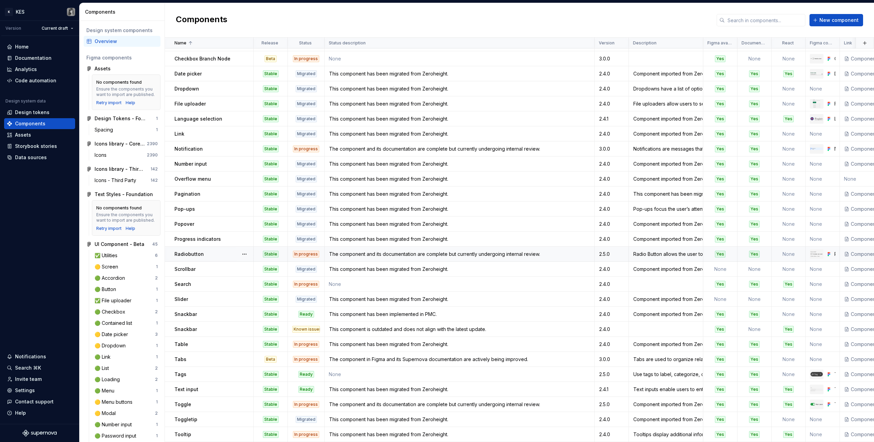
scroll to position [61, 0]
click at [346, 344] on td "This component has been migrated from Zeroheight." at bounding box center [460, 344] width 270 height 15
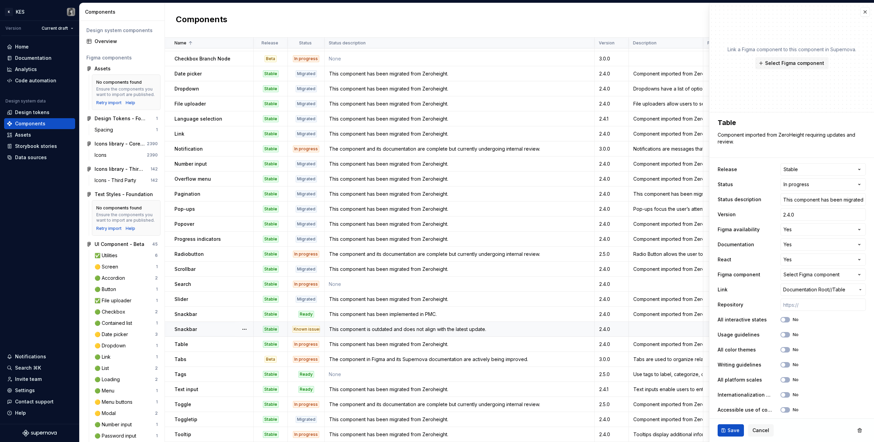
type textarea "*"
click at [846, 184] on html "K KES Version Current draft Home Documentation Analytics Code automation Design…" at bounding box center [437, 221] width 874 height 442
select select "**********"
click at [732, 431] on span "Save" at bounding box center [734, 430] width 12 height 7
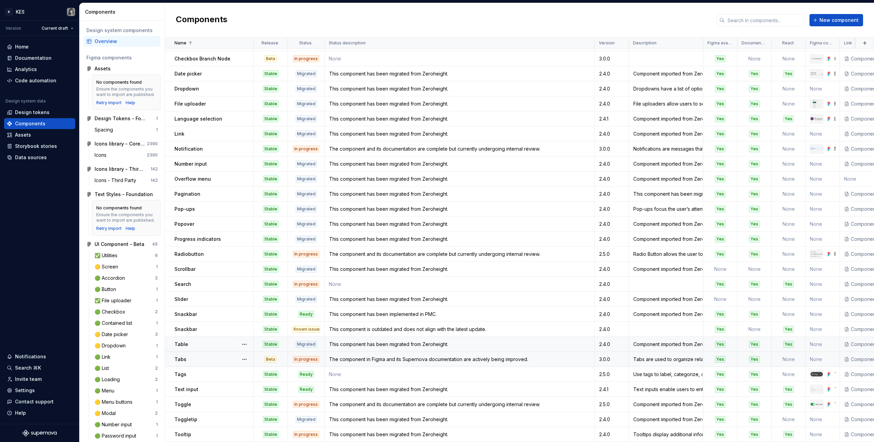
click at [379, 356] on div "The component in Figma and its Supernova documentation are actively being impro…" at bounding box center [459, 359] width 269 height 7
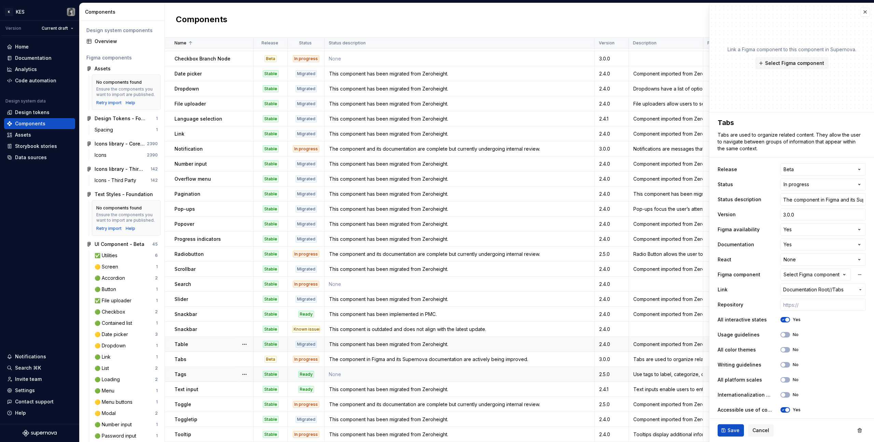
click at [368, 374] on td "None" at bounding box center [460, 374] width 270 height 15
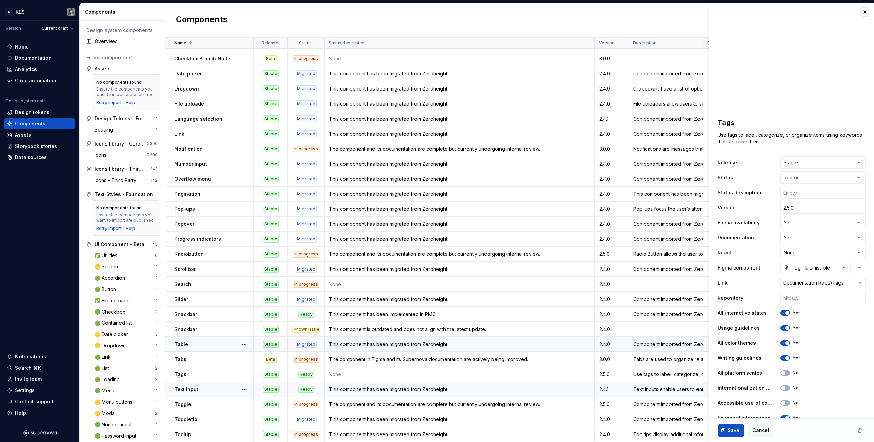
click at [371, 388] on div "This component has been migrated from Zeroheight." at bounding box center [459, 389] width 269 height 7
type textarea "*"
click at [818, 174] on html "K KES Version Current draft Home Documentation Analytics Code automation Design…" at bounding box center [437, 221] width 874 height 442
select select "**********"
click at [737, 429] on span "Save" at bounding box center [734, 430] width 12 height 7
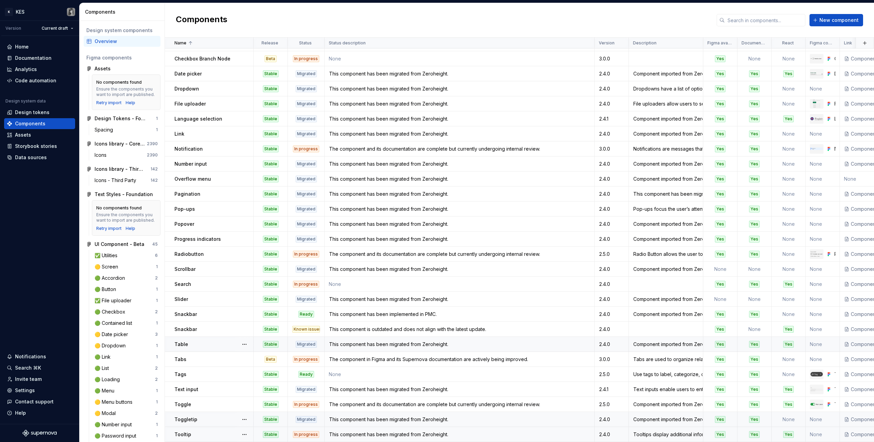
click at [374, 431] on div "This component has been migrated from Zeroheight." at bounding box center [459, 434] width 269 height 7
type textarea "*"
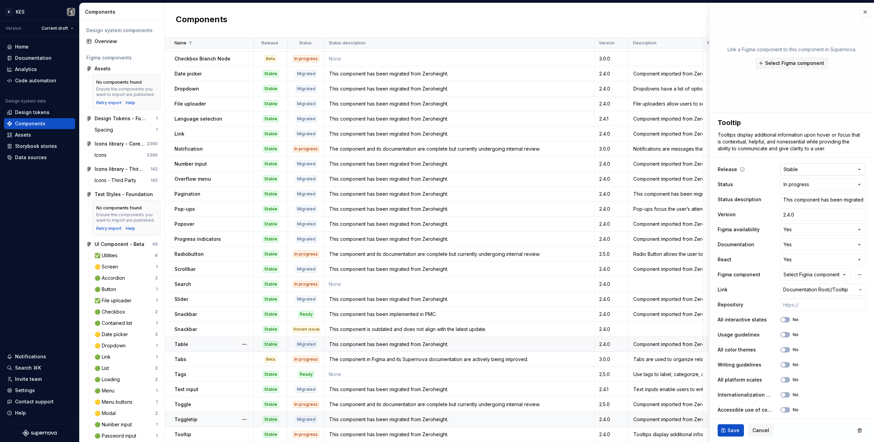
click at [816, 168] on html "K KES Version Current draft Home Documentation Analytics Code automation Design…" at bounding box center [437, 221] width 874 height 442
click at [798, 152] on html "K KES Version Current draft Home Documentation Analytics Code automation Design…" at bounding box center [437, 221] width 874 height 442
click at [819, 187] on html "K KES Version Current draft Home Documentation Analytics Code automation Design…" at bounding box center [437, 221] width 874 height 442
select select "**********"
click at [725, 437] on div "Save Cancel" at bounding box center [792, 430] width 165 height 23
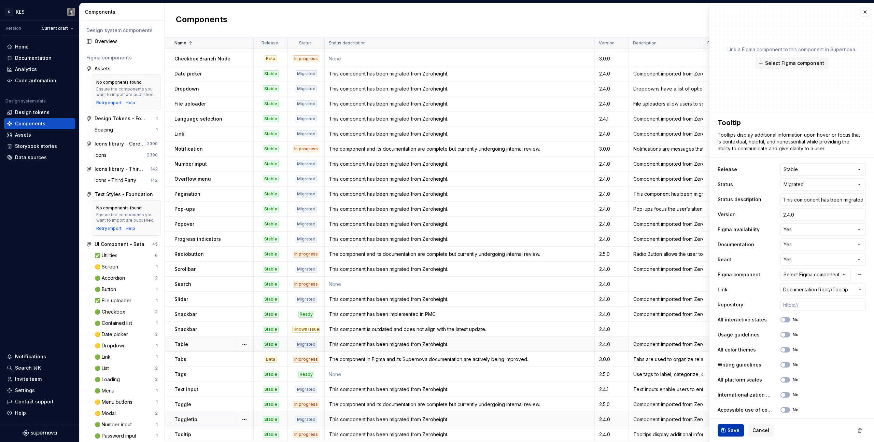
click at [728, 432] on span "Save" at bounding box center [734, 430] width 12 height 7
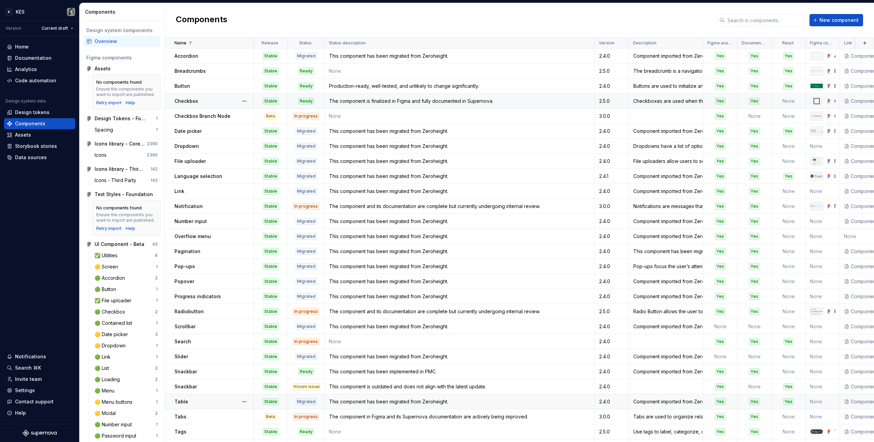
click at [348, 100] on div "The component is finalized in Figma and fully documented in Supernova." at bounding box center [459, 101] width 269 height 7
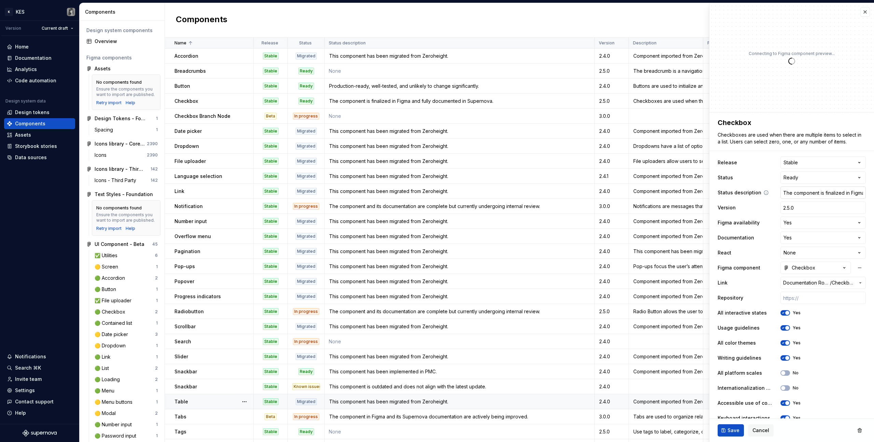
click at [803, 196] on input "The component is finalized in Figma and fully documented in Supernova." at bounding box center [823, 192] width 85 height 12
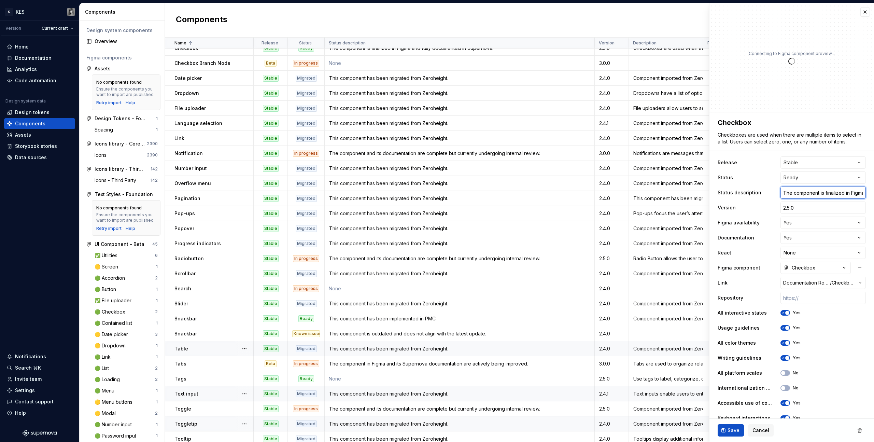
scroll to position [61, 0]
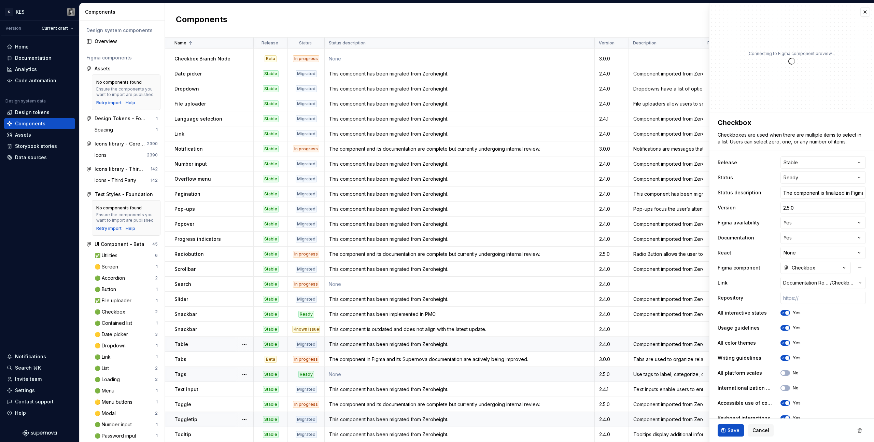
click at [353, 377] on td "None" at bounding box center [460, 374] width 270 height 15
click at [788, 190] on input "text" at bounding box center [823, 192] width 85 height 12
paste input "The component is finalized in Figma and fully documented in Supernova."
type textarea "*"
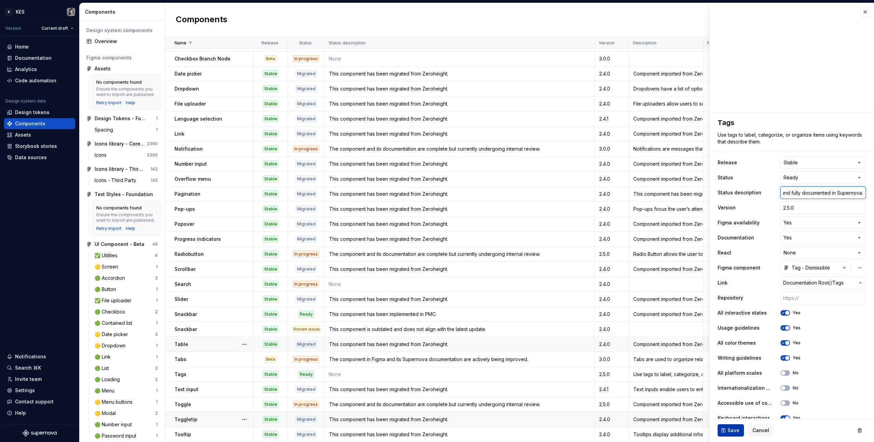
type input "The component is finalized in Figma and fully documented in Supernova."
click at [731, 431] on span "Save" at bounding box center [734, 430] width 12 height 7
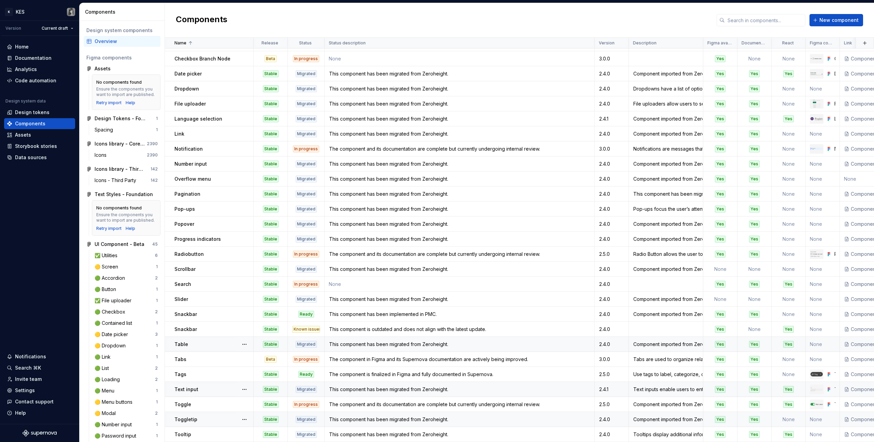
click at [616, 389] on td "2.4.1" at bounding box center [612, 389] width 34 height 15
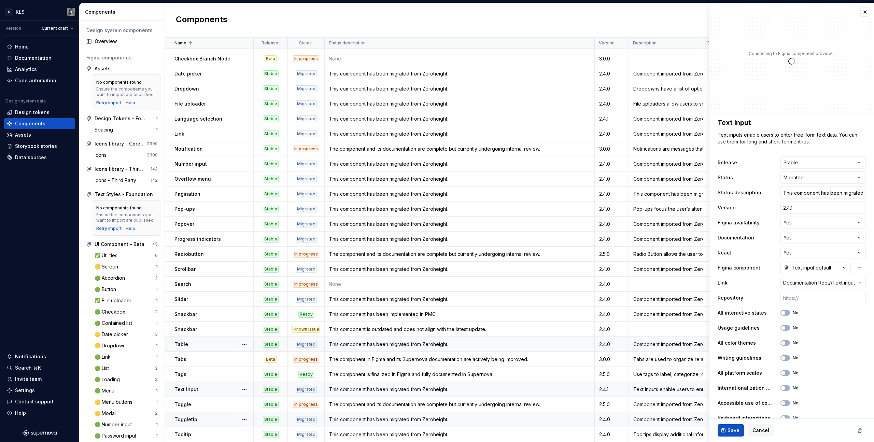
type textarea "*"
click at [795, 201] on input "2.4.1" at bounding box center [823, 207] width 85 height 12
click at [809, 207] on input "2.4.1" at bounding box center [823, 207] width 85 height 12
type input "2.4."
type textarea "*"
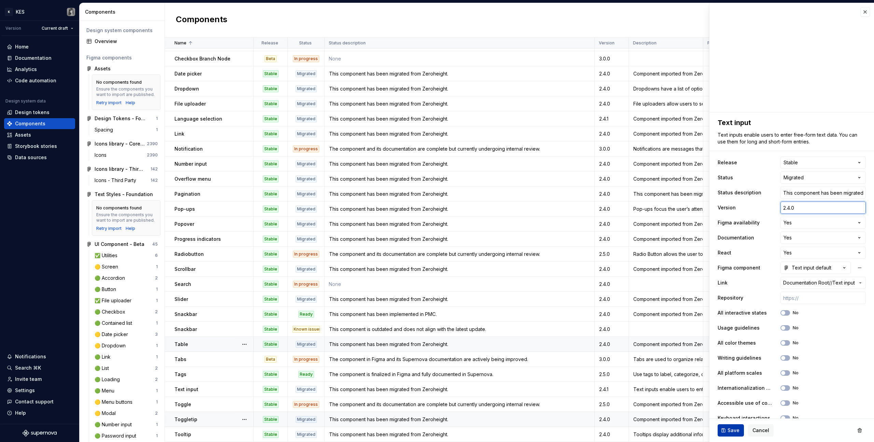
type input "2.4.0"
click at [726, 433] on button "Save" at bounding box center [731, 430] width 26 height 12
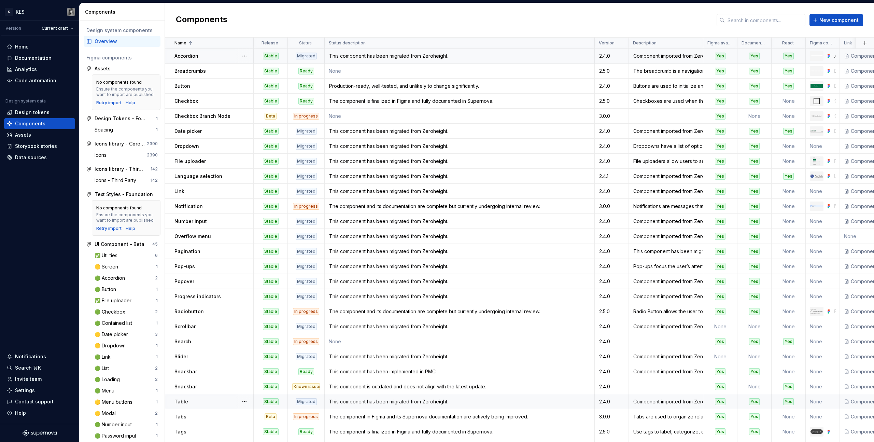
click at [357, 59] on div "This component has been migrated from Zeroheight." at bounding box center [459, 56] width 269 height 7
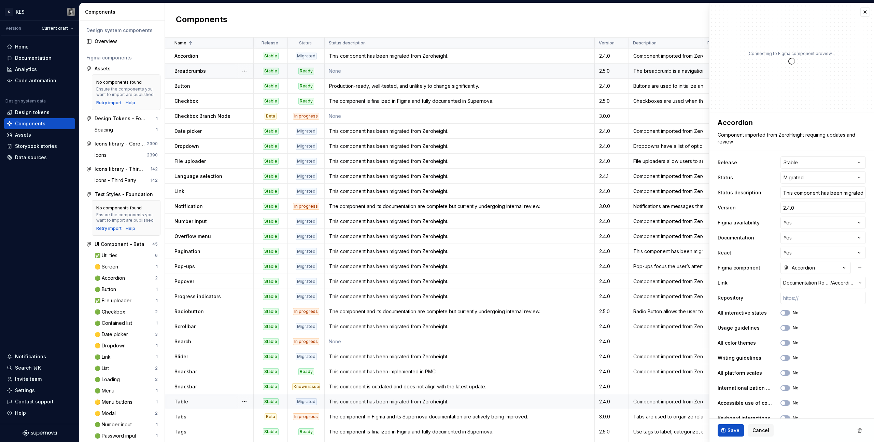
click at [357, 67] on td "None" at bounding box center [460, 71] width 270 height 15
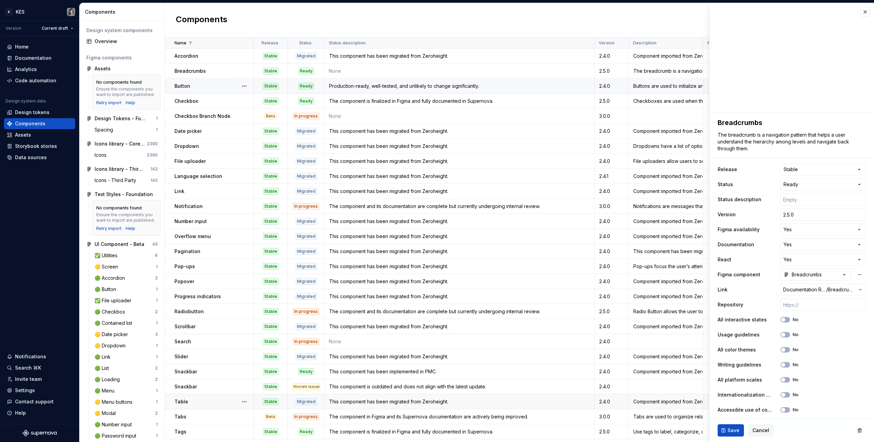
click at [352, 83] on div "Production-ready, well-tested, and unlikely to change significantly." at bounding box center [459, 86] width 269 height 7
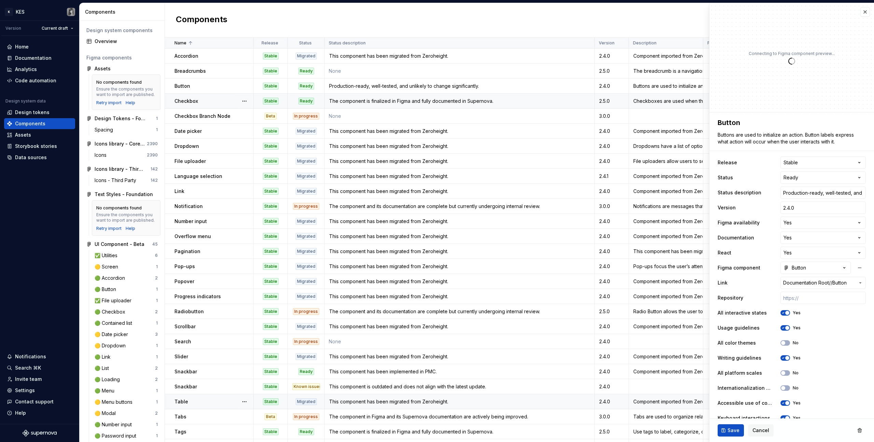
click at [351, 105] on td "The component is finalized in Figma and fully documented in Supernova." at bounding box center [460, 101] width 270 height 15
click at [432, 74] on td "None" at bounding box center [460, 71] width 270 height 15
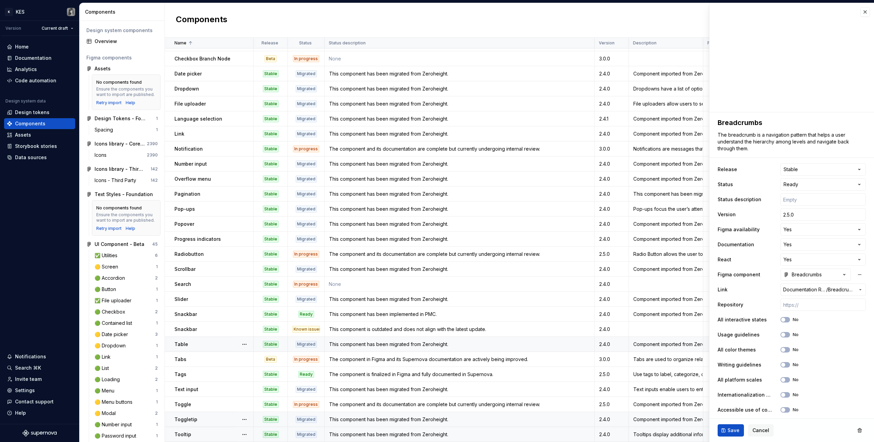
scroll to position [60, 0]
click at [732, 433] on span "Save" at bounding box center [734, 430] width 12 height 7
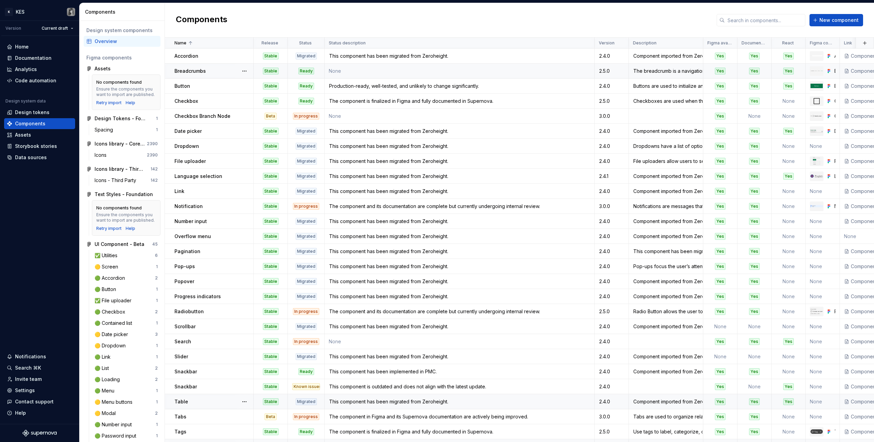
scroll to position [61, 0]
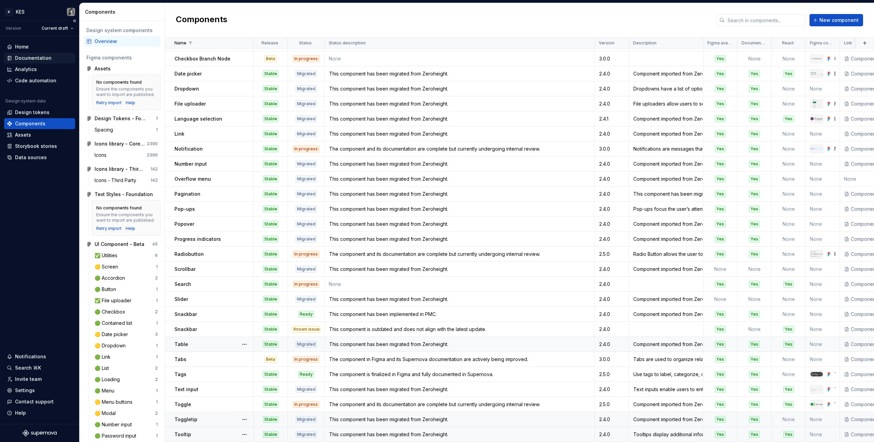
click at [26, 59] on div "Documentation" at bounding box center [33, 58] width 37 height 7
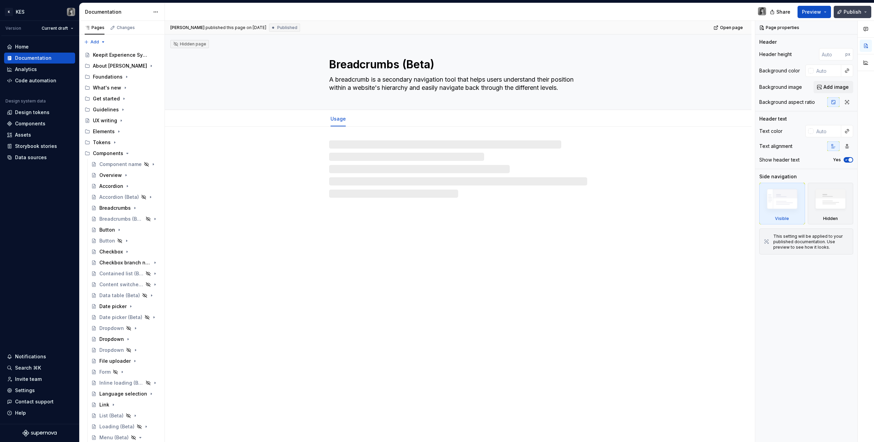
click at [857, 15] on span "Publish" at bounding box center [853, 12] width 18 height 7
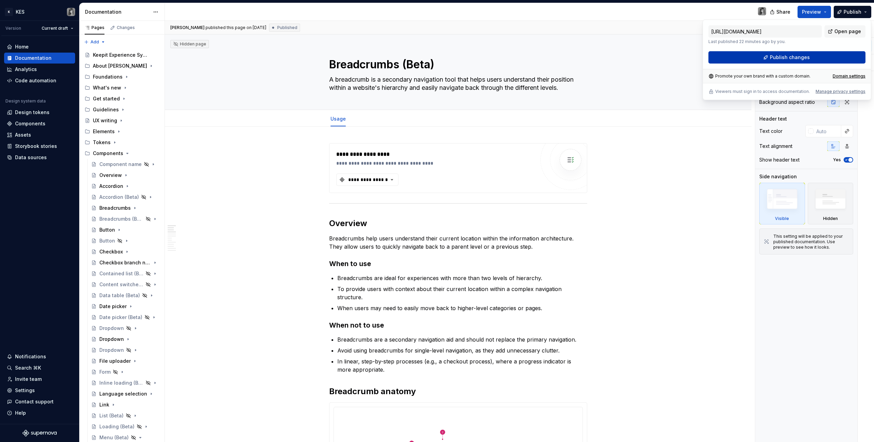
click at [828, 60] on button "Publish changes" at bounding box center [787, 57] width 157 height 12
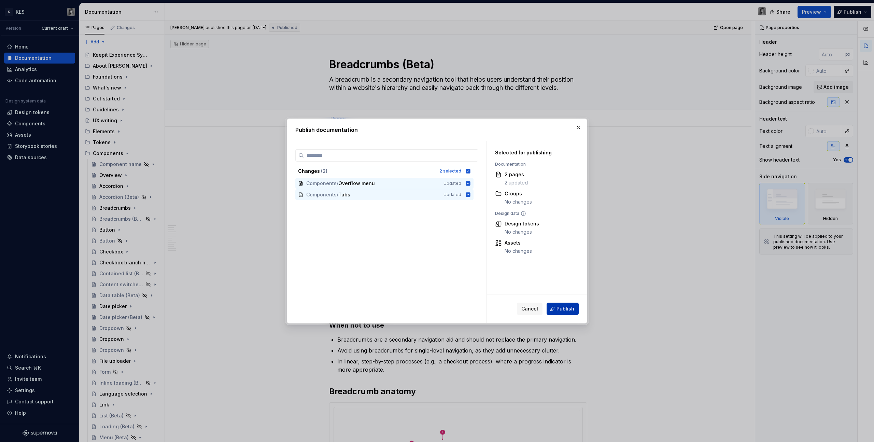
click at [574, 310] on span "Publish" at bounding box center [566, 308] width 18 height 7
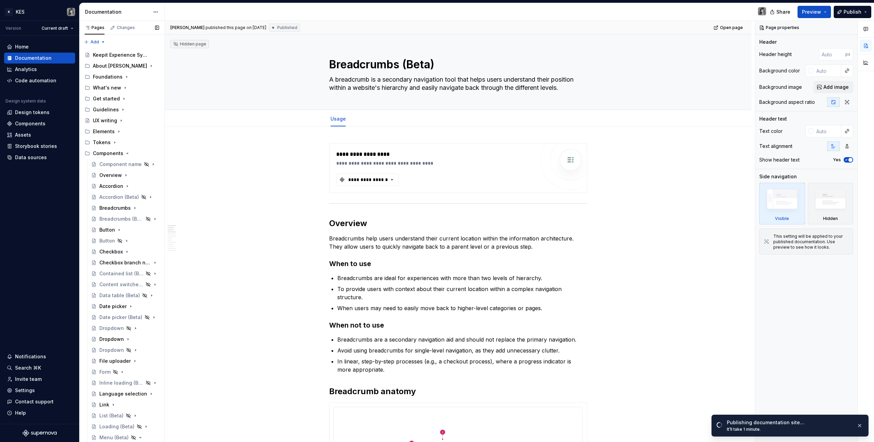
click at [0, 0] on button "Page tree" at bounding box center [0, 0] width 0 height 0
click at [185, 320] on div "Delete page" at bounding box center [178, 319] width 81 height 11
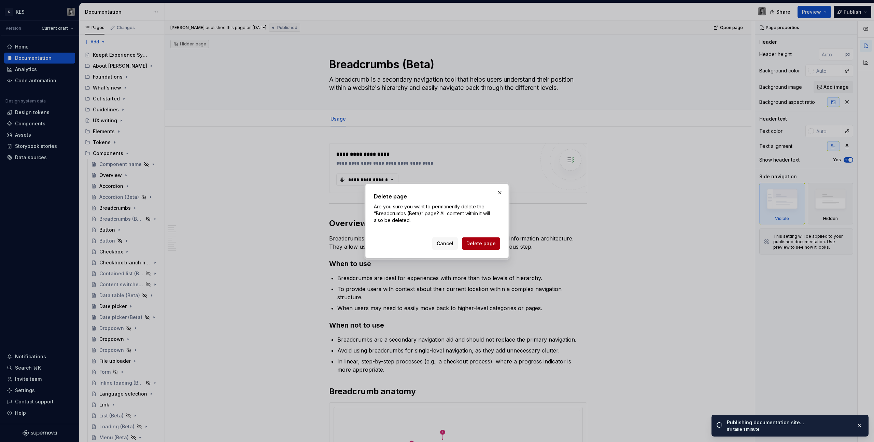
click at [488, 247] on button "Delete page" at bounding box center [481, 243] width 38 height 12
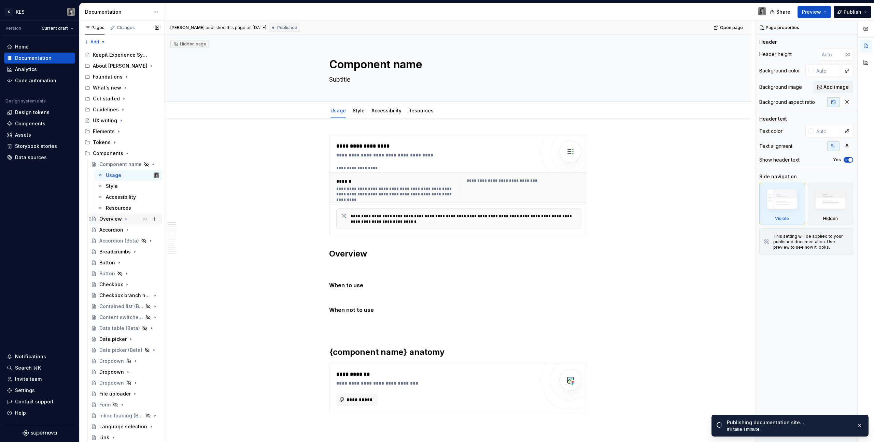
click at [106, 222] on div "Overview" at bounding box center [110, 218] width 23 height 7
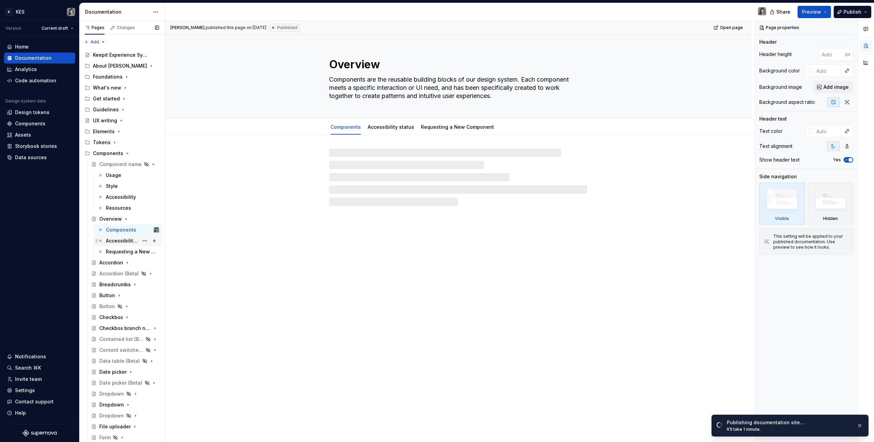
click at [117, 243] on div "Accessibility status" at bounding box center [122, 240] width 33 height 7
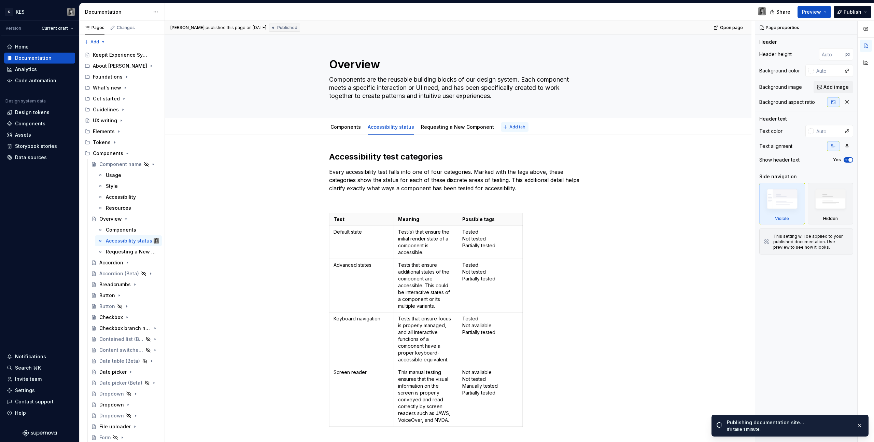
click at [514, 129] on span "Add tab" at bounding box center [518, 126] width 16 height 5
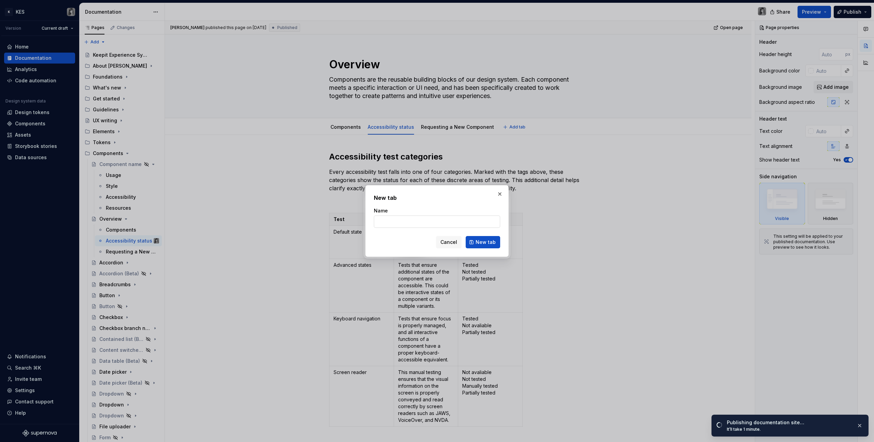
click at [378, 221] on input "Name" at bounding box center [437, 221] width 126 height 12
type textarea "*"
paste input "Semantic versioning"
type input "Semantic versioning"
click at [417, 222] on input "Semantic versioning" at bounding box center [437, 221] width 126 height 12
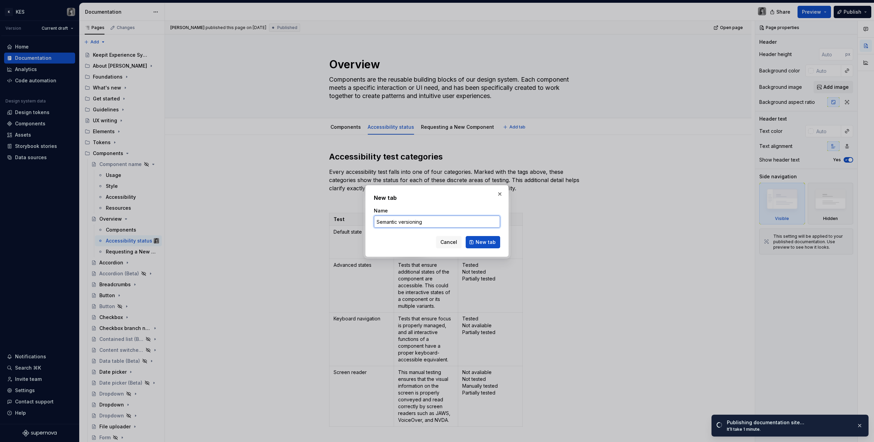
click at [417, 222] on input "Semantic versioning" at bounding box center [437, 221] width 126 height 12
click at [402, 222] on input "Semantic versioning" at bounding box center [437, 221] width 126 height 12
type textarea "*"
drag, startPoint x: 402, startPoint y: 223, endPoint x: 351, endPoint y: 221, distance: 51.3
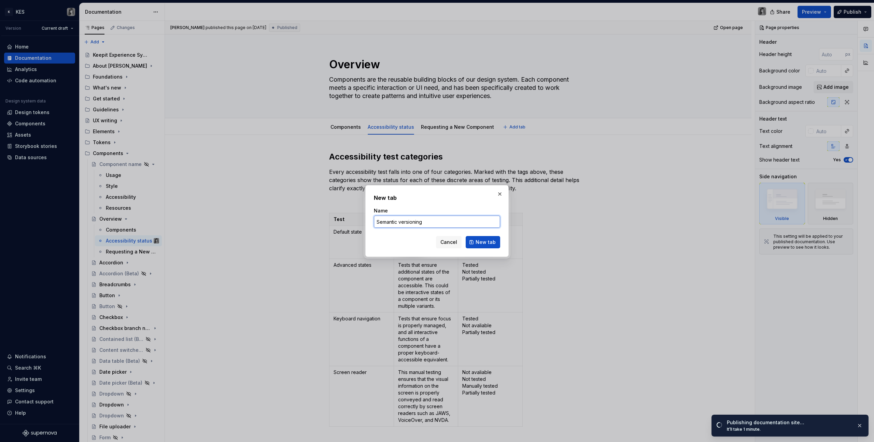
click at [351, 221] on div "New tab Name Semantic versioning Cancel New tab" at bounding box center [437, 221] width 874 height 442
type input "Versioning"
click at [482, 242] on span "New tab" at bounding box center [486, 242] width 20 height 7
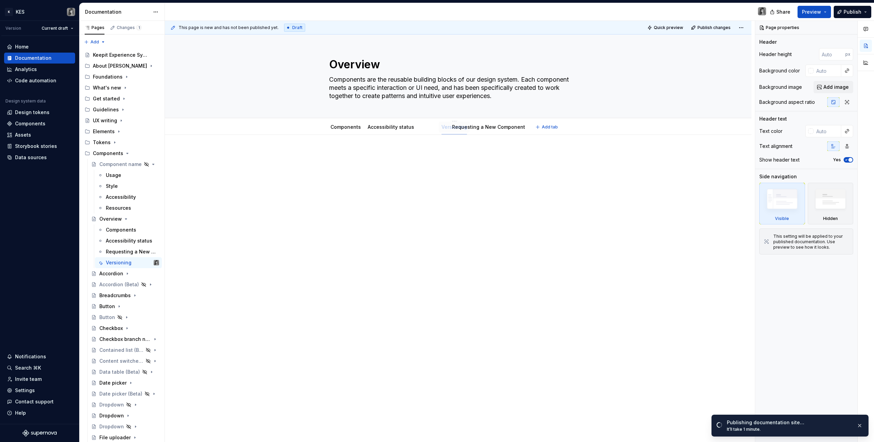
drag, startPoint x: 510, startPoint y: 126, endPoint x: 438, endPoint y: 125, distance: 71.0
click at [389, 151] on div at bounding box center [458, 226] width 587 height 183
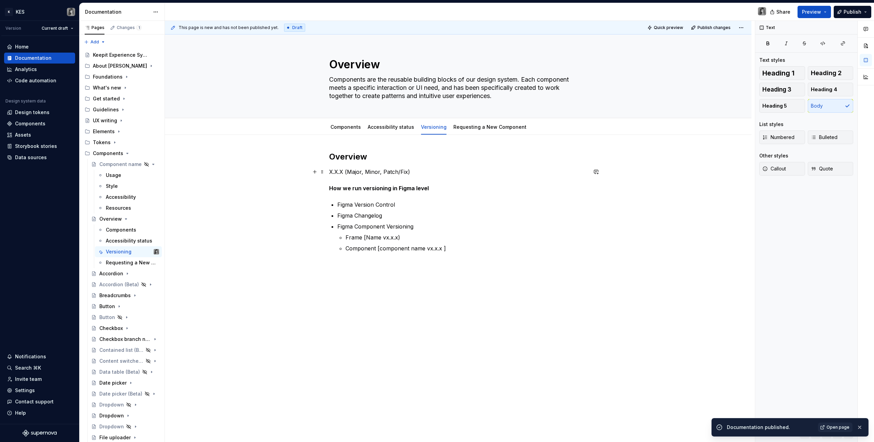
click at [386, 176] on p "X.X.X (Major, Minor, Patch/Fix) How we run versioning in Figma level" at bounding box center [458, 180] width 258 height 25
click at [379, 160] on h2 "Overview" at bounding box center [458, 156] width 258 height 11
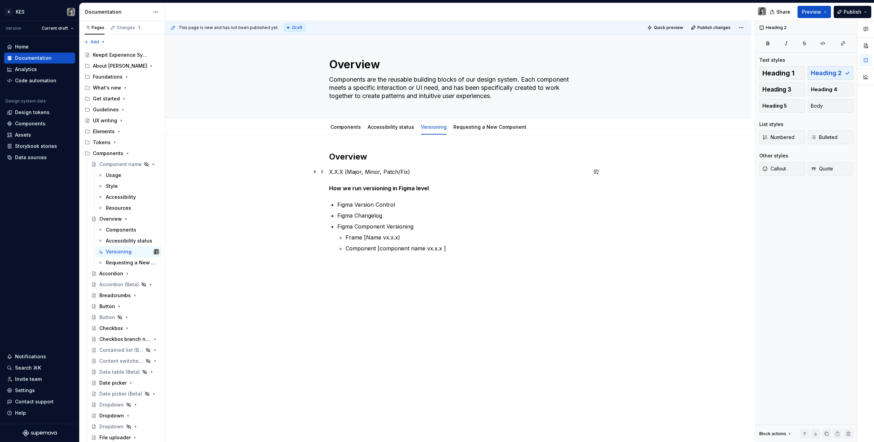
type textarea "*"
click at [342, 176] on p "X.X.X (Major, Minor, Patch/Fix) How we run versioning in Figma level" at bounding box center [458, 180] width 258 height 25
click at [445, 243] on ul "Frame [Name vx.x.x) Component [component name vx.x.x ]" at bounding box center [467, 242] width 242 height 19
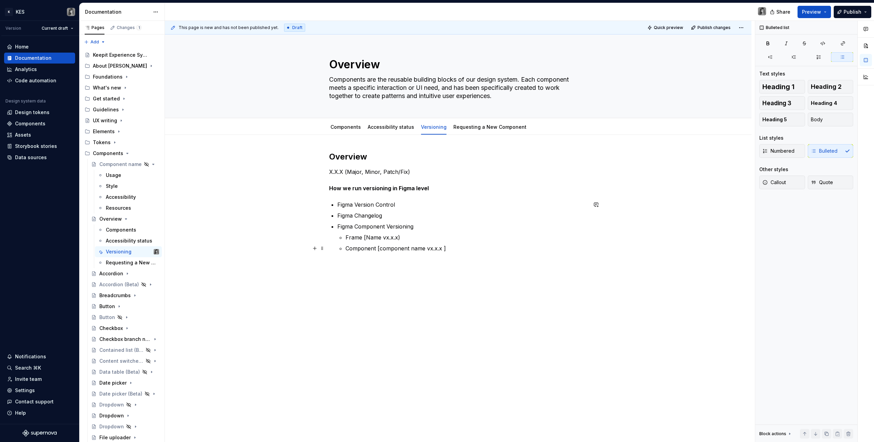
click at [461, 251] on p "Component [component name vx.x.x ]" at bounding box center [467, 248] width 242 height 8
click at [379, 166] on div "Overview X.X.X (Major, Minor, Patch/Fix) How we run versioning in Figma level F…" at bounding box center [458, 201] width 258 height 101
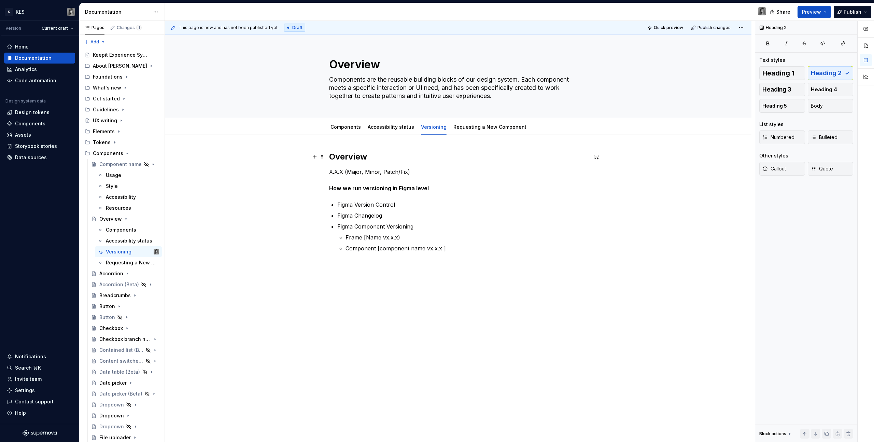
click at [376, 156] on h2 "Overview" at bounding box center [458, 156] width 258 height 11
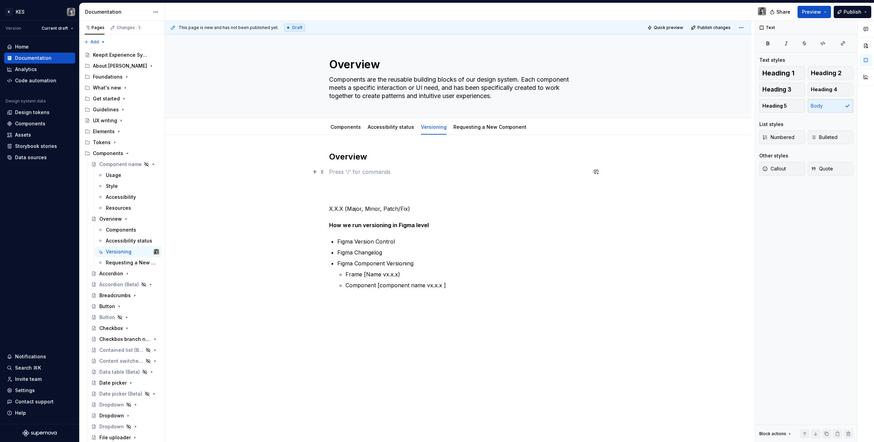
click at [354, 175] on p at bounding box center [458, 172] width 258 height 8
click at [428, 122] on html "K KES Version Current draft Home Documentation Analytics Code automation Design…" at bounding box center [437, 221] width 874 height 442
click at [464, 156] on div "Hide tab" at bounding box center [471, 156] width 64 height 7
click at [118, 232] on div "Components" at bounding box center [121, 229] width 30 height 7
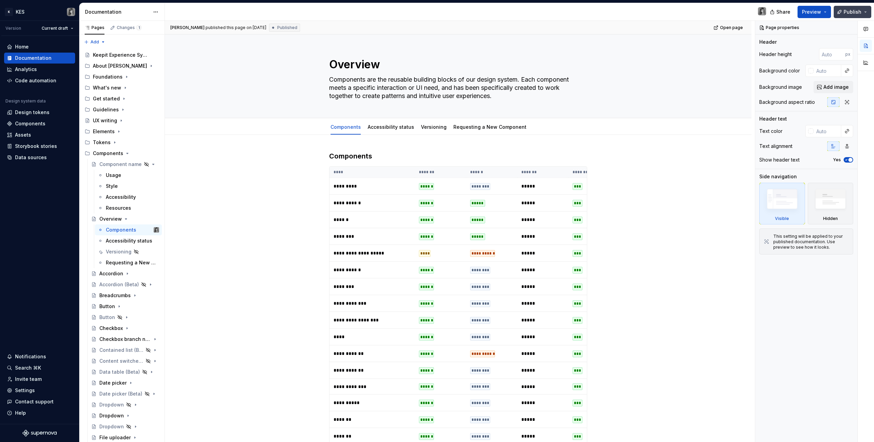
click at [870, 13] on button "Publish" at bounding box center [853, 12] width 38 height 12
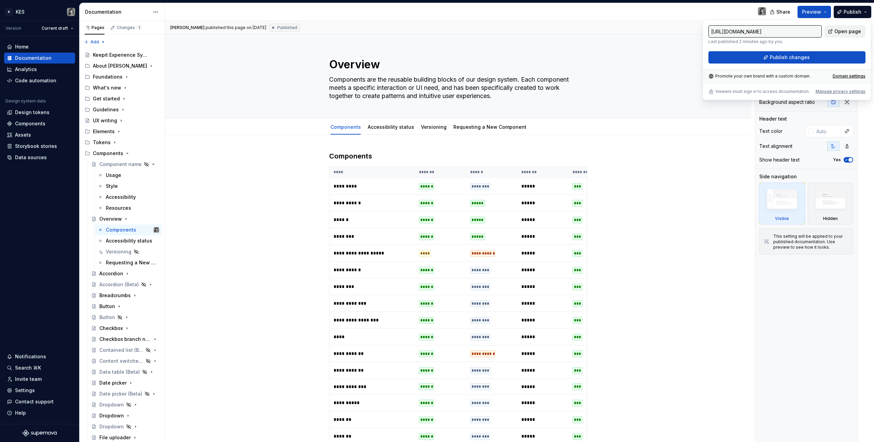
click at [852, 28] on span "Open page" at bounding box center [848, 31] width 27 height 7
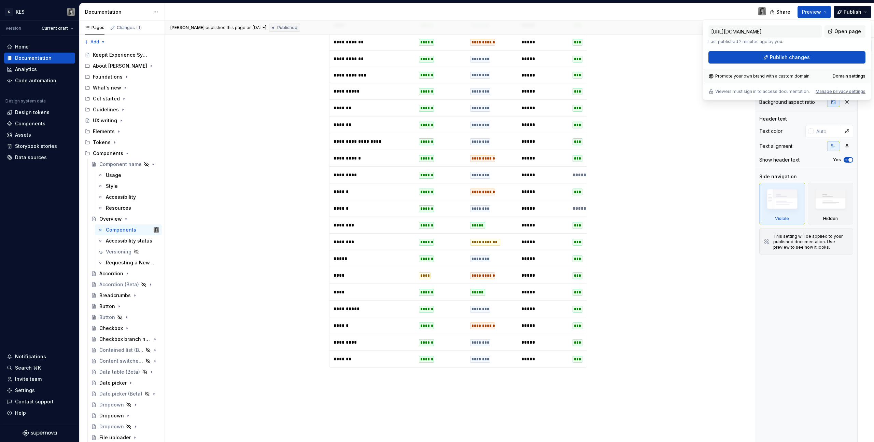
scroll to position [401, 0]
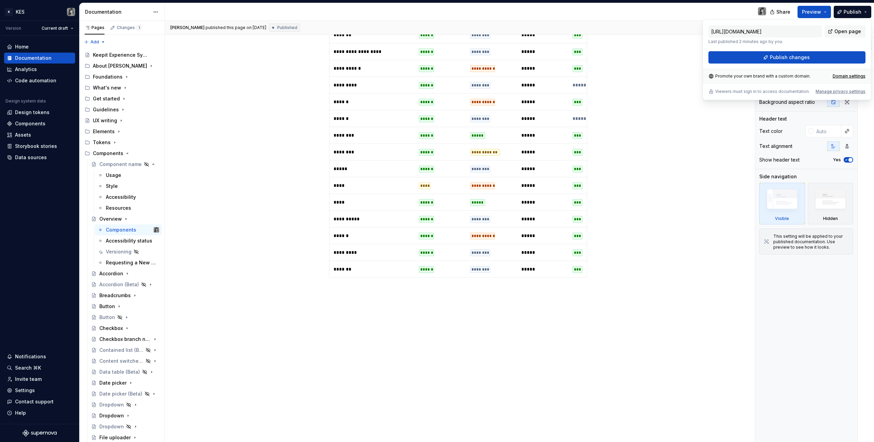
click at [367, 182] on p "****" at bounding box center [372, 185] width 77 height 7
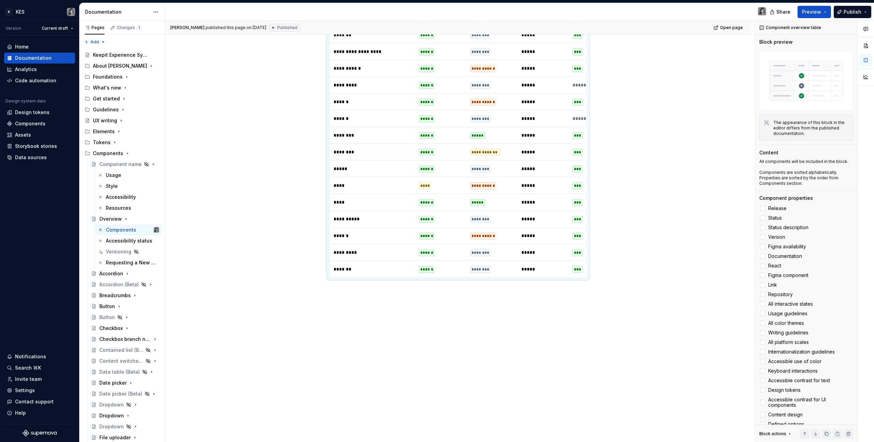
click at [385, 167] on td "*****" at bounding box center [372, 169] width 85 height 17
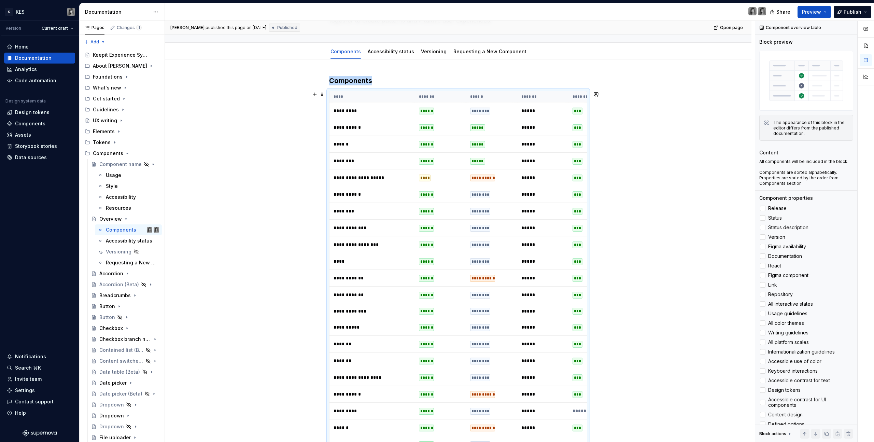
scroll to position [0, 0]
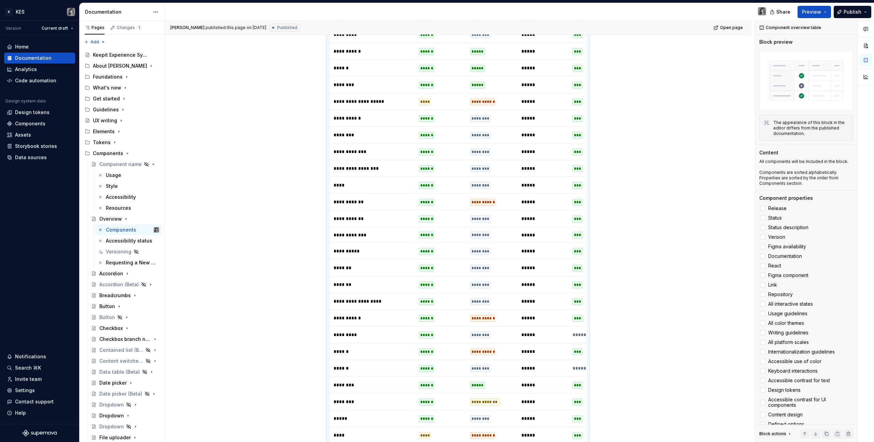
scroll to position [203, 0]
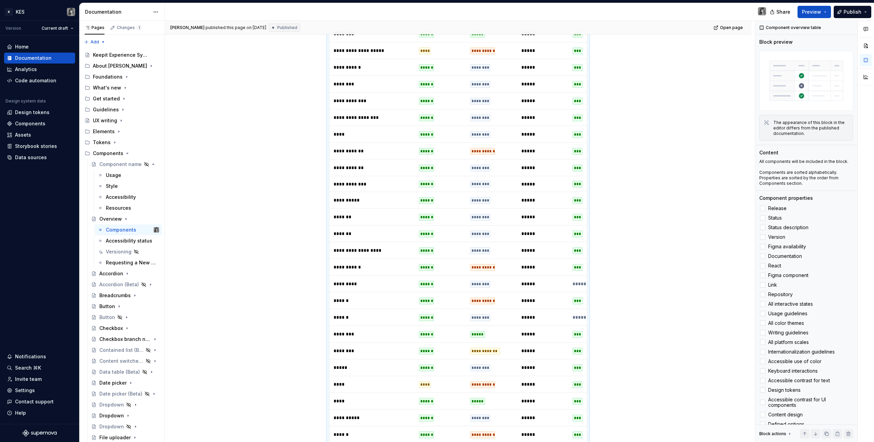
click at [450, 267] on td "******" at bounding box center [440, 267] width 51 height 17
click at [433, 264] on div "******" at bounding box center [426, 267] width 15 height 7
click at [378, 264] on p "**********" at bounding box center [372, 267] width 77 height 7
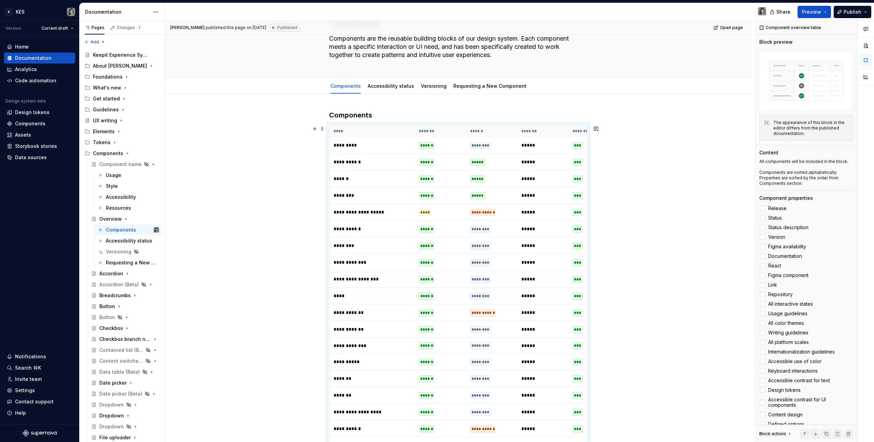
scroll to position [94, 0]
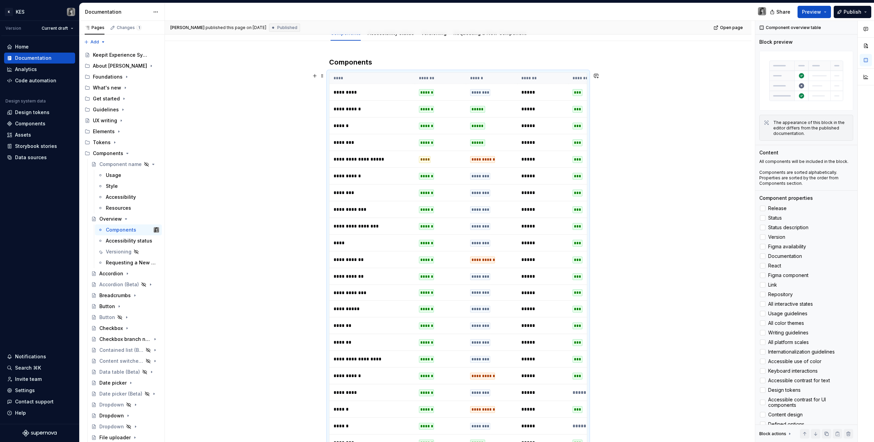
click at [479, 174] on div "********" at bounding box center [480, 176] width 20 height 7
type textarea "*"
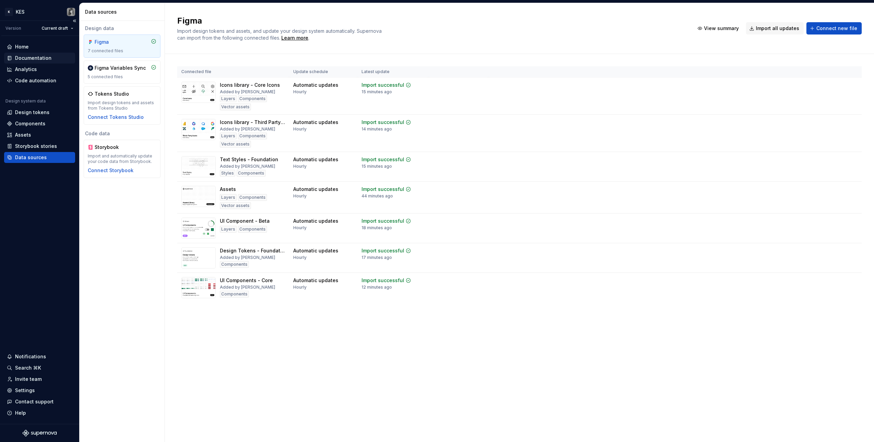
click at [39, 57] on div "Documentation" at bounding box center [33, 58] width 37 height 7
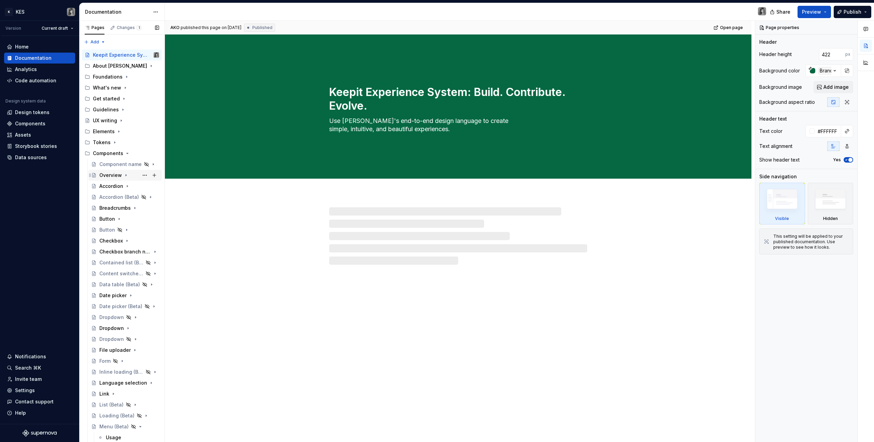
click at [109, 172] on div "Overview" at bounding box center [110, 175] width 23 height 7
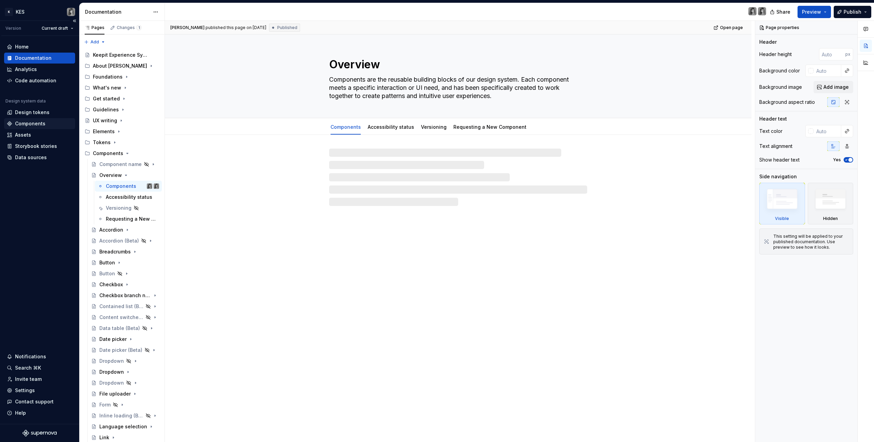
click at [27, 124] on div "Components" at bounding box center [30, 123] width 30 height 7
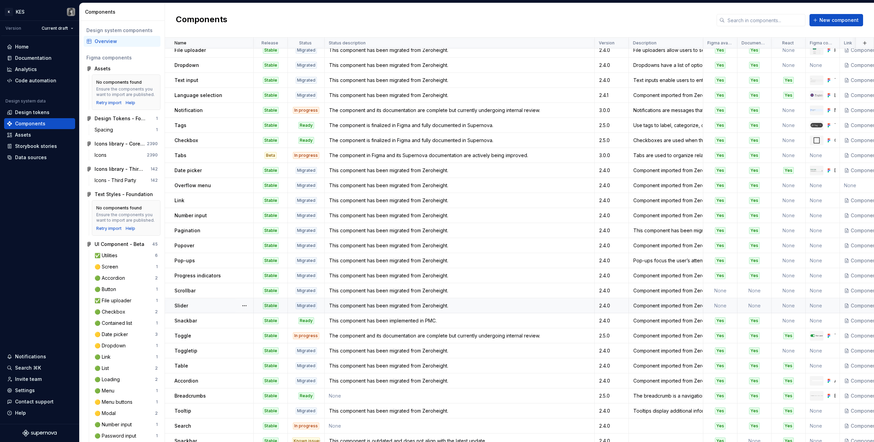
scroll to position [61, 0]
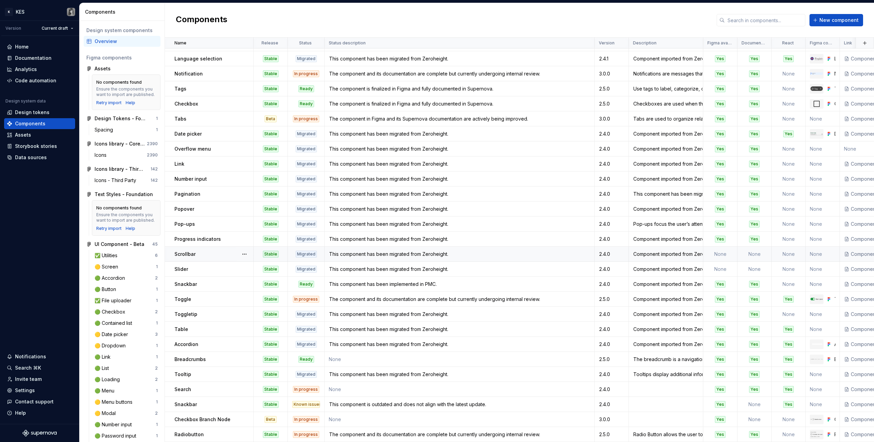
click at [200, 251] on div "Scrollbar" at bounding box center [214, 254] width 79 height 7
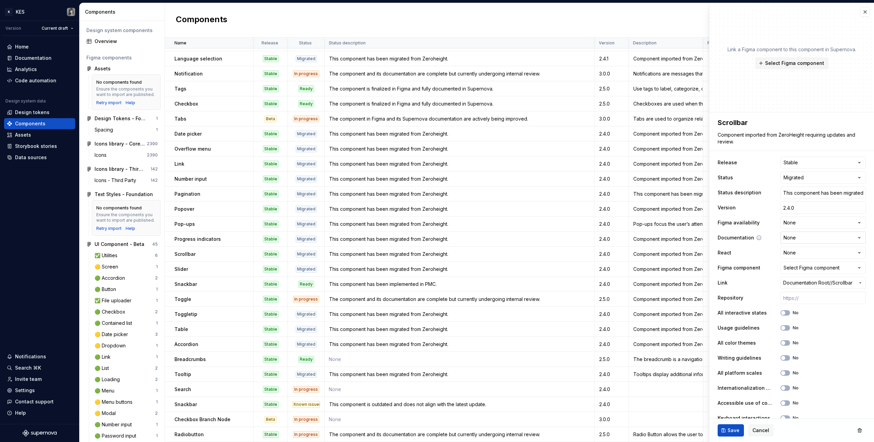
type textarea "*"
click at [816, 225] on html "K KES Version Current draft Home Documentation Analytics Code automation Design…" at bounding box center [437, 221] width 874 height 442
select select "**********"
type textarea "*"
click at [837, 265] on button "Select Figma component" at bounding box center [823, 268] width 85 height 12
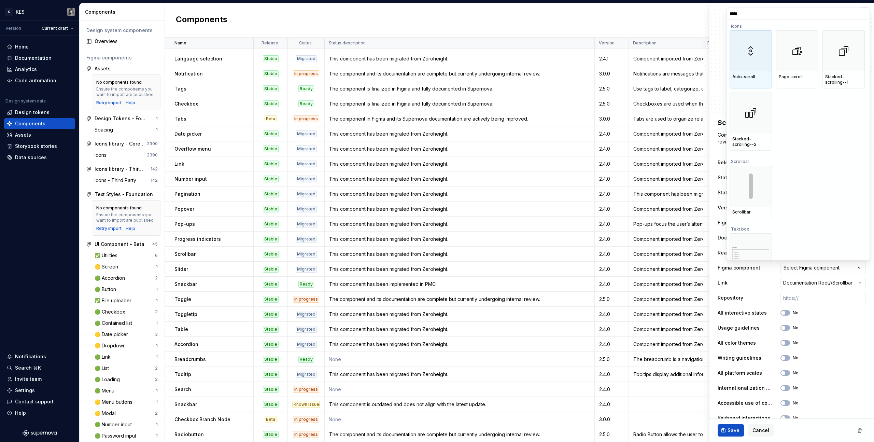
type input "******"
click at [754, 189] on div at bounding box center [751, 186] width 42 height 41
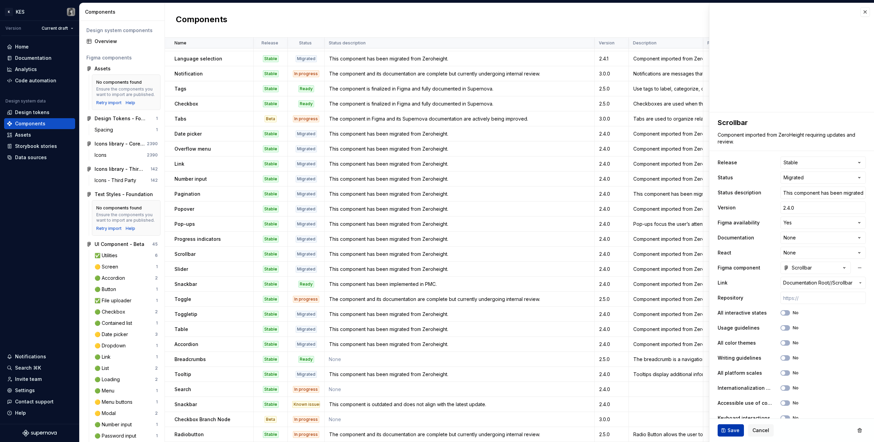
click at [739, 427] on button "Save" at bounding box center [731, 430] width 26 height 12
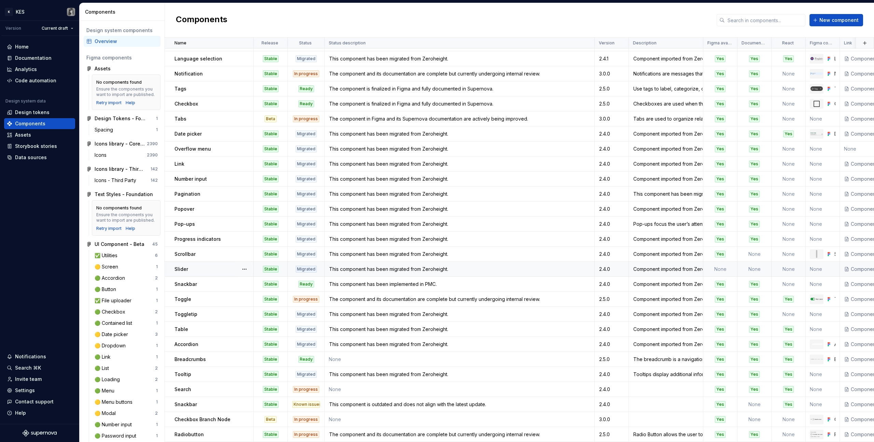
click at [213, 266] on div "Slider" at bounding box center [214, 269] width 79 height 7
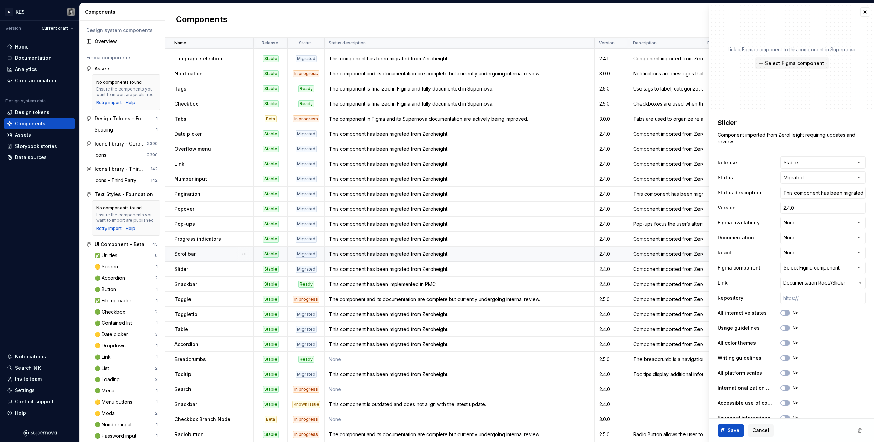
type textarea "*"
click at [814, 223] on html "K KES Version Current draft Home Documentation Analytics Code automation Design…" at bounding box center [437, 221] width 874 height 442
select select "**********"
click at [780, 67] on button "Select Figma component" at bounding box center [791, 63] width 73 height 12
type textarea "*"
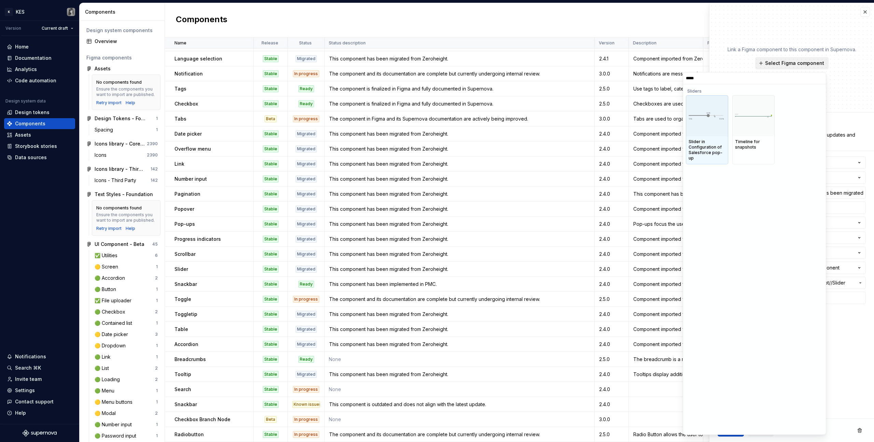
type input "******"
click at [711, 119] on img at bounding box center [707, 116] width 37 height 8
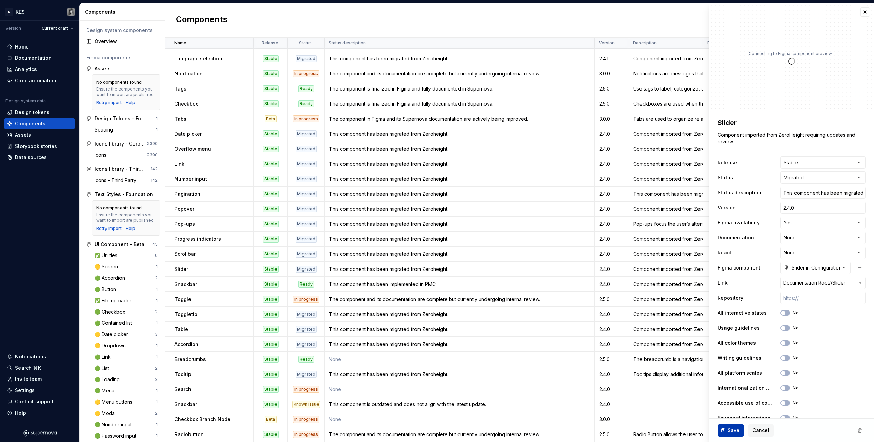
click at [731, 427] on span "Save" at bounding box center [734, 430] width 12 height 7
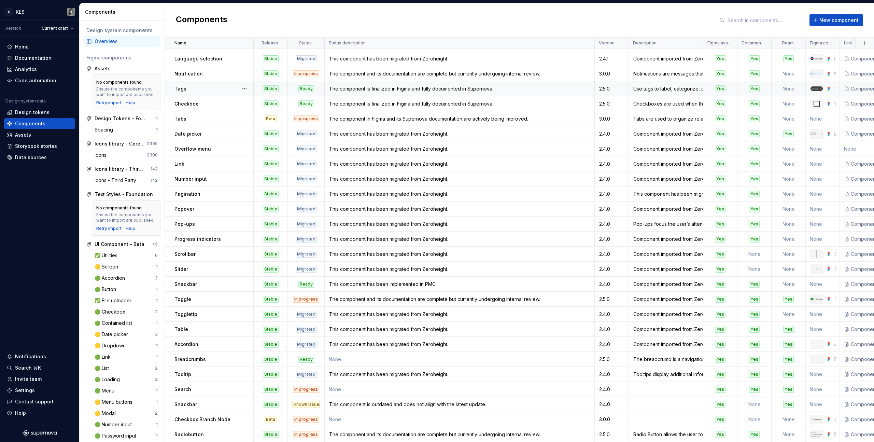
click at [393, 81] on td "The component is finalized in Figma and fully documented in Supernova." at bounding box center [460, 88] width 270 height 15
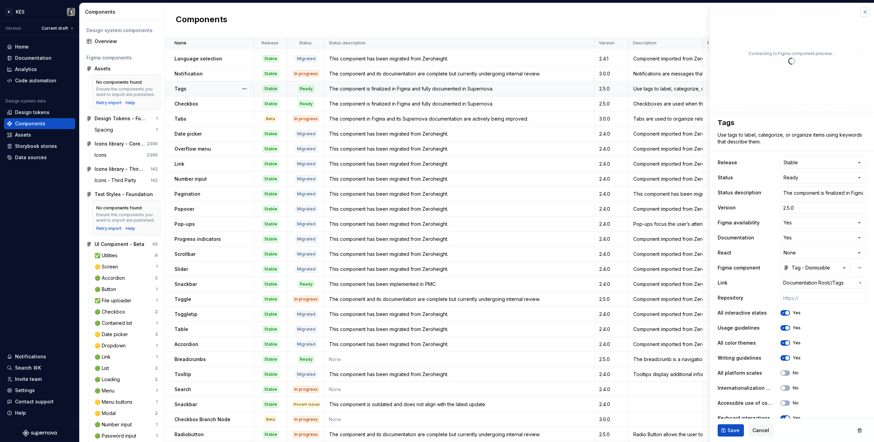
click at [862, 11] on button "button" at bounding box center [866, 12] width 10 height 10
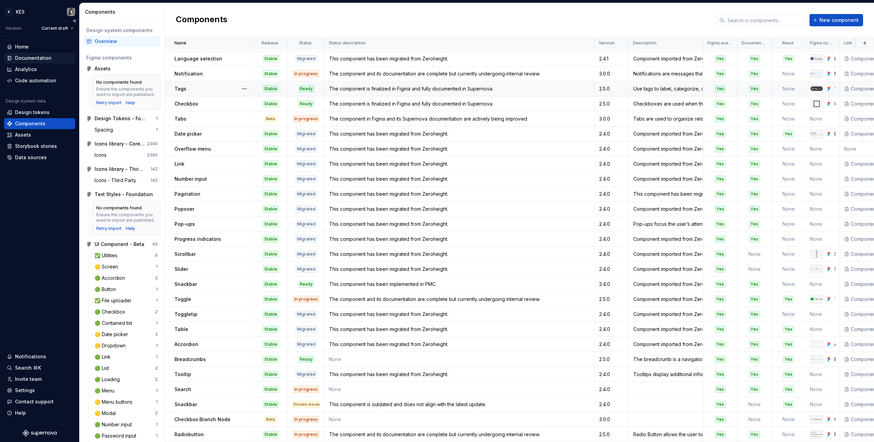
click at [38, 57] on div "Documentation" at bounding box center [33, 58] width 37 height 7
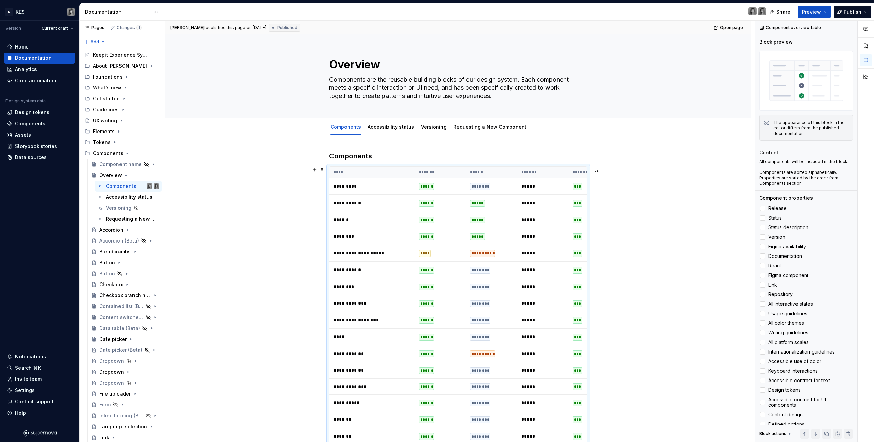
click at [469, 200] on td "*****" at bounding box center [491, 203] width 51 height 17
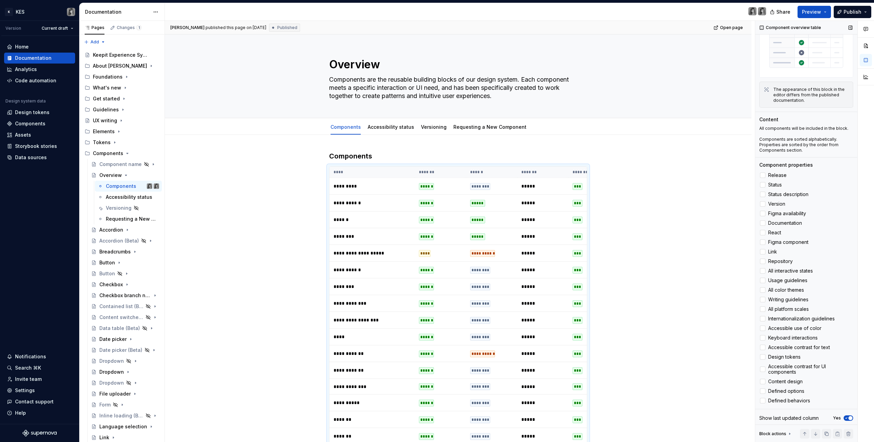
click at [849, 416] on span "button" at bounding box center [851, 418] width 4 height 4
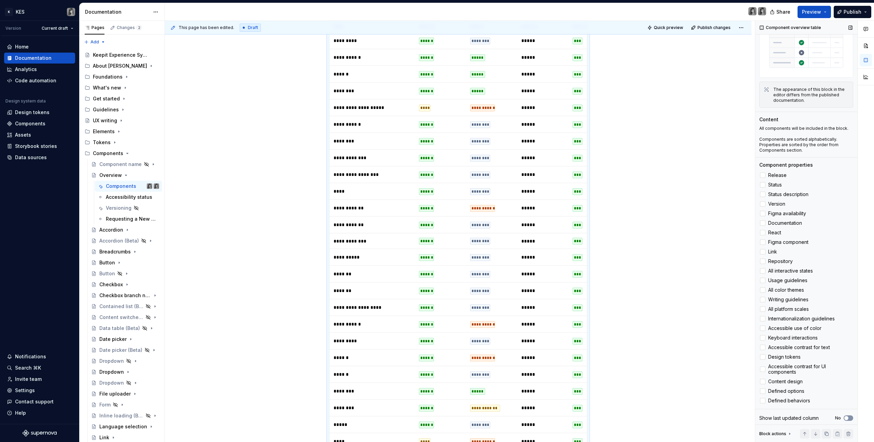
click at [847, 416] on button "No" at bounding box center [849, 417] width 10 height 5
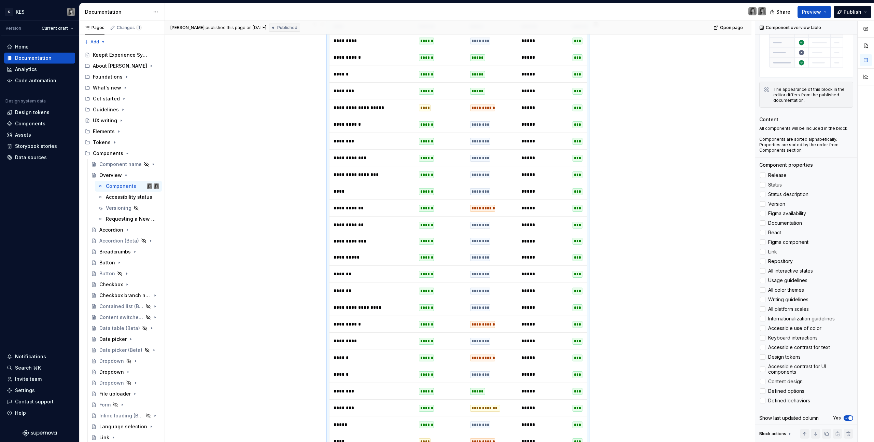
scroll to position [0, 0]
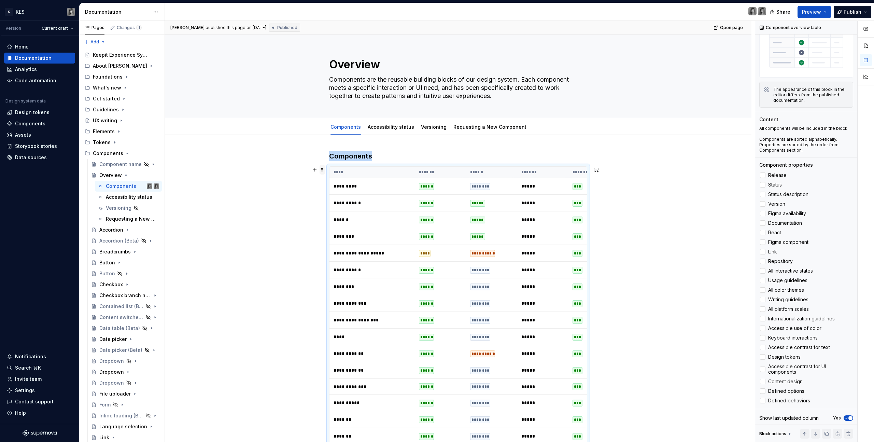
click at [323, 169] on span at bounding box center [322, 170] width 5 height 10
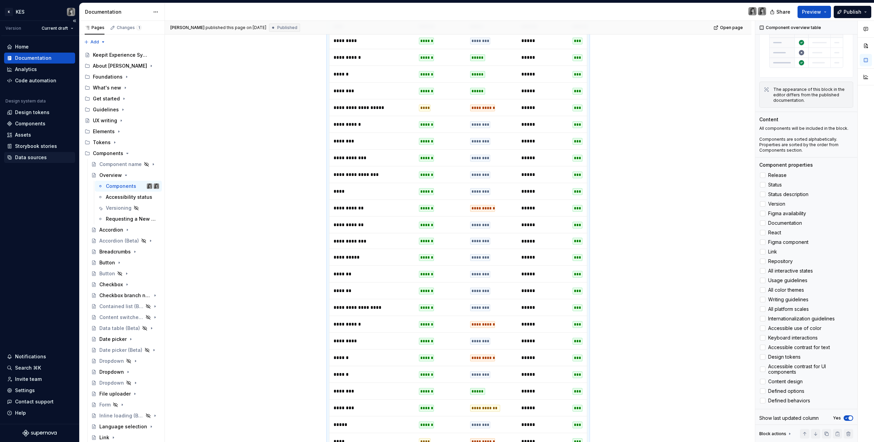
click at [37, 158] on div "Data sources" at bounding box center [31, 157] width 32 height 7
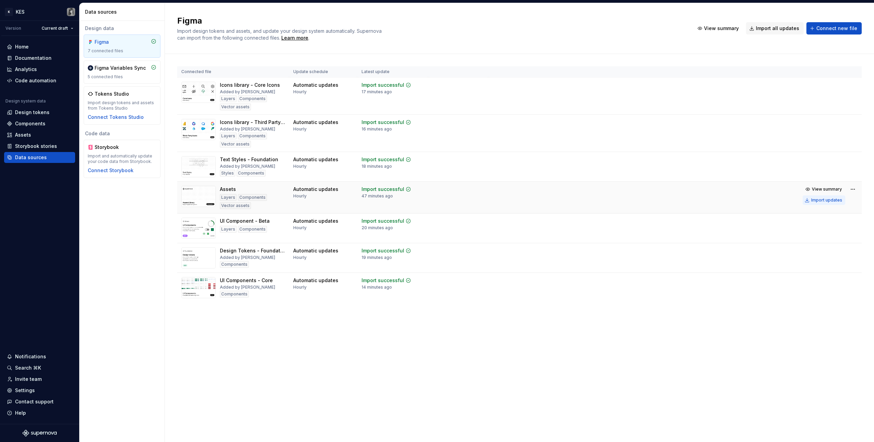
click at [820, 201] on div "Import updates" at bounding box center [826, 199] width 31 height 5
click at [41, 122] on div "Components" at bounding box center [30, 123] width 30 height 7
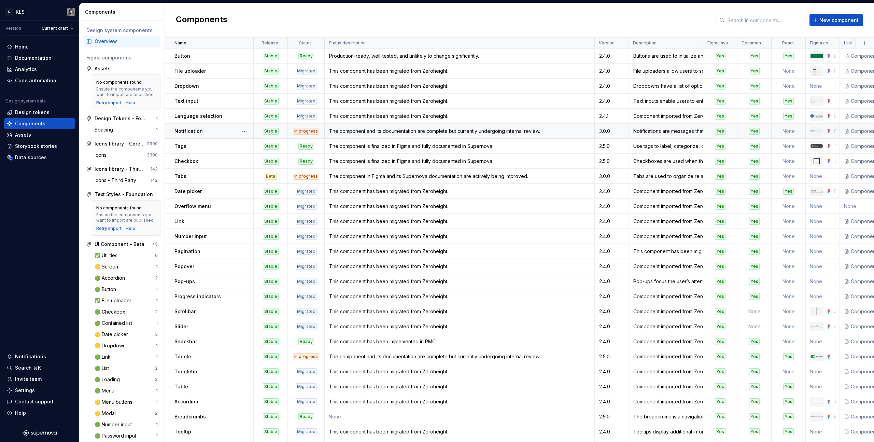
click at [221, 129] on div "Notification" at bounding box center [214, 131] width 79 height 7
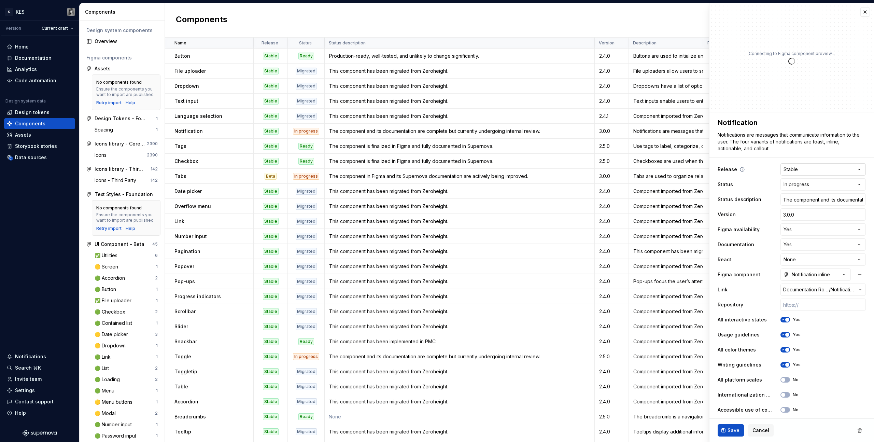
click at [812, 170] on html "K KES Version Current draft Home Documentation Analytics Code automation Design…" at bounding box center [437, 221] width 874 height 442
click at [805, 119] on html "K KES Version Current draft Home Documentation Analytics Code automation Design…" at bounding box center [437, 221] width 874 height 442
click at [721, 432] on button "Save" at bounding box center [731, 430] width 26 height 12
type textarea "*"
